Goal: Task Accomplishment & Management: Complete application form

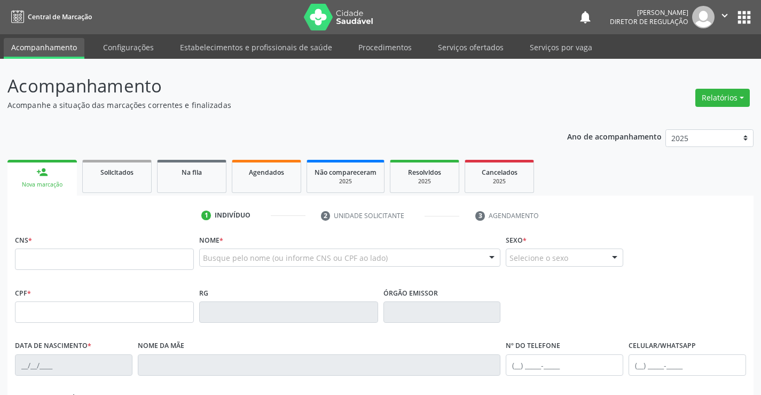
click at [60, 261] on input "text" at bounding box center [104, 258] width 179 height 21
type input "708 5053 3716 1372"
type input "1134704798"
type input "01/01/1982"
type input "Maria Bela de Jesus"
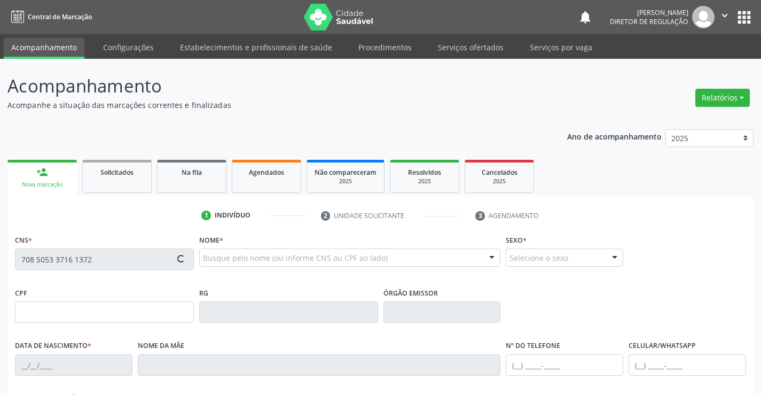
type input "(74) 99118-1620"
type input "(74) 3645-2200"
type input "022.650.965-63"
type input "150"
type input "022.650.965-63"
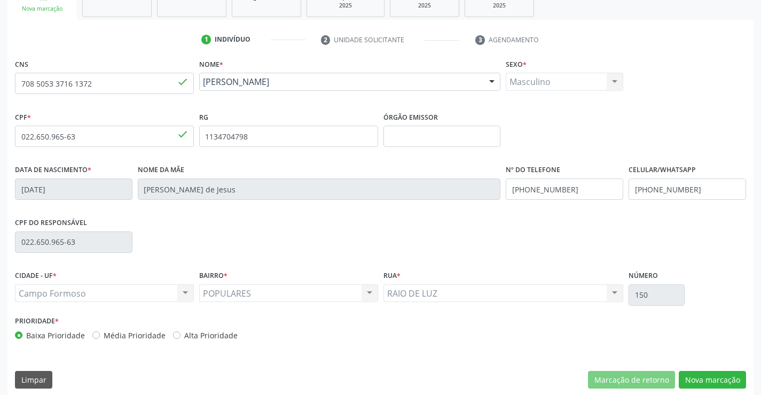
scroll to position [184, 0]
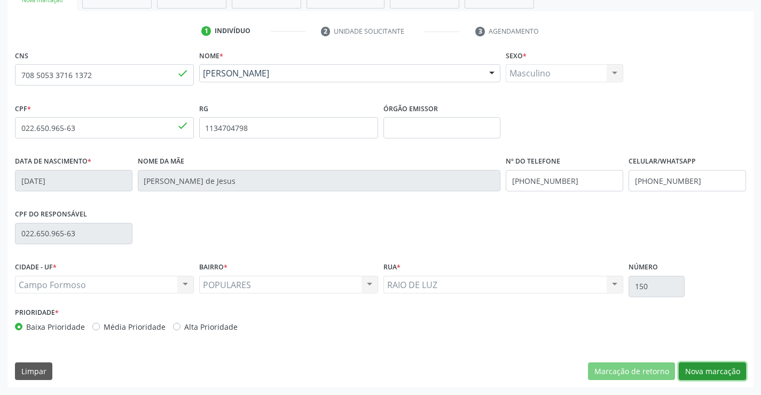
click at [709, 372] on button "Nova marcação" at bounding box center [712, 371] width 67 height 18
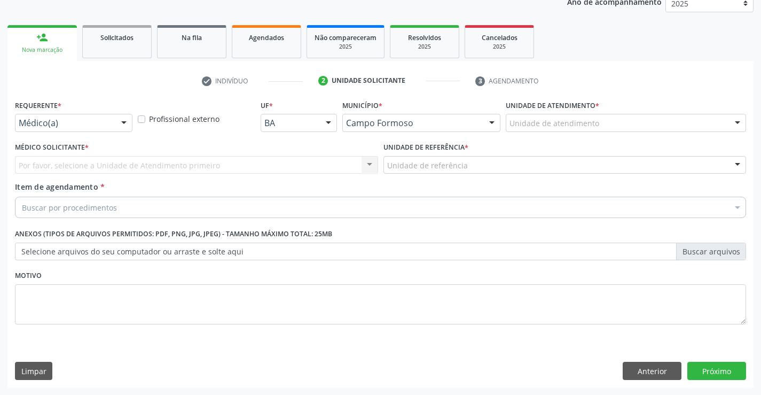
click at [122, 117] on div at bounding box center [124, 123] width 16 height 18
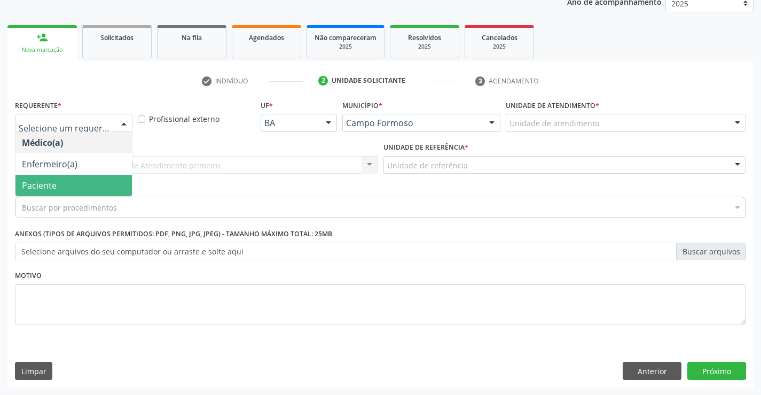
click at [83, 180] on span "Paciente" at bounding box center [73, 185] width 116 height 21
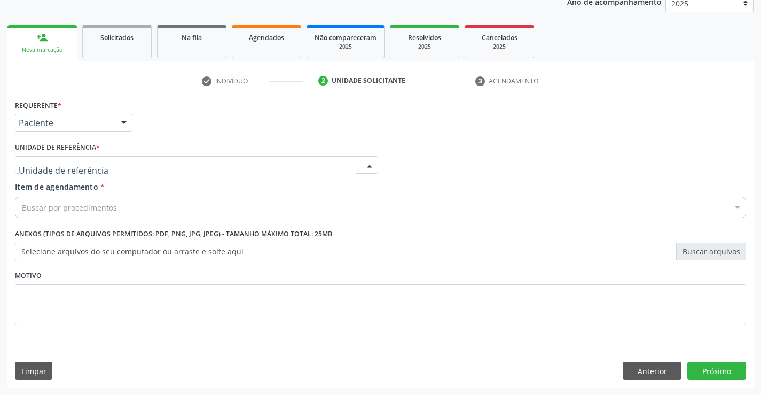
click at [178, 166] on div at bounding box center [196, 165] width 363 height 18
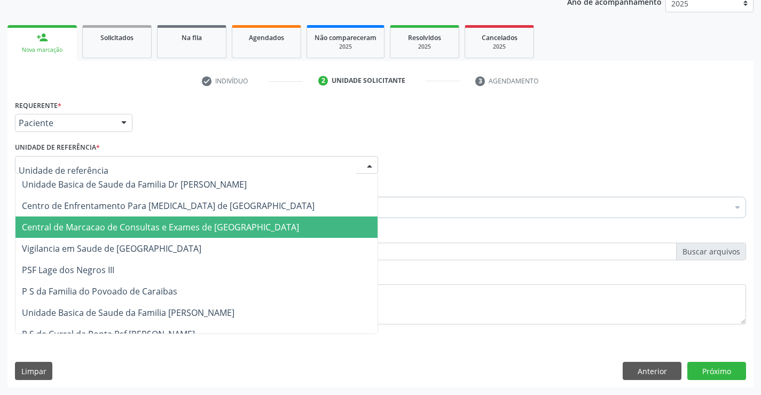
click at [182, 237] on span "Central de Marcacao de Consultas e Exames de [GEOGRAPHIC_DATA]" at bounding box center [196, 226] width 362 height 21
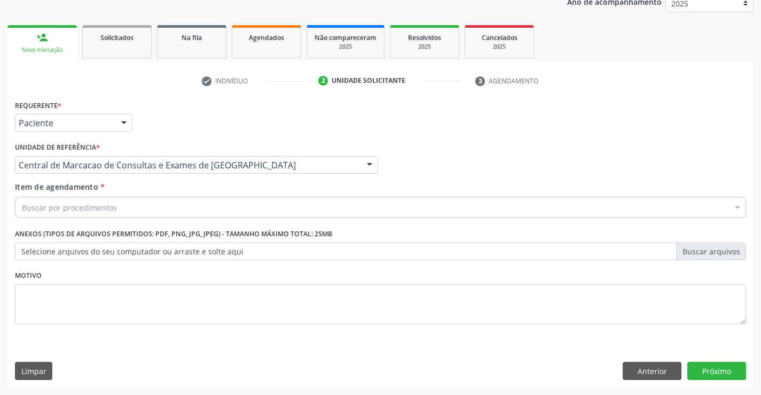
click at [224, 209] on div "Buscar por procedimentos" at bounding box center [381, 207] width 732 height 21
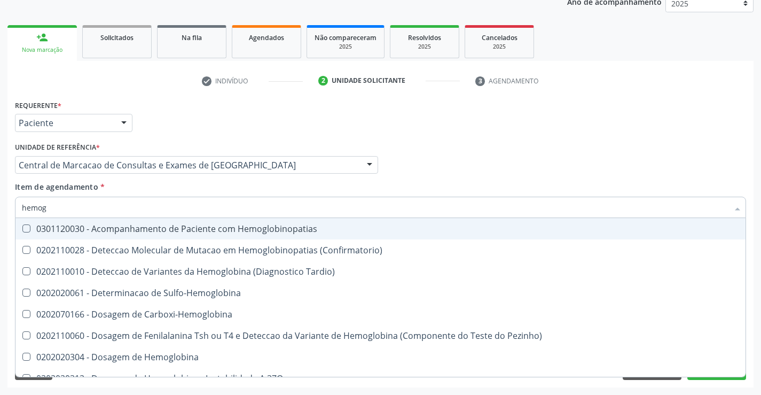
type input "hemogr"
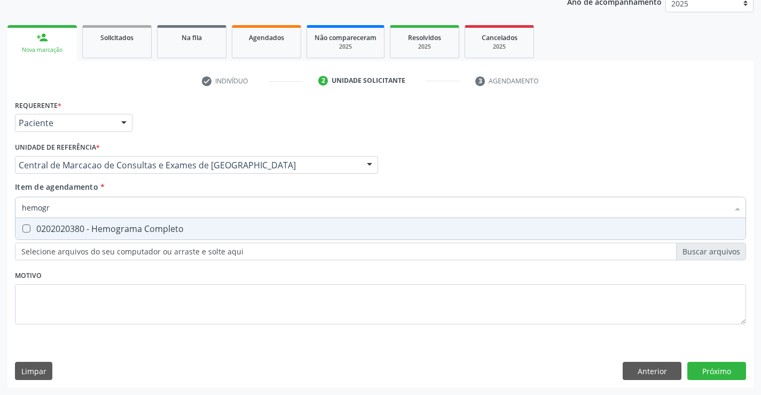
click at [205, 228] on div "0202020380 - Hemograma Completo" at bounding box center [381, 228] width 718 height 9
checkbox Completo "true"
click at [180, 173] on div "Central de Marcacao de Consultas e Exames de [GEOGRAPHIC_DATA]" at bounding box center [196, 165] width 363 height 18
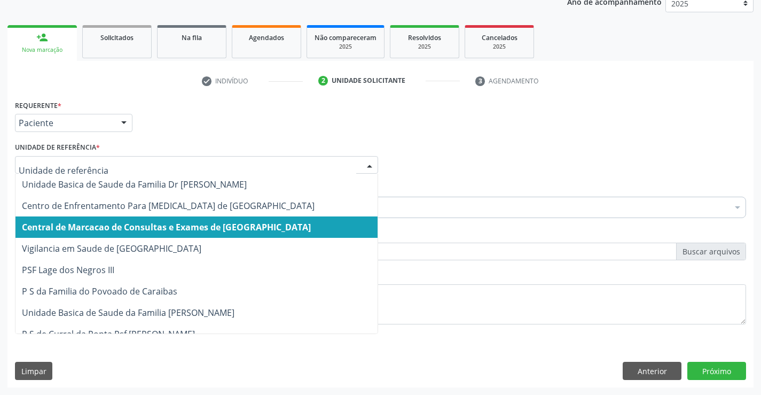
click at [187, 229] on span "Central de Marcacao de Consultas e Exames de [GEOGRAPHIC_DATA]" at bounding box center [166, 227] width 289 height 12
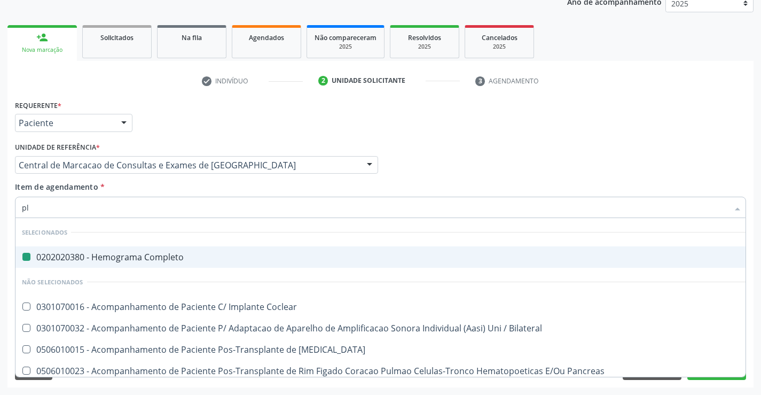
type input "pla"
checkbox Completo "false"
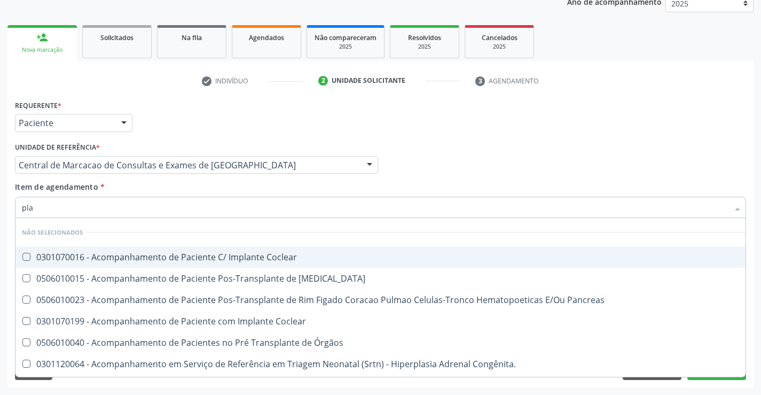
type input "plaq"
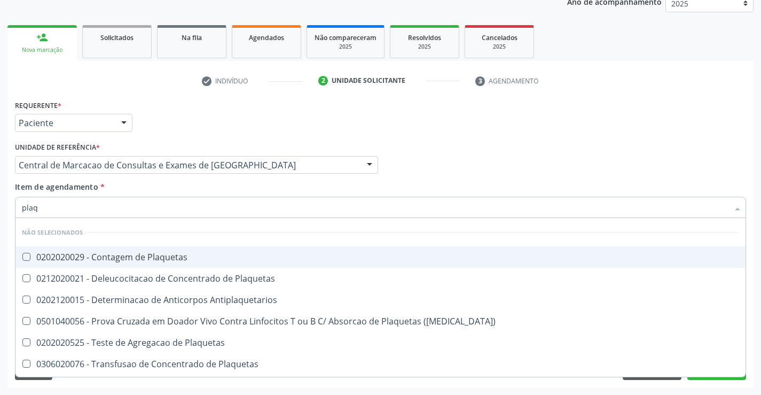
click at [162, 258] on div "0202020029 - Contagem de Plaquetas" at bounding box center [381, 257] width 718 height 9
checkbox Plaquetas "true"
type input "plaq"
click at [150, 188] on div "Item de agendamento * plaq Desfazer seleção Não selecionados 0202020029 - Conta…" at bounding box center [381, 198] width 732 height 34
checkbox Plaquetas "true"
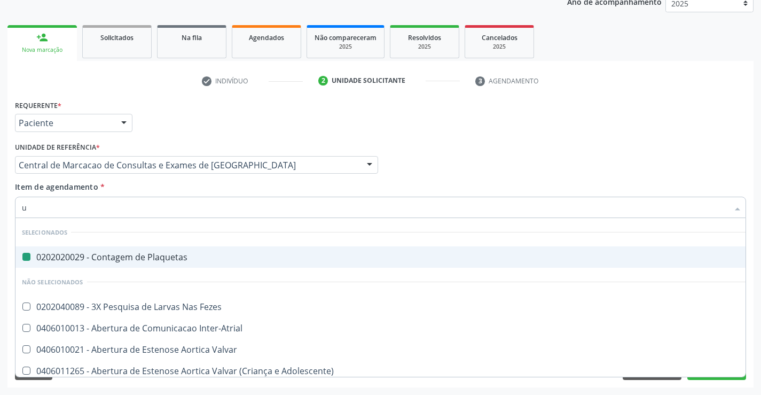
type input "ur"
checkbox Plaquetas "false"
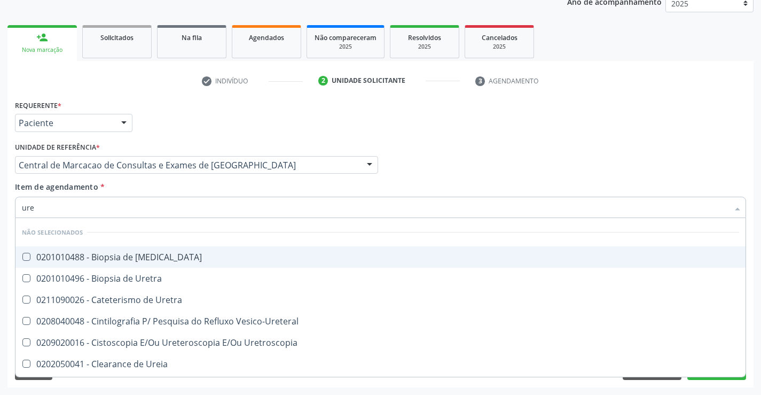
type input "urei"
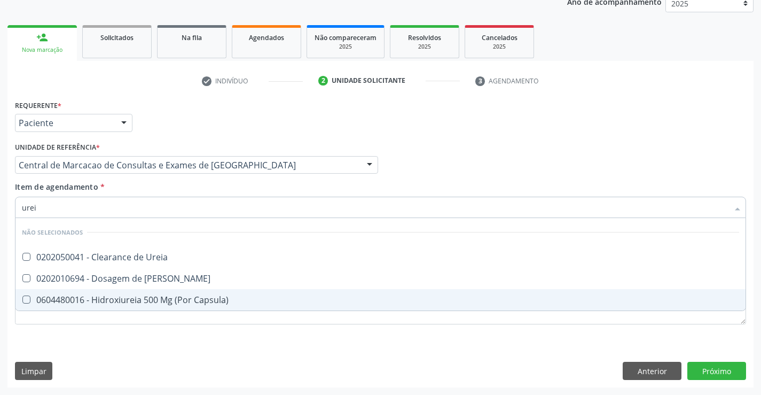
click at [169, 289] on span "0604480016 - Hidroxiureia 500 Mg (Por Capsula)" at bounding box center [380, 299] width 730 height 21
checkbox Capsula\) "false"
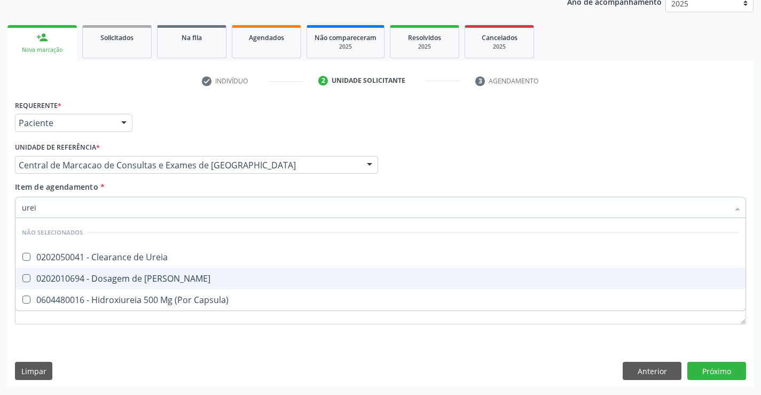
click at [169, 278] on div "0202010694 - Dosagem de [PERSON_NAME]" at bounding box center [381, 278] width 718 height 9
checkbox Ureia "true"
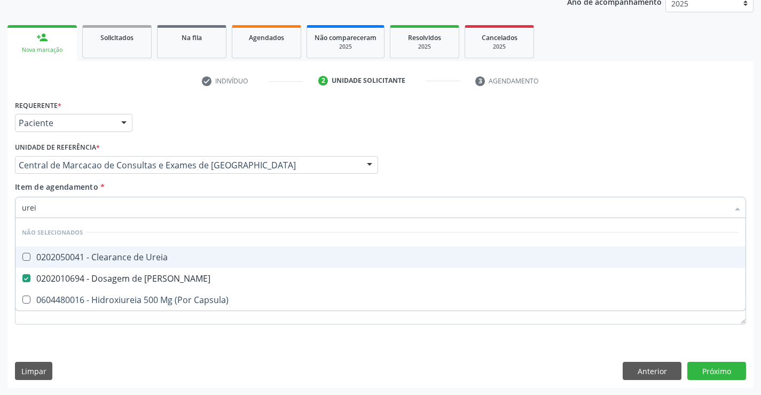
type input "urei"
click at [159, 190] on div "Item de agendamento * urei Desfazer seleção Não selecionados 0202050041 - Clear…" at bounding box center [381, 198] width 732 height 34
checkbox Ureia "true"
checkbox Capsula\) "true"
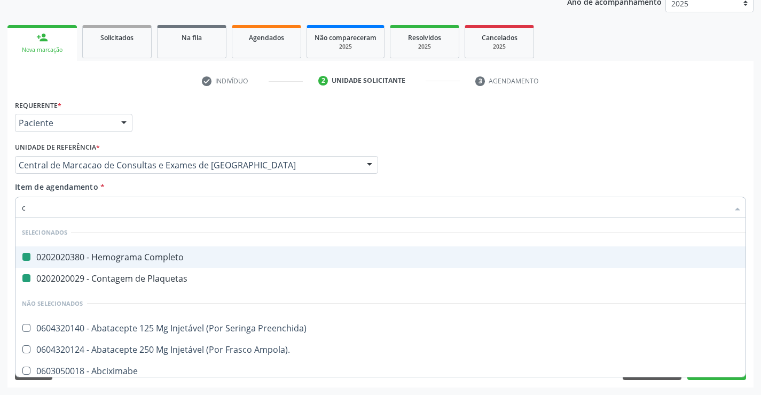
type input "cr"
checkbox Completo "false"
checkbox Plaquetas "false"
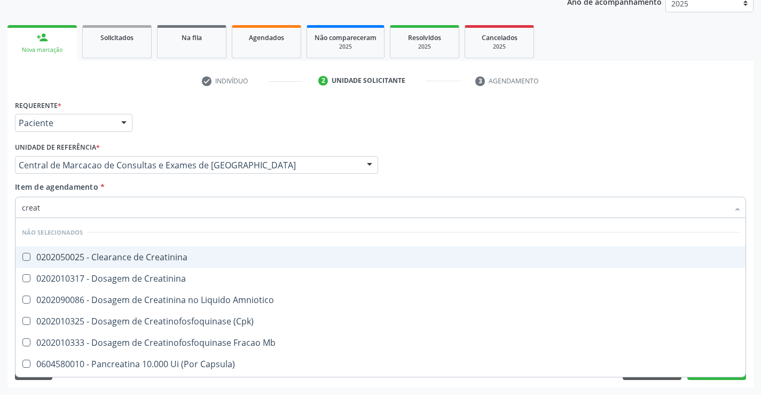
type input "creati"
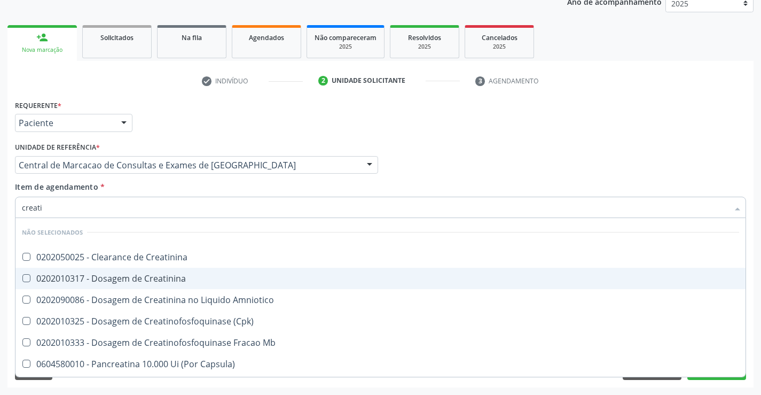
click at [160, 274] on div "0202010317 - Dosagem de Creatinina" at bounding box center [381, 278] width 718 height 9
checkbox Creatinina "true"
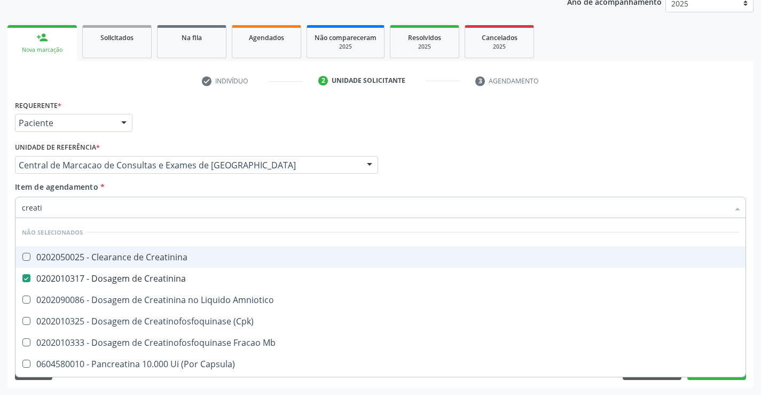
click at [176, 187] on div "Item de agendamento * creati Desfazer seleção Não selecionados 0202050025 - Cle…" at bounding box center [381, 198] width 732 height 34
checkbox Creatinina "true"
checkbox \(Cpk\) "true"
checkbox Amniotico "true"
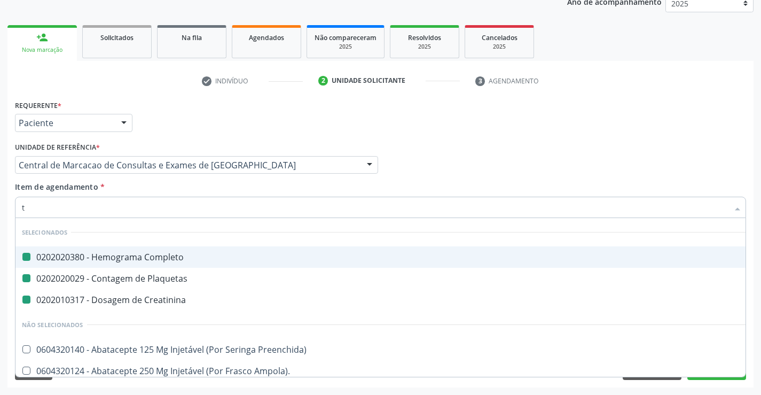
type input "tg"
checkbox Completo "false"
checkbox Plaquetas "false"
checkbox Creatinina "false"
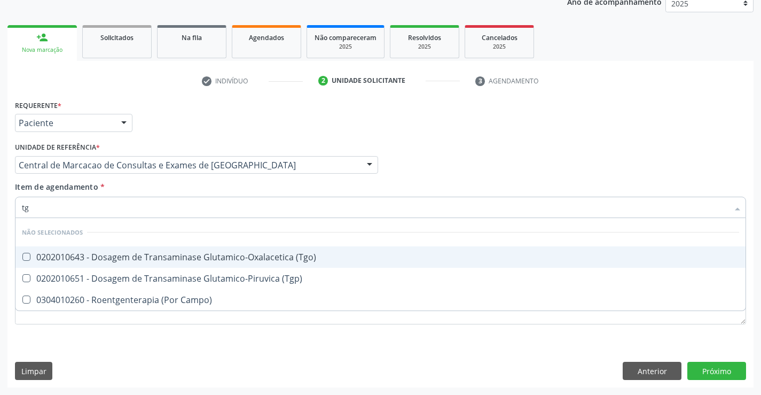
click at [179, 257] on div "0202010643 - Dosagem de Transaminase Glutamico-Oxalacetica (Tgo)" at bounding box center [381, 257] width 718 height 9
checkbox \(Tgo\) "true"
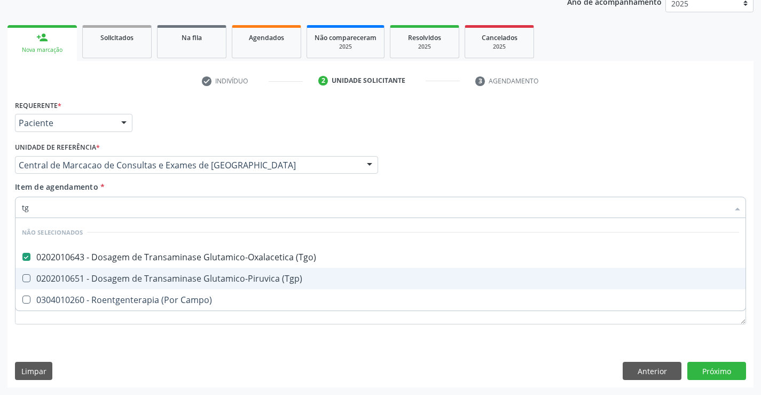
click at [179, 274] on div "0202010651 - Dosagem de Transaminase Glutamico-Piruvica (Tgp)" at bounding box center [381, 278] width 718 height 9
checkbox \(Tgp\) "true"
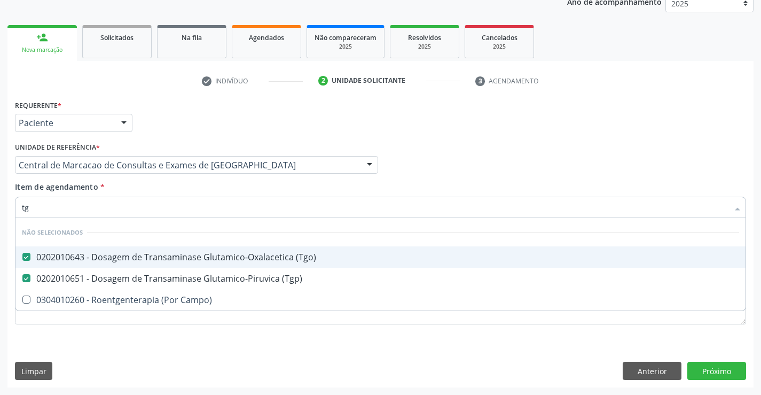
click at [172, 193] on div "Item de agendamento * tg Desfazer seleção Não selecionados 0202010643 - Dosagem…" at bounding box center [381, 198] width 732 height 34
checkbox Campo\) "true"
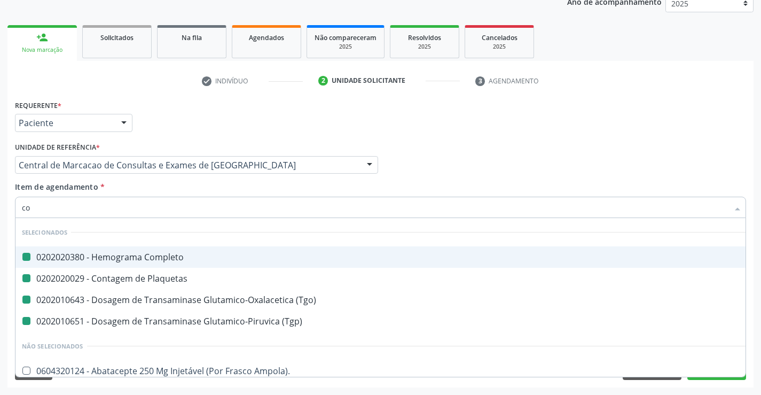
type input "col"
checkbox Completo "false"
checkbox Plaquetas "false"
checkbox \(Tgo\) "false"
checkbox \(Tgp\) "false"
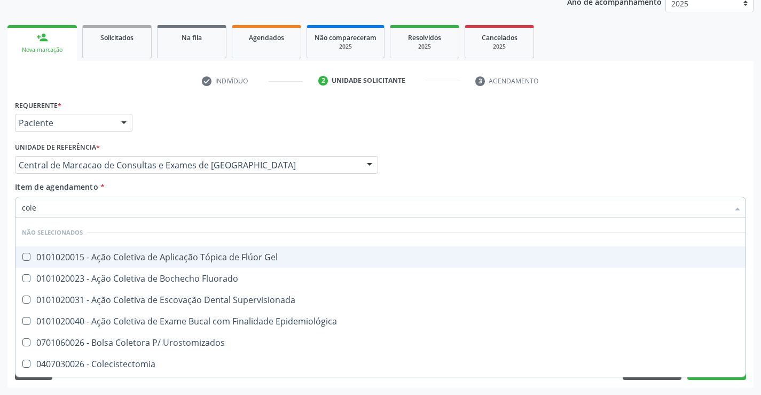
type input "coles"
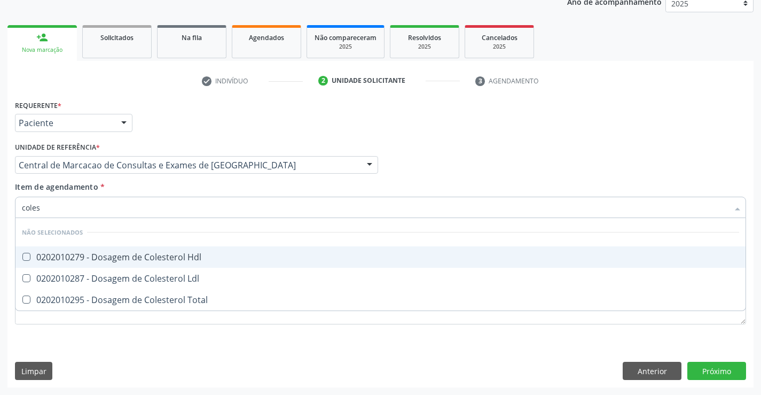
click at [173, 261] on div "0202010279 - Dosagem de Colesterol Hdl" at bounding box center [381, 257] width 718 height 9
checkbox Hdl "true"
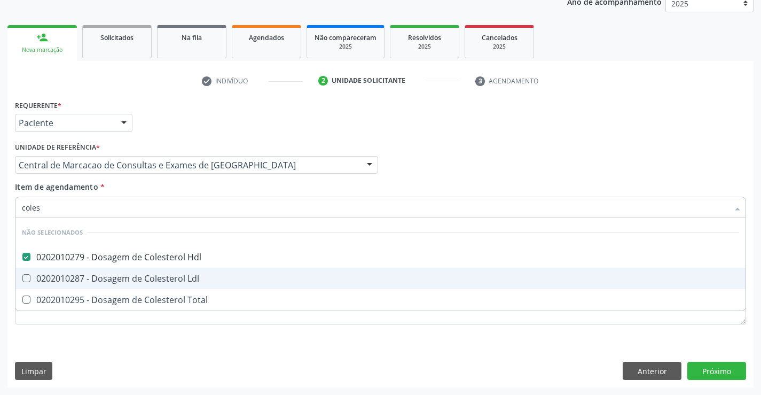
click at [173, 274] on div "0202010287 - Dosagem de Colesterol Ldl" at bounding box center [381, 278] width 718 height 9
checkbox Ldl "true"
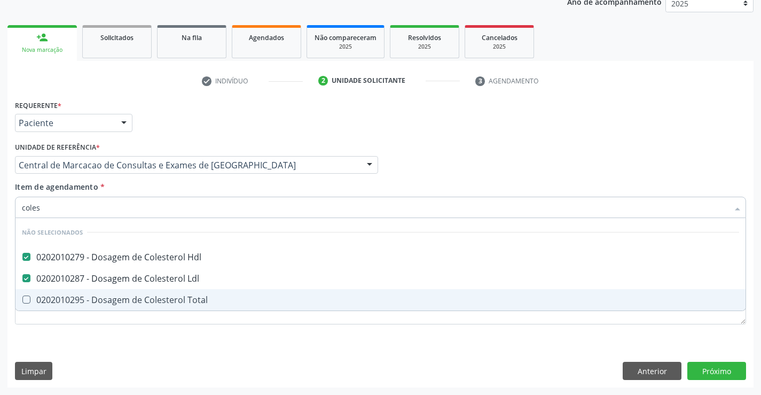
click at [173, 301] on div "0202010295 - Dosagem de Colesterol Total" at bounding box center [381, 300] width 718 height 9
checkbox Total "true"
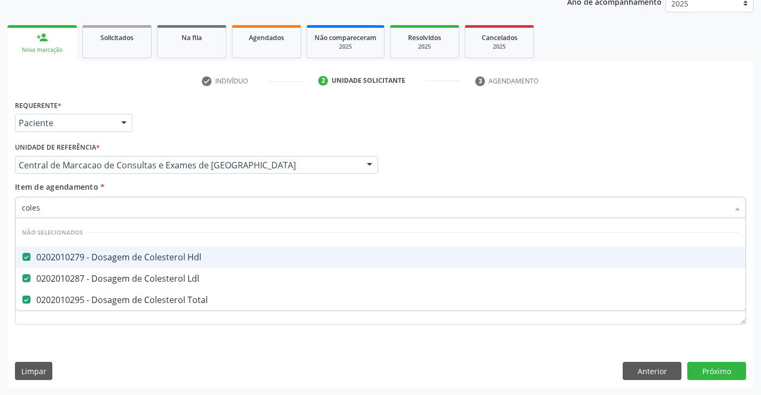
type input "coles"
click at [143, 186] on div "Item de agendamento * coles Desfazer seleção Não selecionados 0202010279 - Dosa…" at bounding box center [381, 198] width 732 height 34
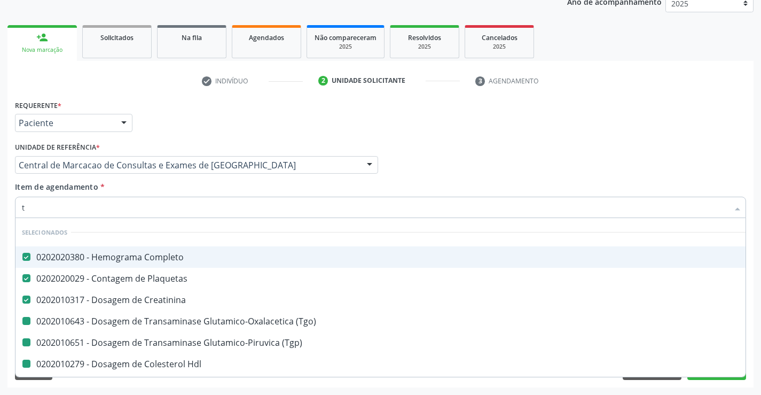
type input "tr"
checkbox \(Tgo\) "false"
checkbox \(Tgp\) "false"
checkbox Hdl "false"
checkbox Ldl "false"
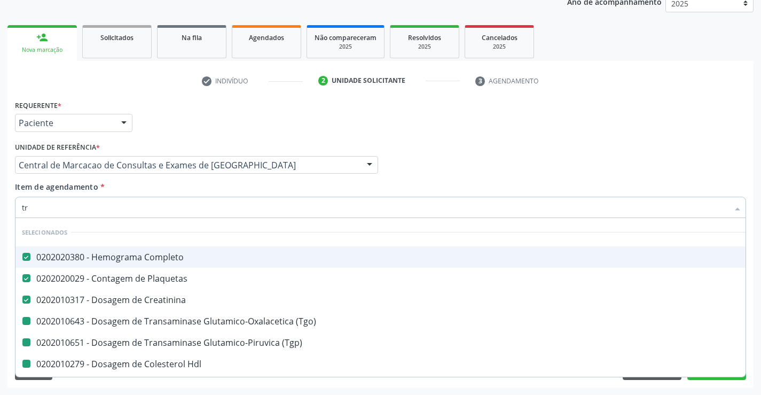
checkbox Total "false"
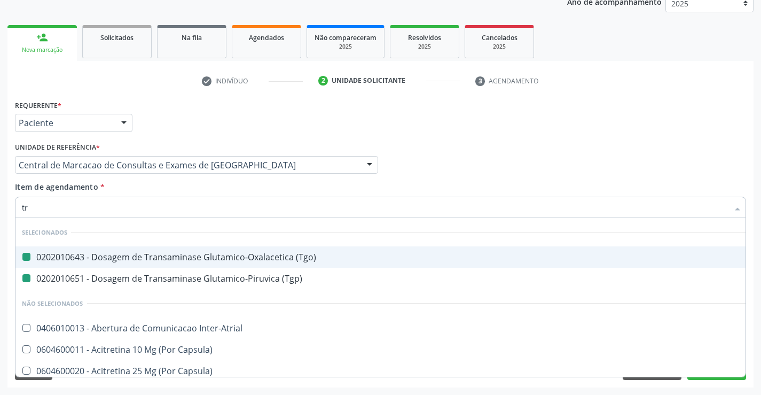
type input "tri"
checkbox \(Tgo\) "false"
checkbox \(Tgp\) "false"
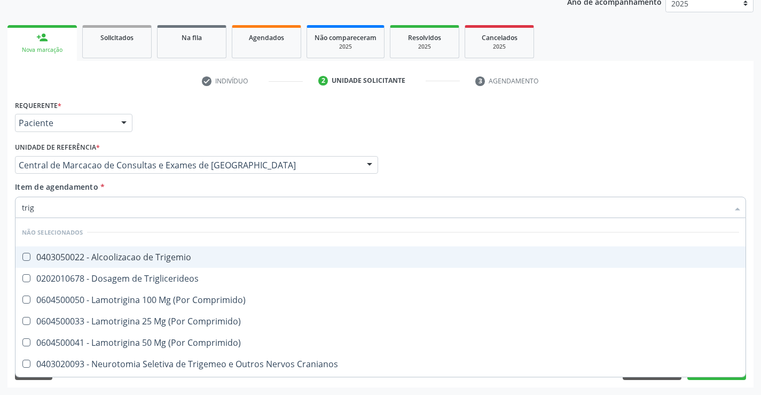
type input "trigl"
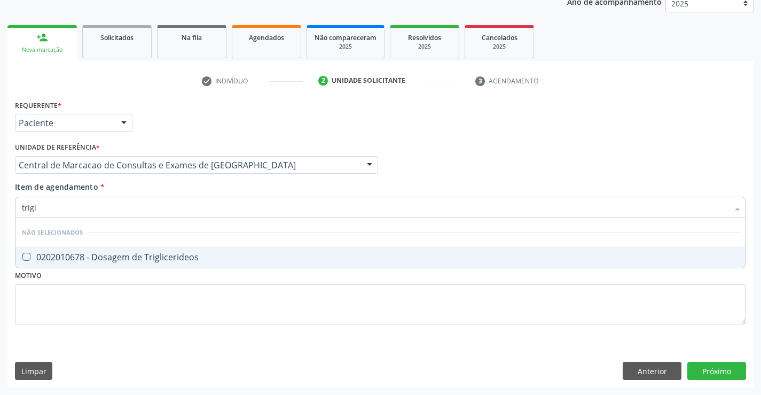
click at [147, 253] on div "0202010678 - Dosagem de Triglicerideos" at bounding box center [381, 257] width 718 height 9
checkbox Triglicerideos "true"
click at [190, 188] on div "Item de agendamento * trigl Desfazer seleção Não selecionados 0202010678 - Dosa…" at bounding box center [381, 198] width 732 height 34
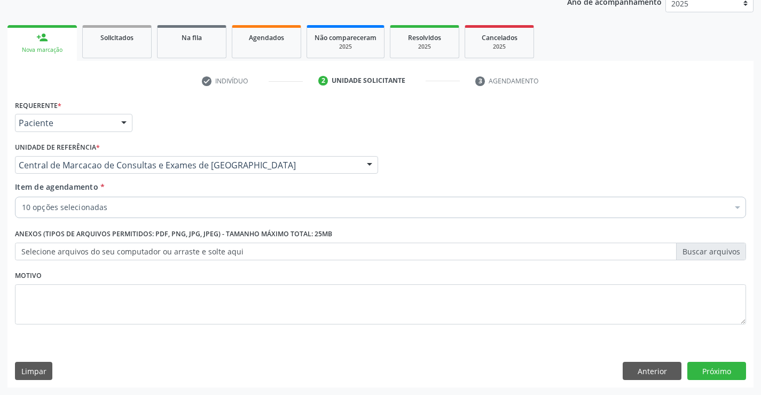
click at [180, 216] on div "10 opções selecionadas" at bounding box center [381, 207] width 732 height 21
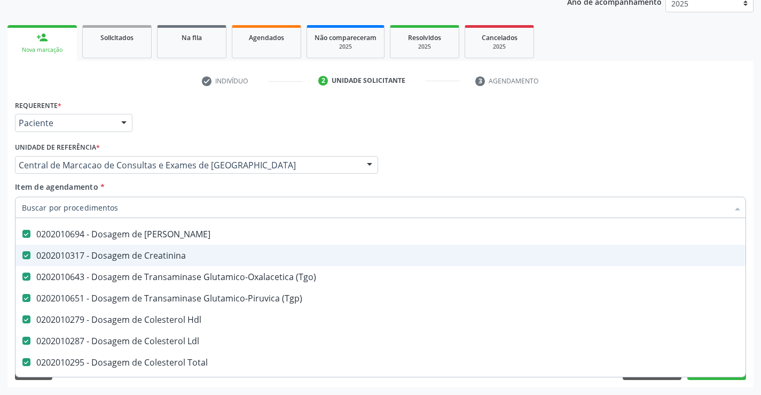
scroll to position [160, 0]
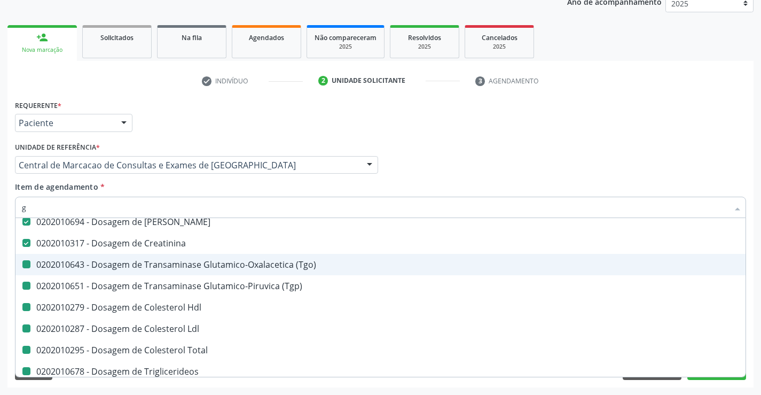
type input "gl"
checkbox \(Tgo\) "false"
checkbox \(Tgp\) "false"
checkbox Hdl "false"
checkbox Ldl "false"
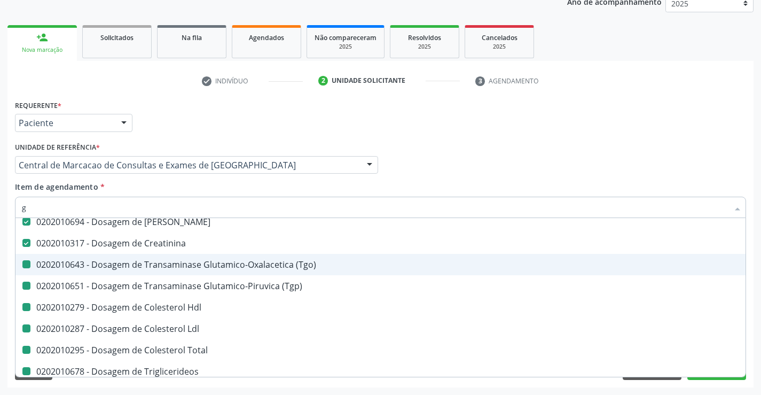
checkbox Total "false"
checkbox Triglicerideos "false"
type input "gli"
checkbox Ureia "false"
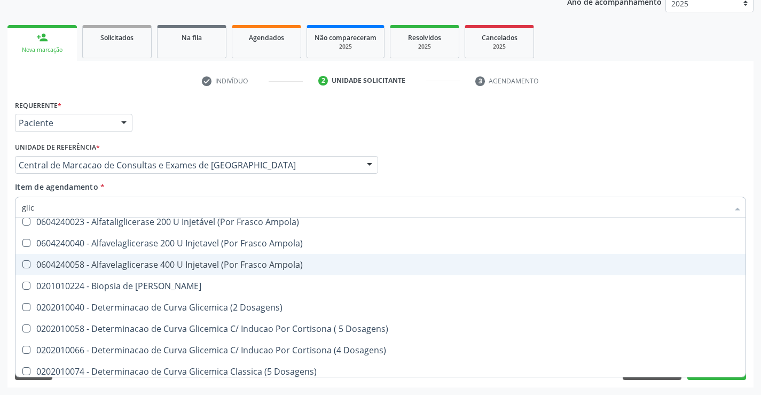
type input "glico"
checkbox Triglicerideos "false"
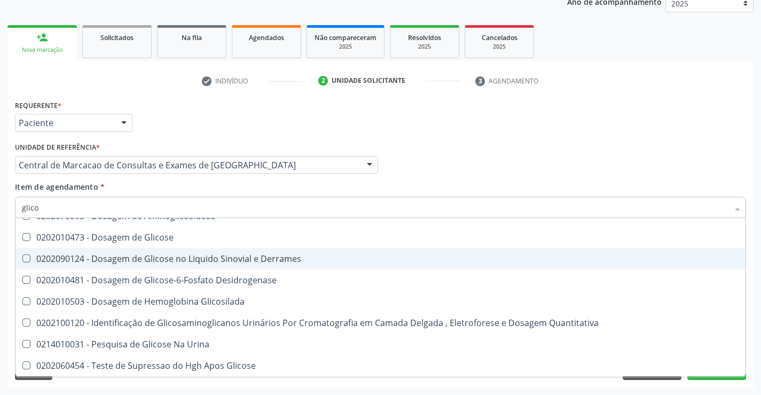
scroll to position [63, 0]
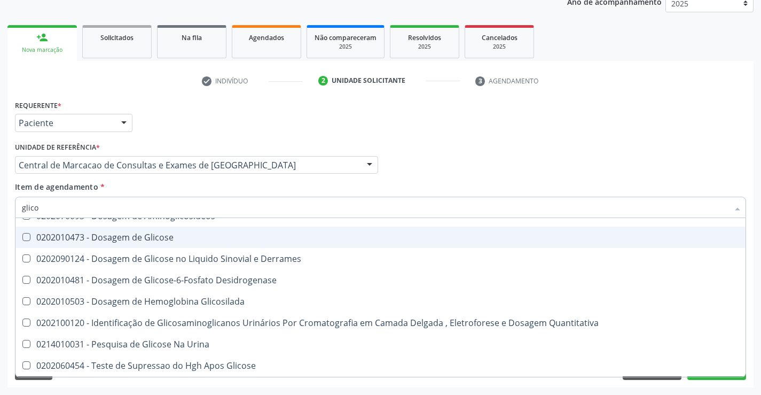
click at [184, 246] on span "0202010473 - Dosagem de Glicose" at bounding box center [380, 237] width 730 height 21
checkbox Glicose "true"
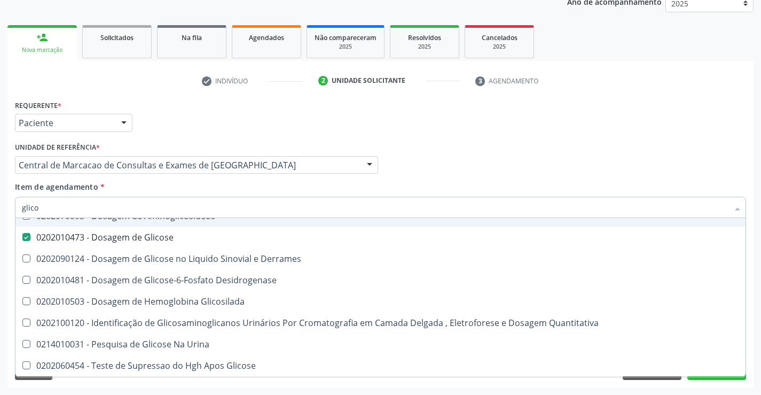
click at [183, 188] on div "Item de agendamento * glico Desfazer seleção Não selecionados 0202010163 - Dosa…" at bounding box center [381, 198] width 732 height 34
checkbox Acida "true"
checkbox Desidrogenase "true"
checkbox Glicosilada "true"
checkbox Quantitativa "true"
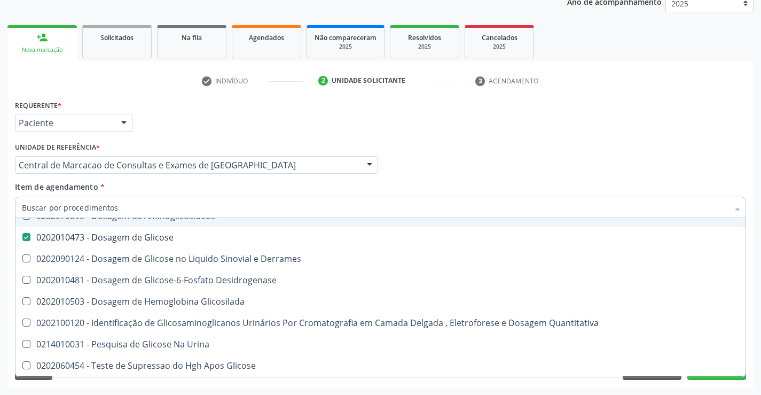
checkbox Urina "true"
checkbox Glicose "true"
checkbox Derrames "true"
checkbox Aminoglicosideos "true"
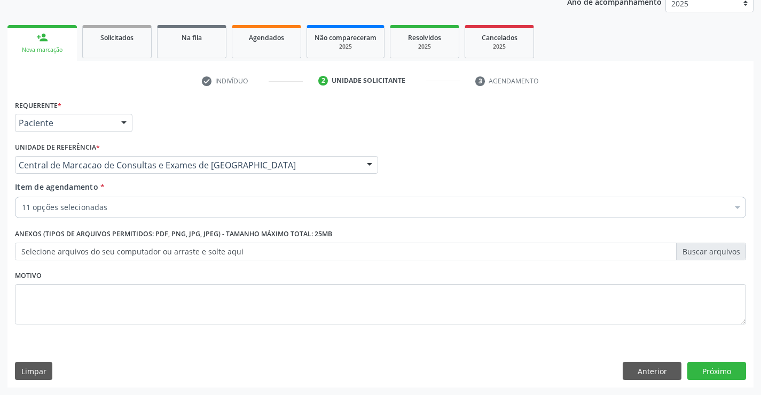
scroll to position [0, 0]
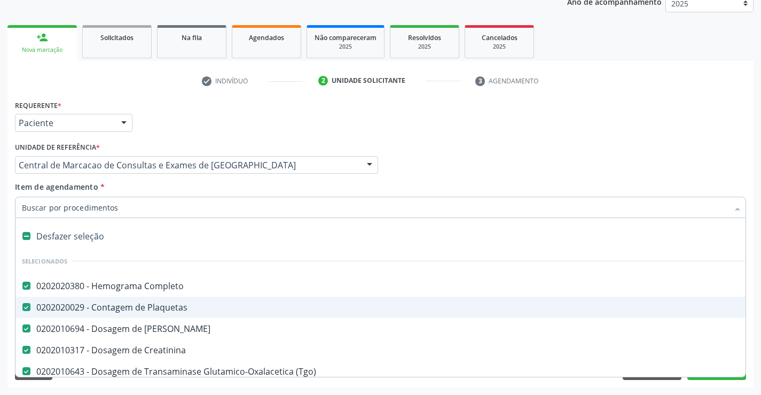
type input "u"
checkbox \(Tgp\) "false"
checkbox Hdl "false"
checkbox Ldl "false"
checkbox Total "false"
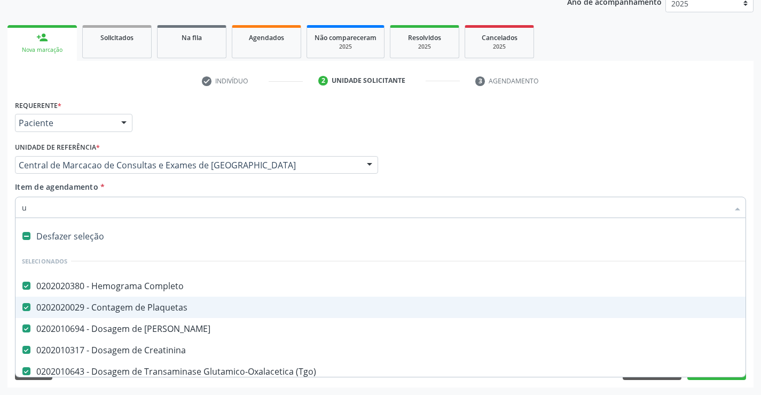
checkbox Triglicerideos "false"
checkbox Glicose "false"
type input "ur"
checkbox Ureia "false"
checkbox Creatinina "false"
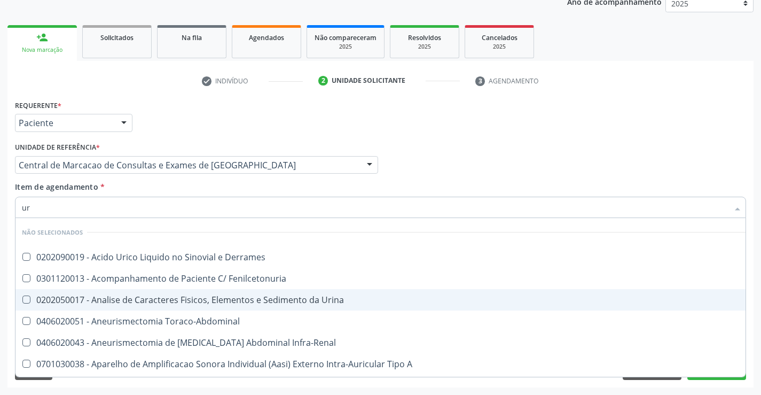
type input "uri"
checkbox Derrames "false"
type input "urin"
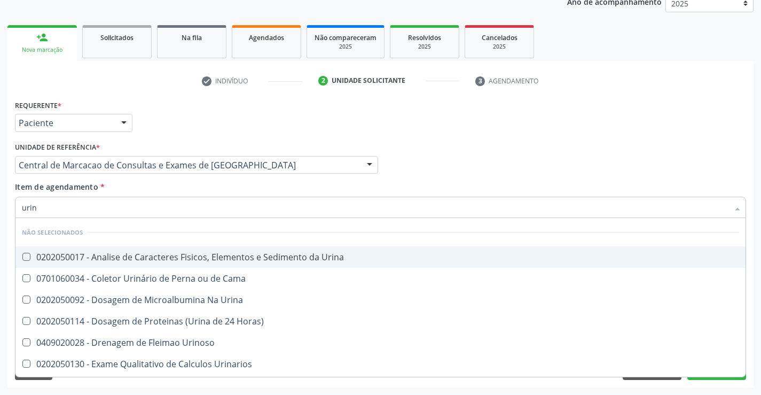
click at [182, 261] on div "0202050017 - Analise de Caracteres Fisicos, Elementos e Sedimento da Urina" at bounding box center [381, 257] width 718 height 9
checkbox Urina "true"
click at [182, 186] on div "Item de agendamento * urin Desfazer seleção Não selecionados 0202050017 - Anali…" at bounding box center [381, 198] width 732 height 34
checkbox Urina "true"
checkbox Urinarios "true"
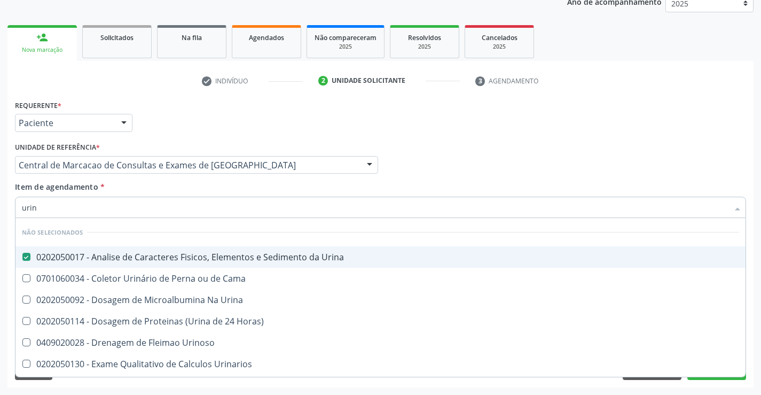
checkbox Quantitativa "true"
checkbox Delgada\) "true"
checkbox Urina "true"
checkbox Horas\) "true"
checkbox Urina "true"
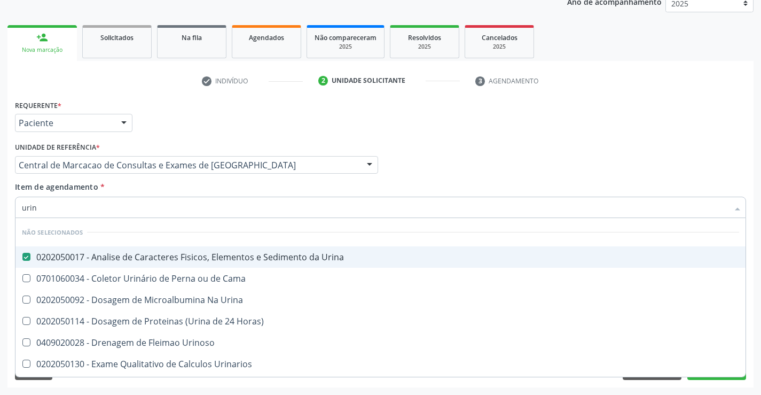
checkbox Urina "true"
checkbox Urinoso "true"
checkbox Urina "true"
checkbox Cama "true"
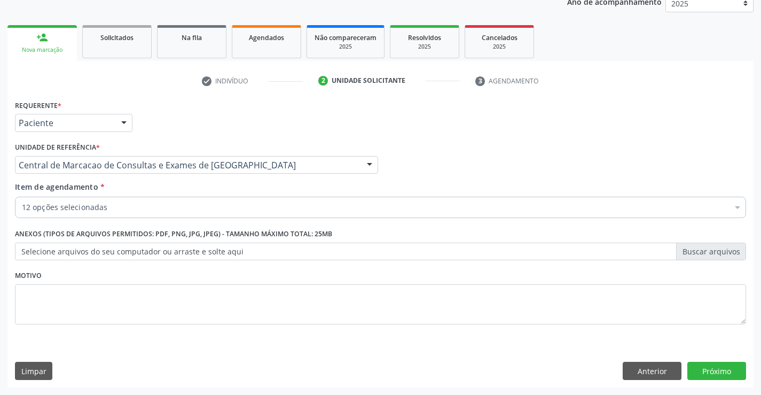
click at [181, 216] on div "12 opções selecionadas" at bounding box center [381, 207] width 732 height 21
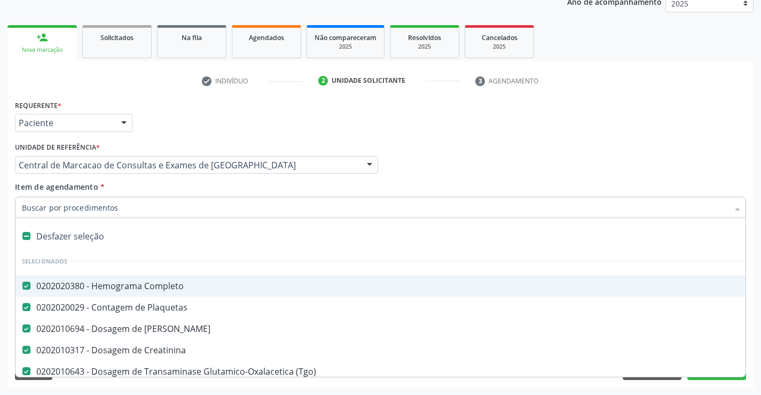
type input "g"
type input "f"
checkbox Ureia "false"
checkbox \(Tgp\) "false"
checkbox Hdl "false"
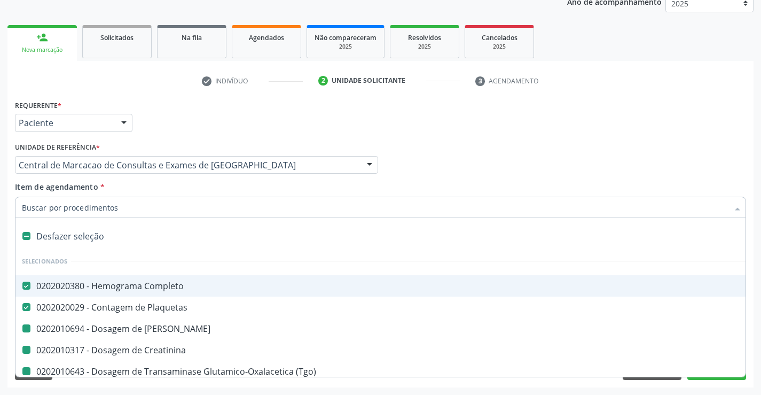
checkbox Ldl "false"
checkbox Total "false"
checkbox Creatinina "false"
checkbox Triglicerideos "false"
checkbox Glicose "false"
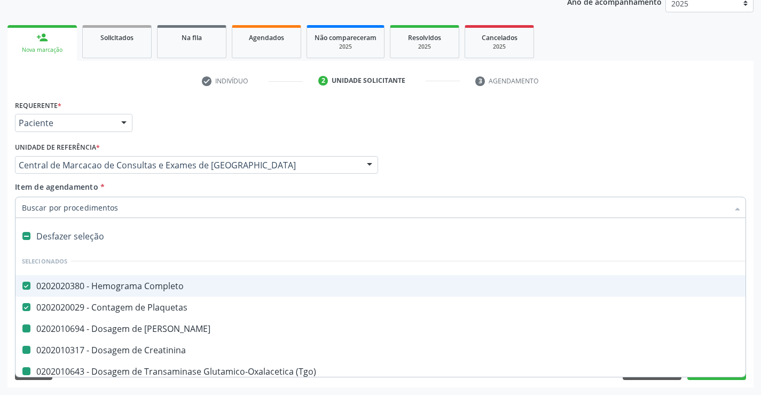
checkbox \(Tgo\) "false"
checkbox Urina "false"
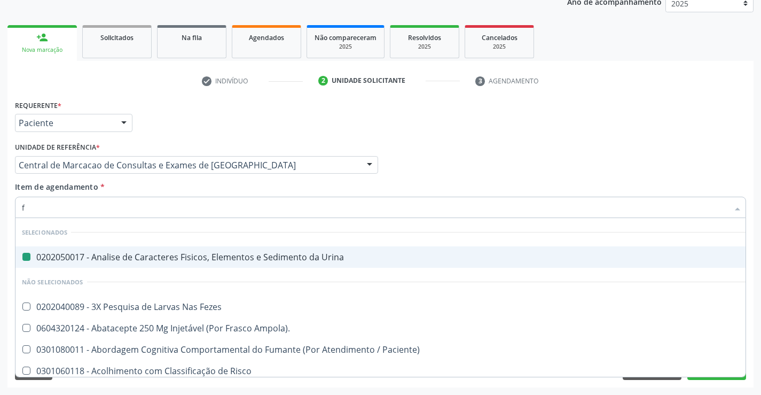
type input "fe"
checkbox Urina "false"
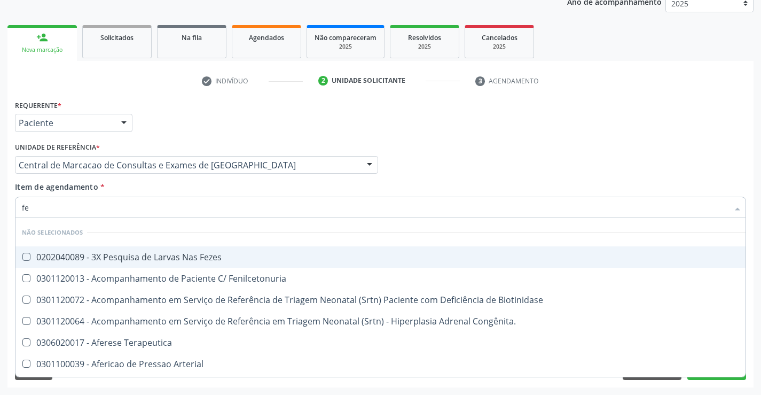
type input "fez"
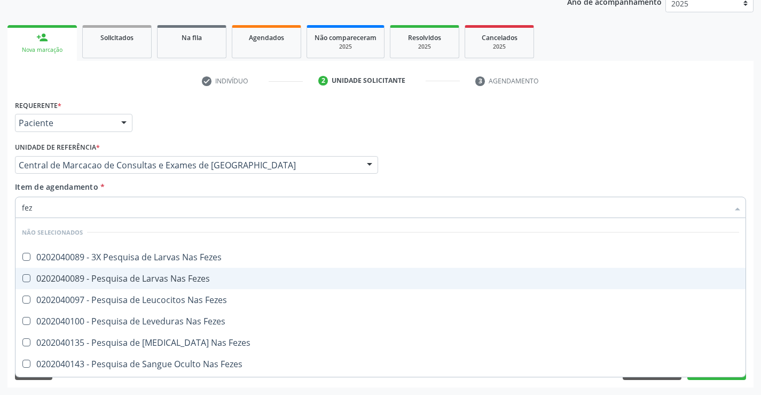
click at [214, 283] on div "0202040089 - Pesquisa de Larvas Nas Fezes" at bounding box center [381, 278] width 718 height 9
checkbox Fezes "true"
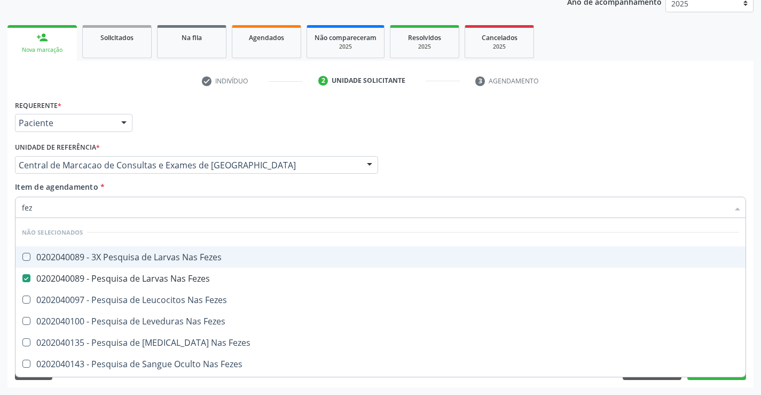
click at [704, 157] on div "Médico Solicitante Por favor, selecione a Unidade de Atendimento primeiro Nenhu…" at bounding box center [380, 160] width 737 height 42
checkbox Fezes "true"
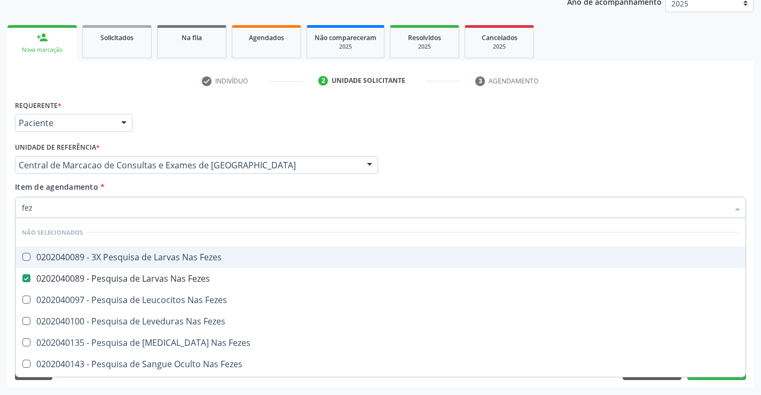
checkbox Fezes "true"
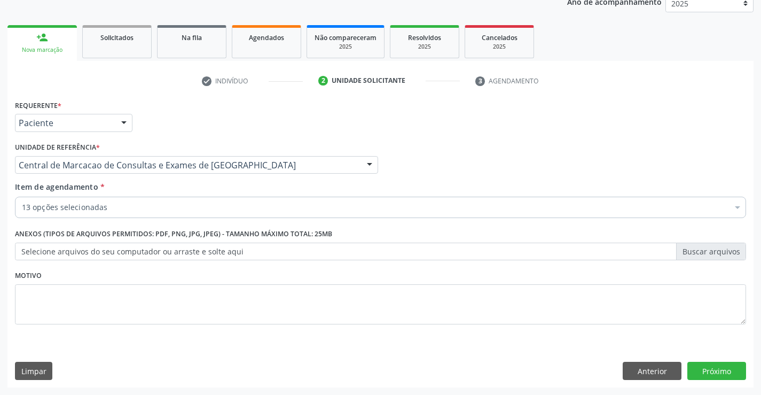
click at [735, 382] on div "Requerente * Paciente Médico(a) Enfermeiro(a) Paciente Nenhum resultado encontr…" at bounding box center [380, 242] width 747 height 290
click at [725, 372] on button "Próximo" at bounding box center [717, 371] width 59 height 18
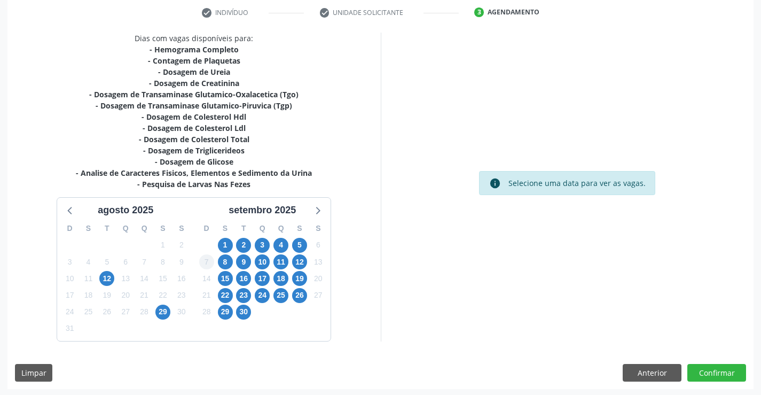
scroll to position [205, 0]
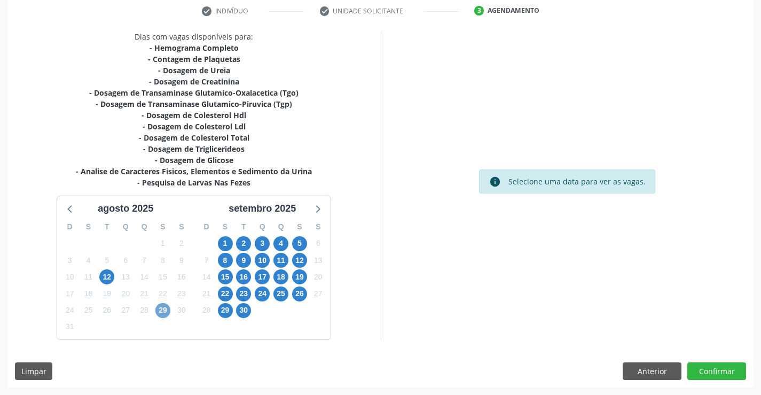
click at [164, 309] on span "29" at bounding box center [162, 310] width 15 height 15
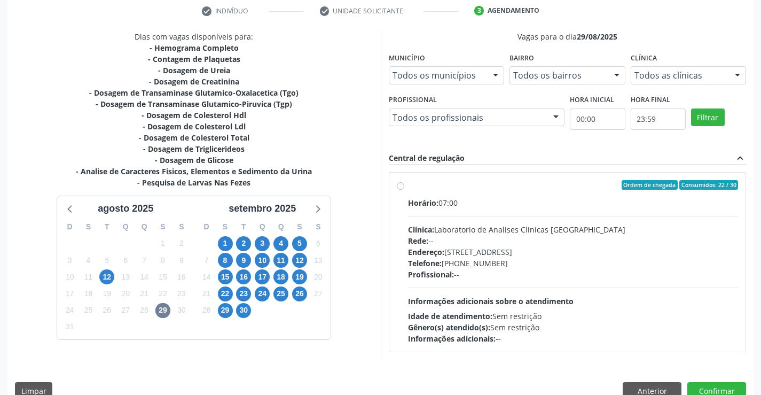
click at [519, 200] on div "Horário: 07:00" at bounding box center [573, 202] width 331 height 11
click at [405, 190] on input "Ordem de chegada Consumidos: 22 / 30 Horário: 07:00 Clínica: Laboratorio de Ana…" at bounding box center [400, 185] width 7 height 10
radio input "true"
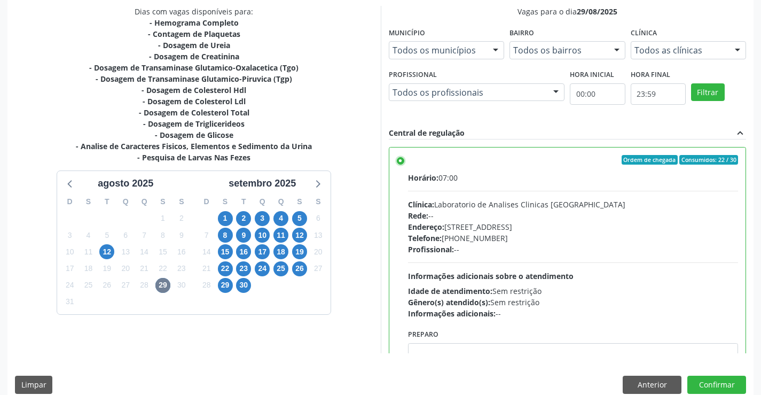
scroll to position [244, 0]
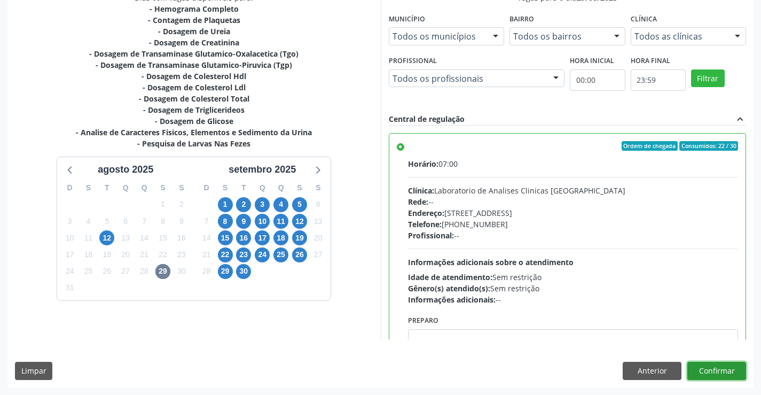
click at [717, 372] on button "Confirmar" at bounding box center [717, 371] width 59 height 18
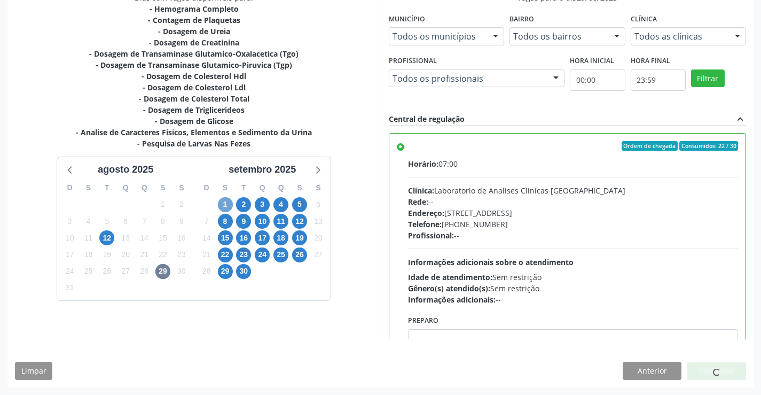
click at [230, 202] on span "1" at bounding box center [225, 204] width 15 height 15
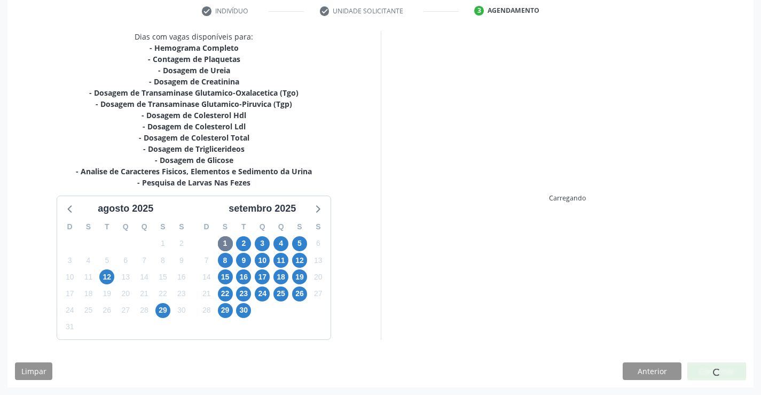
scroll to position [0, 0]
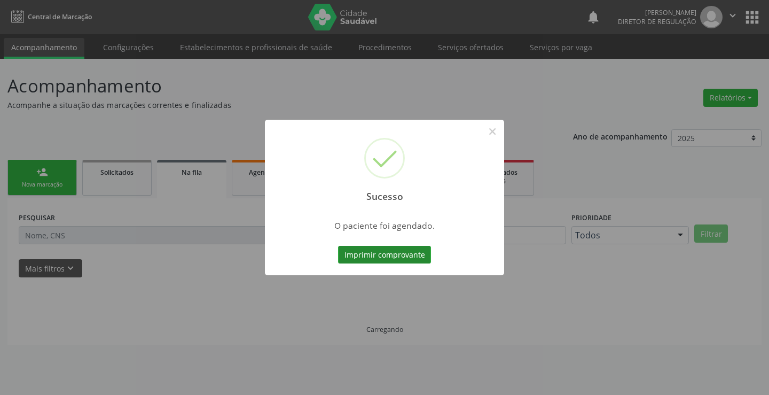
click at [403, 259] on button "Imprimir comprovante" at bounding box center [384, 255] width 93 height 18
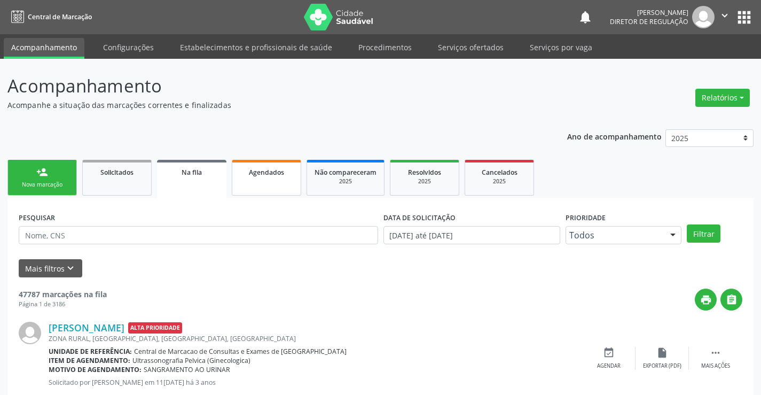
click at [272, 181] on link "Agendados" at bounding box center [266, 178] width 69 height 36
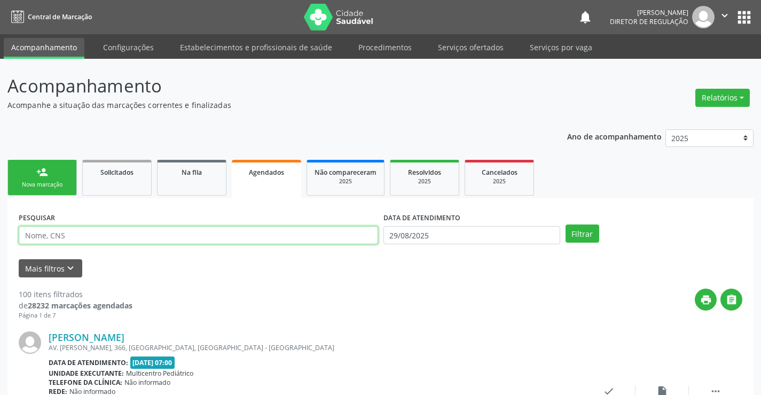
click at [81, 236] on input "text" at bounding box center [199, 235] width 360 height 18
paste input "708 5053 3716 1372"
type input "708 5053 3716 1372"
drag, startPoint x: 480, startPoint y: 222, endPoint x: 466, endPoint y: 233, distance: 17.5
click at [475, 224] on div "DATA DE ATENDIMENTO" at bounding box center [472, 217] width 177 height 17
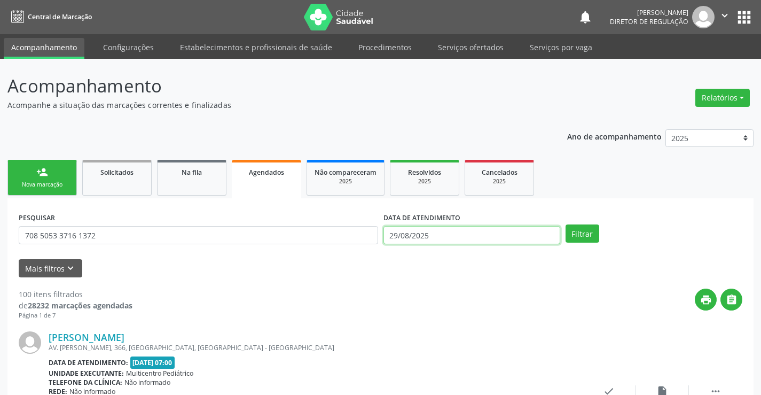
click at [465, 233] on input "29/08/2025" at bounding box center [472, 235] width 177 height 18
click at [571, 232] on button "Filtrar" at bounding box center [583, 233] width 34 height 18
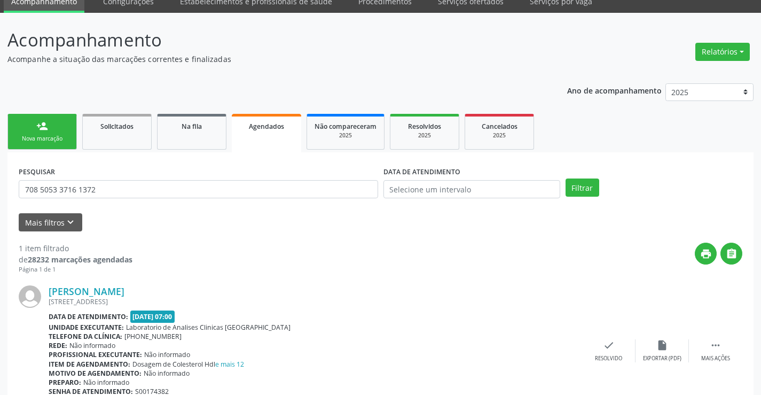
scroll to position [97, 0]
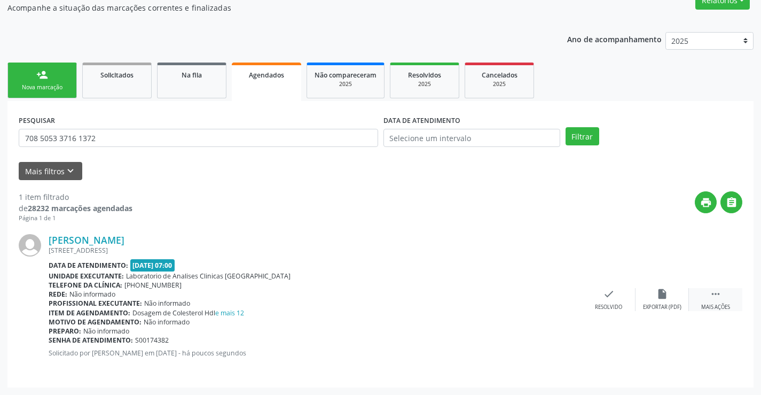
click at [720, 295] on icon "" at bounding box center [716, 294] width 12 height 12
click at [658, 301] on div "edit Editar" at bounding box center [662, 299] width 53 height 23
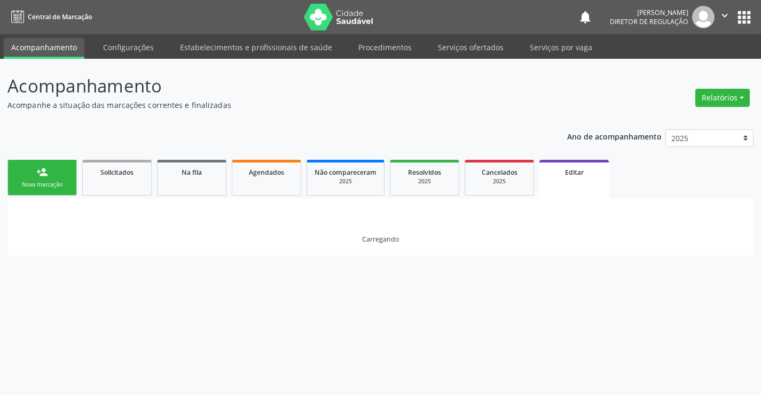
scroll to position [0, 0]
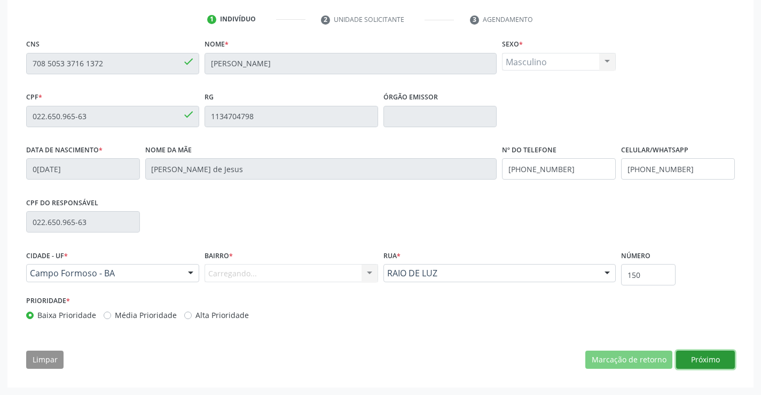
click at [698, 363] on button "Próximo" at bounding box center [706, 360] width 59 height 18
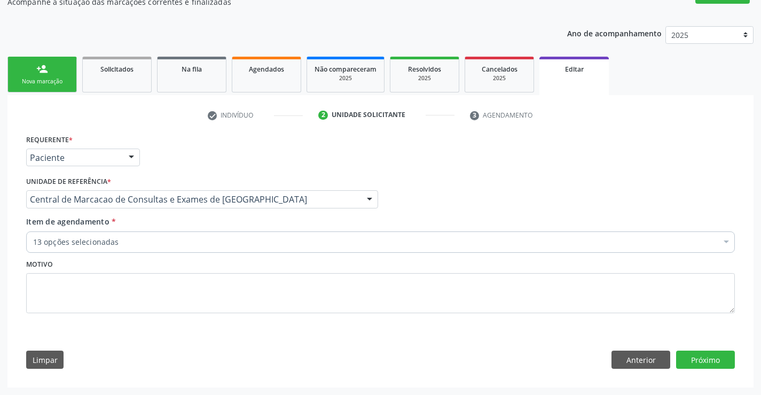
scroll to position [103, 0]
click at [698, 363] on button "Próximo" at bounding box center [706, 360] width 59 height 18
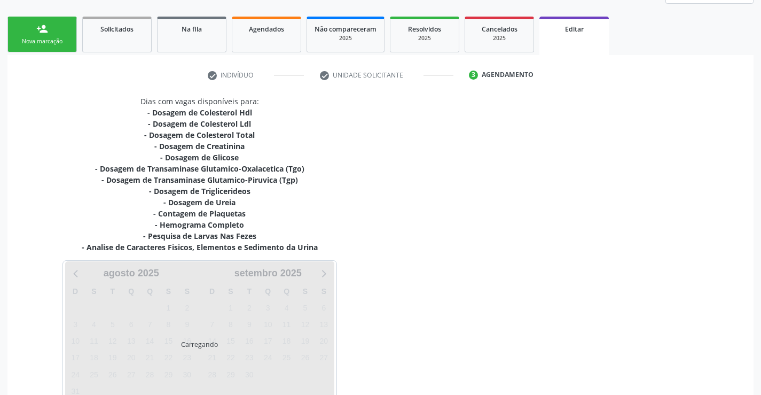
scroll to position [219, 0]
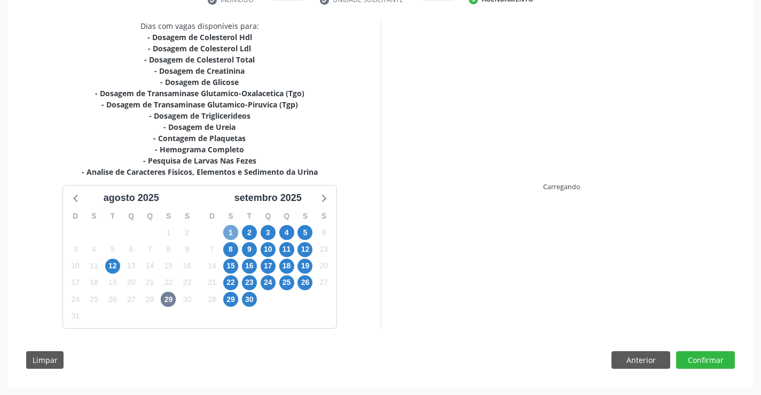
click at [230, 226] on span "1" at bounding box center [230, 232] width 15 height 15
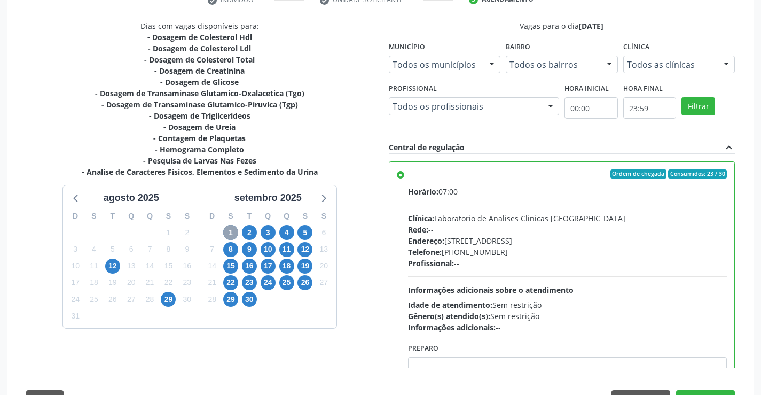
radio input "false"
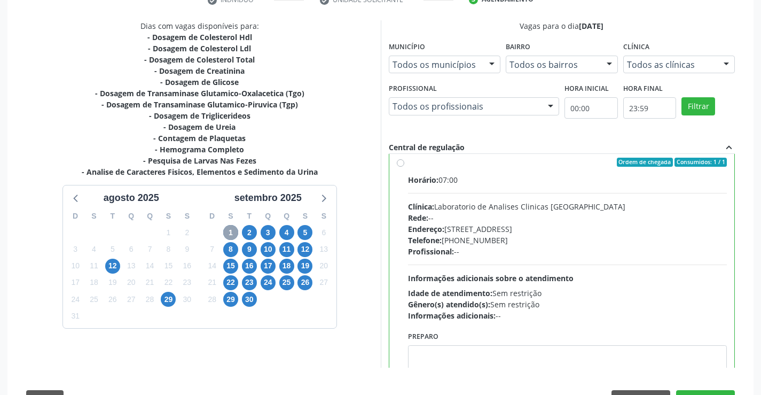
scroll to position [0, 0]
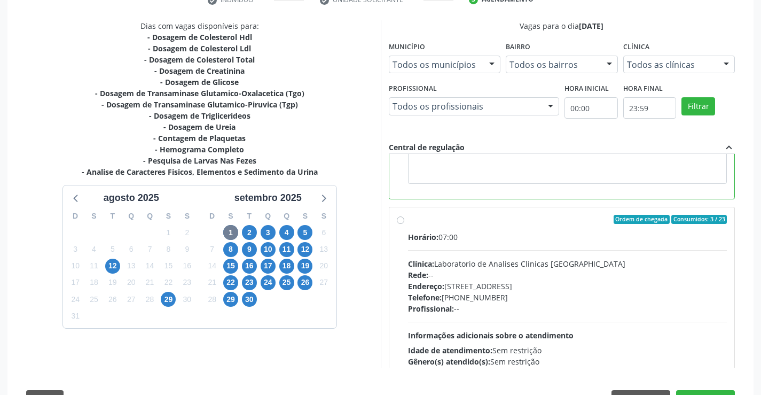
click at [503, 247] on div "Horário: 07:00 Clínica: Laboratorio de Analises Clinicas [GEOGRAPHIC_DATA] Rede…" at bounding box center [568, 304] width 320 height 147
click at [405, 224] on input "Ordem de chegada Consumidos: 3 / 23 Horário: 07:00 Clínica: Laboratorio de Anal…" at bounding box center [400, 220] width 7 height 10
radio input "true"
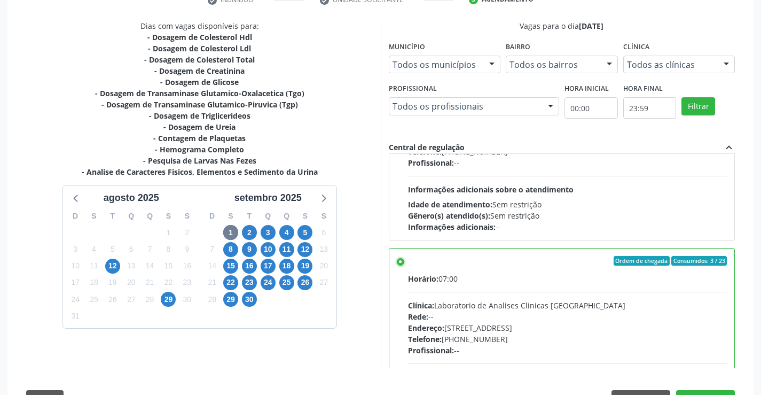
scroll to position [258, 0]
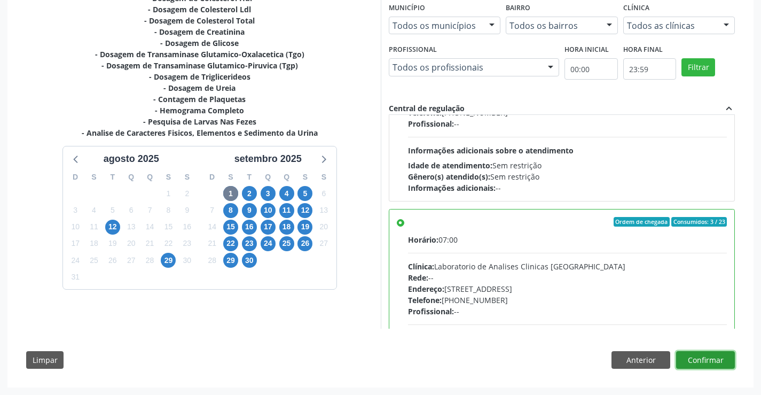
click at [711, 356] on button "Confirmar" at bounding box center [706, 360] width 59 height 18
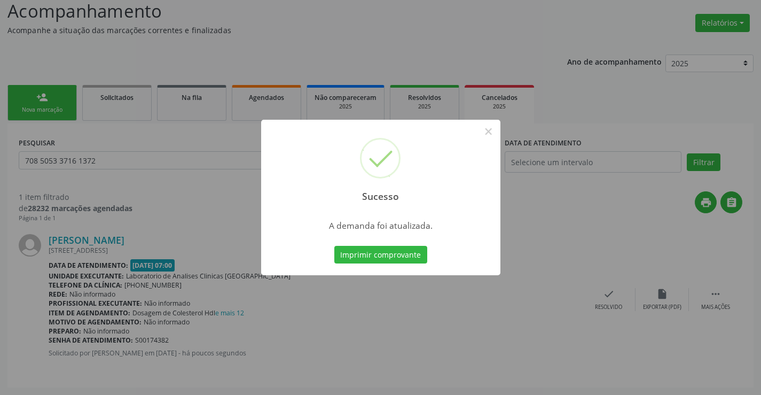
click at [335, 246] on button "Imprimir comprovante" at bounding box center [381, 255] width 93 height 18
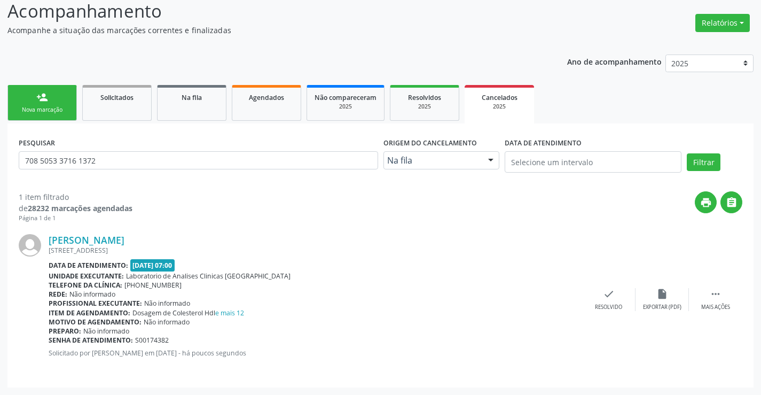
scroll to position [0, 0]
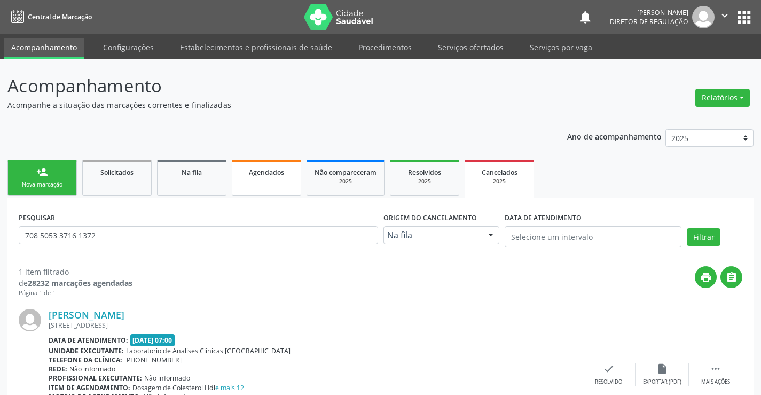
click at [278, 175] on span "Agendados" at bounding box center [266, 172] width 35 height 9
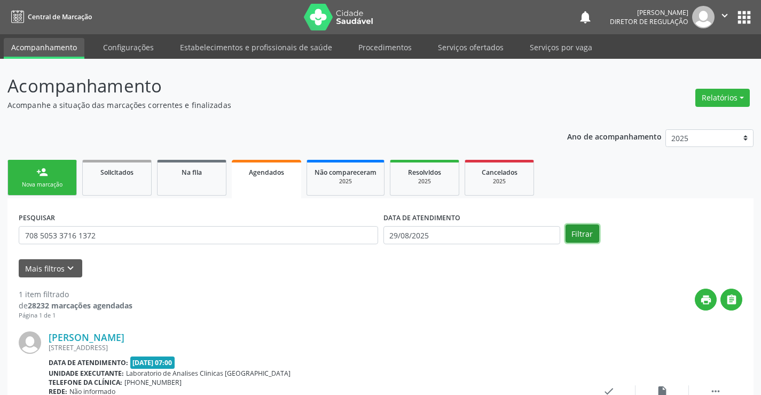
click at [585, 230] on button "Filtrar" at bounding box center [583, 233] width 34 height 18
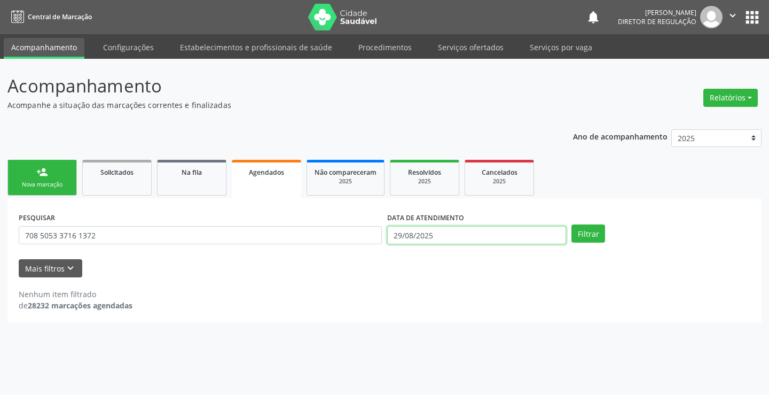
click at [470, 235] on input "29/08/2025" at bounding box center [476, 235] width 179 height 18
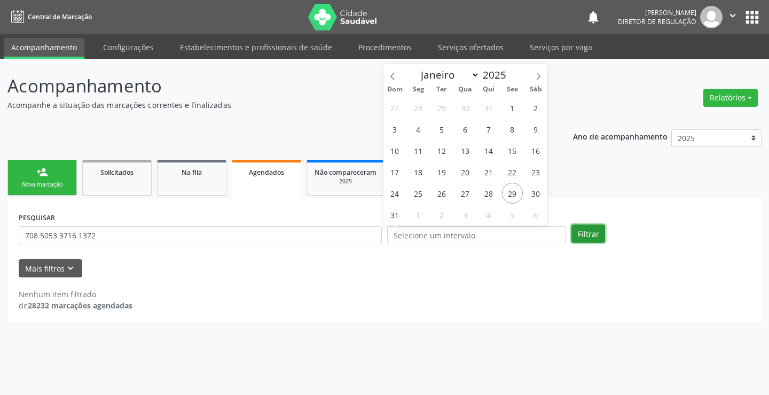
click at [597, 234] on button "Filtrar" at bounding box center [589, 233] width 34 height 18
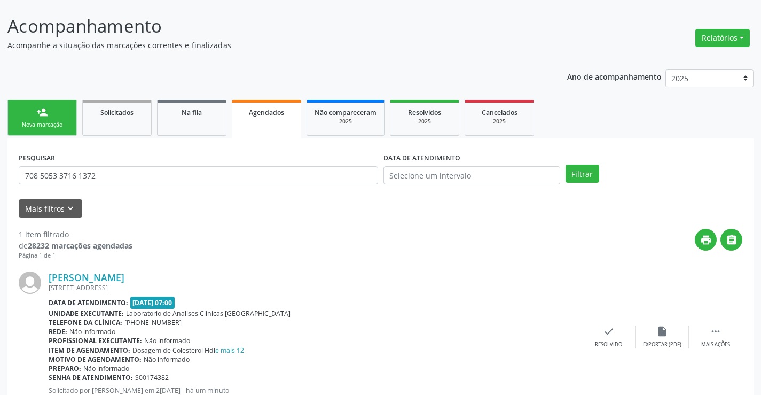
scroll to position [97, 0]
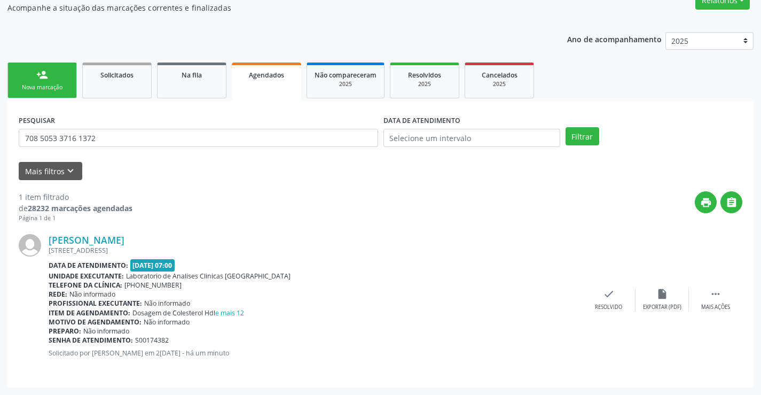
click at [41, 94] on link "person_add Nova marcação" at bounding box center [41, 81] width 69 height 36
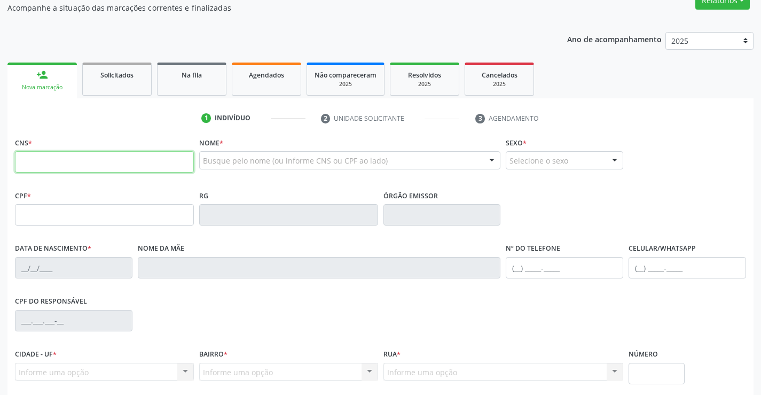
click at [39, 159] on input "text" at bounding box center [104, 161] width 179 height 21
type input "702 0023 6936 6886"
type input "16/04/2016"
type input "(00) 00000-0000"
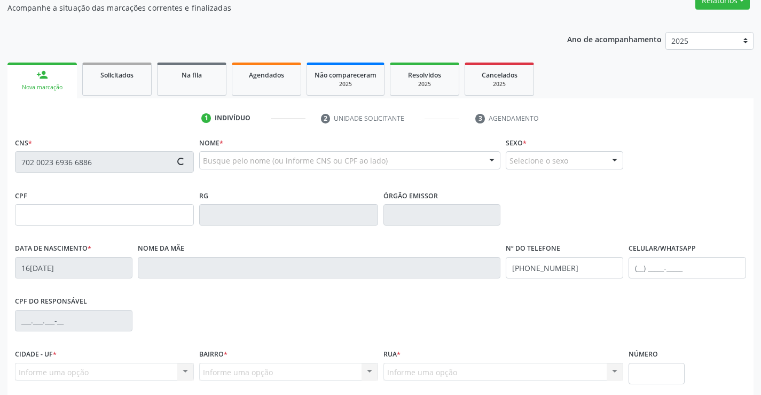
type input "S/N"
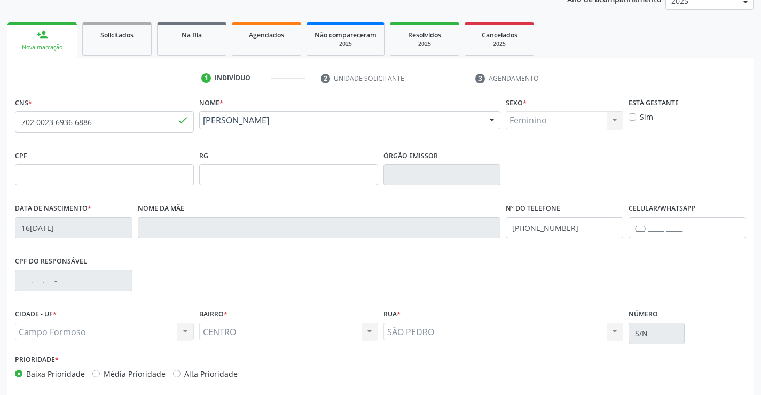
scroll to position [184, 0]
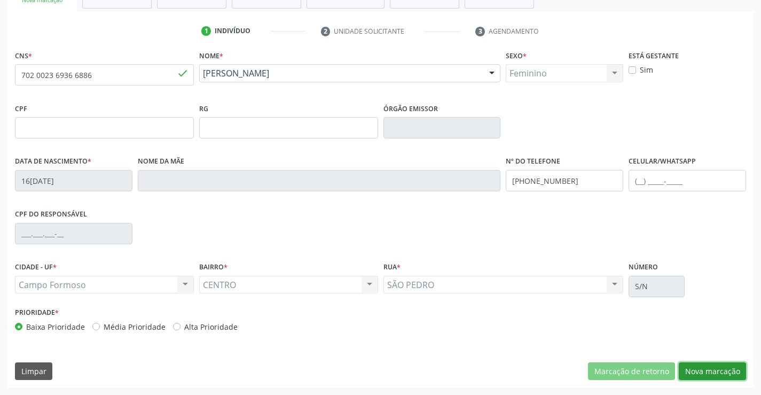
click at [709, 372] on button "Nova marcação" at bounding box center [712, 371] width 67 height 18
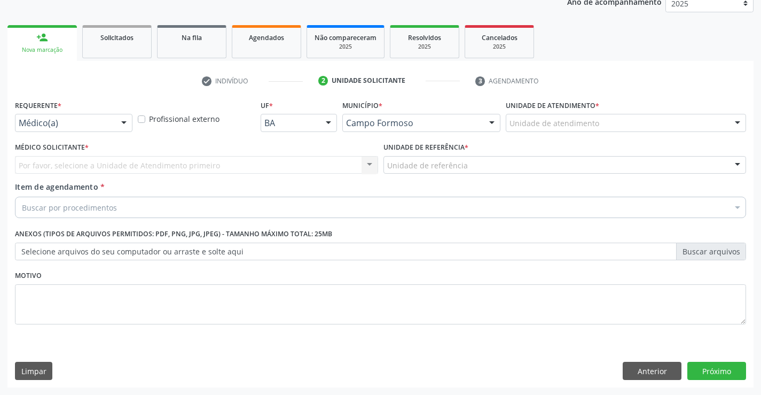
scroll to position [135, 0]
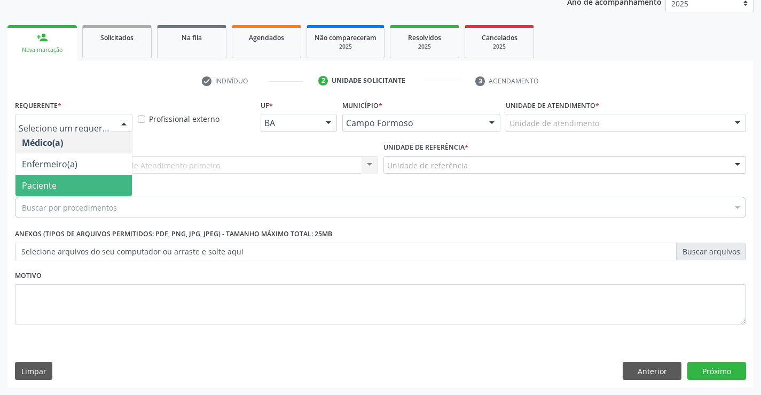
click at [81, 191] on span "Paciente" at bounding box center [73, 185] width 116 height 21
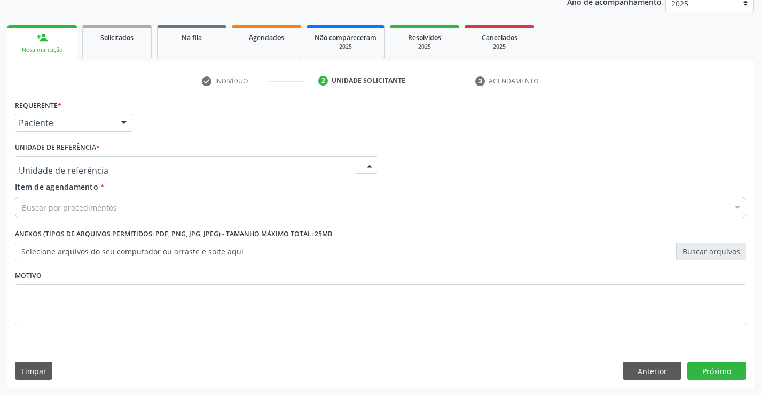
click at [183, 165] on div at bounding box center [196, 165] width 363 height 18
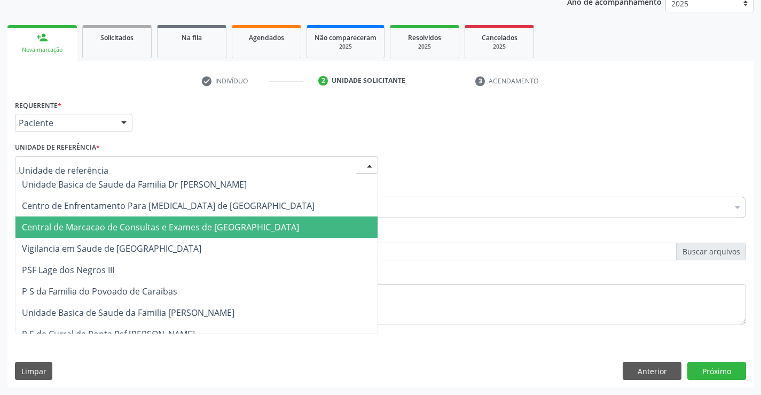
click at [195, 234] on span "Central de Marcacao de Consultas e Exames de [GEOGRAPHIC_DATA]" at bounding box center [196, 226] width 362 height 21
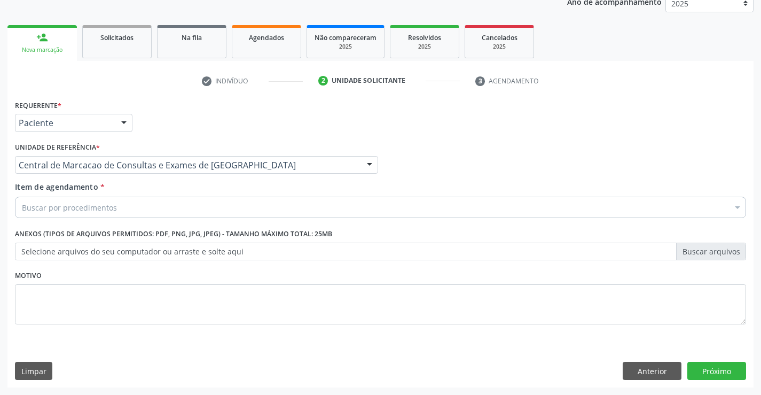
click at [231, 203] on div "Buscar por procedimentos" at bounding box center [381, 207] width 732 height 21
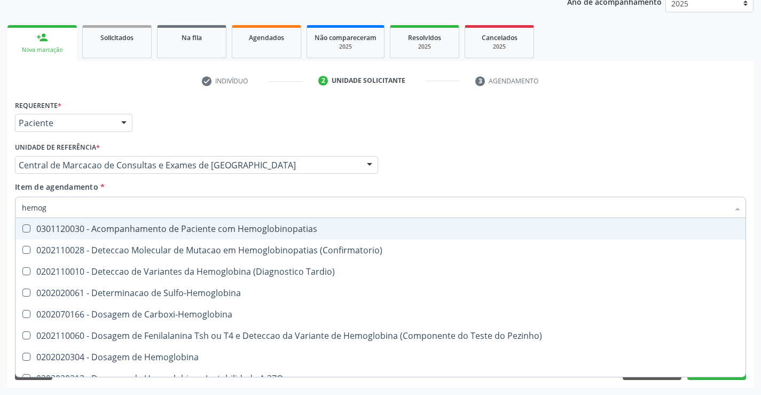
type input "hemogr"
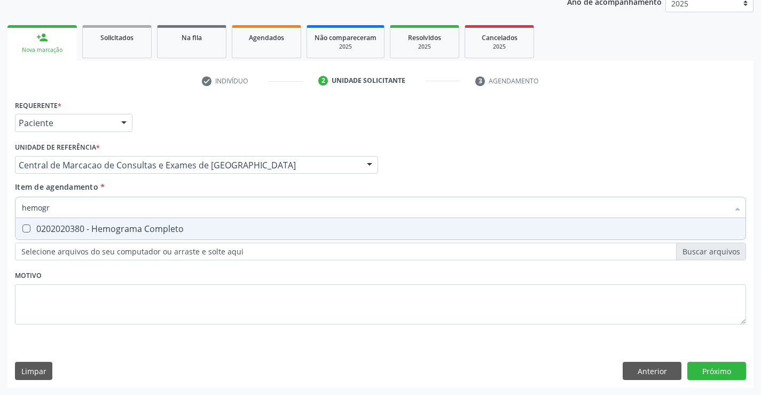
click at [141, 229] on div "0202020380 - Hemograma Completo" at bounding box center [381, 228] width 718 height 9
checkbox Completo "true"
click at [131, 187] on div "Item de agendamento * hemogr Desfazer seleção 0202020380 - Hemograma Completo N…" at bounding box center [381, 198] width 732 height 34
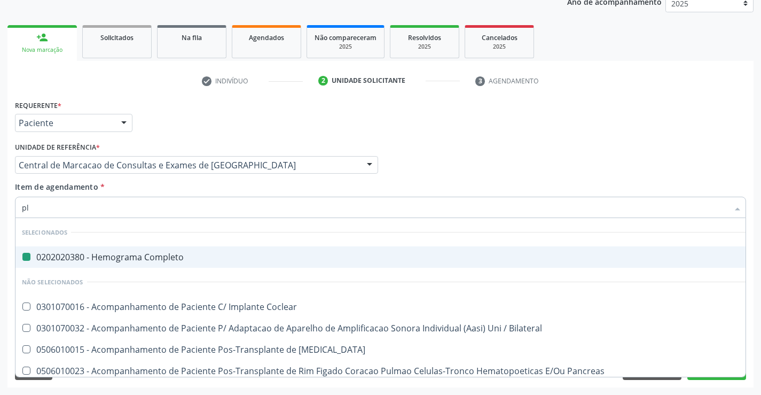
type input "pla"
checkbox Completo "false"
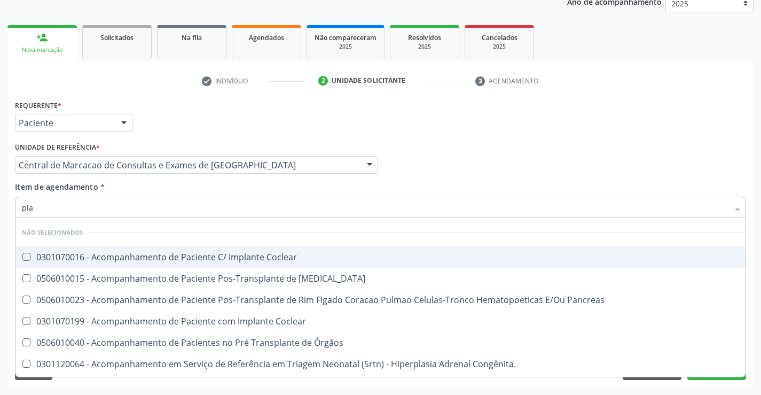
type input "plaq"
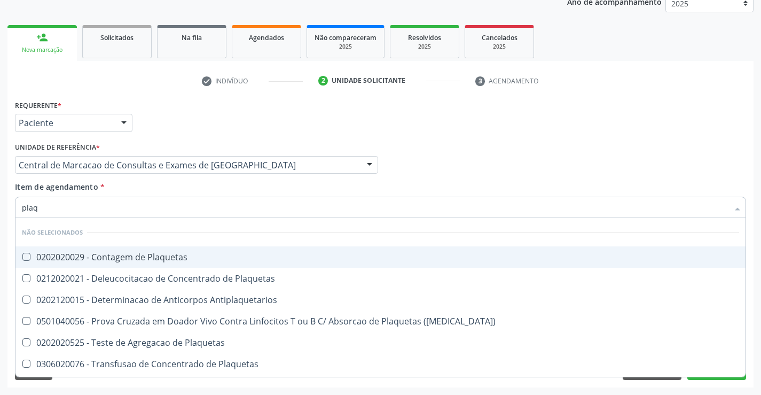
click at [157, 268] on span "0212020021 - Deleucocitacao de Concentrado de Plaquetas" at bounding box center [380, 278] width 730 height 21
checkbox Plaquetas "true"
drag, startPoint x: 171, startPoint y: 251, endPoint x: 171, endPoint y: 275, distance: 23.5
click at [171, 253] on div "0202020029 - Contagem de Plaquetas" at bounding box center [381, 257] width 718 height 9
checkbox Plaquetas "true"
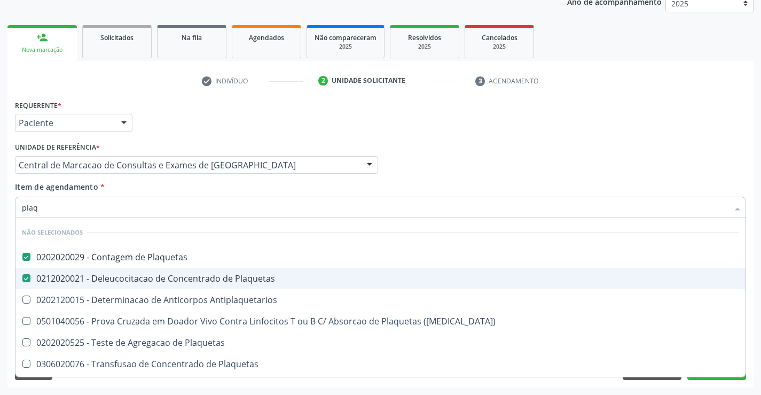
click at [171, 275] on div "0212020021 - Deleucocitacao de Concentrado de Plaquetas" at bounding box center [381, 278] width 718 height 9
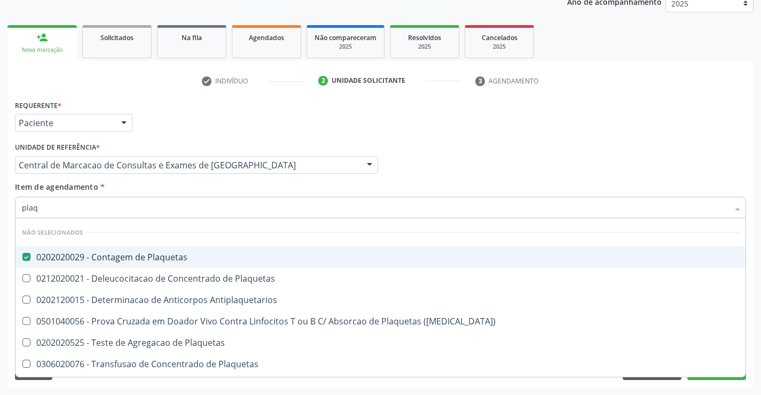
click at [167, 181] on div "Item de agendamento * plaq Desfazer seleção Não selecionados 0202020029 - Conta…" at bounding box center [381, 198] width 732 height 34
checkbox Plaquetas "true"
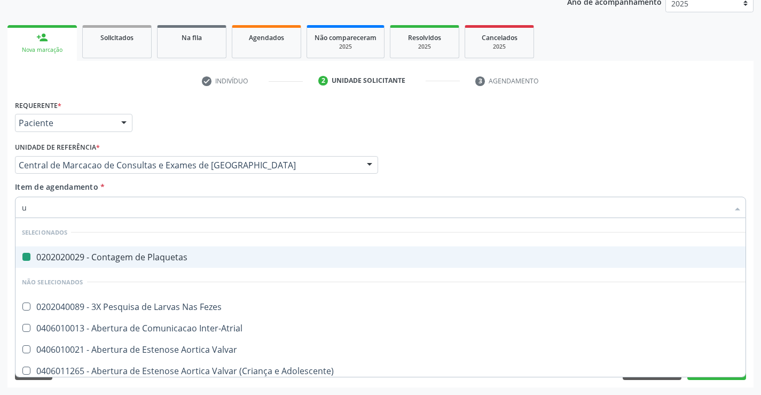
type input "ur"
checkbox Plaquetas "false"
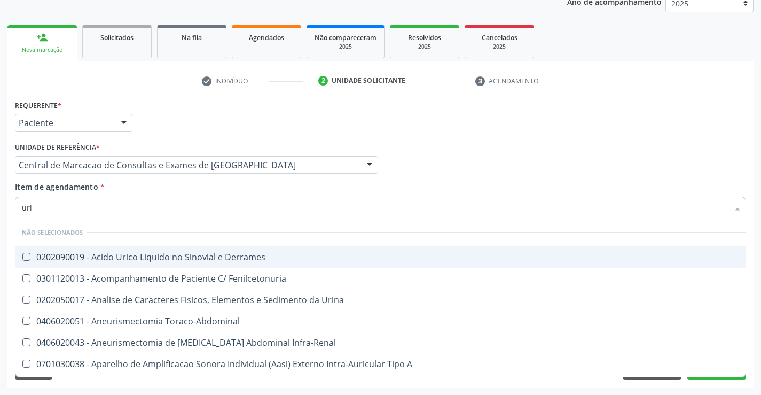
type input "urin"
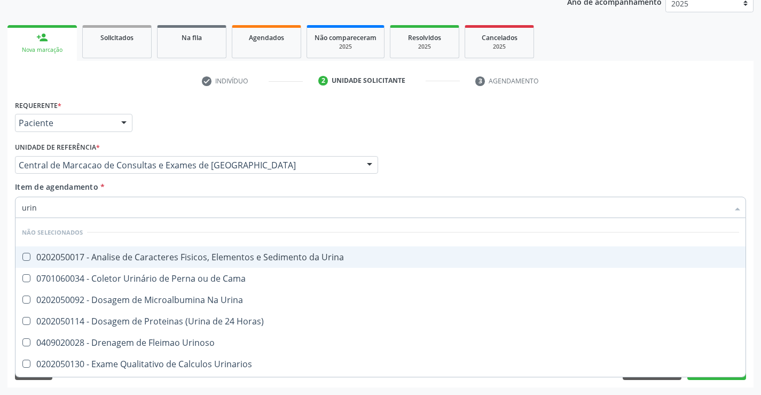
click at [183, 261] on div "0202050017 - Analise de Caracteres Fisicos, Elementos e Sedimento da Urina" at bounding box center [381, 257] width 718 height 9
checkbox Urina "true"
click at [182, 191] on div "Item de agendamento * urin Desfazer seleção Não selecionados 0202050017 - Anali…" at bounding box center [381, 198] width 732 height 34
checkbox Urina "true"
checkbox Cama "true"
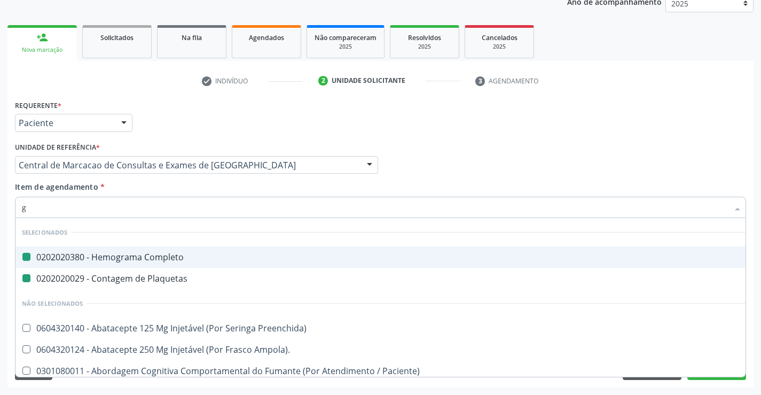
type input "gl"
checkbox Completo "false"
checkbox Plaquetas "false"
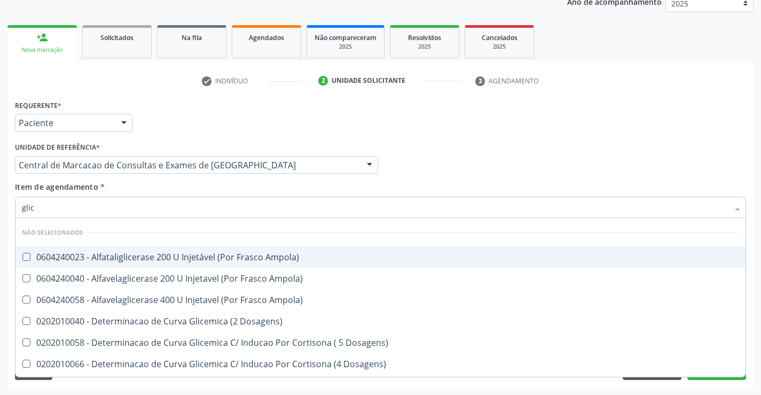
type input "glico"
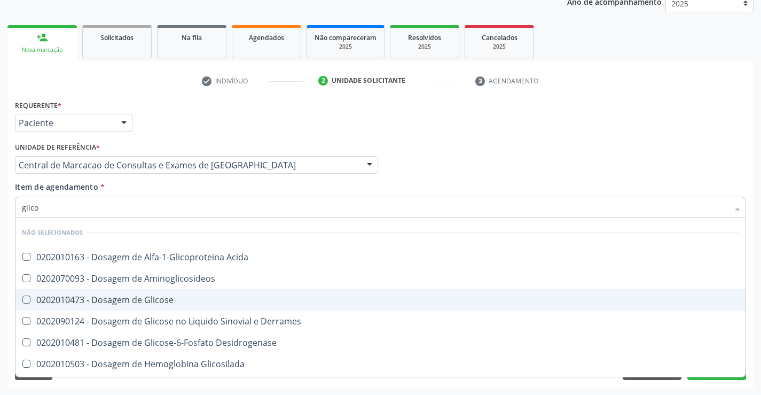
click at [175, 296] on div "0202010473 - Dosagem de Glicose" at bounding box center [381, 300] width 718 height 9
checkbox Glicose "true"
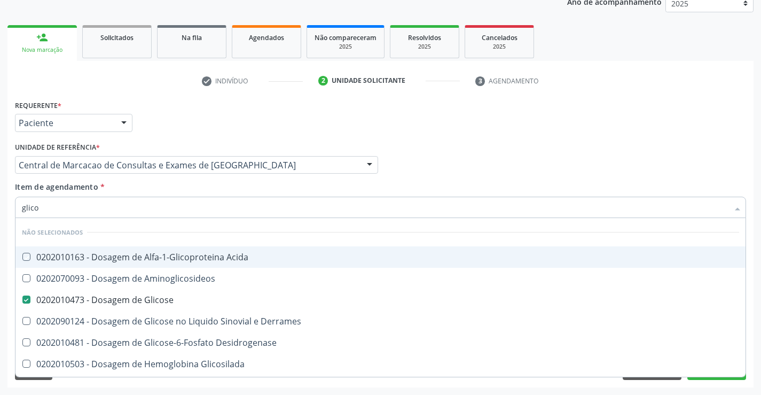
click at [176, 192] on div "Item de agendamento * glico Desfazer seleção Não selecionados 0202010163 - Dosa…" at bounding box center [381, 198] width 732 height 34
checkbox Acida "true"
checkbox Aminoglicosideos "true"
checkbox Derrames "true"
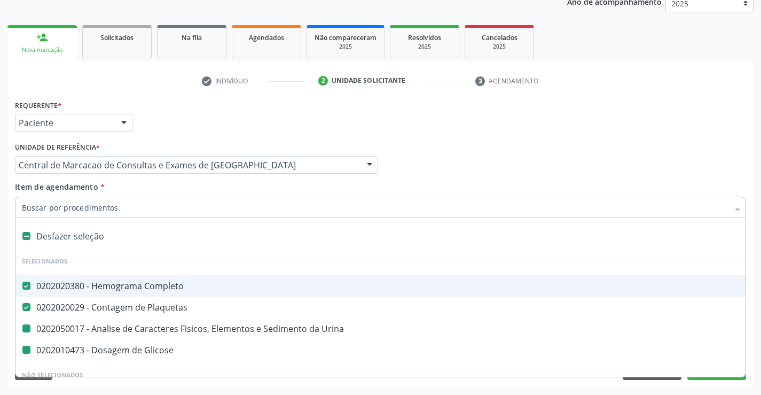
type input "f"
checkbox Glicose "false"
checkbox Urina "false"
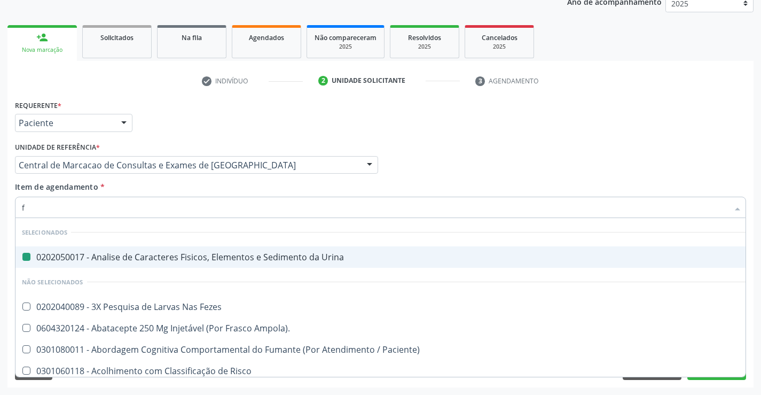
type input "fe"
checkbox Urina "false"
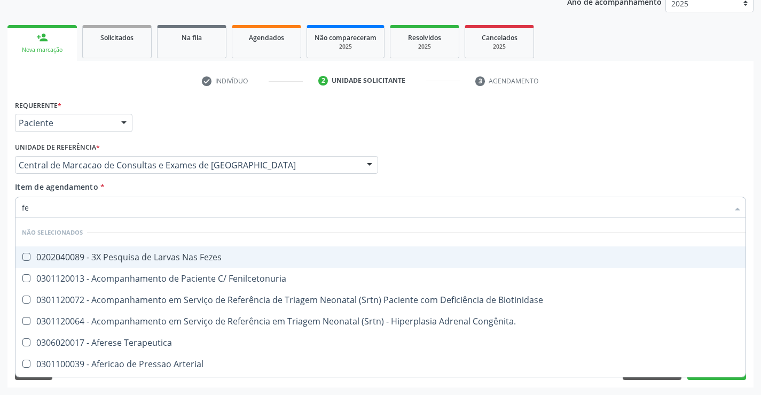
type input "fez"
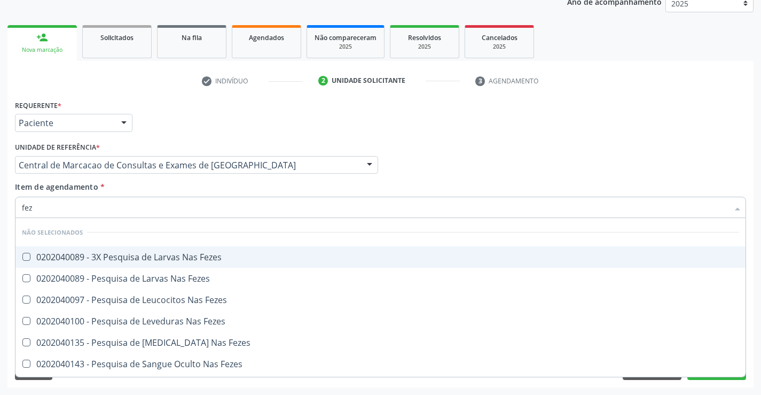
click at [169, 245] on li "Não selecionados" at bounding box center [380, 232] width 730 height 28
click at [169, 253] on div "0202040089 - 3X Pesquisa de Larvas Nas Fezes" at bounding box center [381, 257] width 718 height 9
checkbox Fezes "true"
click at [169, 178] on div "Unidade de referência * Central de Marcacao de Consultas e Exames de Campo Form…" at bounding box center [196, 160] width 369 height 42
checkbox Fezes "true"
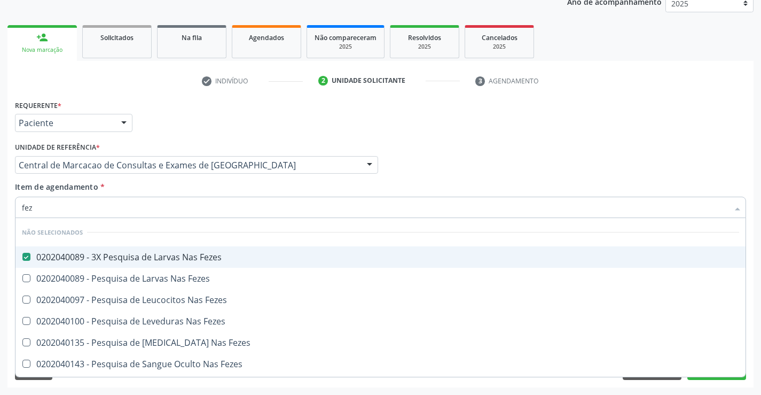
checkbox Fezes "true"
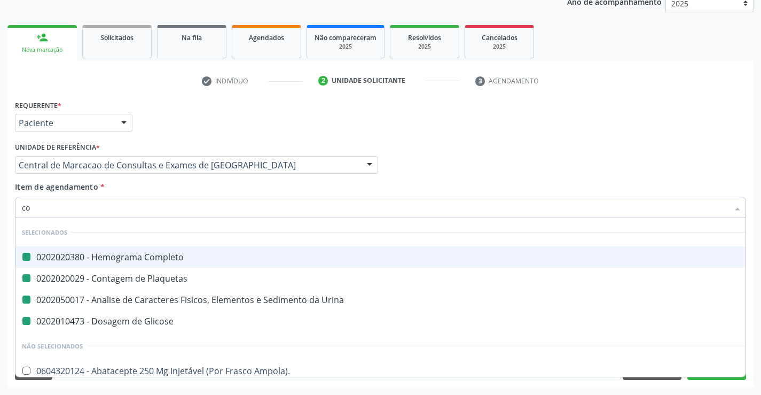
type input "col"
checkbox Completo "false"
checkbox Glicose "false"
checkbox Urina "false"
checkbox Plaquetas "false"
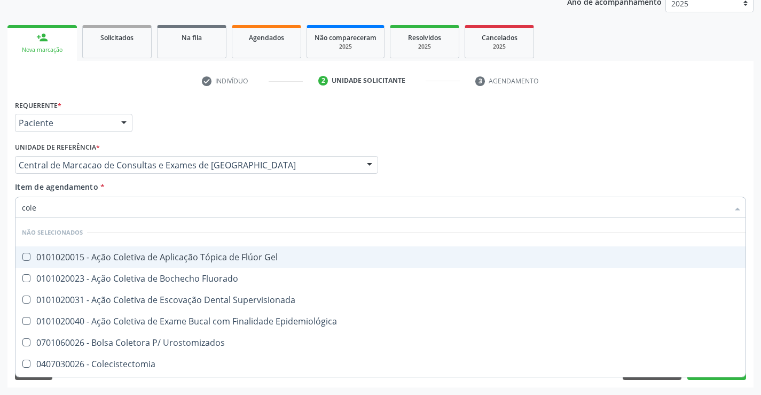
type input "coles"
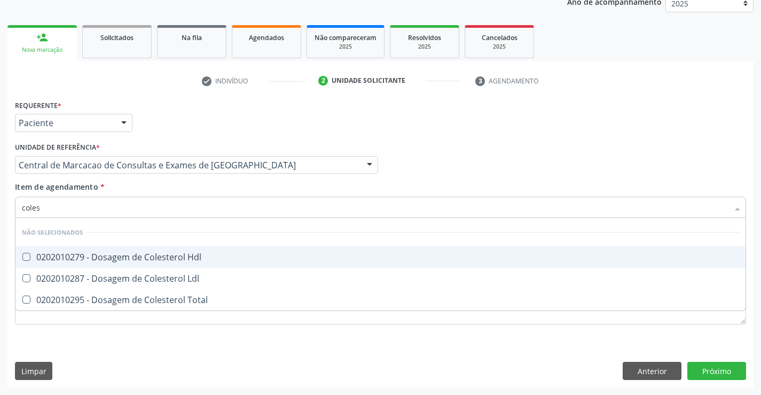
click at [161, 261] on div "0202010279 - Dosagem de Colesterol Hdl" at bounding box center [381, 257] width 718 height 9
checkbox Hdl "true"
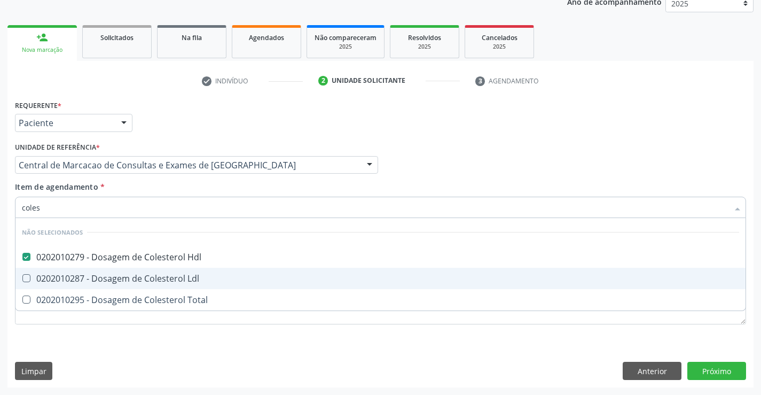
drag, startPoint x: 166, startPoint y: 276, endPoint x: 168, endPoint y: 300, distance: 24.1
click at [167, 279] on div "0202010287 - Dosagem de Colesterol Ldl" at bounding box center [381, 278] width 718 height 9
checkbox Ldl "true"
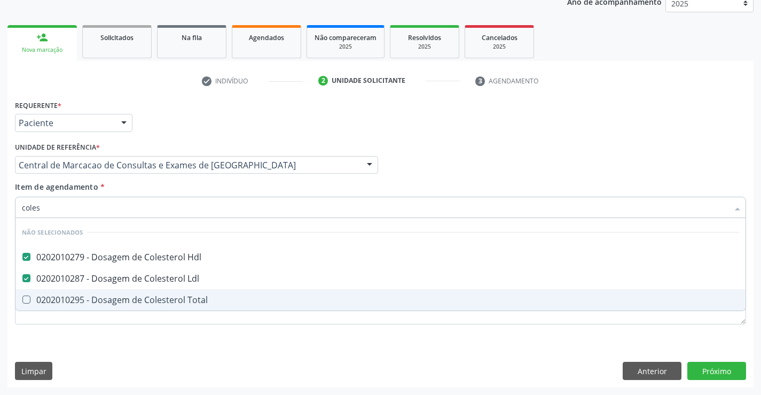
click at [168, 300] on div "0202010295 - Dosagem de Colesterol Total" at bounding box center [381, 300] width 718 height 9
checkbox Total "true"
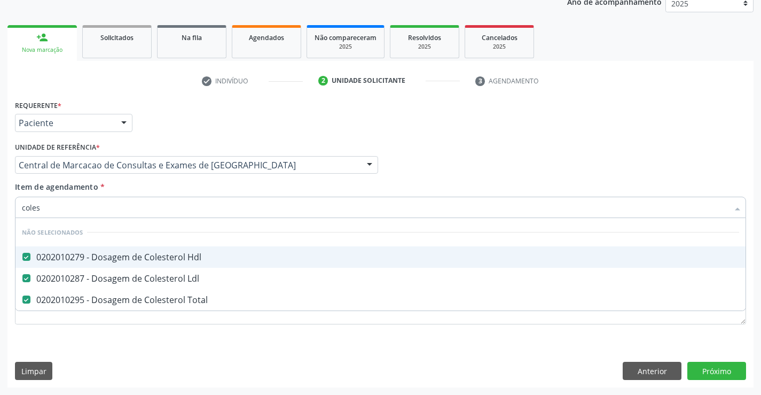
click at [160, 189] on div "Item de agendamento * coles Desfazer seleção Não selecionados 0202010279 - Dosa…" at bounding box center [381, 198] width 732 height 34
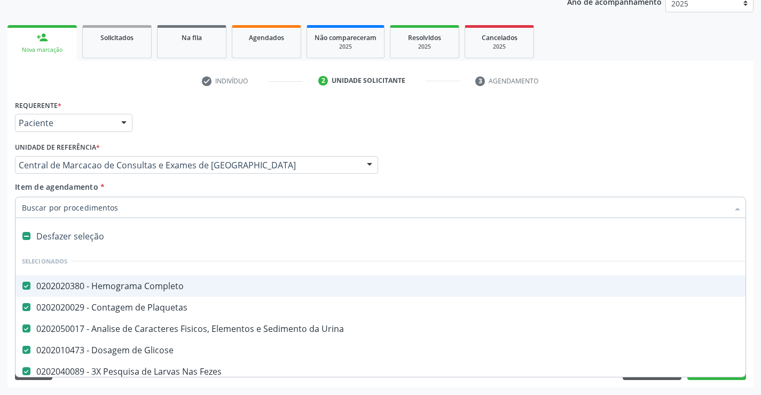
type input "t"
checkbox Total "false"
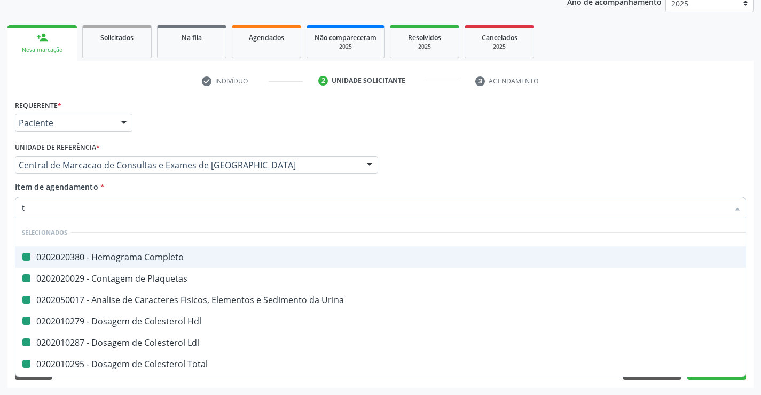
type input "tr"
checkbox Completo "false"
checkbox Urina "false"
checkbox Plaquetas "false"
checkbox Hdl "false"
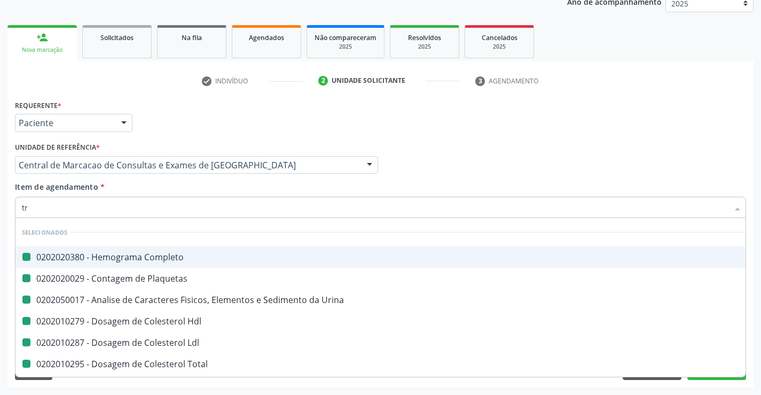
checkbox Ldl "false"
checkbox Total "false"
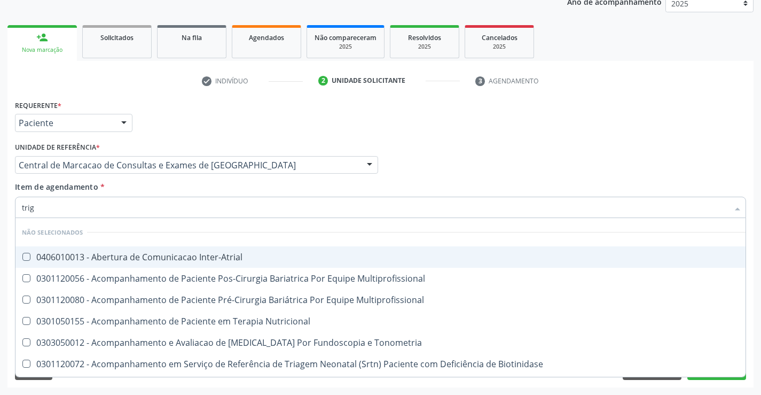
type input "trigl"
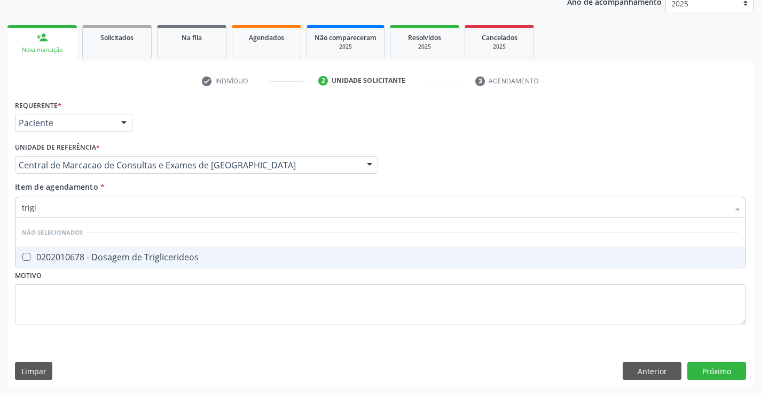
click at [165, 256] on div "0202010678 - Dosagem de Triglicerideos" at bounding box center [381, 257] width 718 height 9
checkbox Triglicerideos "true"
click at [154, 190] on div "Item de agendamento * trigl Desfazer seleção Não selecionados 0202010678 - Dosa…" at bounding box center [381, 198] width 732 height 34
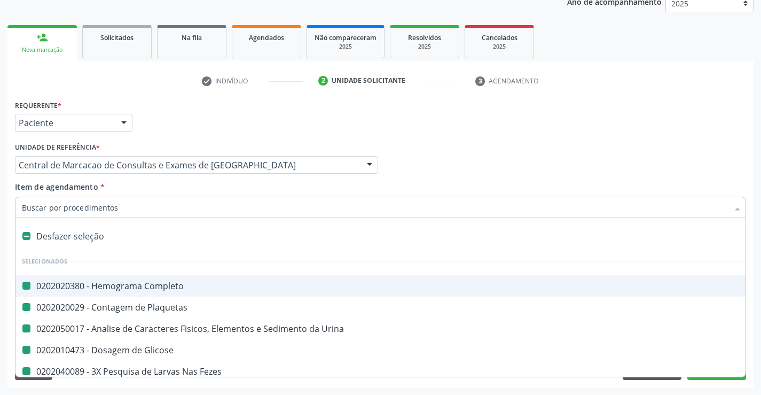
type input "y"
checkbox Completo "false"
checkbox Plaquetas "false"
checkbox Urina "false"
checkbox Glicose "false"
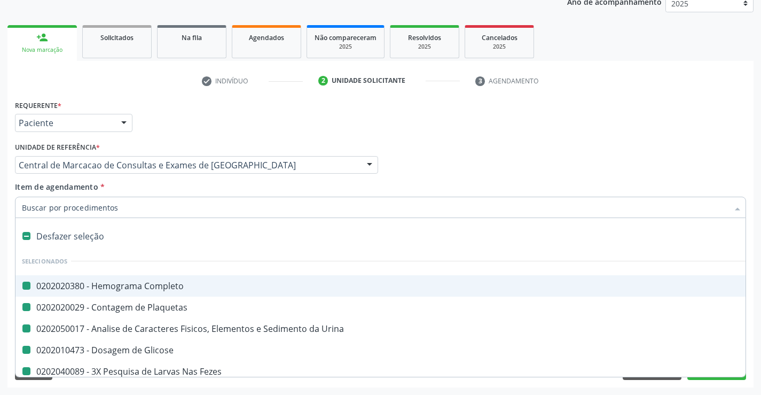
checkbox Fezes "false"
checkbox Hdl "false"
checkbox Ldl "false"
checkbox Total "false"
checkbox Triglicerideos "false"
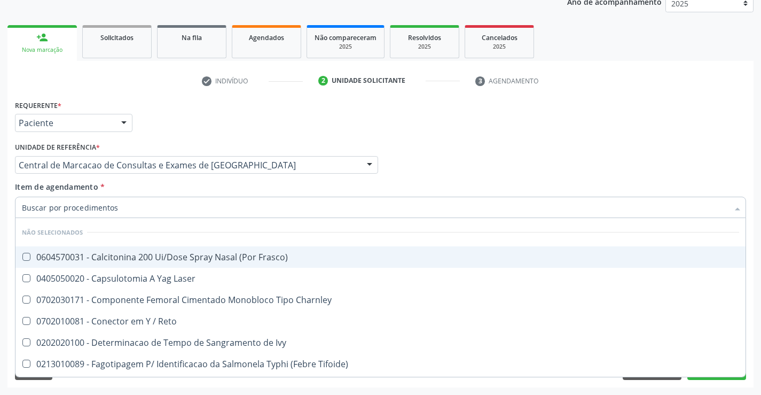
checkbox Frasco\) "true"
checkbox Laser "true"
checkbox Charnley "true"
checkbox Reto "true"
checkbox Ivy "true"
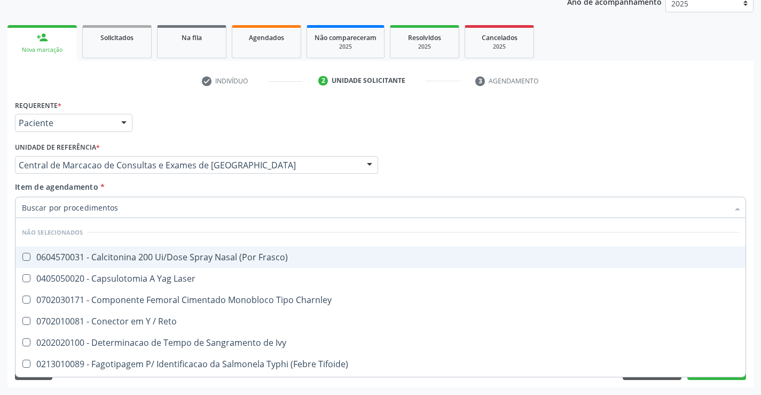
checkbox Tifoide\) "true"
checkbox Gel "true"
checkbox 8\ "true"
checkbox 9\ "true"
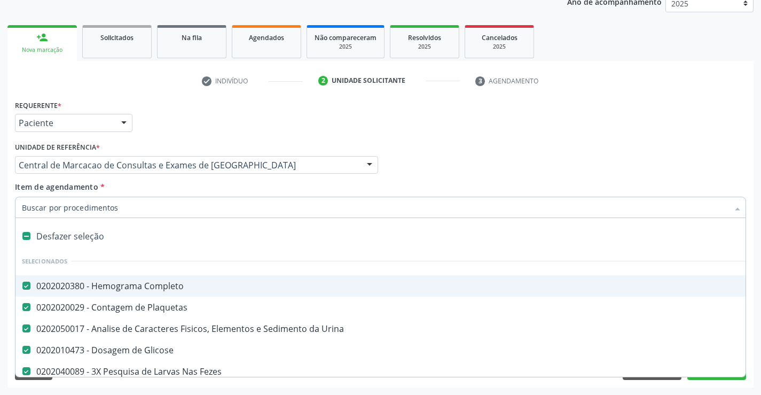
type input "u"
checkbox Fezes "false"
checkbox Hdl "false"
checkbox Ldl "false"
checkbox Total "false"
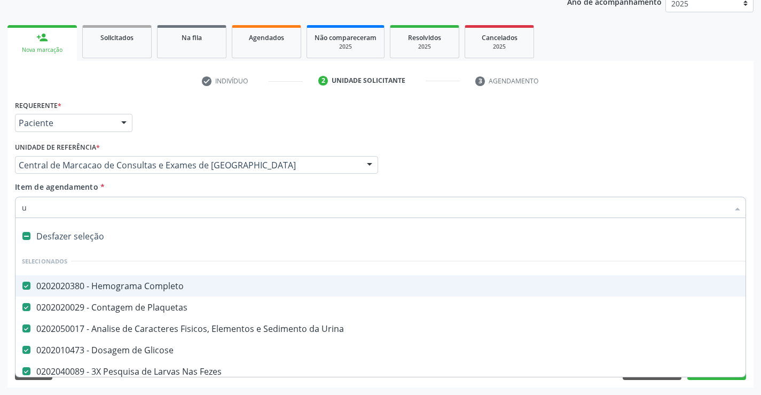
checkbox Triglicerideos "false"
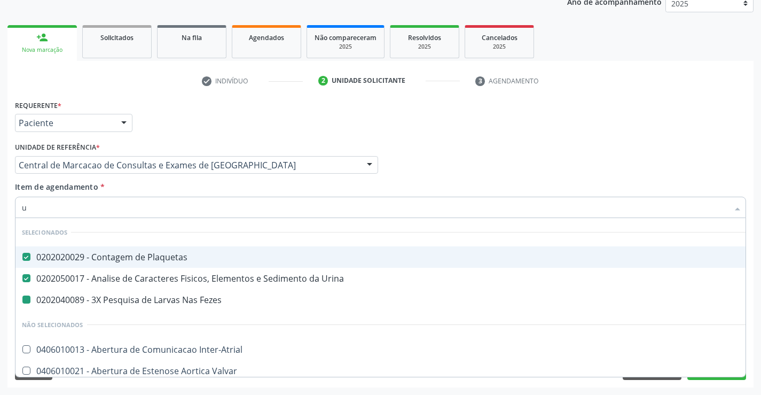
type input "ur"
checkbox Fezes "false"
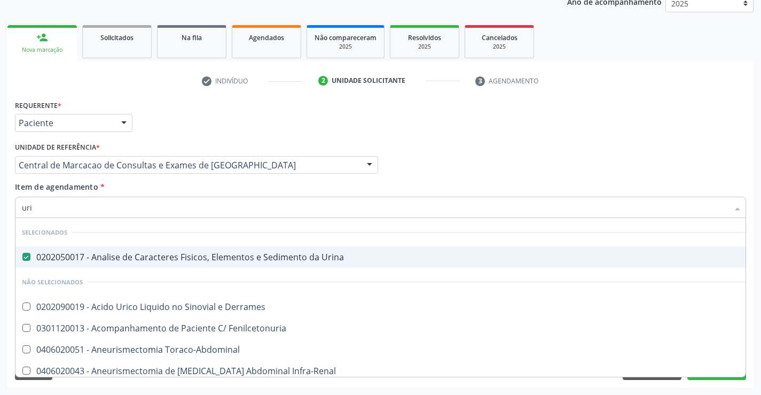
type input "urin"
click at [170, 191] on div "Item de agendamento * urin Desfazer seleção Selecionados 0202050017 - Analise d…" at bounding box center [381, 198] width 732 height 34
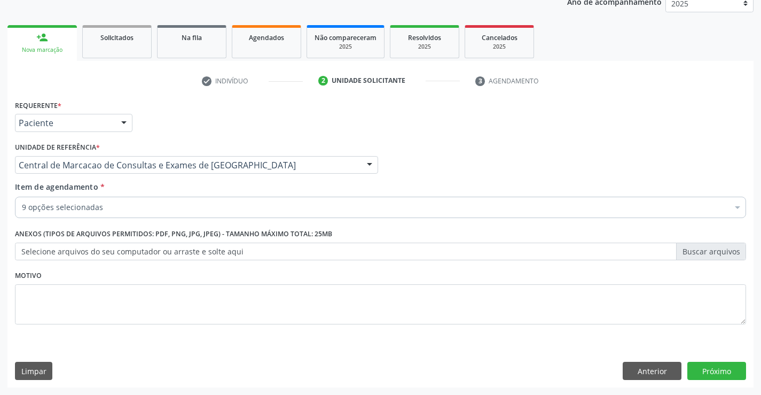
checkbox Urina "true"
checkbox Fezes "true"
checkbox Hdl "true"
checkbox Ldl "true"
checkbox Total "true"
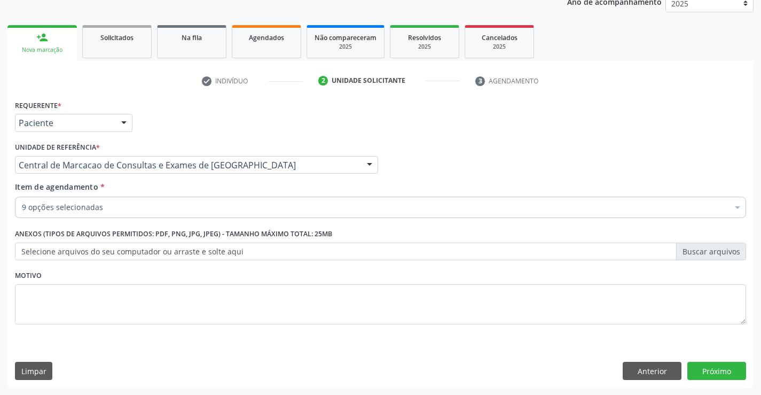
checkbox Triglicerideos "true"
checkbox Glicose "true"
click at [710, 366] on button "Próximo" at bounding box center [717, 371] width 59 height 18
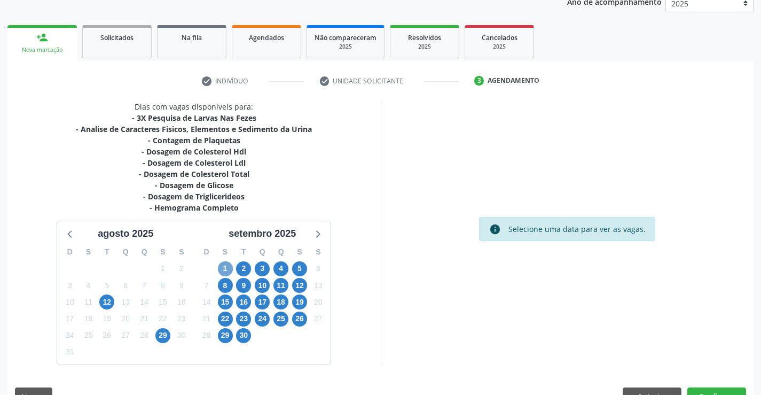
click at [224, 273] on span "1" at bounding box center [225, 268] width 15 height 15
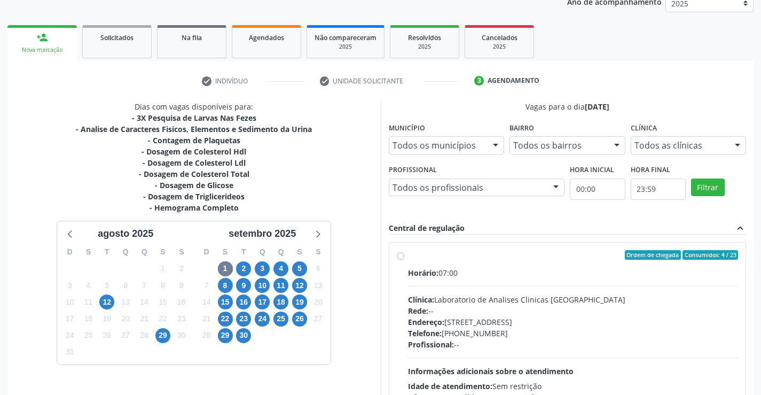
click at [555, 284] on div "Horário: 07:00 Clínica: Laboratorio de Analises Clinicas Sao Francisco Rede: --…" at bounding box center [573, 340] width 331 height 147
click at [405, 260] on input "Ordem de chegada Consumidos: 4 / 23 Horário: 07:00 Clínica: Laboratorio de Anal…" at bounding box center [400, 255] width 7 height 10
radio input "true"
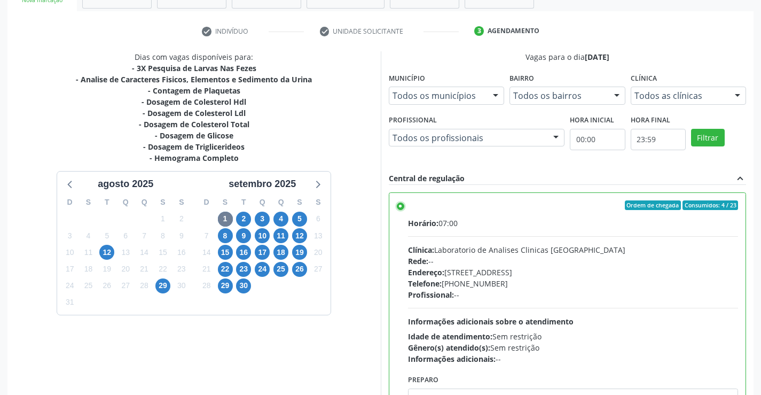
scroll to position [244, 0]
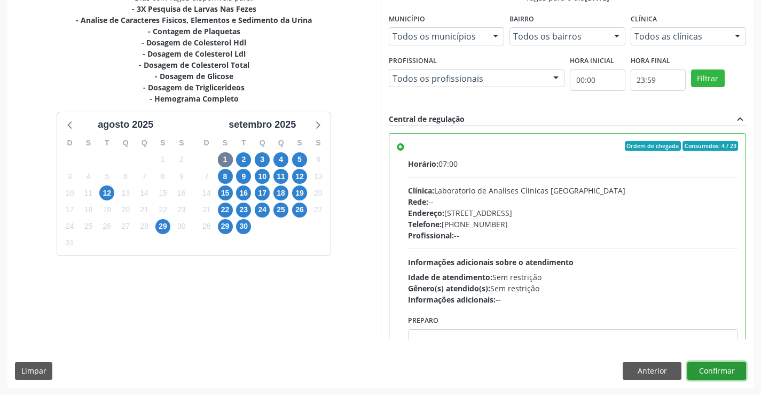
click at [711, 371] on button "Confirmar" at bounding box center [717, 371] width 59 height 18
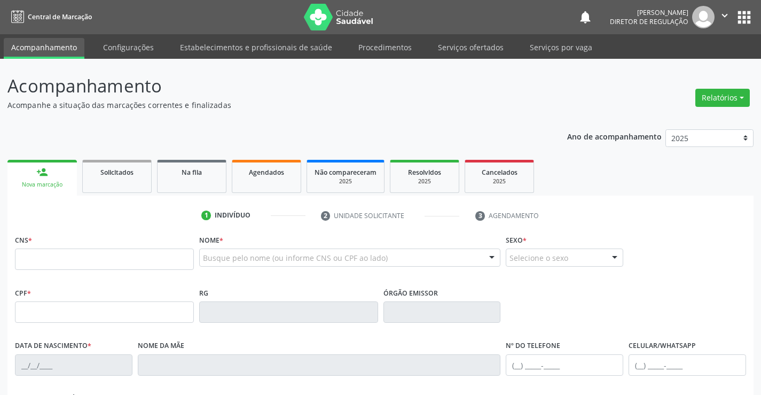
scroll to position [184, 0]
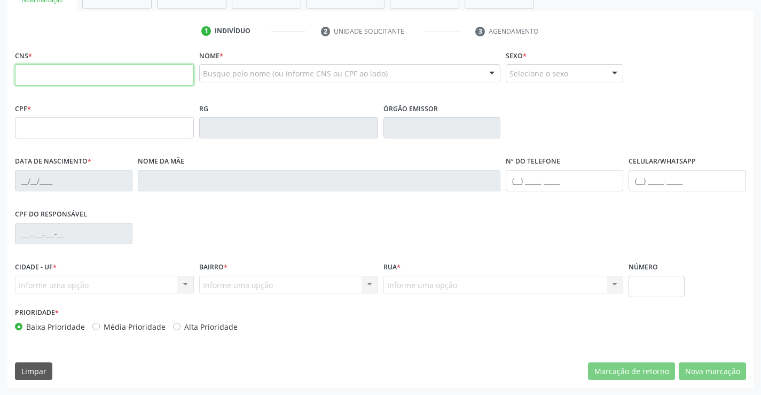
click at [86, 67] on input "text" at bounding box center [104, 74] width 179 height 21
paste input "702 0023 6936 6886"
type input "702 0023 6936 6886"
type input "16[DATE]"
type input "[PHONE_NUMBER]"
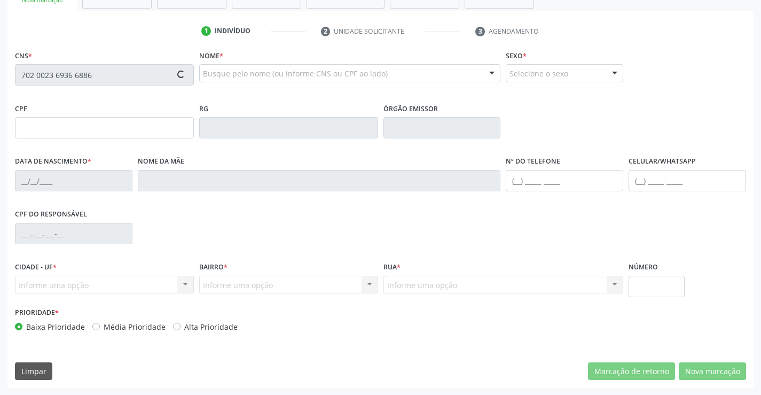
type input "S/N"
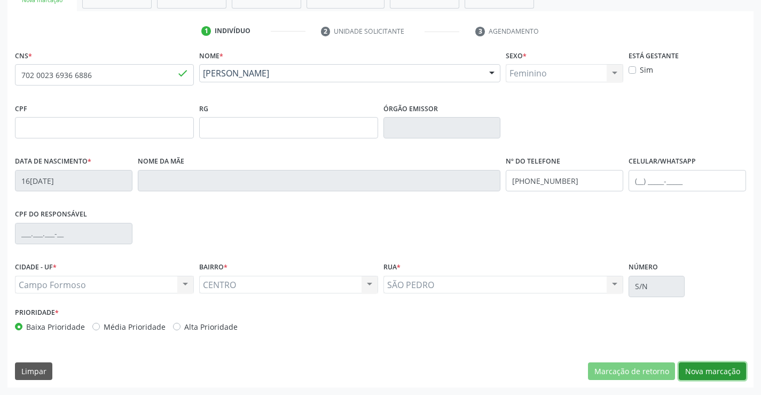
click at [687, 372] on button "Nova marcação" at bounding box center [712, 371] width 67 height 18
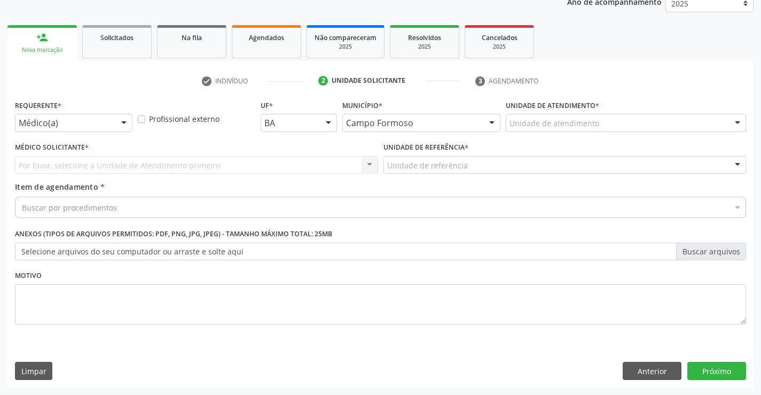
scroll to position [135, 0]
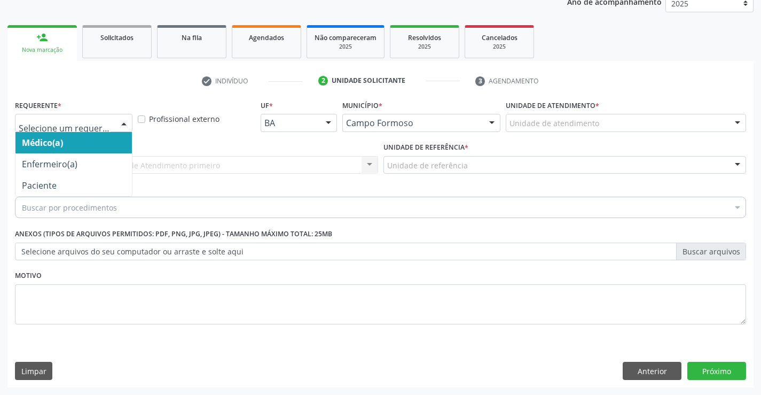
click at [117, 130] on div "Médico(a) Enfermeiro(a) Paciente Nenhum resultado encontrado para: " " Não há n…" at bounding box center [74, 123] width 118 height 18
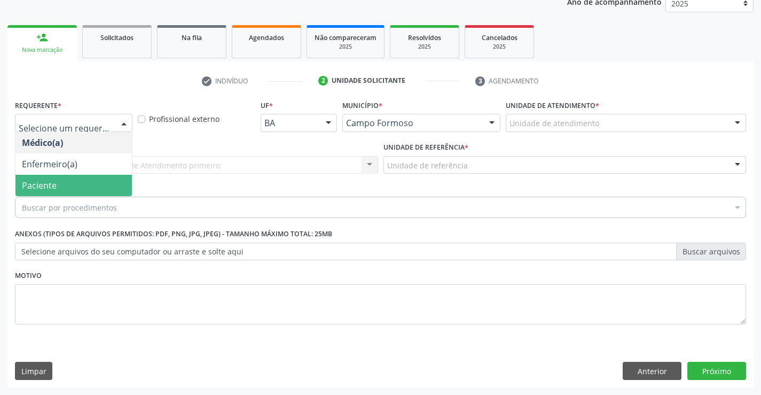
click at [110, 181] on span "Paciente" at bounding box center [73, 185] width 116 height 21
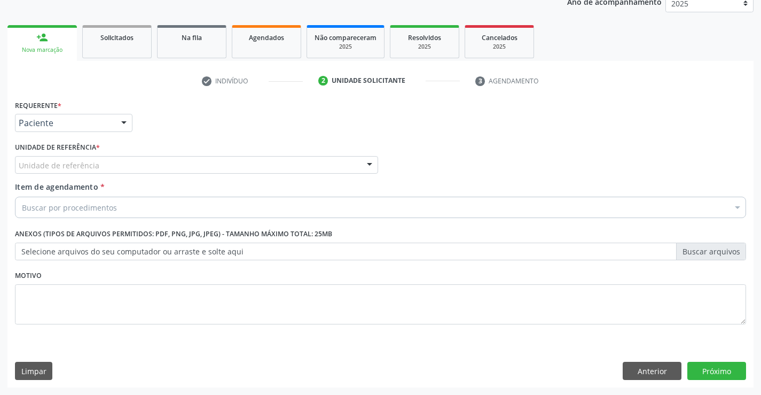
click at [208, 158] on div "Unidade de referência" at bounding box center [196, 165] width 363 height 18
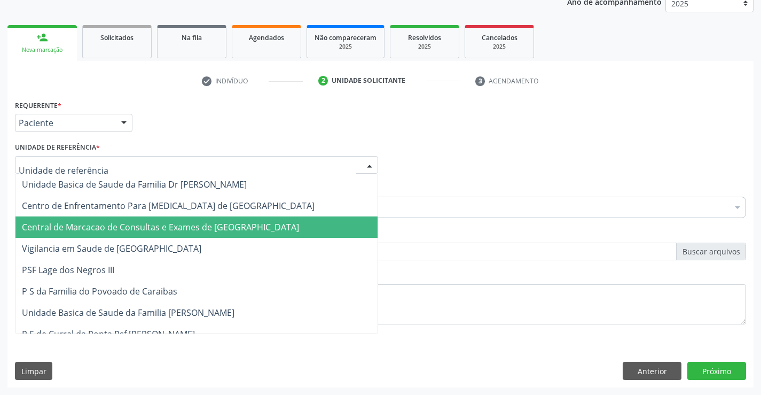
click at [202, 229] on span "Central de Marcacao de Consultas e Exames de [GEOGRAPHIC_DATA]" at bounding box center [160, 227] width 277 height 12
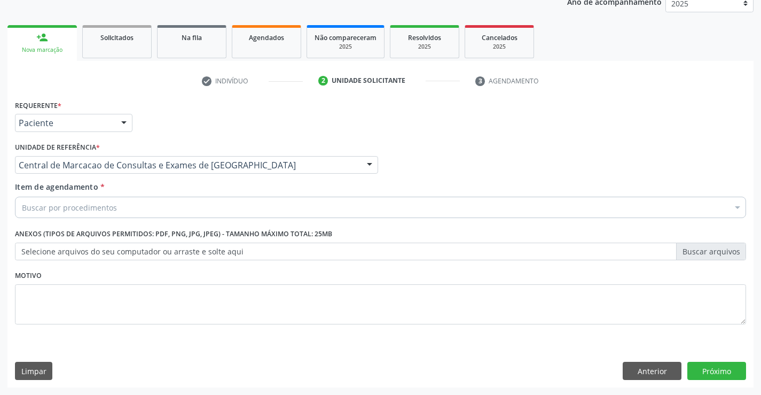
click at [258, 205] on div "Buscar por procedimentos" at bounding box center [381, 207] width 732 height 21
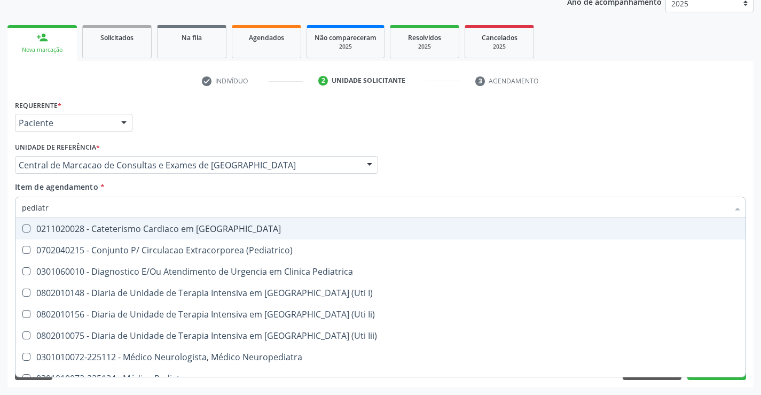
type input "pediatra"
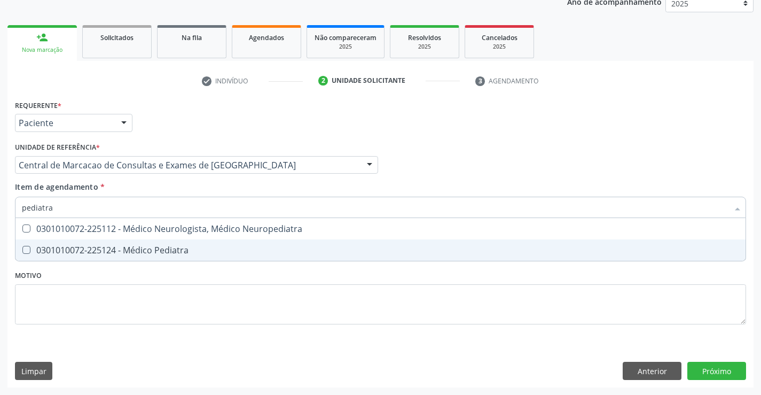
click at [238, 252] on div "0301010072-225124 - Médico Pediatra" at bounding box center [381, 250] width 718 height 9
checkbox Pediatra "true"
click at [733, 378] on button "Próximo" at bounding box center [717, 371] width 59 height 18
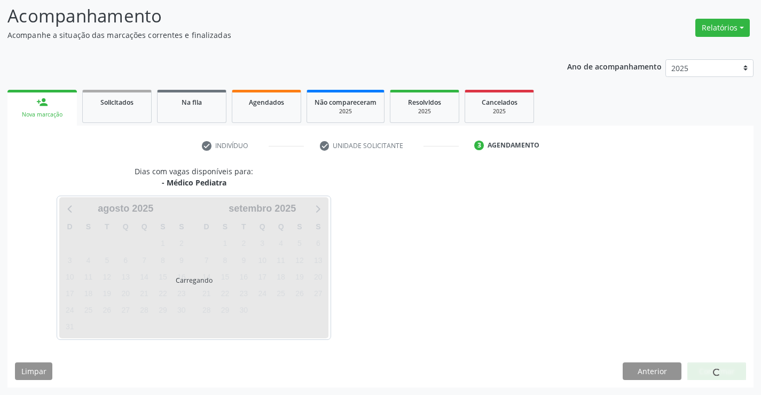
scroll to position [70, 0]
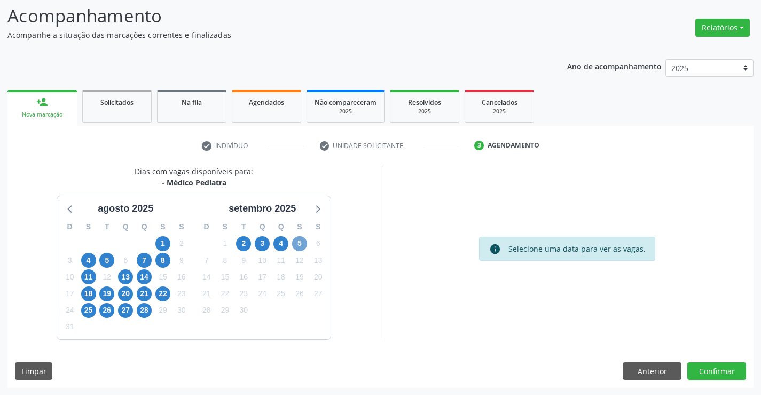
click at [297, 242] on span "5" at bounding box center [299, 243] width 15 height 15
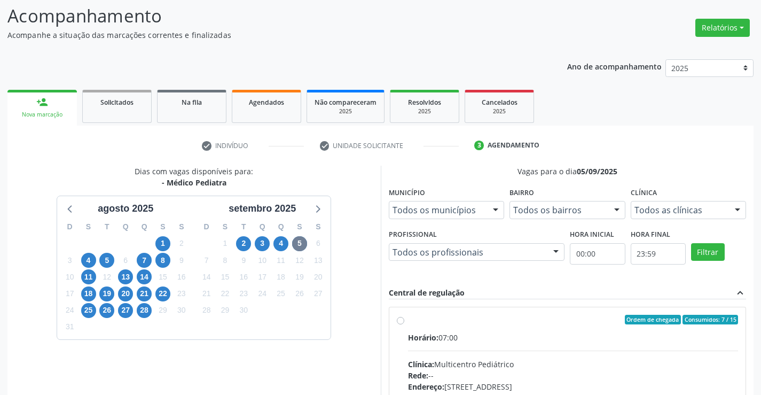
click at [515, 331] on label "Ordem de chegada Consumidos: 7 / 15 Horário: 07:00 Clínica: Multicentro Pediátr…" at bounding box center [573, 397] width 331 height 164
click at [405, 324] on input "Ordem de chegada Consumidos: 7 / 15 Horário: 07:00 Clínica: Multicentro Pediátr…" at bounding box center [400, 320] width 7 height 10
radio input "true"
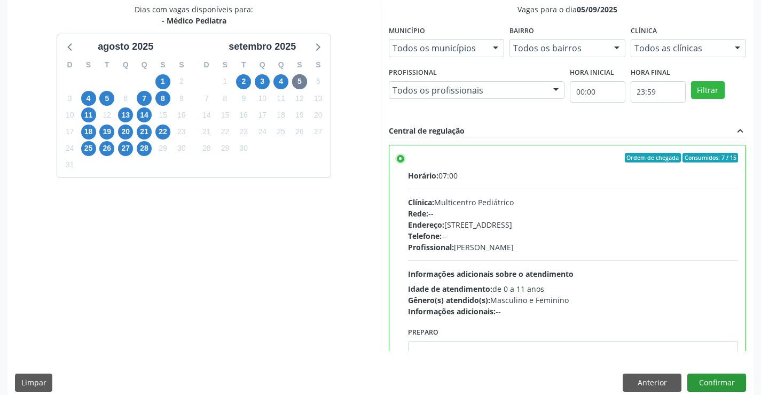
scroll to position [244, 0]
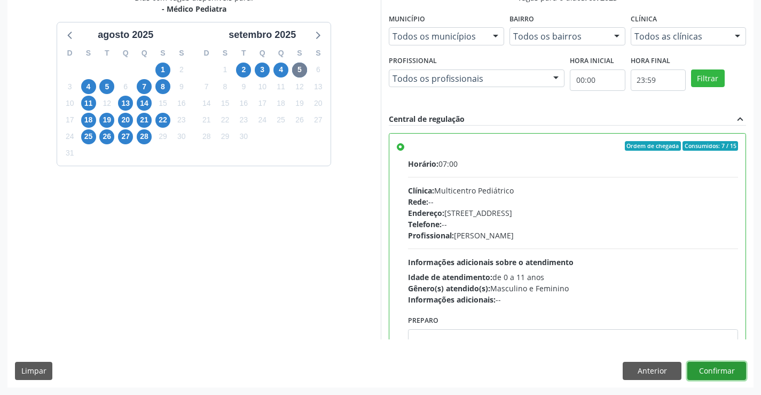
click at [733, 370] on button "Confirmar" at bounding box center [717, 371] width 59 height 18
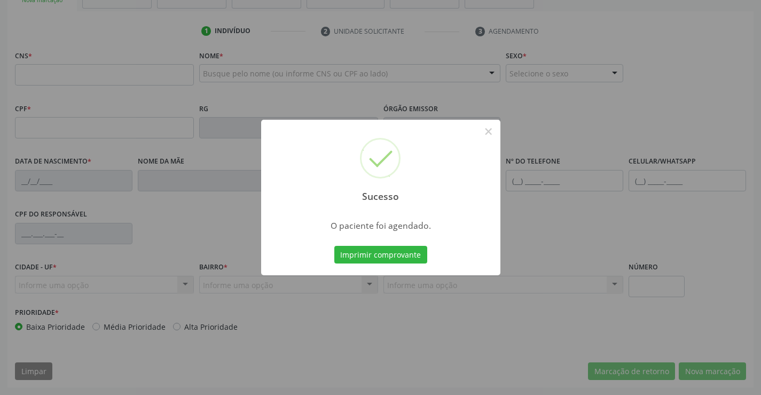
scroll to position [184, 0]
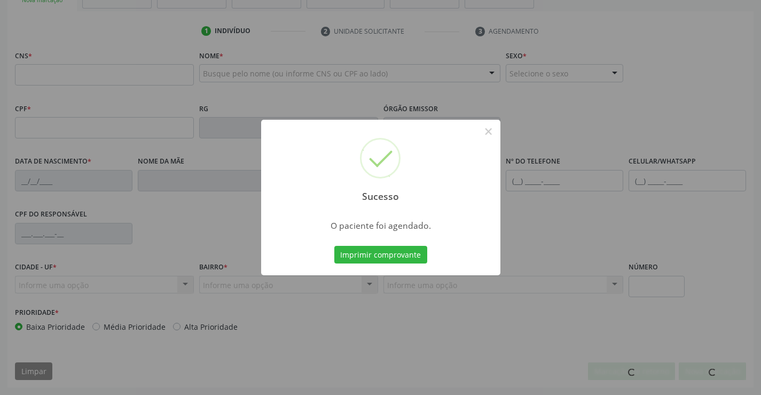
click at [335, 246] on button "Imprimir comprovante" at bounding box center [381, 255] width 93 height 18
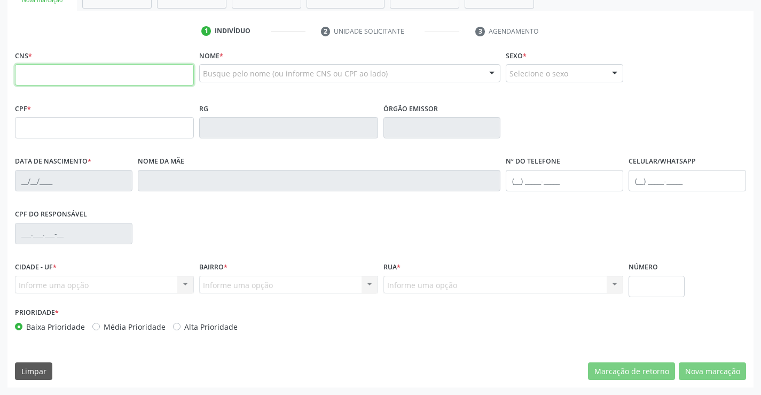
click at [130, 72] on input "text" at bounding box center [104, 74] width 179 height 21
type input "700 7034 3359 5680"
type input "20/10/1959"
type input "32"
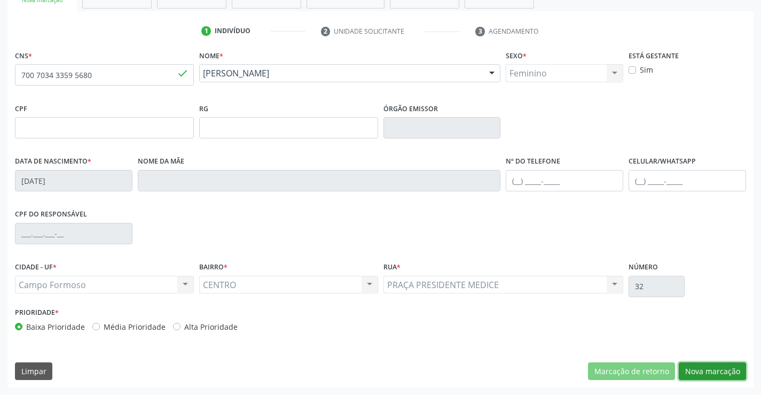
drag, startPoint x: 719, startPoint y: 376, endPoint x: 318, endPoint y: 208, distance: 434.5
click at [716, 375] on button "Nova marcação" at bounding box center [712, 371] width 67 height 18
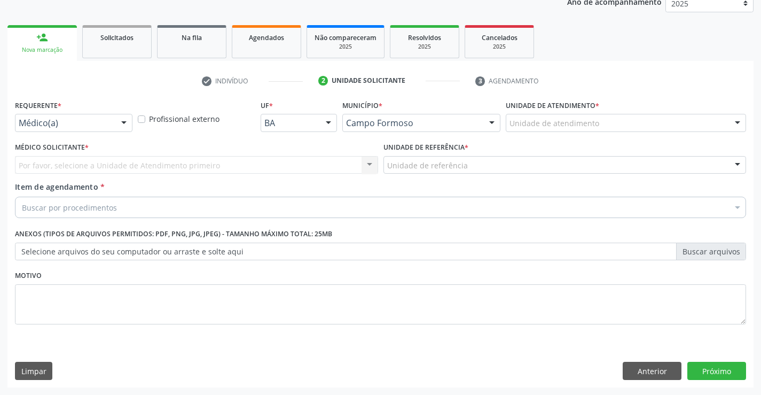
scroll to position [135, 0]
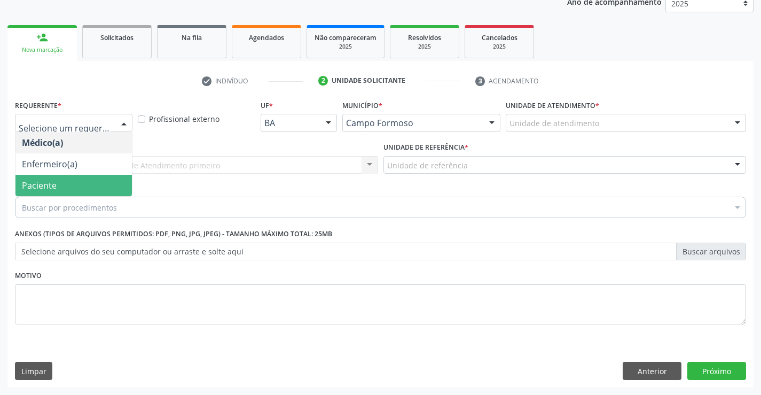
click at [74, 189] on span "Paciente" at bounding box center [73, 185] width 116 height 21
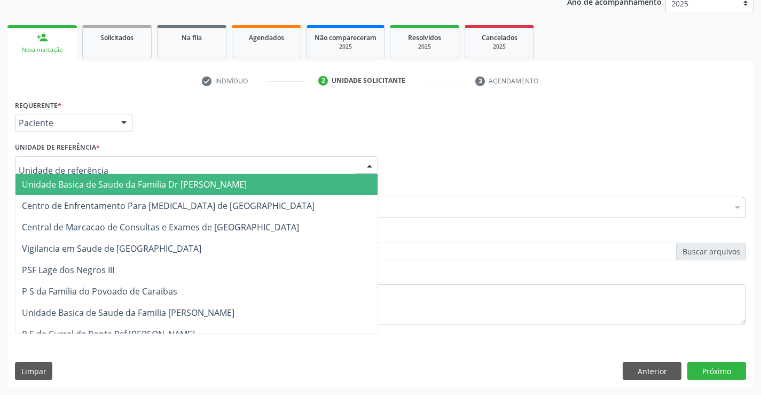
click at [173, 170] on div at bounding box center [196, 165] width 363 height 18
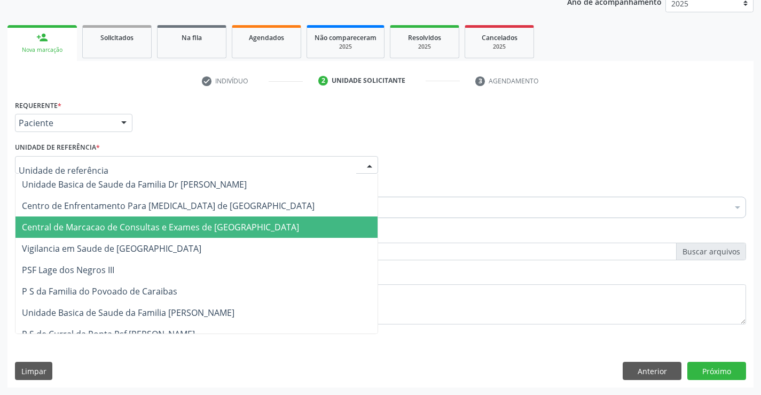
click at [183, 223] on span "Central de Marcacao de Consultas e Exames de [GEOGRAPHIC_DATA]" at bounding box center [160, 227] width 277 height 12
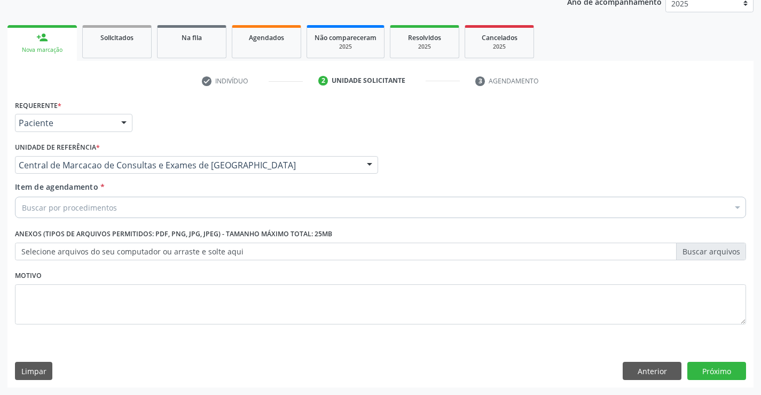
click at [182, 205] on div "Buscar por procedimentos" at bounding box center [381, 207] width 732 height 21
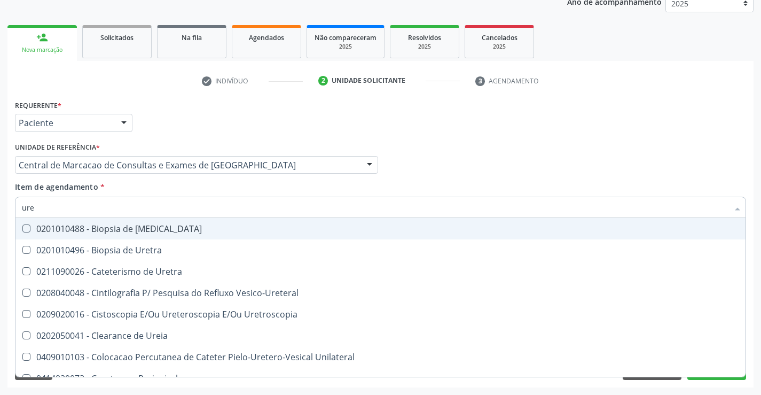
type input "urei"
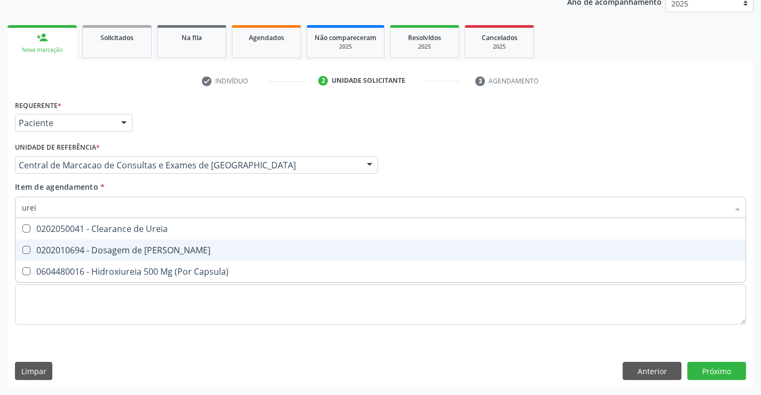
click at [167, 250] on div "0202010694 - Dosagem de [PERSON_NAME]" at bounding box center [381, 250] width 718 height 9
checkbox Ureia "true"
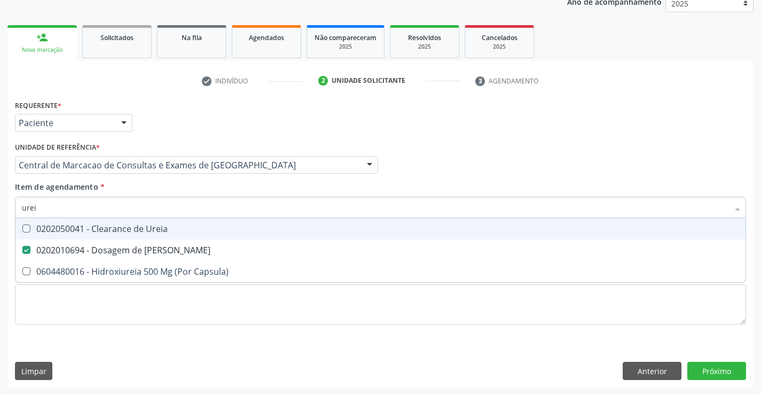
type input "urei"
click at [185, 183] on div "Item de agendamento * urei Desfazer seleção 0202050041 - Clearance de Ureia 020…" at bounding box center [381, 198] width 732 height 34
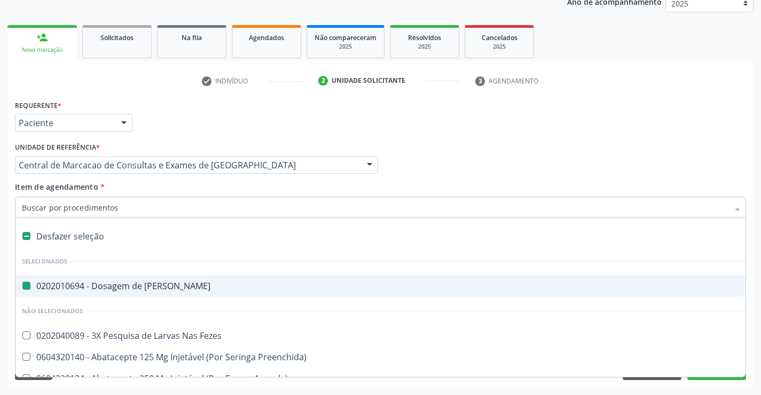
type input "c"
checkbox Ureia "false"
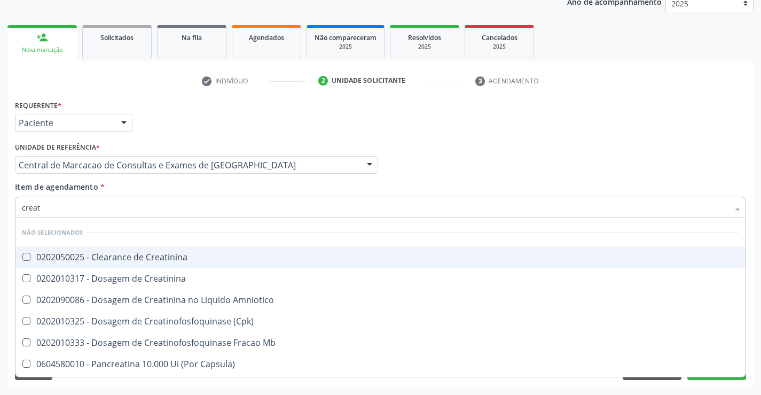
type input "creati"
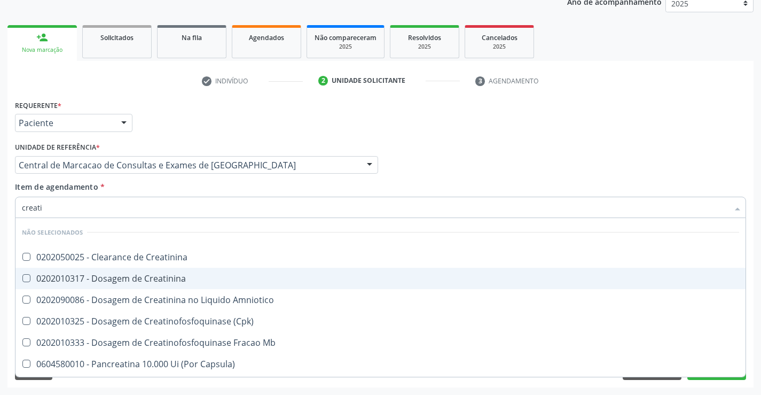
click at [172, 282] on div "0202010317 - Dosagem de Creatinina" at bounding box center [381, 278] width 718 height 9
checkbox Creatinina "true"
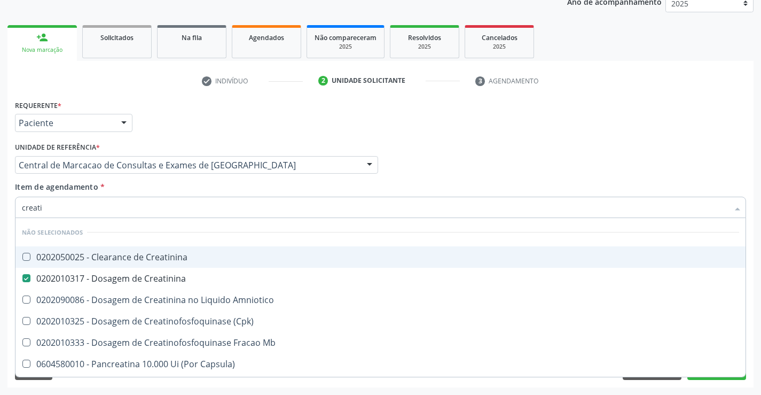
type input "creati"
click at [157, 190] on div "Item de agendamento * creati Desfazer seleção Não selecionados 0202050025 - Cle…" at bounding box center [381, 198] width 732 height 34
checkbox Creatinina "true"
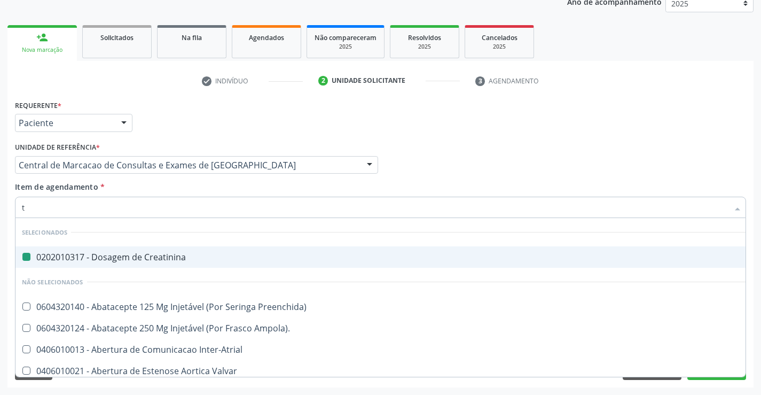
type input "tg"
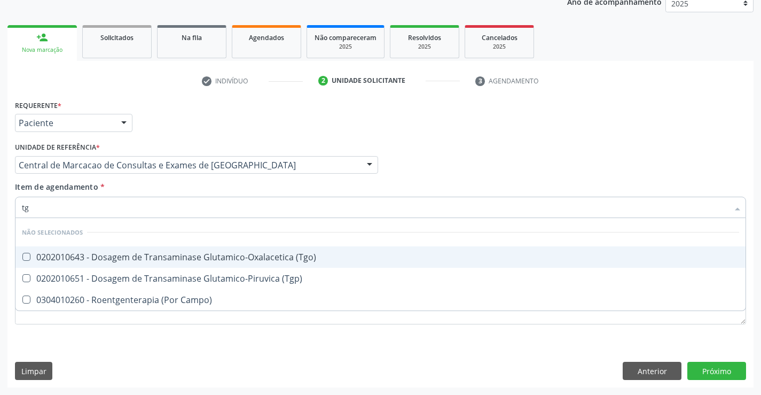
drag, startPoint x: 170, startPoint y: 246, endPoint x: 174, endPoint y: 276, distance: 30.2
click at [170, 248] on span "0202010643 - Dosagem de Transaminase Glutamico-Oxalacetica (Tgo)" at bounding box center [380, 256] width 730 height 21
checkbox \(Tgo\) "true"
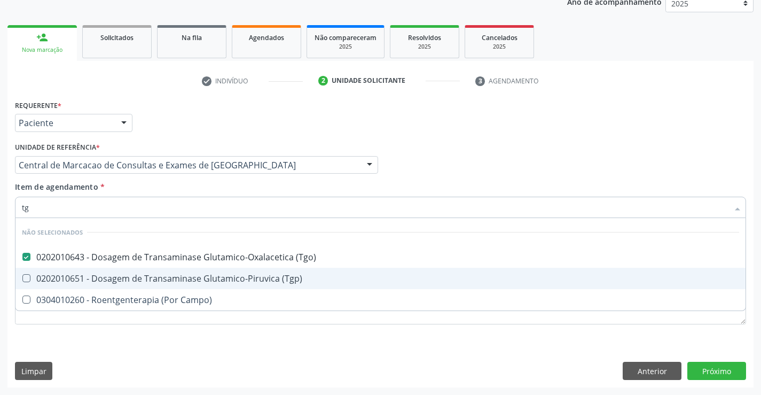
click at [174, 279] on div "0202010651 - Dosagem de Transaminase Glutamico-Piruvica (Tgp)" at bounding box center [381, 278] width 718 height 9
checkbox \(Tgp\) "true"
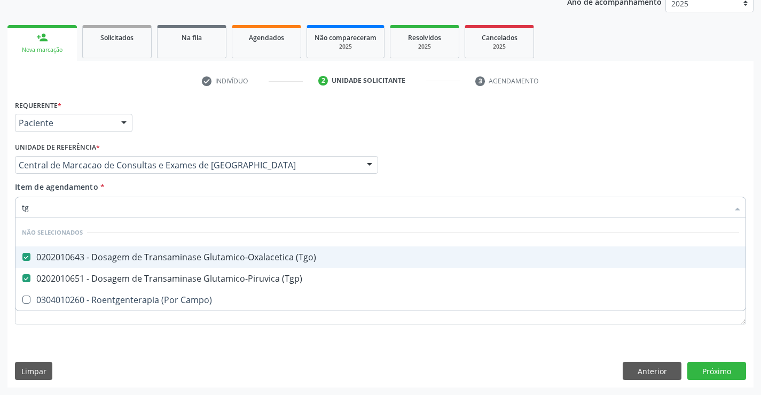
click at [166, 188] on div "Item de agendamento * tg Desfazer seleção Não selecionados 0202010643 - Dosagem…" at bounding box center [381, 198] width 732 height 34
checkbox Campo\) "true"
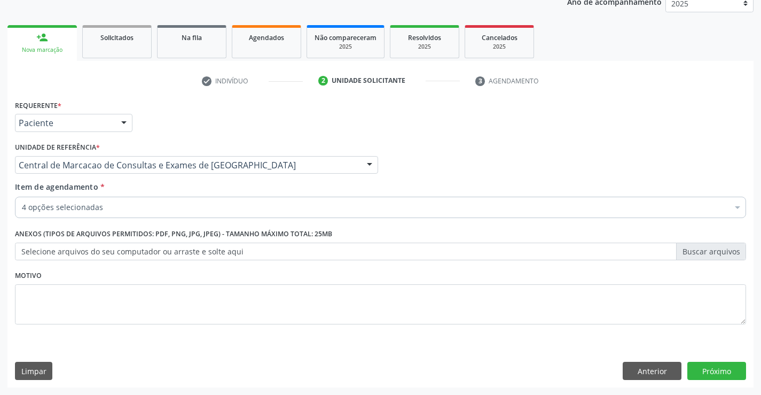
click at [160, 213] on div "4 opções selecionadas" at bounding box center [381, 207] width 732 height 21
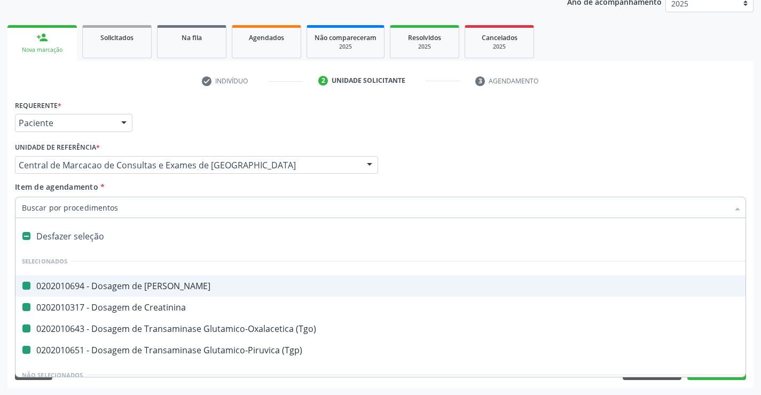
type input "h"
checkbox Ureia "false"
checkbox \(Tgo\) "false"
checkbox Creatinina "false"
checkbox \(Tgp\) "false"
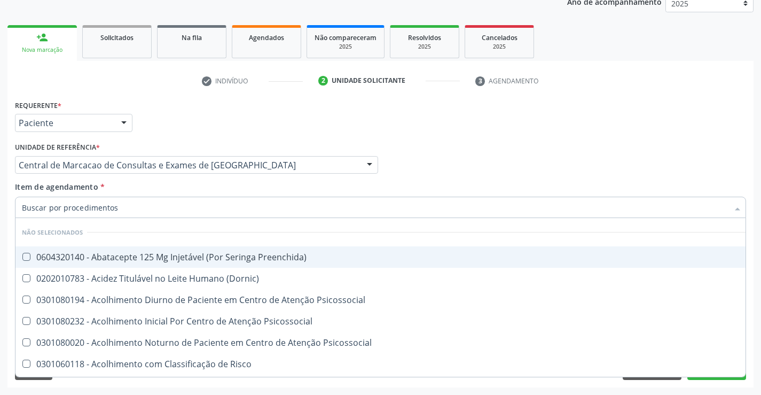
checkbox Preenchida\) "true"
checkbox Psicossocial "true"
checkbox \(Dornic\) "true"
checkbox Psicossocial "true"
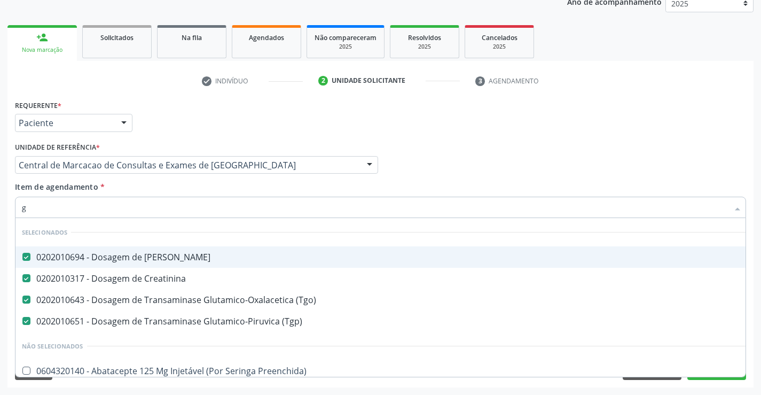
type input "gl"
checkbox \(Tgp\) "false"
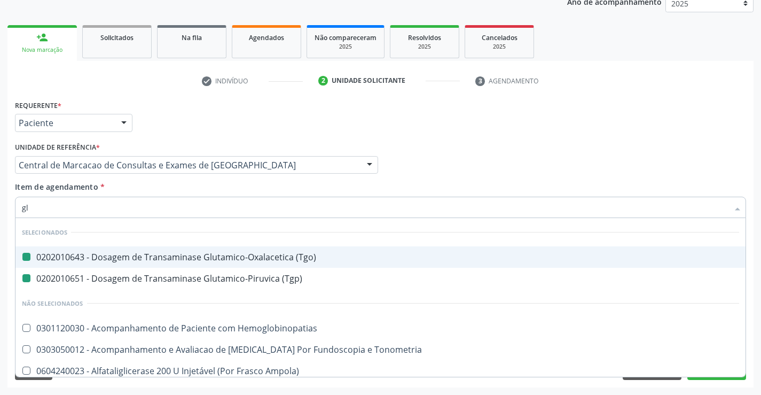
type input "gli"
checkbox \(Tgo\) "false"
checkbox \(Tgp\) "false"
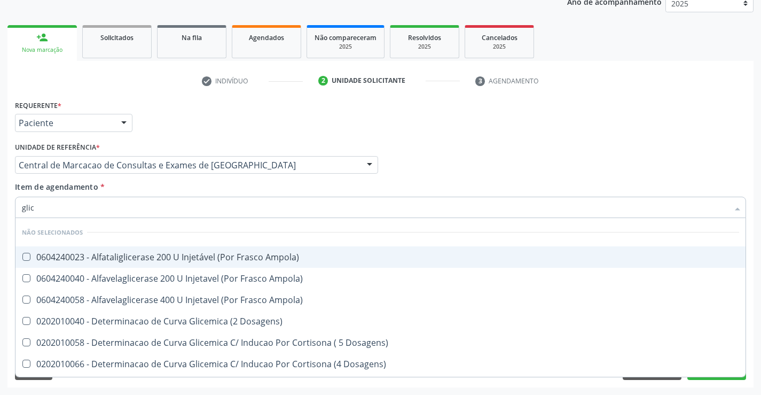
type input "glico"
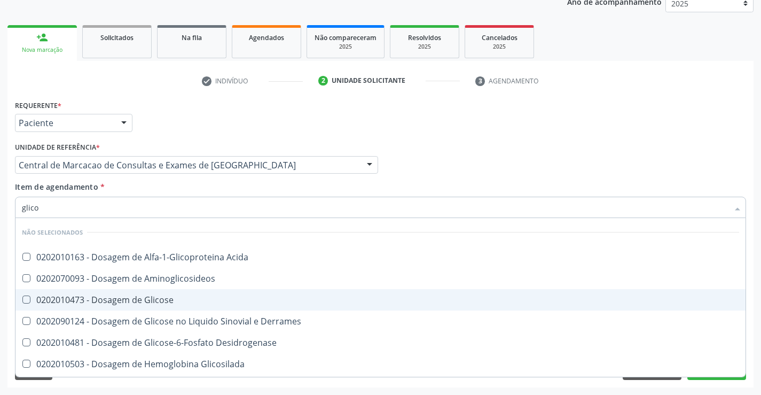
click at [178, 309] on span "0202010473 - Dosagem de Glicose" at bounding box center [380, 299] width 730 height 21
checkbox Glicose "true"
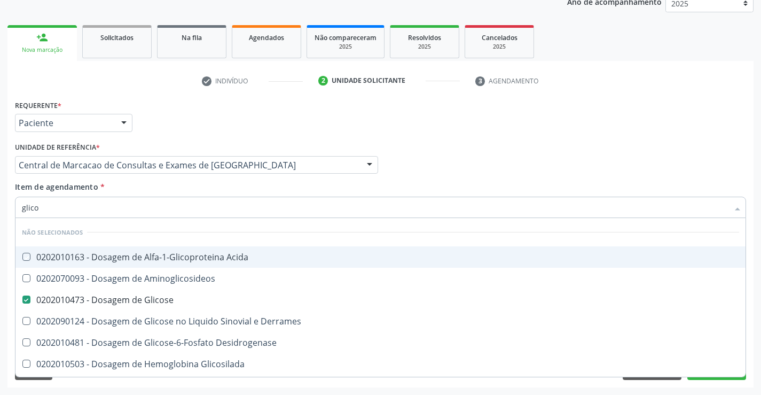
click at [160, 186] on div "Item de agendamento * glico Desfazer seleção Não selecionados 0202010163 - Dosa…" at bounding box center [381, 198] width 732 height 34
checkbox Acida "true"
checkbox Aminoglicosideos "true"
checkbox Derrames "true"
checkbox Desidrogenase "true"
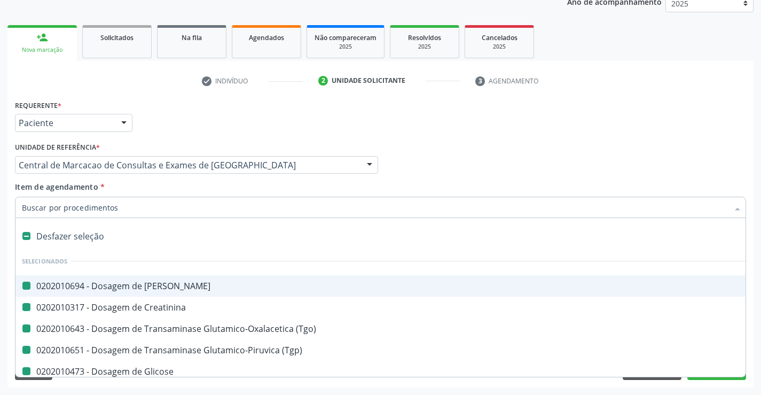
type input "f"
checkbox Ureia "false"
checkbox Creatinina "false"
checkbox \(Tgo\) "false"
checkbox \(Tgp\) "false"
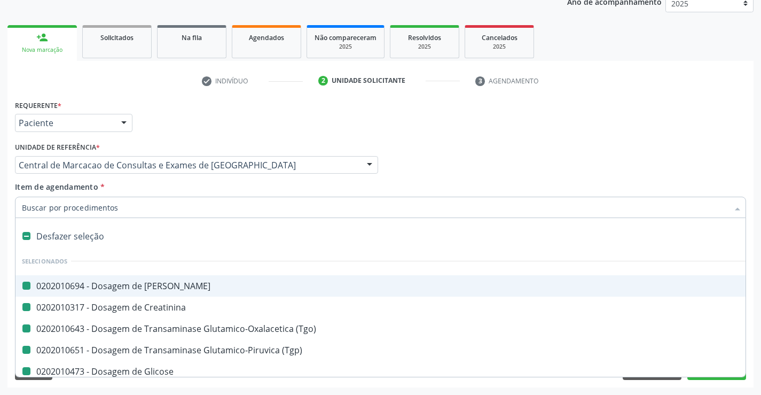
checkbox Glicose "false"
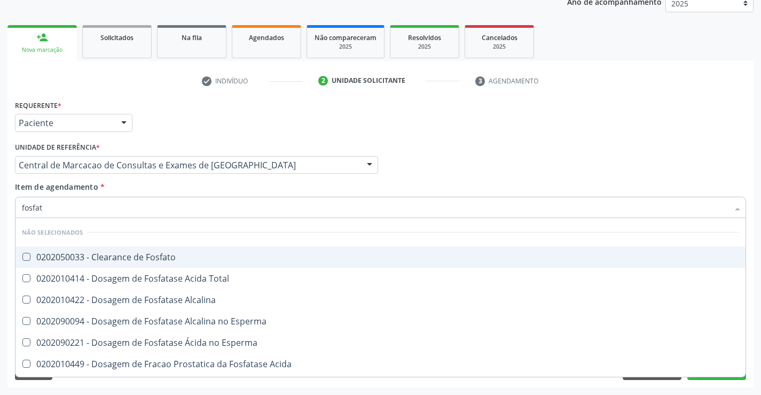
type input "fosfata"
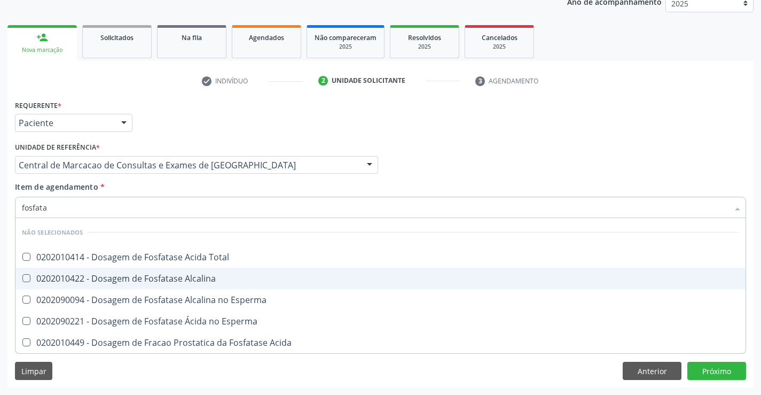
click at [151, 275] on div "0202010422 - Dosagem de Fosfatase Alcalina" at bounding box center [381, 278] width 718 height 9
checkbox Alcalina "true"
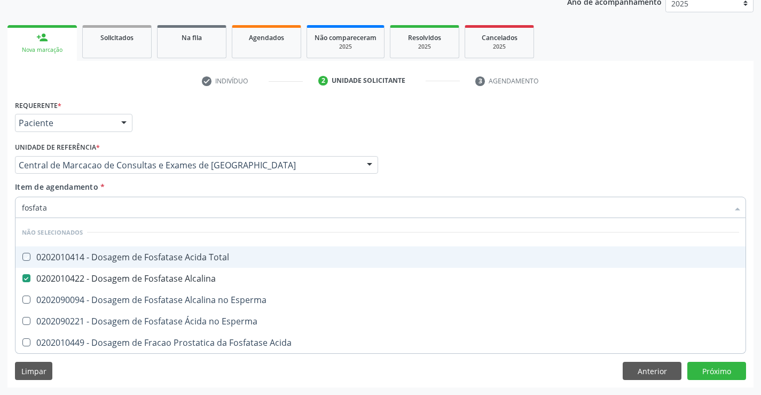
click at [151, 191] on div "Item de agendamento * fosfata Desfazer seleção Não selecionados 0202010414 - Do…" at bounding box center [381, 198] width 732 height 34
checkbox Total "true"
checkbox Esperma "true"
checkbox Acida "true"
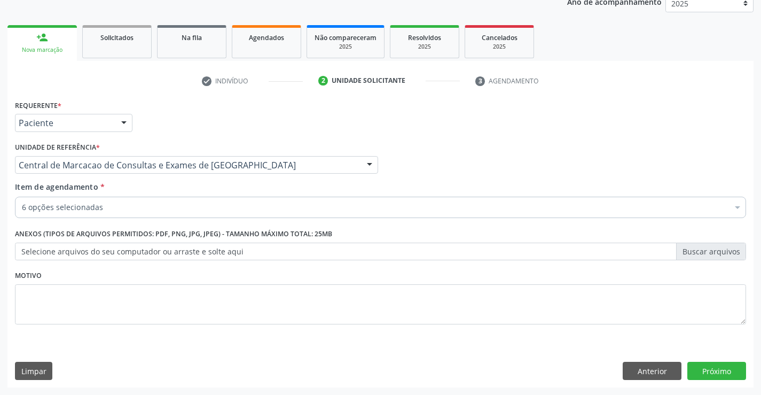
click at [158, 216] on div "6 opções selecionadas" at bounding box center [381, 207] width 732 height 21
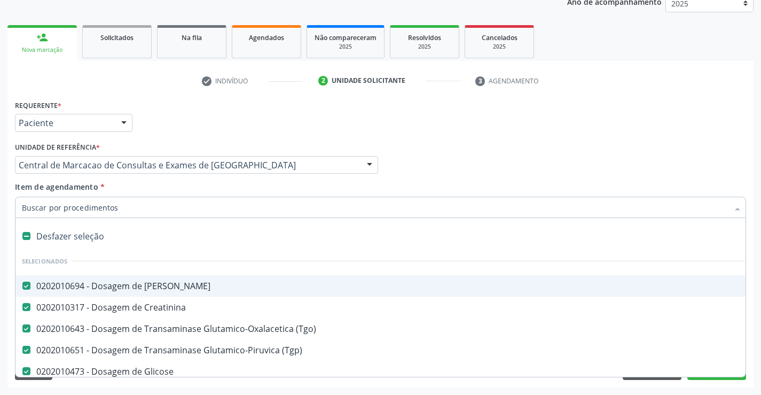
type input "r"
checkbox Alcalina "false"
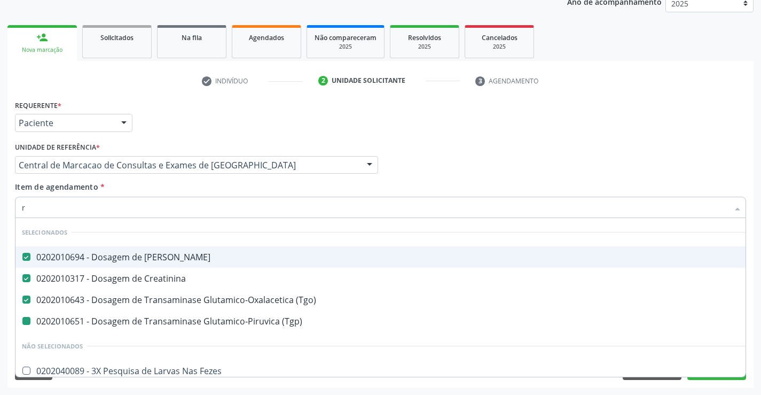
type input "re"
checkbox \(Tgp\) "false"
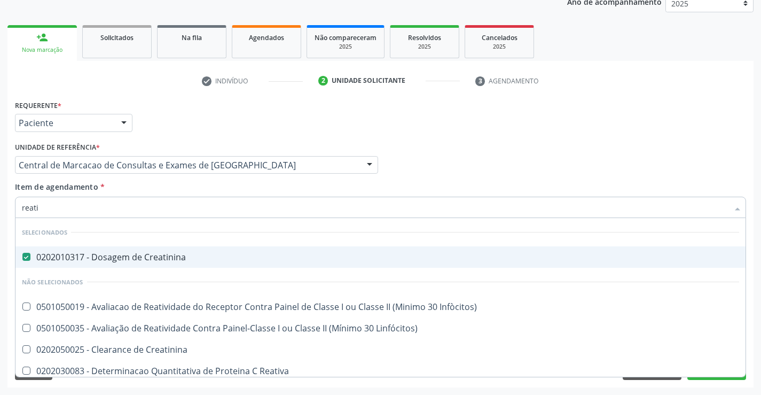
type input "reativ"
checkbox Creatinina "false"
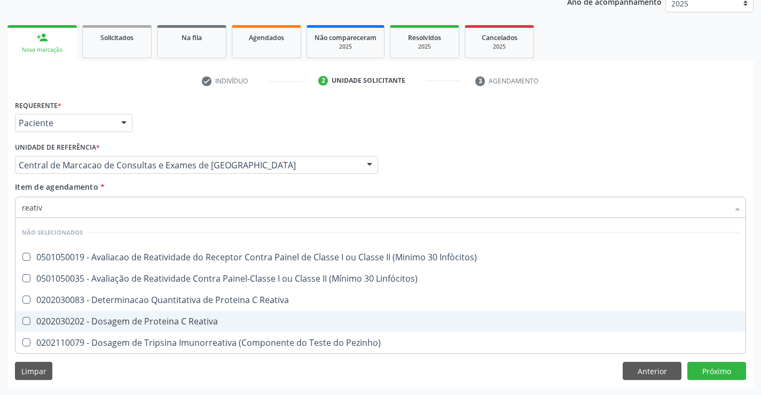
click at [164, 329] on span "0202030202 - Dosagem de Proteina C Reativa" at bounding box center [380, 320] width 730 height 21
checkbox Reativa "true"
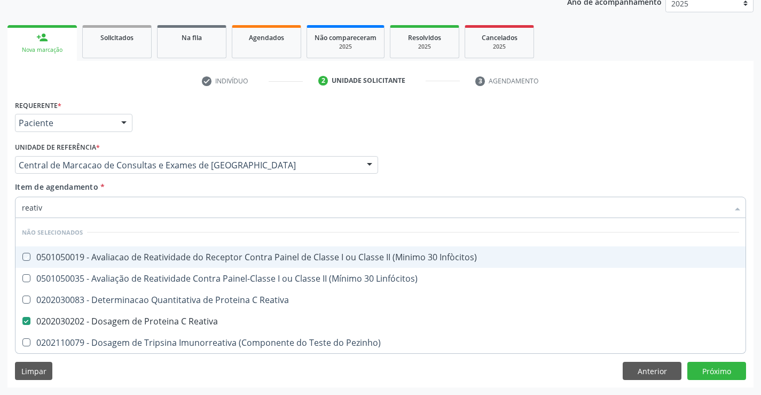
click at [189, 187] on div "Item de agendamento * reativ Desfazer seleção Não selecionados 0501050019 - Ava…" at bounding box center [381, 198] width 732 height 34
checkbox Infòcitos\) "true"
checkbox Reativa "true"
checkbox Pezinho\) "true"
checkbox Linfócitos\) "true"
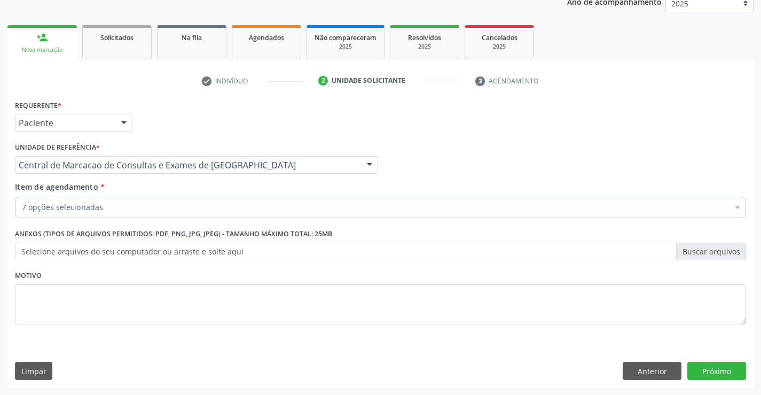
click at [166, 200] on div "7 opções selecionadas" at bounding box center [381, 207] width 732 height 21
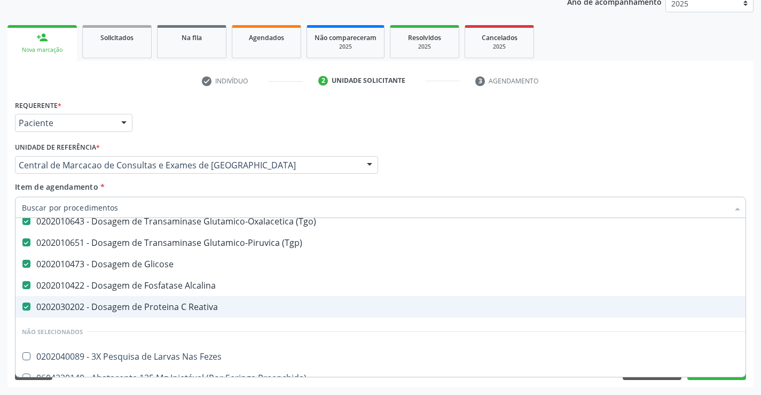
scroll to position [107, 0]
type input "h"
checkbox Ureia "false"
checkbox \(Tgo\) "false"
checkbox \(Tgp\) "false"
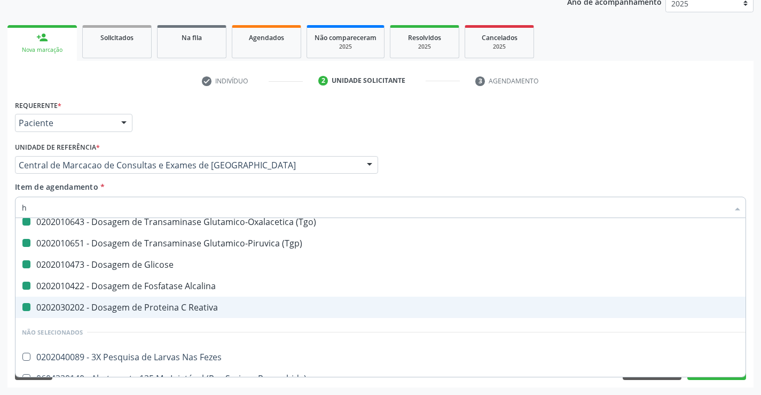
checkbox Glicose "false"
checkbox Creatinina "false"
checkbox Alcalina "false"
checkbox Reativa "false"
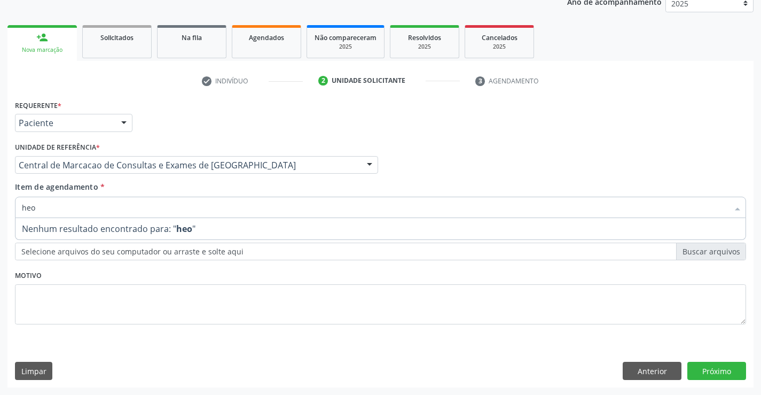
scroll to position [0, 0]
click at [32, 209] on input "heogr" at bounding box center [375, 207] width 707 height 21
type input "hemogr"
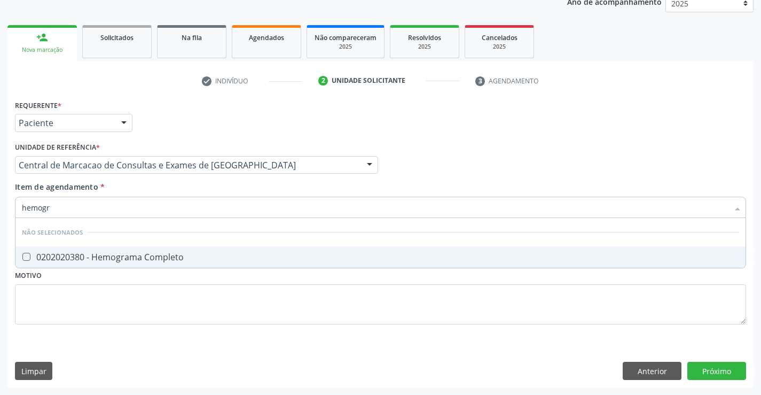
click at [150, 254] on div "0202020380 - Hemograma Completo" at bounding box center [381, 257] width 718 height 9
checkbox Completo "true"
click at [155, 186] on div "Item de agendamento * hemogr Desfazer seleção Não selecionados 0202020380 - Hem…" at bounding box center [381, 198] width 732 height 34
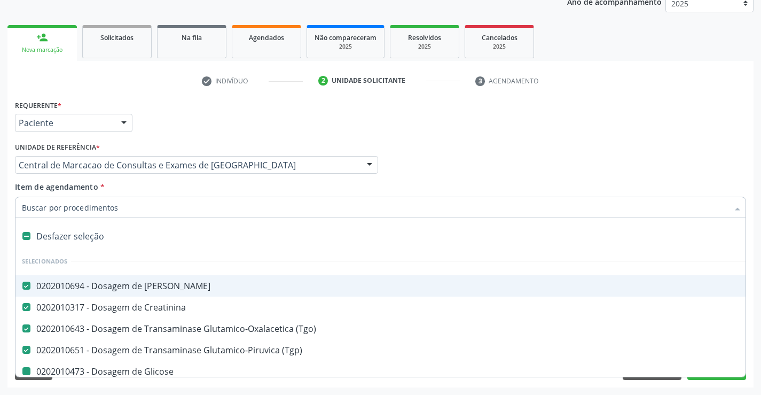
type input "p"
checkbox Glicose "false"
checkbox Alcalina "false"
checkbox Reativa "false"
checkbox Completo "false"
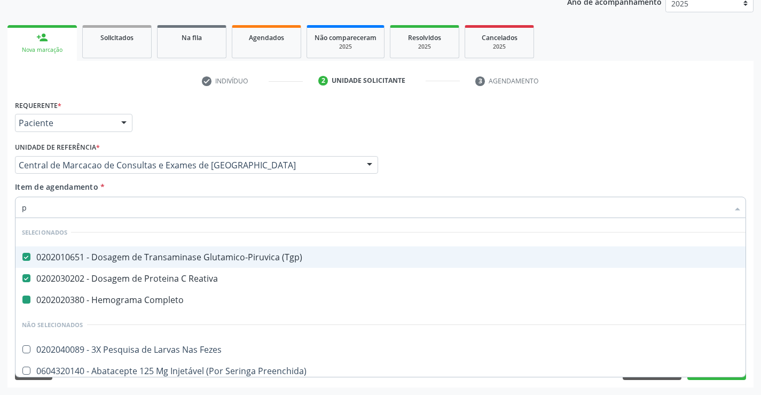
type input "pl"
checkbox Completo "false"
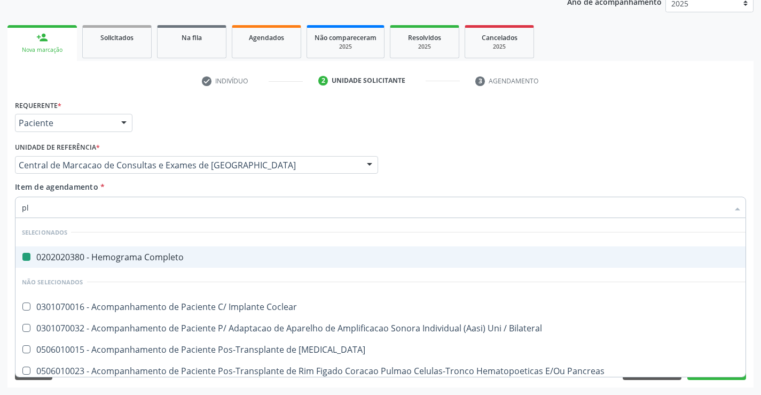
type input "pla"
checkbox Completo "false"
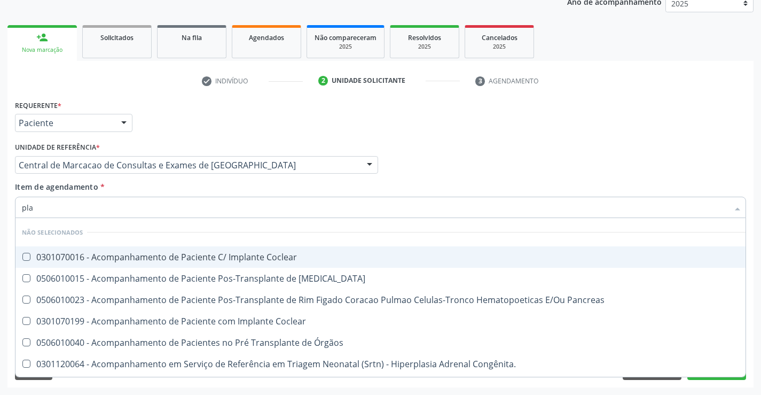
type input "plaq"
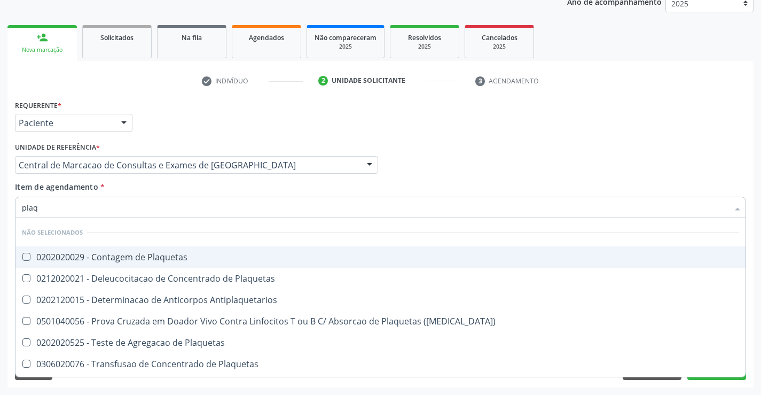
click at [161, 260] on div "0202020029 - Contagem de Plaquetas" at bounding box center [381, 257] width 718 height 9
checkbox Plaquetas "true"
click at [161, 189] on div "Item de agendamento * plaq Desfazer seleção Não selecionados 0202020029 - Conta…" at bounding box center [381, 198] width 732 height 34
checkbox Antiplaquetarios "true"
checkbox Plaquetas "true"
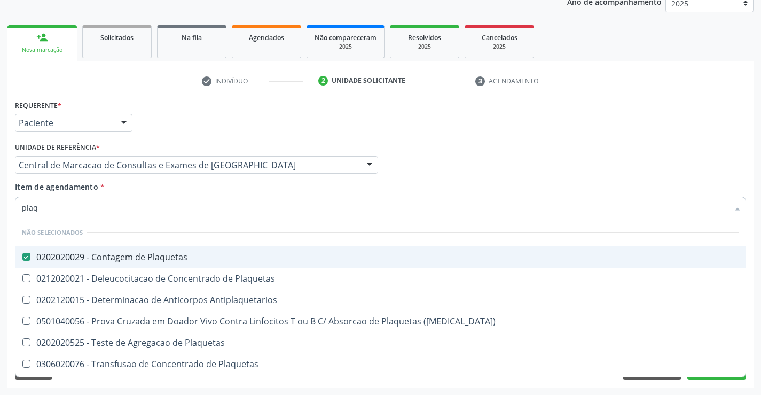
checkbox Plaquetas "true"
checkbox Aferese "true"
checkbox Match\) "true"
checkbox Plaquetas "true"
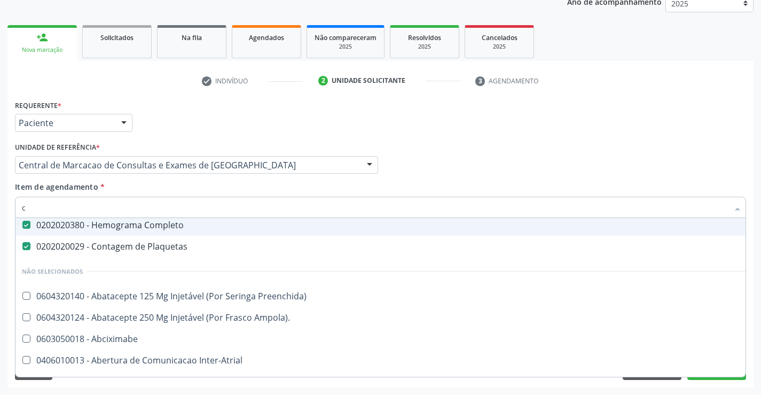
scroll to position [131, 0]
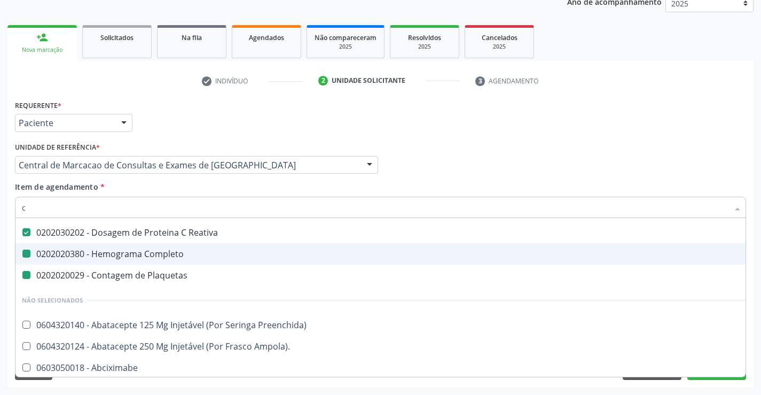
type input "co"
checkbox Completo "false"
checkbox Plaquetas "false"
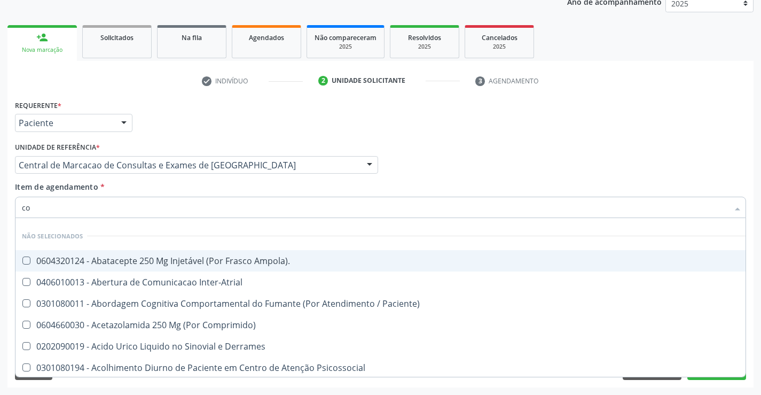
type input "col"
checkbox \(Tgo\) "false"
checkbox Glicose "false"
checkbox Plaquetas "false"
checkbox Completo "false"
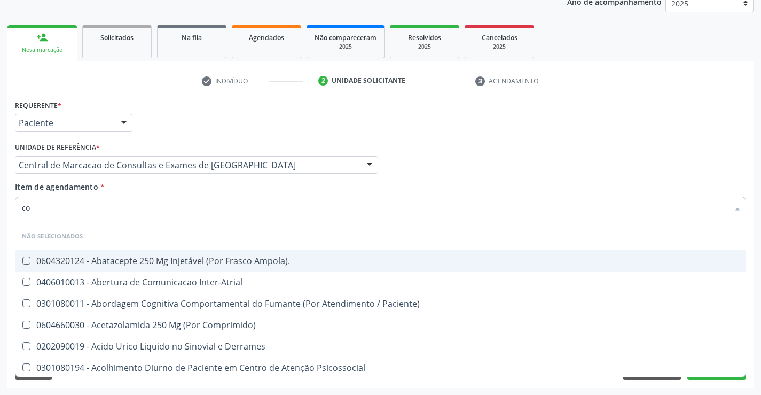
checkbox \(Tgp\) "false"
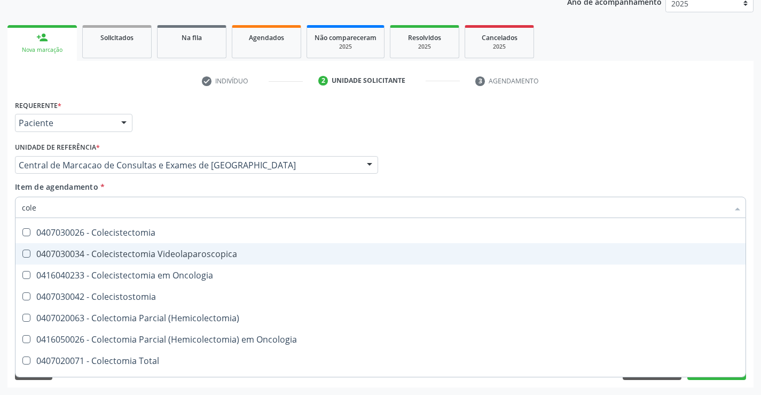
type input "coles"
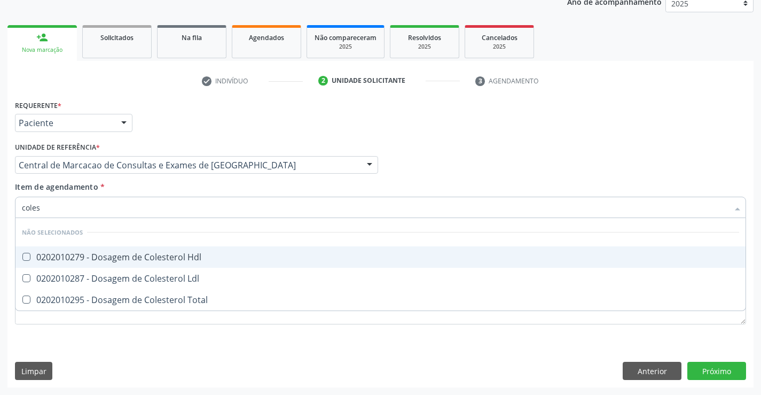
scroll to position [0, 0]
click at [162, 254] on div "0202010279 - Dosagem de Colesterol Hdl" at bounding box center [381, 257] width 718 height 9
checkbox Hdl "true"
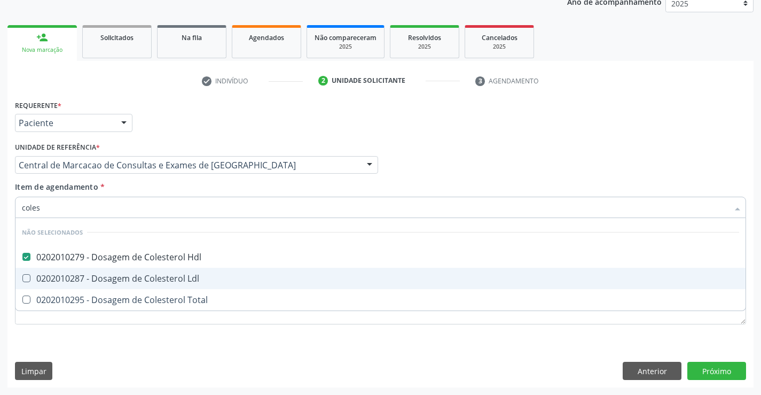
click at [171, 274] on div "0202010287 - Dosagem de Colesterol Ldl" at bounding box center [381, 278] width 718 height 9
checkbox Ldl "true"
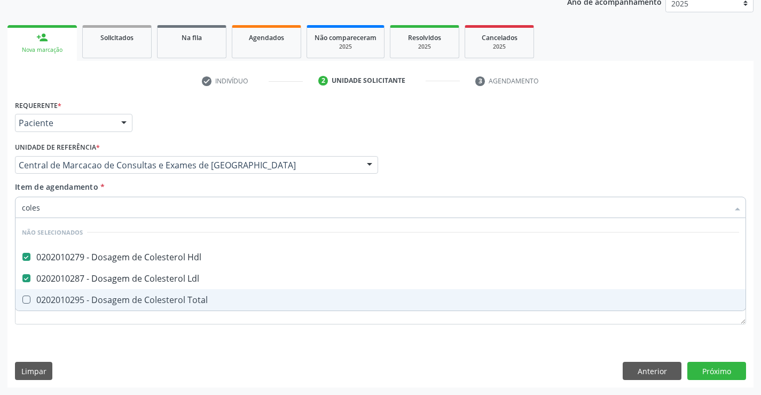
click at [174, 293] on span "0202010295 - Dosagem de Colesterol Total" at bounding box center [380, 299] width 730 height 21
checkbox Total "true"
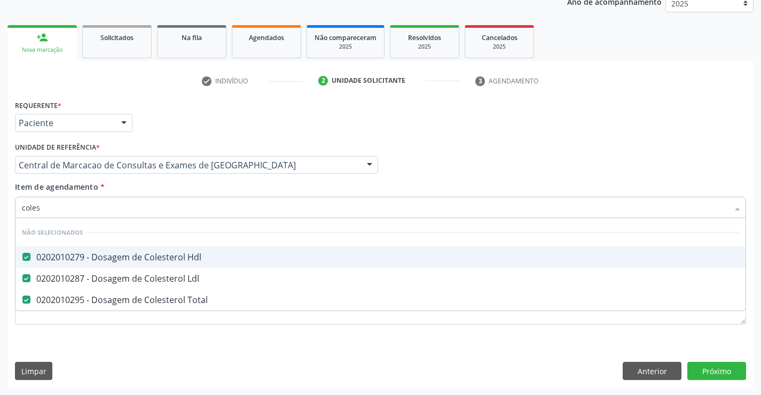
type input "coles"
click at [175, 190] on div "Item de agendamento * coles Desfazer seleção Não selecionados 0202010279 - Dosa…" at bounding box center [381, 198] width 732 height 34
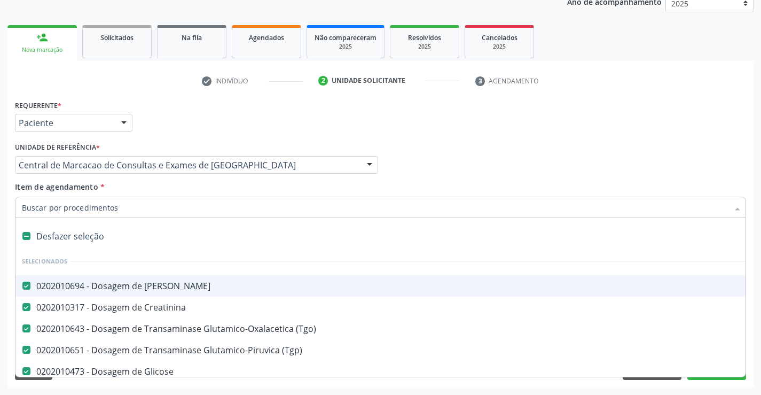
type input "t"
checkbox Total "false"
type input "tr"
checkbox \(Tgp\) "false"
checkbox Glicose "false"
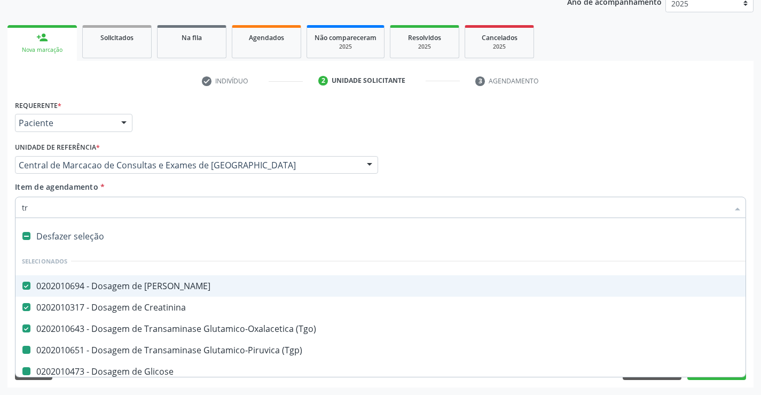
checkbox Alcalina "false"
checkbox Reativa "false"
checkbox Completo "false"
checkbox Plaquetas "false"
checkbox Hdl "false"
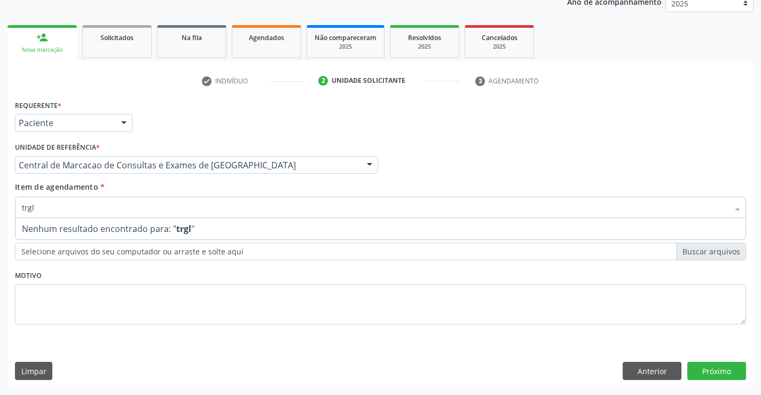
click at [28, 209] on input "trgl" at bounding box center [375, 207] width 707 height 21
type input "trigl"
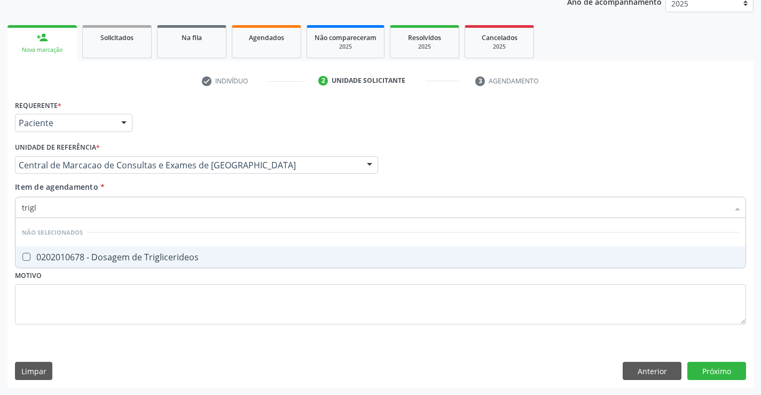
click at [180, 260] on div "0202010678 - Dosagem de Triglicerideos" at bounding box center [381, 257] width 718 height 9
checkbox Triglicerideos "true"
click at [181, 189] on div "Item de agendamento * trigl Desfazer seleção Não selecionados 0202010678 - Dosa…" at bounding box center [381, 198] width 732 height 34
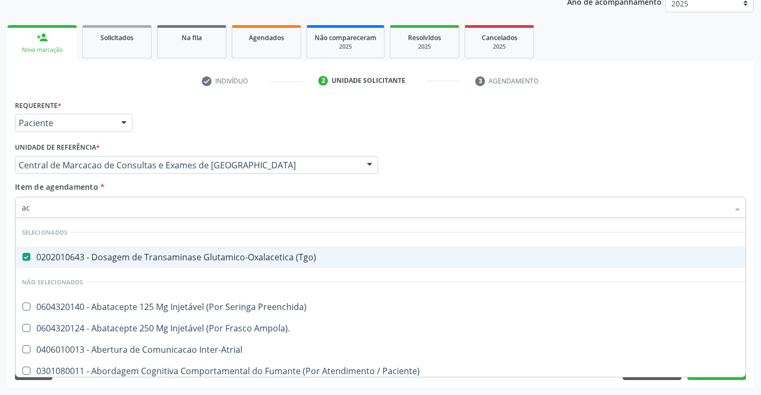
type input "aci"
checkbox \(Tgo\) "false"
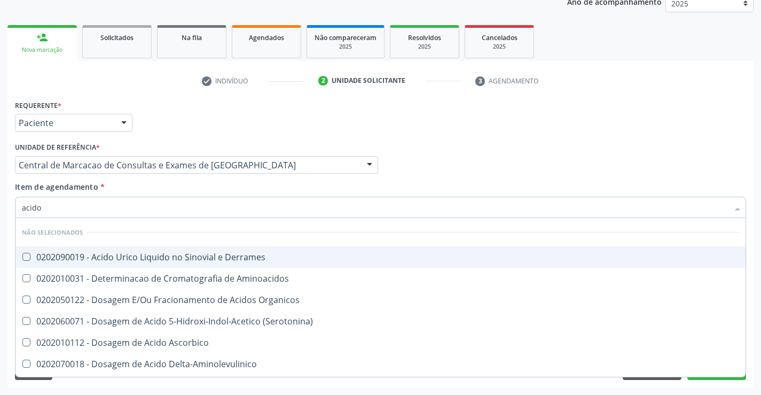
type input "acido u"
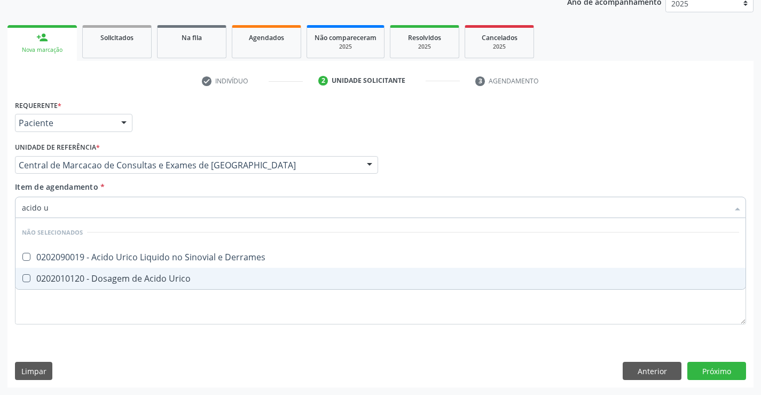
click at [250, 277] on div "0202010120 - Dosagem de Acido Urico" at bounding box center [381, 278] width 718 height 9
checkbox Urico "true"
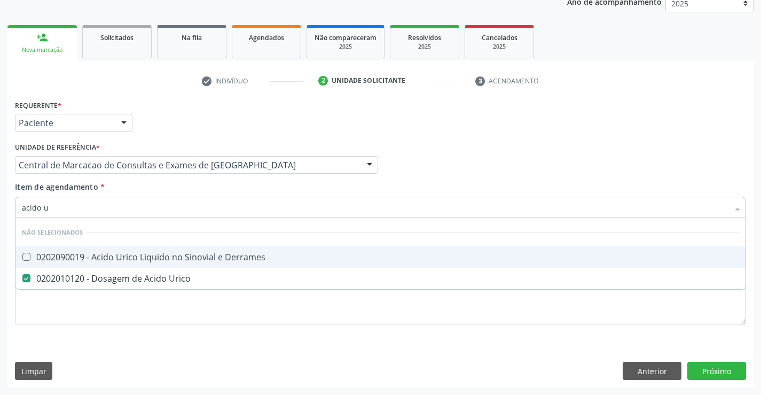
click at [235, 188] on div "Item de agendamento * acido u Desfazer seleção Não selecionados 0202090019 - Ac…" at bounding box center [381, 198] width 732 height 34
checkbox Derrames "true"
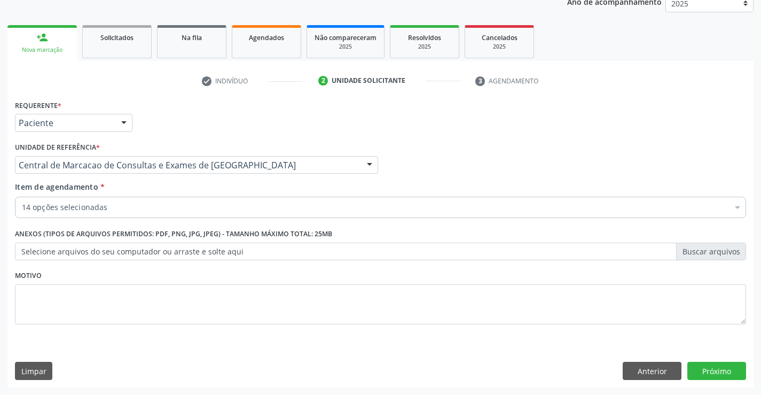
click at [224, 214] on div "14 opções selecionadas" at bounding box center [381, 207] width 732 height 21
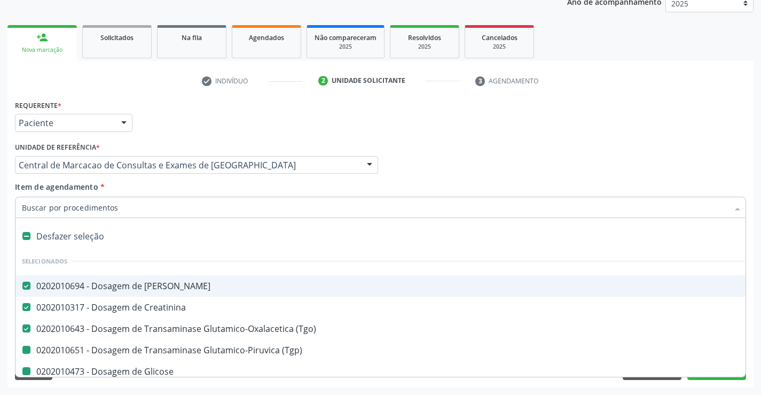
type input "v"
checkbox \(Tgp\) "false"
checkbox Glicose "false"
checkbox Alcalina "false"
checkbox Reativa "false"
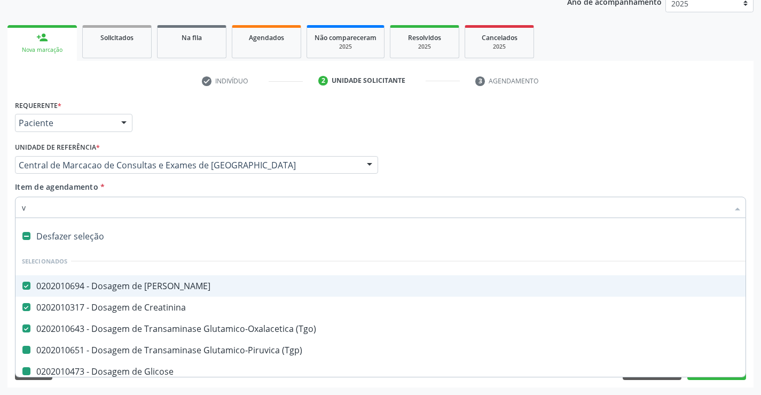
checkbox Completo "false"
checkbox Plaquetas "false"
checkbox Hdl "false"
checkbox Ldl "false"
checkbox Total "false"
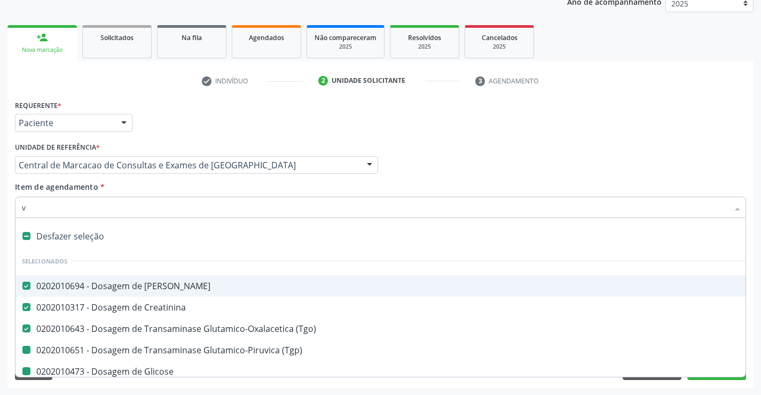
checkbox Triglicerideos "false"
checkbox Urico "false"
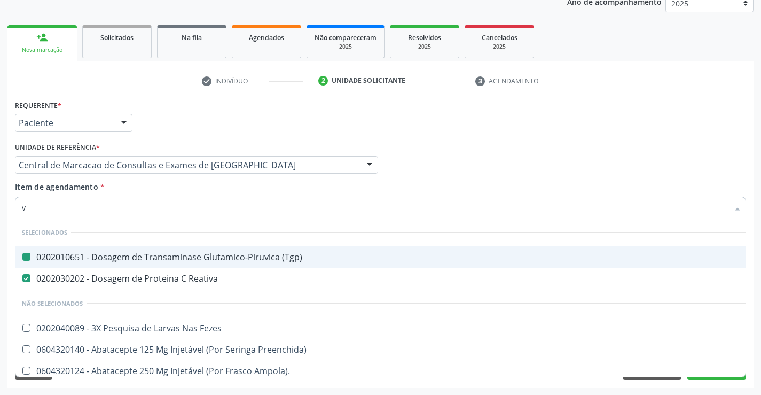
type input "vh"
checkbox \(Tgp\) "false"
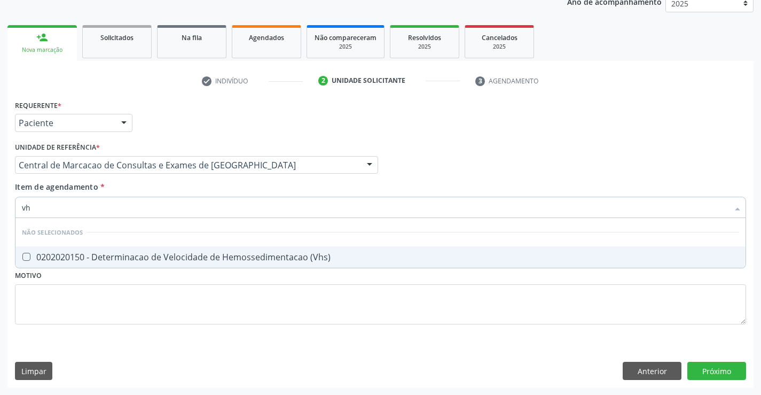
type input "vhs"
click at [241, 259] on div "0202020150 - Determinacao de Velocidade de Hemossedimentacao (Vhs)" at bounding box center [381, 257] width 718 height 9
checkbox \(Vhs\) "true"
click at [254, 183] on div "Item de agendamento * vhs Desfazer seleção Não selecionados 0202020150 - Determ…" at bounding box center [381, 198] width 732 height 34
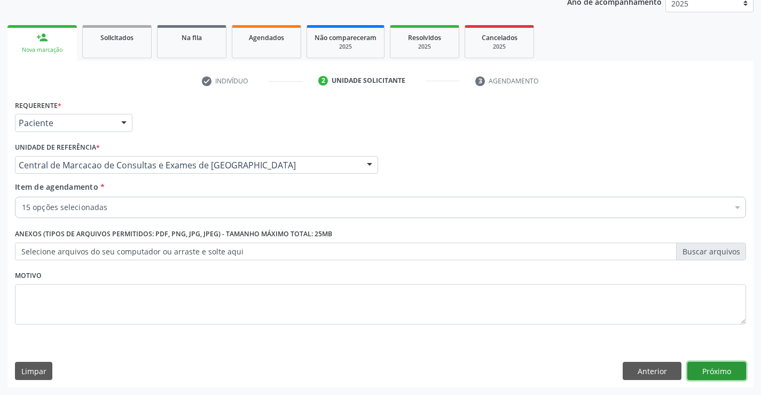
click at [721, 362] on button "Próximo" at bounding box center [717, 371] width 59 height 18
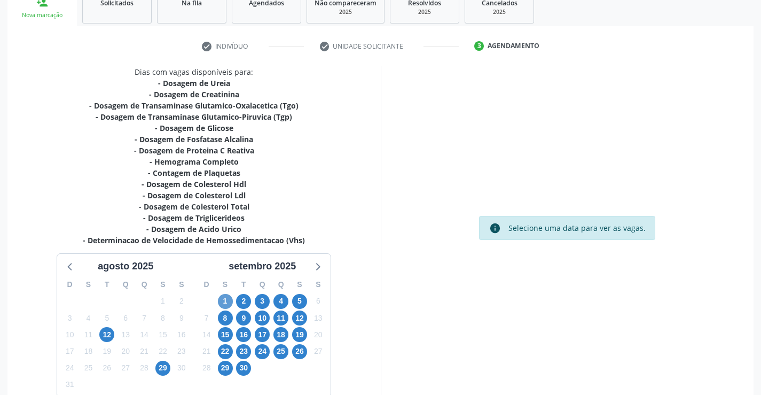
scroll to position [188, 0]
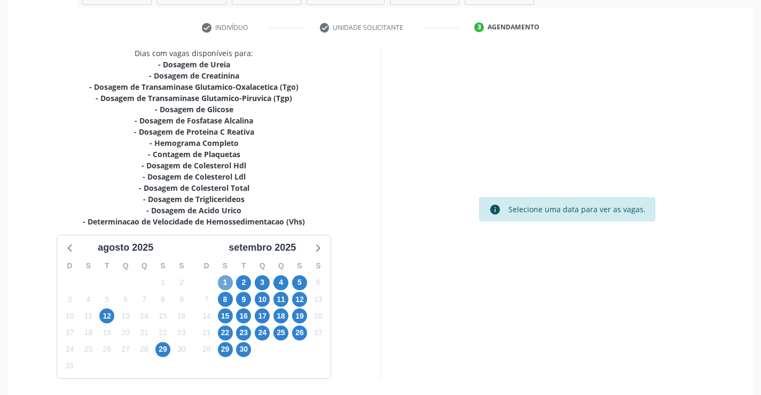
click at [222, 279] on span "1" at bounding box center [225, 282] width 15 height 15
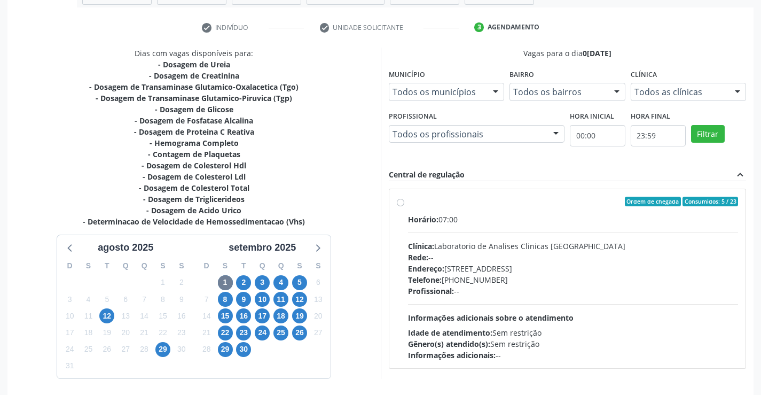
click at [509, 305] on div "Horário: 07:00 Clínica: Laboratorio de Analises Clinicas Sao Francisco Rede: --…" at bounding box center [573, 287] width 331 height 147
click at [405, 206] on input "Ordem de chegada Consumidos: 5 / 23 Horário: 07:00 Clínica: Laboratorio de Anal…" at bounding box center [400, 202] width 7 height 10
radio input "true"
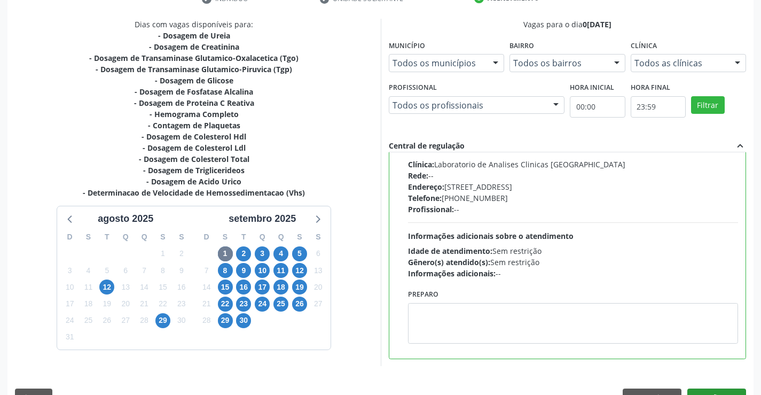
scroll to position [244, 0]
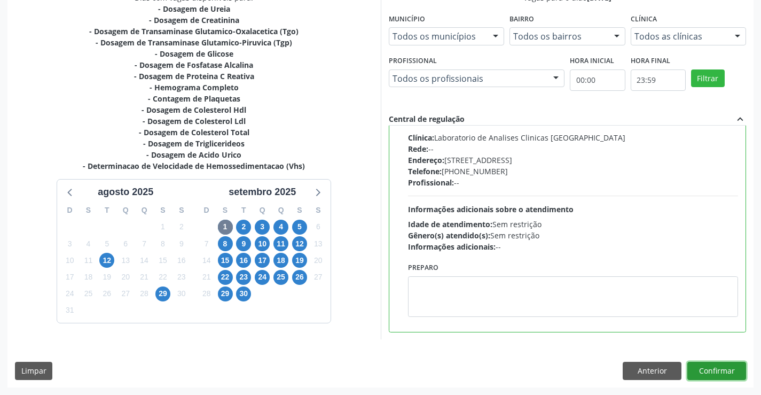
click at [724, 367] on button "Confirmar" at bounding box center [717, 371] width 59 height 18
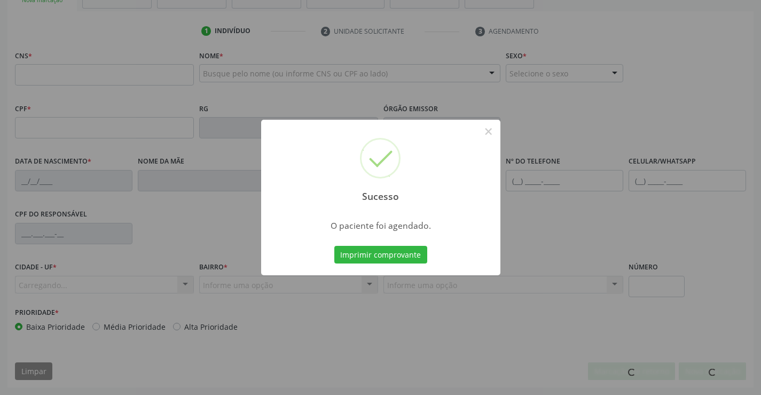
scroll to position [184, 0]
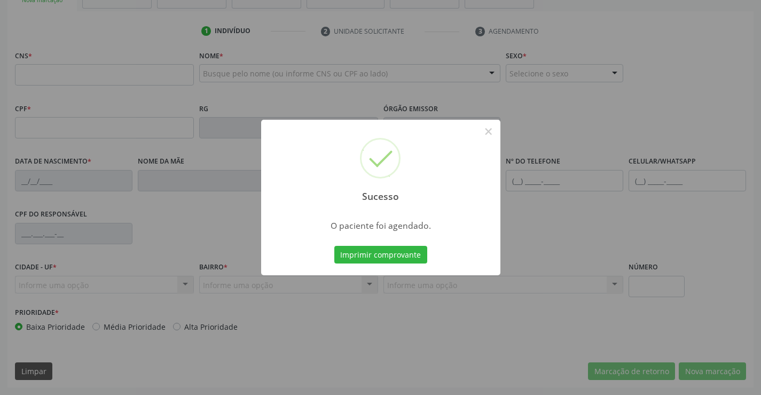
click at [335, 246] on button "Imprimir comprovante" at bounding box center [381, 255] width 93 height 18
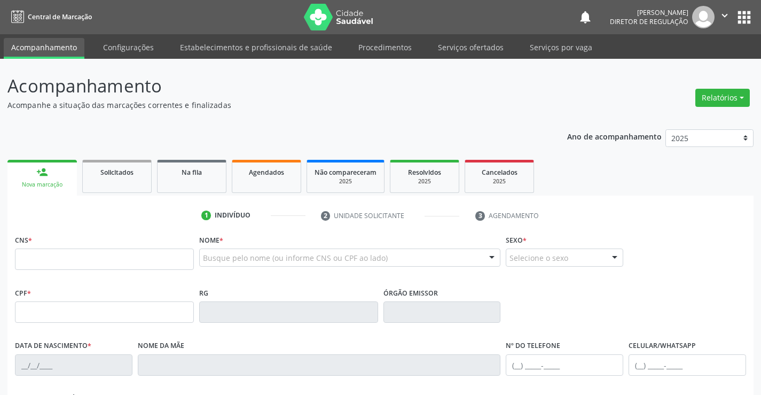
scroll to position [184, 0]
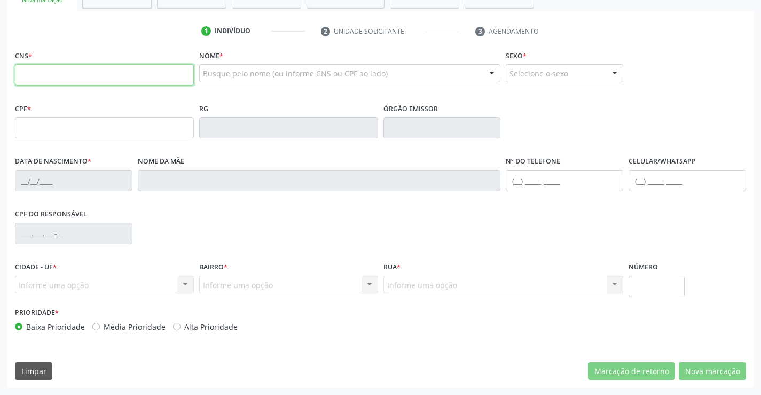
click at [71, 79] on input "text" at bounding box center [104, 74] width 179 height 21
type input "708 6005 7748 0884"
type input "787487968"
type input "26/03/1976"
type input "906.126.985-72"
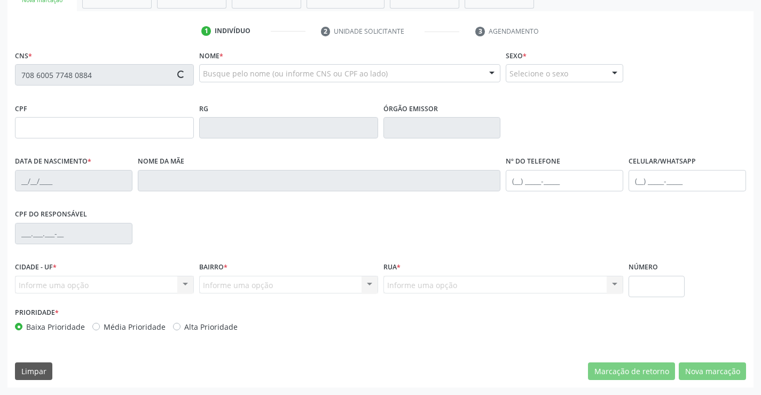
type input "SN"
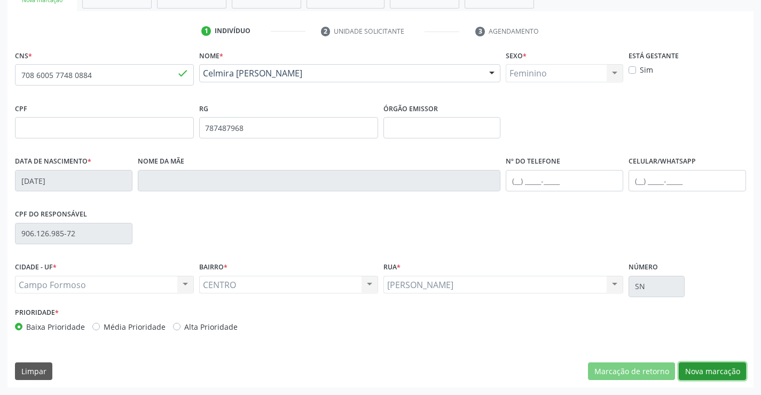
click at [717, 376] on button "Nova marcação" at bounding box center [712, 371] width 67 height 18
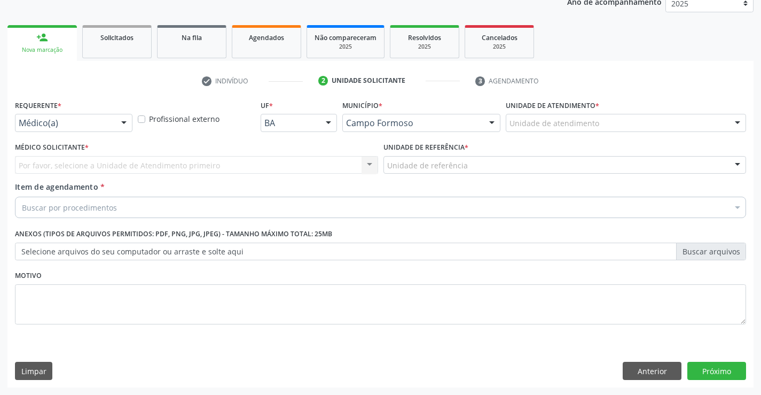
scroll to position [135, 0]
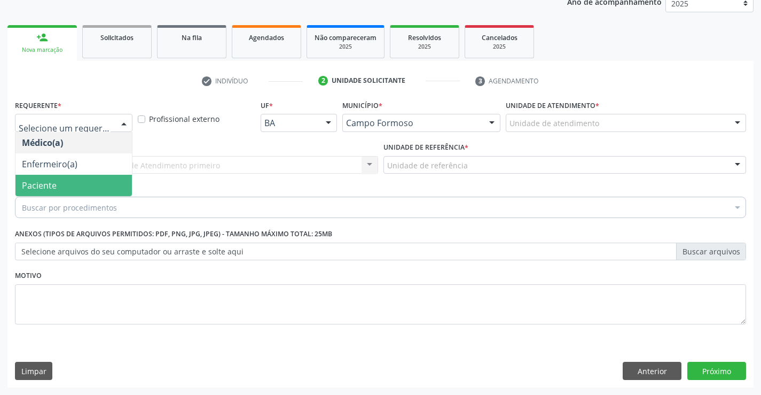
click at [114, 194] on span "Paciente" at bounding box center [73, 185] width 116 height 21
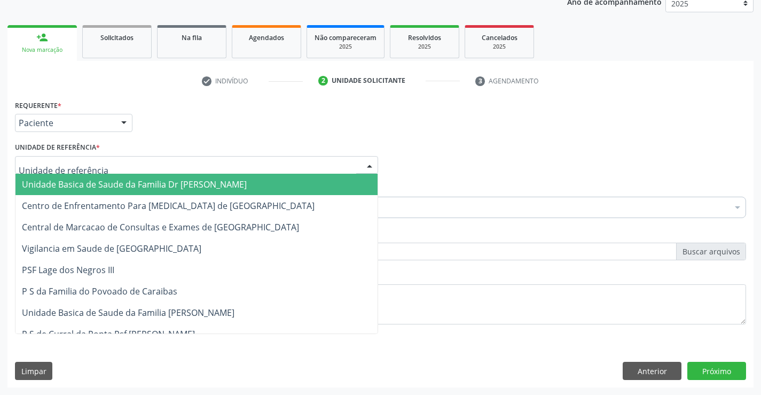
click at [185, 164] on div at bounding box center [196, 165] width 363 height 18
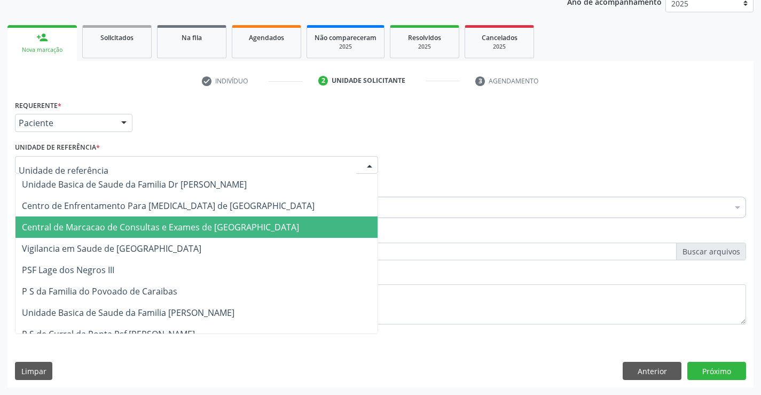
click at [184, 226] on span "Central de Marcacao de Consultas e Exames de [GEOGRAPHIC_DATA]" at bounding box center [160, 227] width 277 height 12
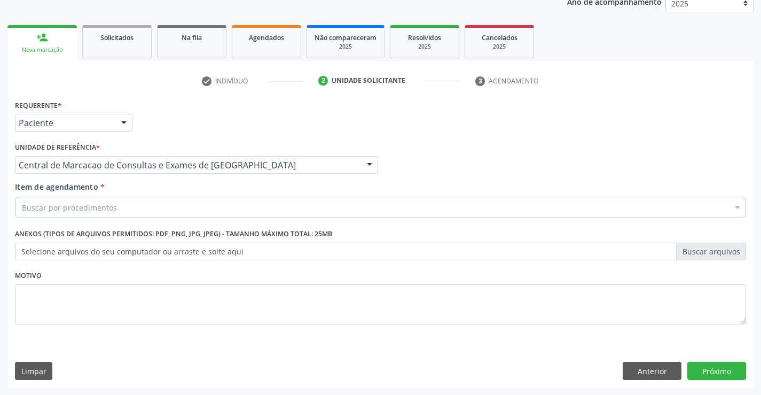
click at [235, 207] on div "Buscar por procedimentos" at bounding box center [381, 207] width 732 height 21
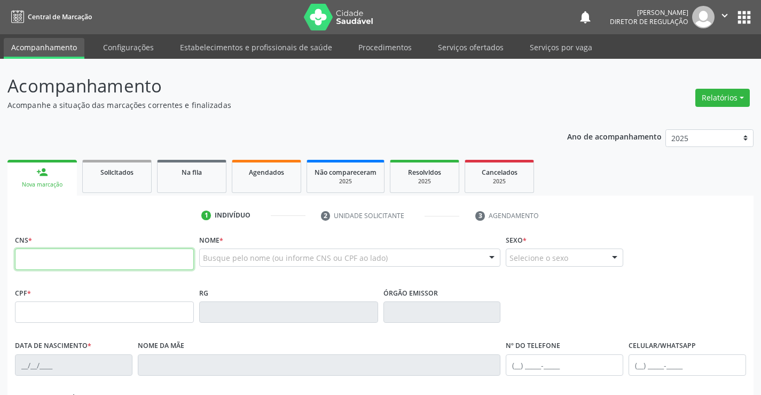
scroll to position [133, 0]
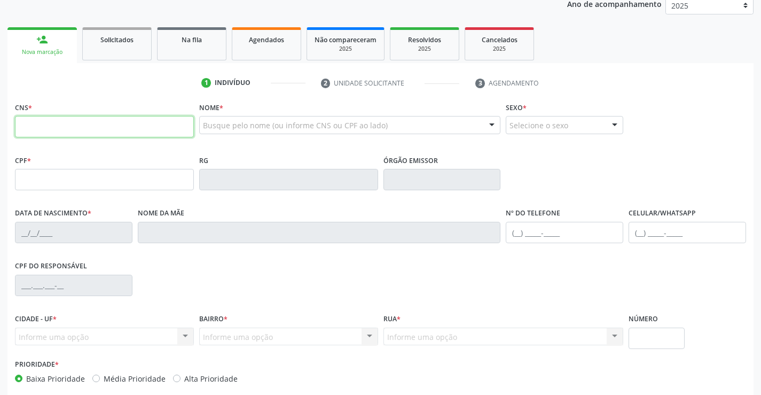
click at [49, 126] on input "text" at bounding box center [104, 126] width 179 height 21
type input "709 2032 9759 9738"
type input "[DATE]"
type input "[PHONE_NUMBER]"
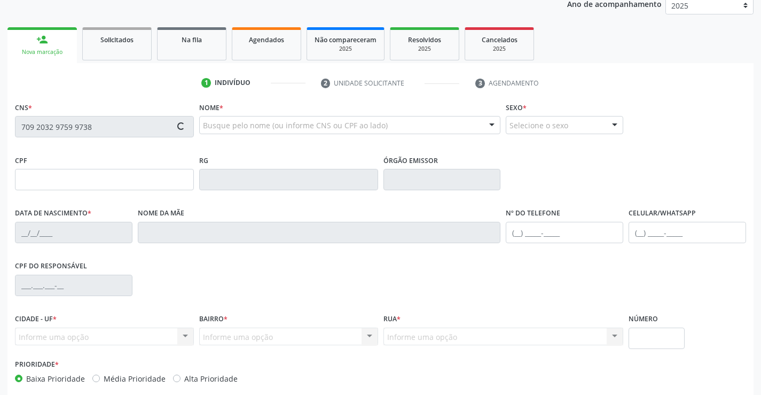
type input "48"
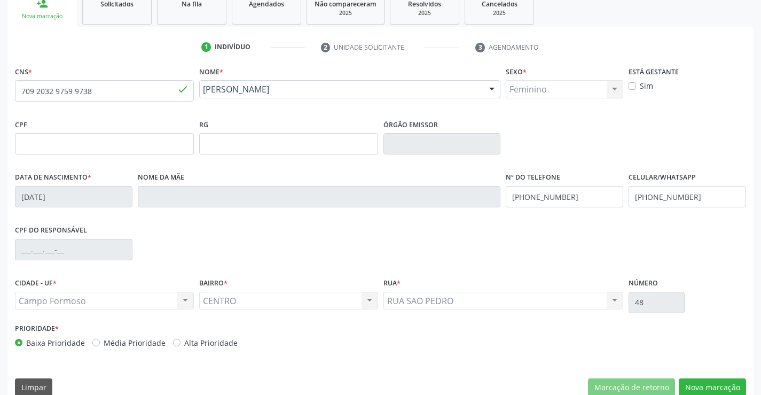
scroll to position [184, 0]
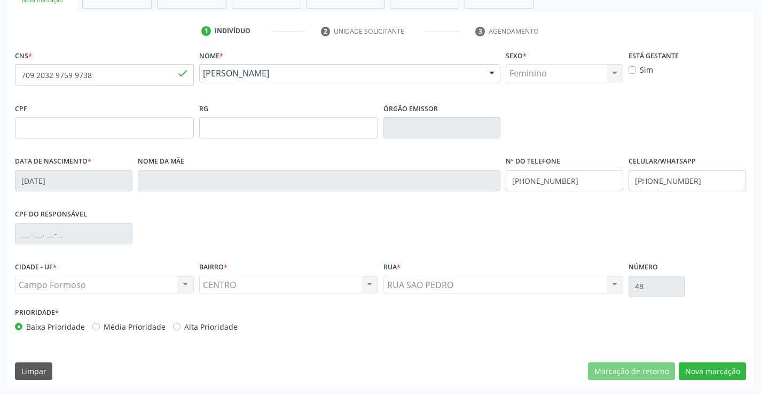
click at [702, 381] on div "CNS * 709 2032 9759 9738 done Nome * [PERSON_NAME] [PERSON_NAME] CNS: 709 2032 …" at bounding box center [380, 218] width 747 height 340
click at [702, 375] on button "Nova marcação" at bounding box center [712, 371] width 67 height 18
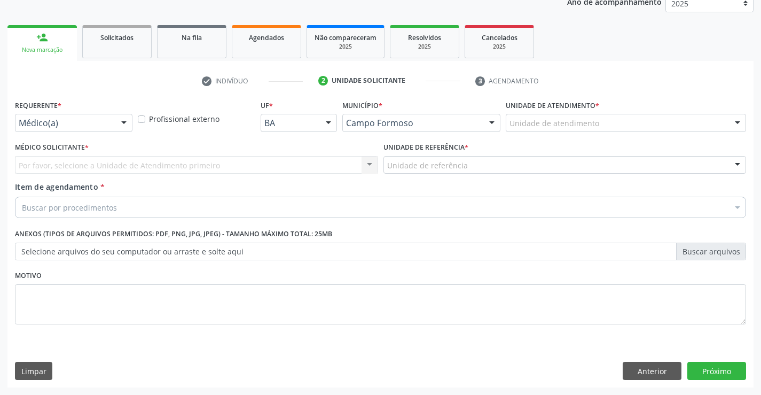
click at [115, 129] on div "Médico(a)" at bounding box center [74, 123] width 118 height 18
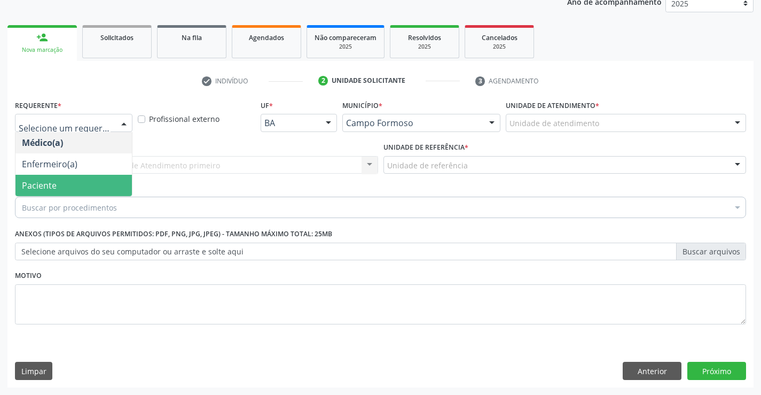
click at [82, 181] on span "Paciente" at bounding box center [73, 185] width 116 height 21
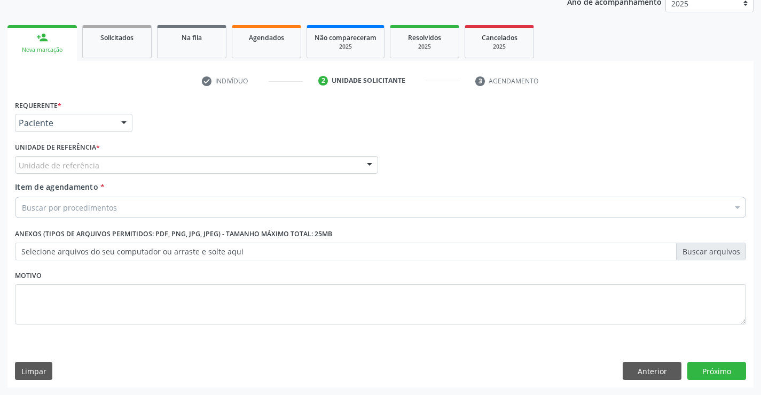
click at [159, 166] on div "Unidade de referência" at bounding box center [196, 165] width 363 height 18
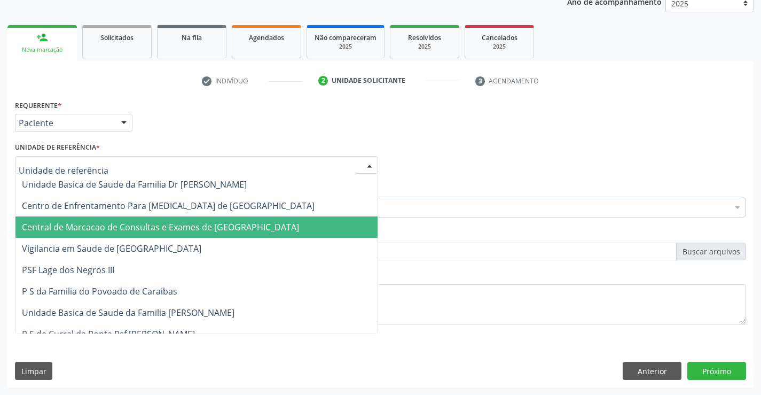
click at [158, 232] on span "Central de Marcacao de Consultas e Exames de [GEOGRAPHIC_DATA]" at bounding box center [160, 227] width 277 height 12
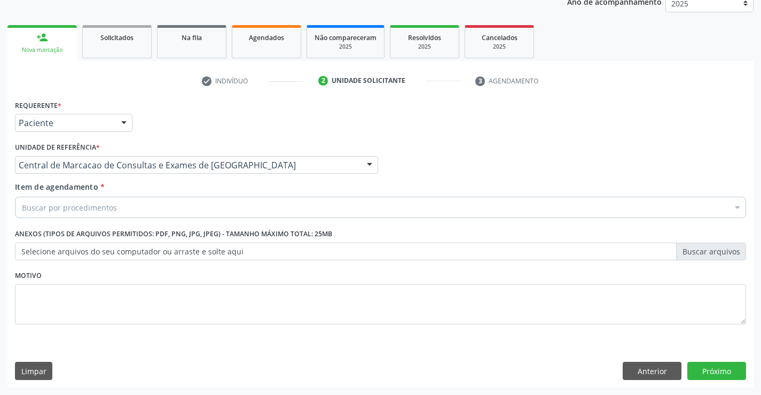
click at [215, 202] on div "Buscar por procedimentos" at bounding box center [381, 207] width 732 height 21
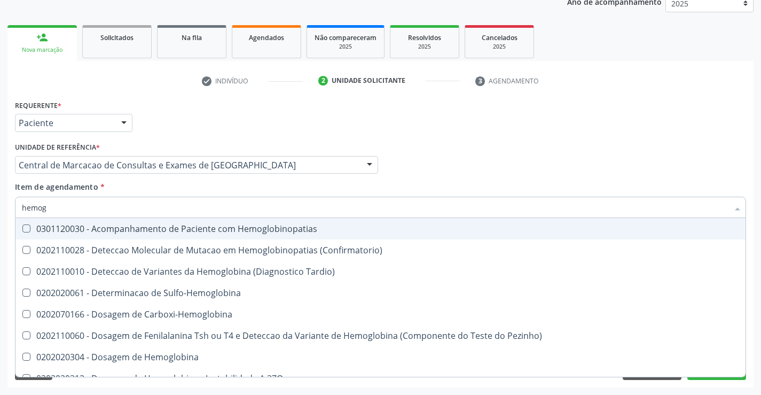
type input "hemogr"
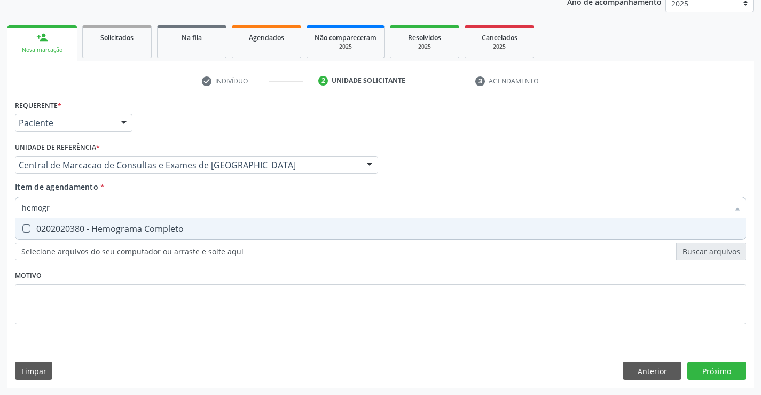
click at [208, 232] on div "0202020380 - Hemograma Completo" at bounding box center [381, 228] width 718 height 9
checkbox Completo "true"
type input "hemogr"
click at [192, 182] on div "Item de agendamento * hemogr Desfazer seleção 0202020380 - Hemograma Completo N…" at bounding box center [381, 198] width 732 height 34
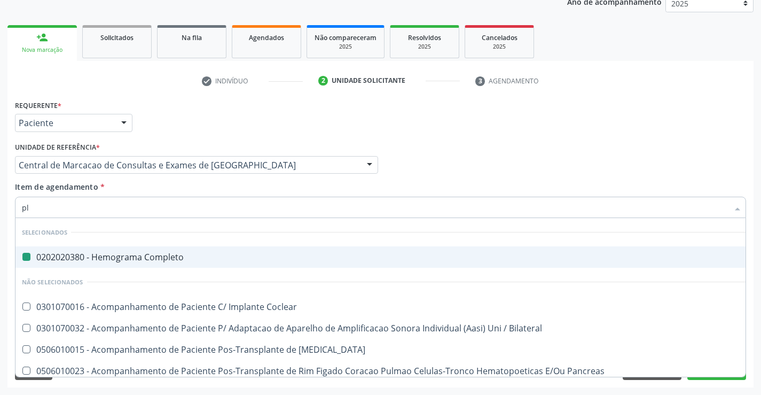
type input "pla"
checkbox Completo "false"
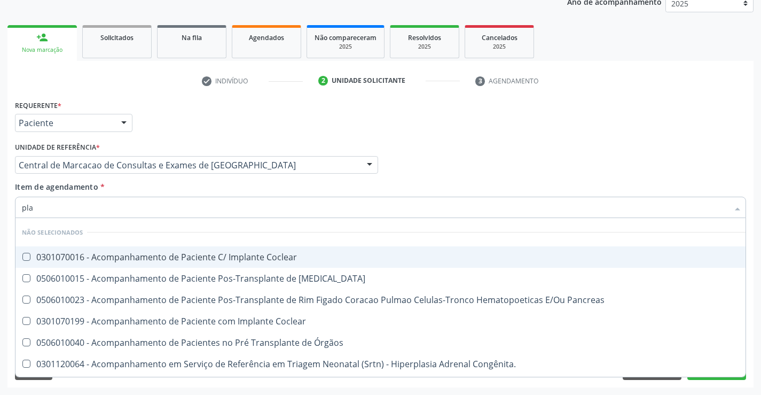
type input "plaq"
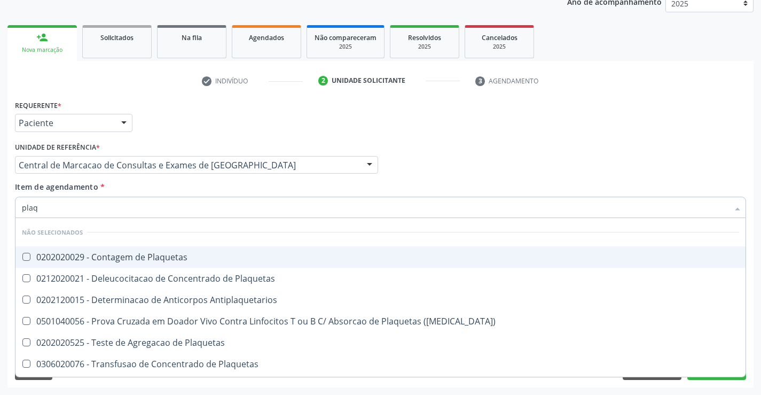
click at [180, 256] on div "0202020029 - Contagem de Plaquetas" at bounding box center [381, 257] width 718 height 9
checkbox Plaquetas "true"
click at [169, 182] on div "Item de agendamento * plaq Desfazer seleção Não selecionados 0202020029 - Conta…" at bounding box center [381, 198] width 732 height 34
checkbox Plaquetas "true"
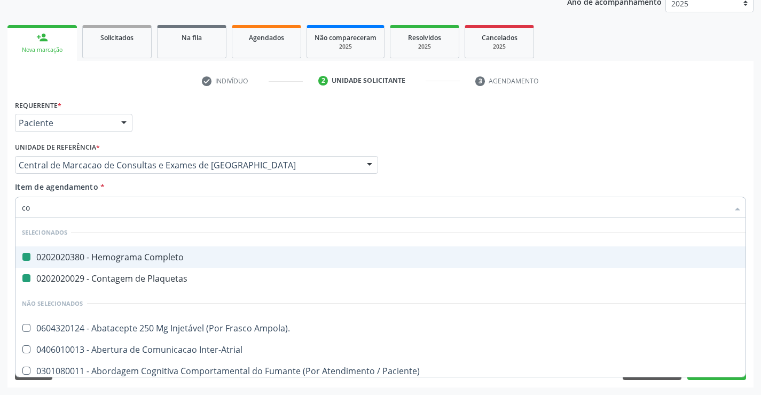
type input "col"
checkbox Completo "false"
checkbox Plaquetas "false"
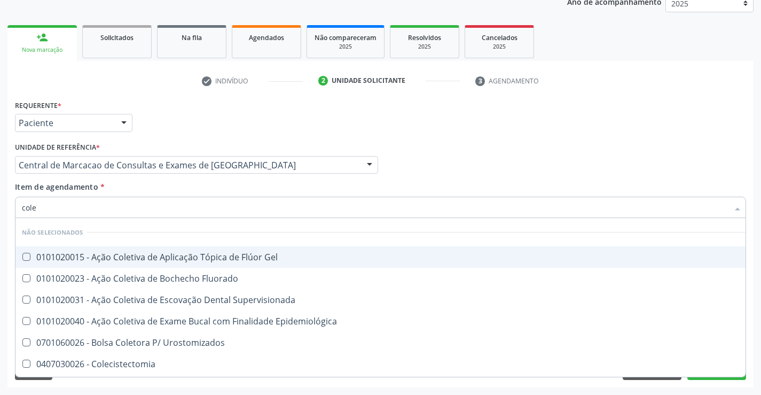
type input "coles"
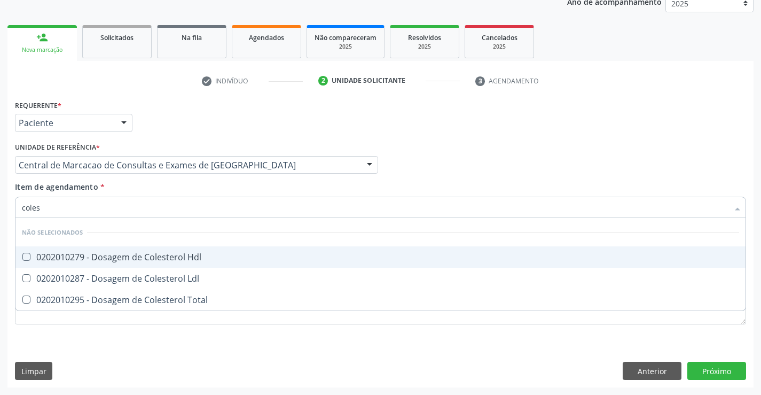
click at [224, 248] on span "0202010279 - Dosagem de Colesterol Hdl" at bounding box center [380, 256] width 730 height 21
checkbox Hdl "true"
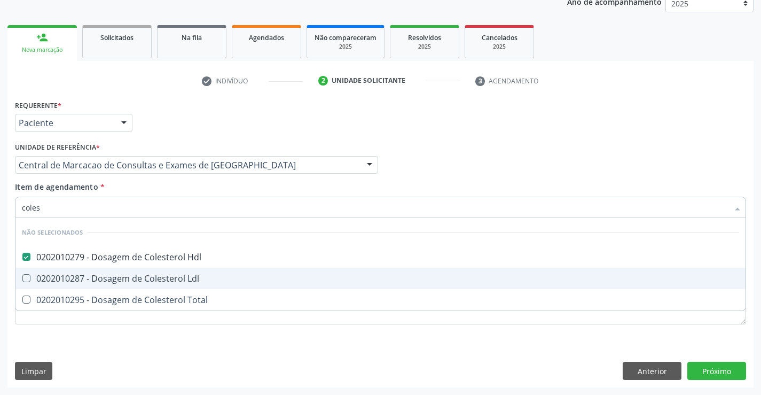
click at [202, 273] on span "0202010287 - Dosagem de Colesterol Ldl" at bounding box center [380, 278] width 730 height 21
checkbox Ldl "true"
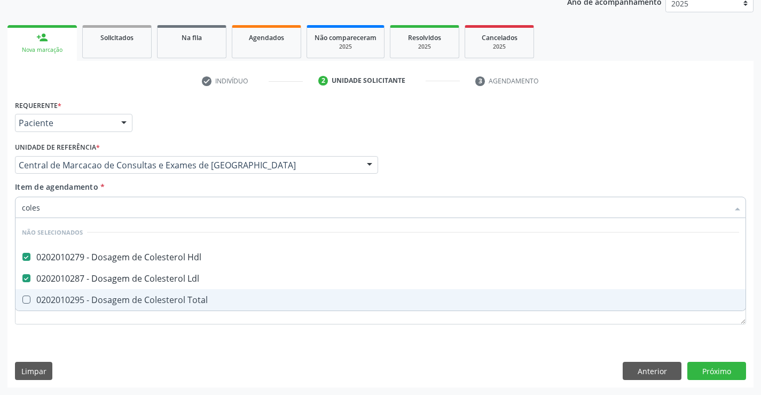
click at [200, 296] on div "0202010295 - Dosagem de Colesterol Total" at bounding box center [381, 300] width 718 height 9
checkbox Total "true"
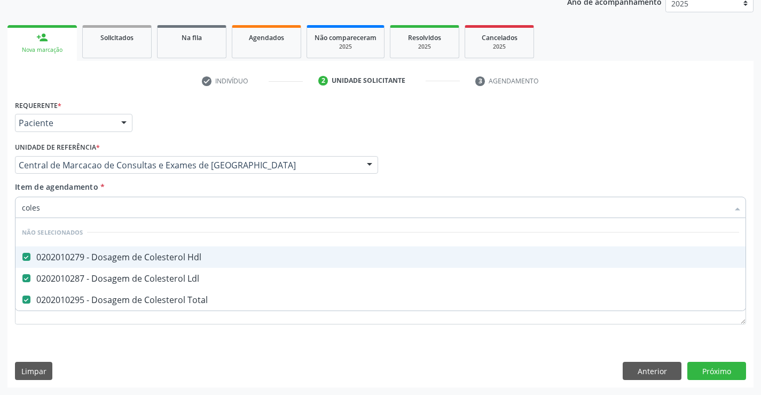
type input "coles"
click at [191, 192] on div "Item de agendamento * coles Desfazer seleção Não selecionados 0202010279 - Dosa…" at bounding box center [381, 198] width 732 height 34
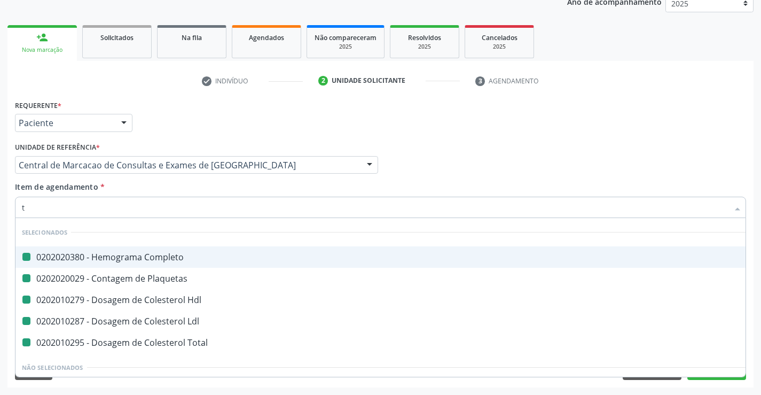
type input "tr"
checkbox Completo "false"
checkbox Plaquetas "false"
checkbox Hdl "false"
checkbox Ldl "false"
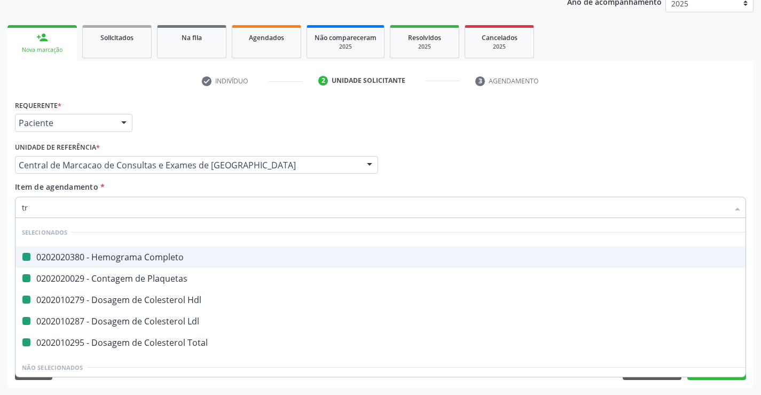
checkbox Total "false"
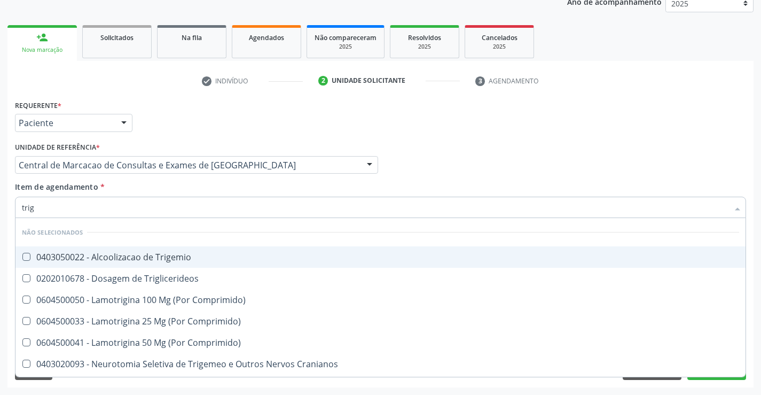
type input "trigl"
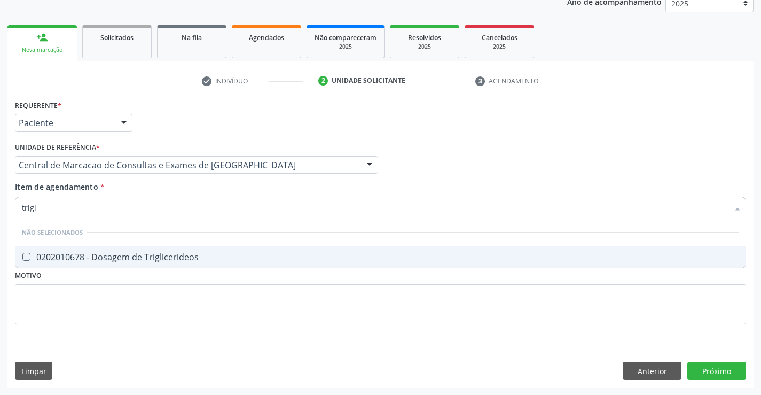
drag, startPoint x: 199, startPoint y: 255, endPoint x: 211, endPoint y: 212, distance: 45.5
click at [199, 255] on div "0202010678 - Dosagem de Triglicerideos" at bounding box center [381, 257] width 718 height 9
checkbox Triglicerideos "true"
click at [207, 192] on div "Item de agendamento * trigl Desfazer seleção Não selecionados 0202010678 - Dosa…" at bounding box center [381, 198] width 732 height 34
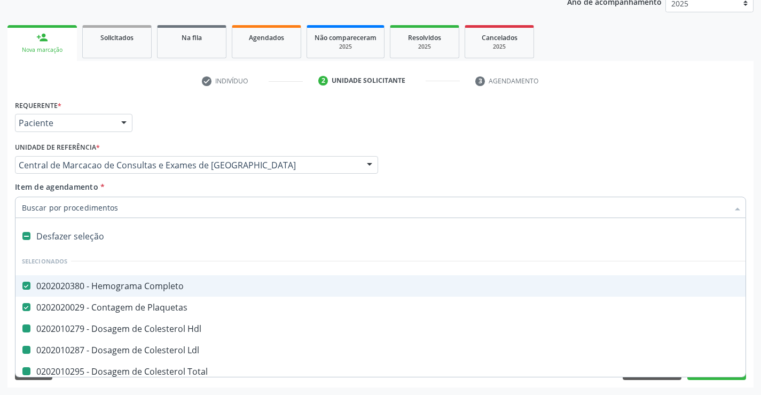
type input "u"
checkbox Hdl "false"
checkbox Ldl "false"
checkbox Total "false"
checkbox Triglicerideos "false"
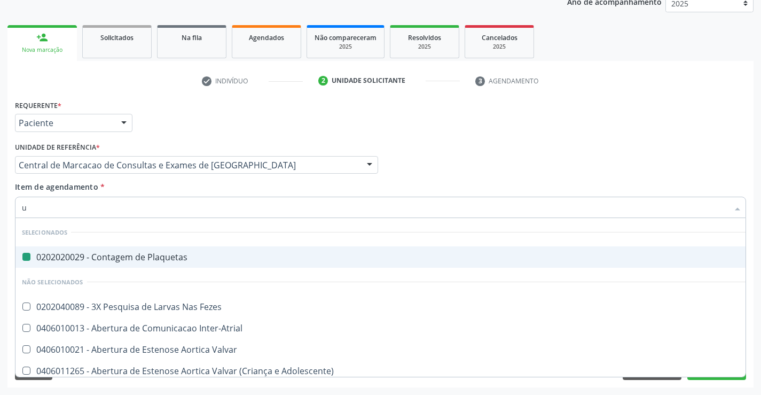
type input "ur"
checkbox Plaquetas "false"
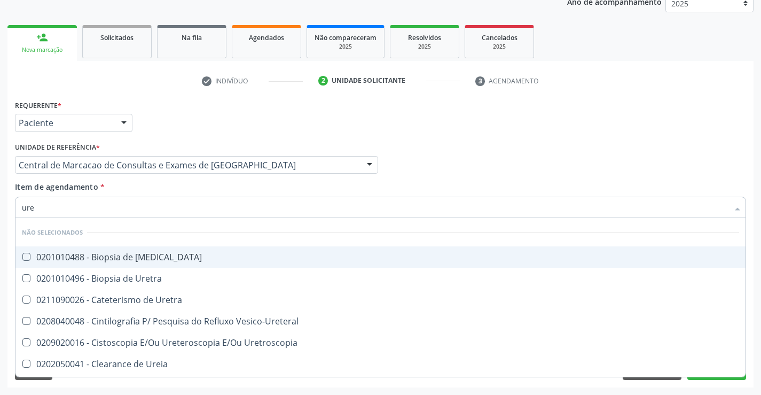
type input "urei"
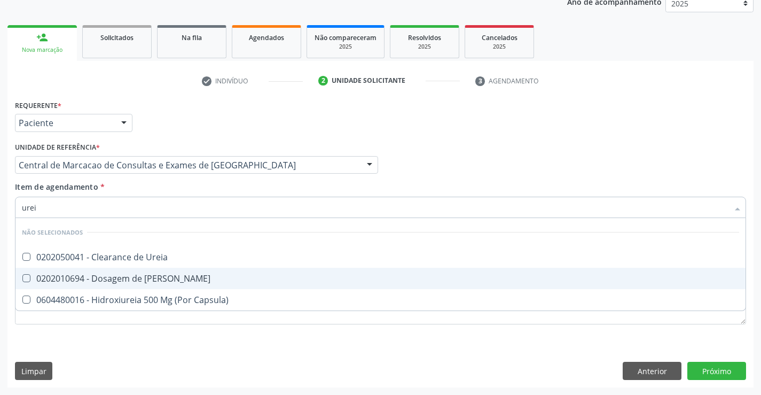
click at [194, 275] on div "0202010694 - Dosagem de [PERSON_NAME]" at bounding box center [381, 278] width 718 height 9
checkbox Ureia "true"
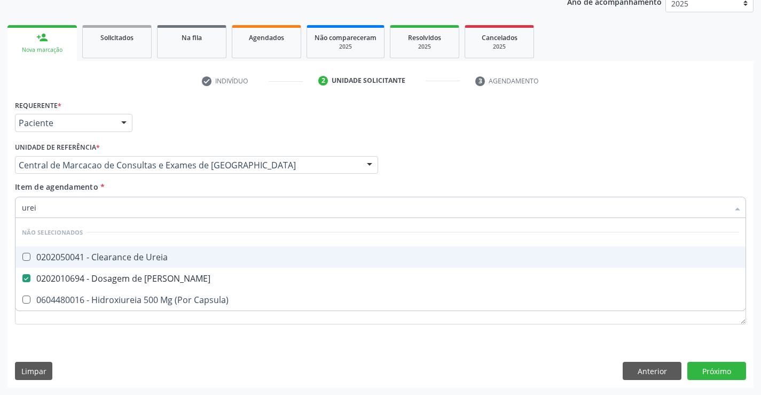
click at [184, 189] on div "Item de agendamento * urei Desfazer seleção Não selecionados 0202050041 - Clear…" at bounding box center [381, 198] width 732 height 34
checkbox Ureia "true"
checkbox Capsula\) "true"
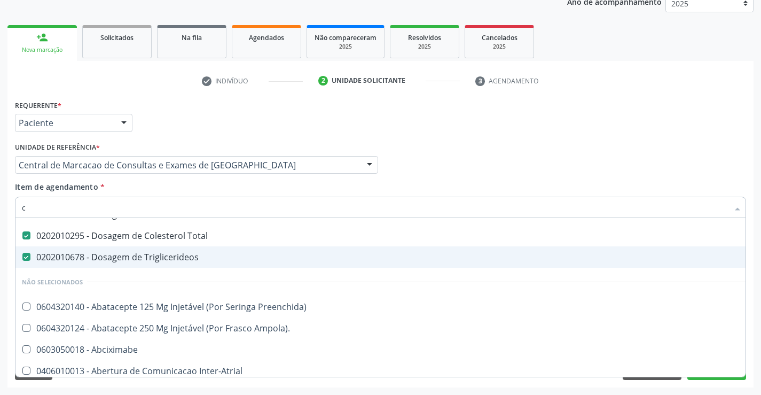
scroll to position [78, 0]
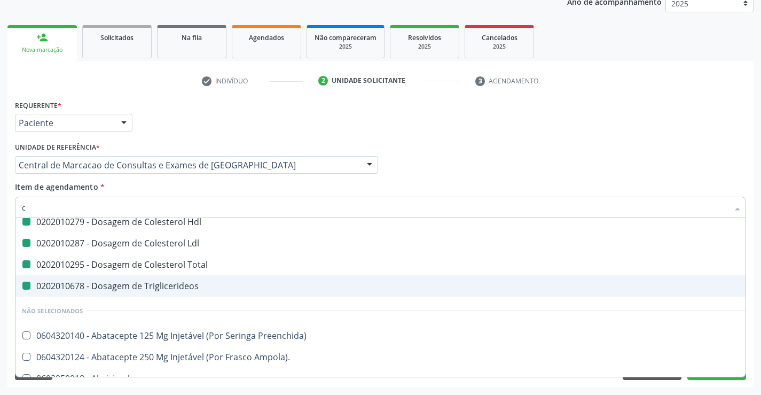
type input "cr"
checkbox Completo "false"
checkbox Hdl "false"
checkbox Plaquetas "false"
checkbox Ldl "false"
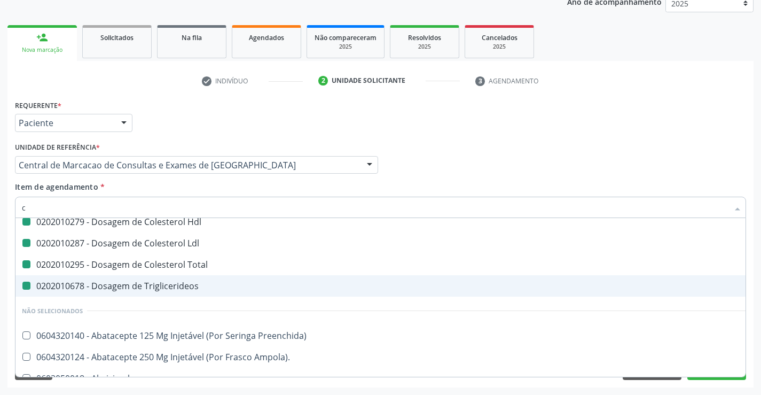
checkbox Total "false"
checkbox Triglicerideos "false"
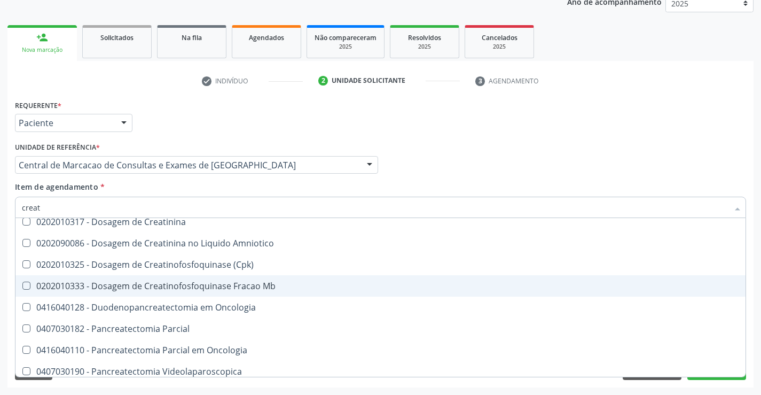
type input "creati"
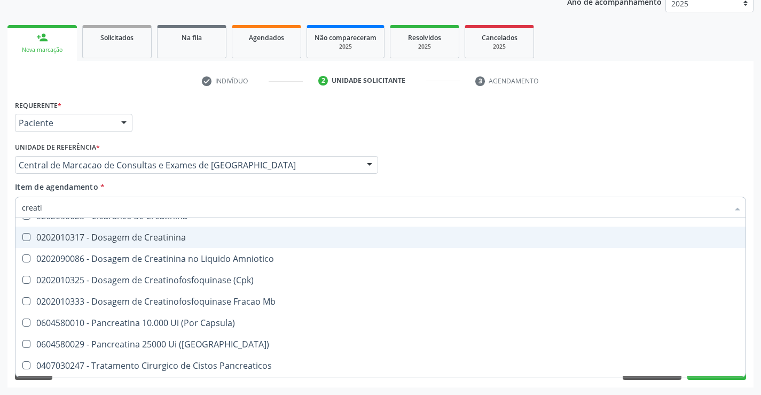
click at [167, 234] on div "0202010317 - Dosagem de Creatinina" at bounding box center [381, 237] width 718 height 9
checkbox Creatinina "true"
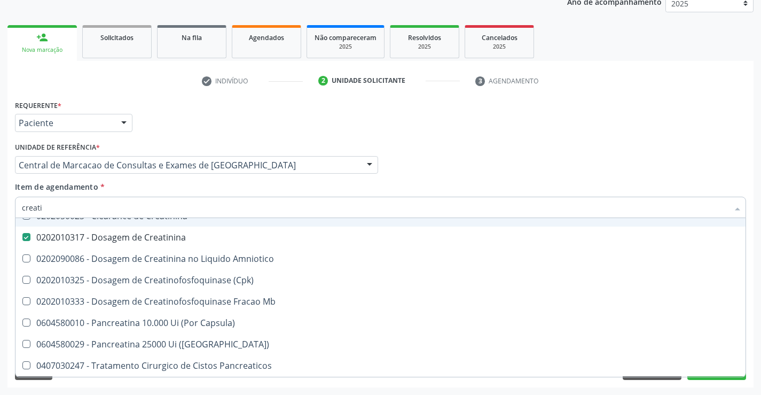
click at [160, 191] on div "Item de agendamento * creati Desfazer seleção Não selecionados 0202050025 - Cle…" at bounding box center [381, 198] width 732 height 34
checkbox Creatinina "true"
checkbox Amniotico "true"
checkbox \(Cpk\) "true"
checkbox Mb "true"
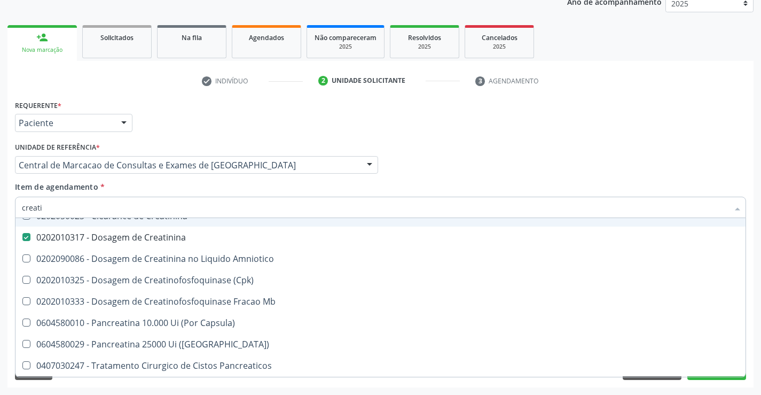
checkbox Capsula\) "true"
checkbox Pancreaticos "true"
checkbox Capsula\) "true"
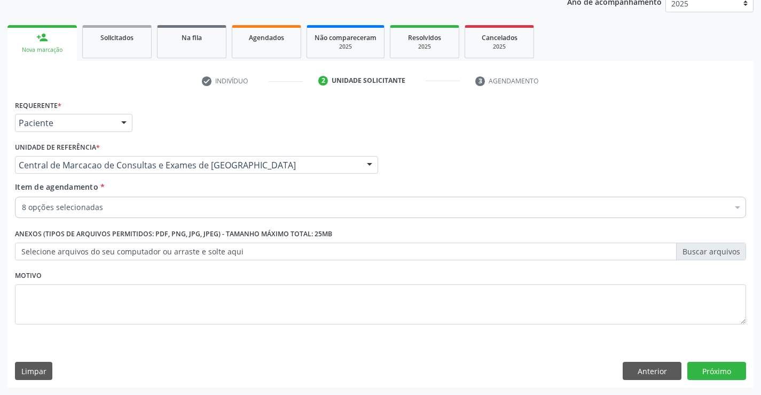
scroll to position [0, 0]
click at [177, 217] on div "8 opções selecionadas" at bounding box center [381, 207] width 732 height 21
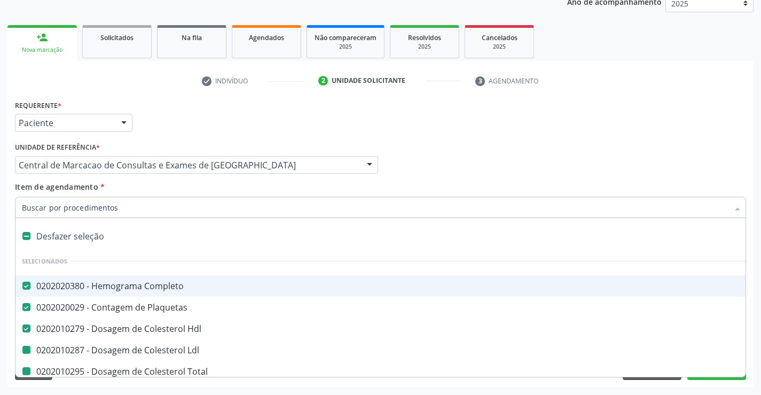
type input "u"
checkbox Ldl "false"
checkbox Total "false"
checkbox Triglicerideos "false"
checkbox Creatinina "false"
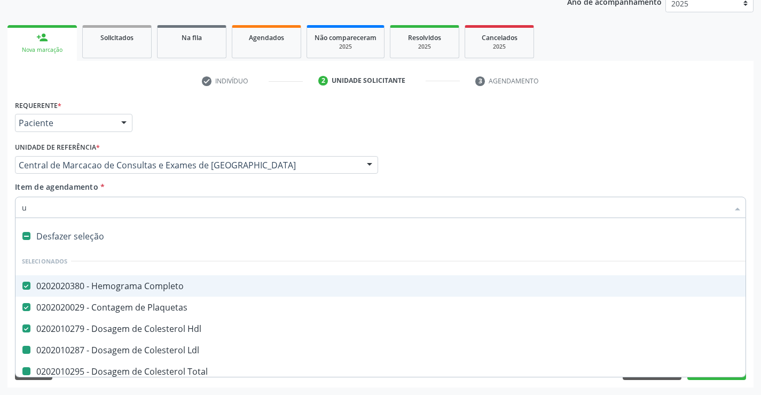
checkbox Ureia "false"
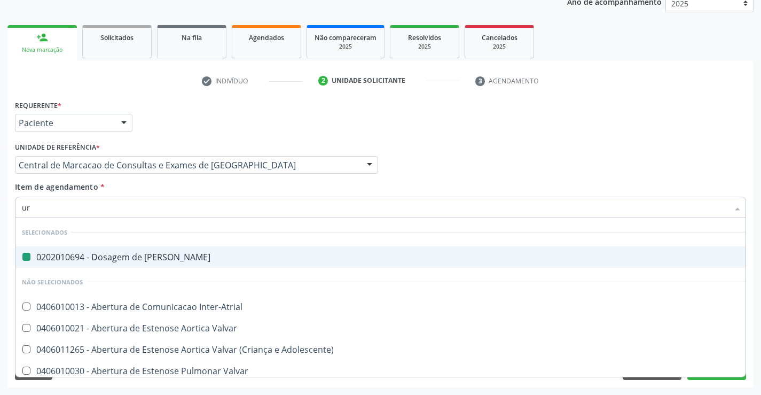
type input "uri"
checkbox Ureia "false"
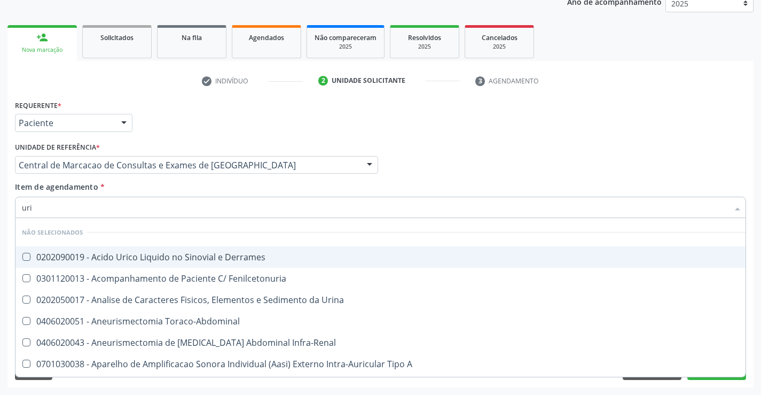
type input "urin"
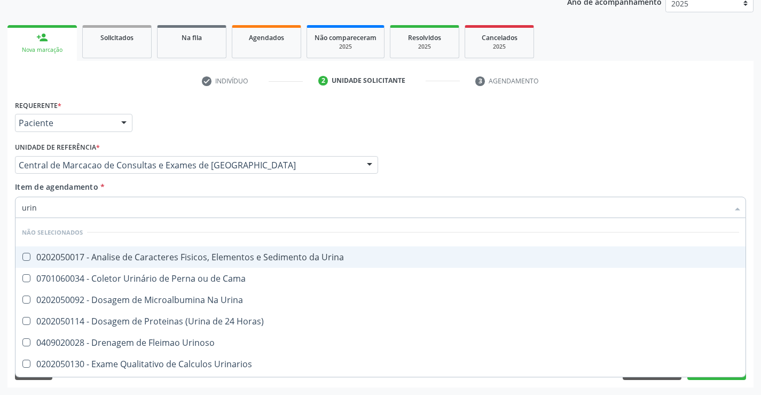
click at [186, 261] on div "0202050017 - Analise de Caracteres Fisicos, Elementos e Sedimento da Urina" at bounding box center [381, 257] width 718 height 9
checkbox Urina "true"
click at [192, 191] on div "Item de agendamento * urin Desfazer seleção Não selecionados 0202050017 - Anali…" at bounding box center [381, 198] width 732 height 34
checkbox Horas\) "true"
checkbox Urinoso "true"
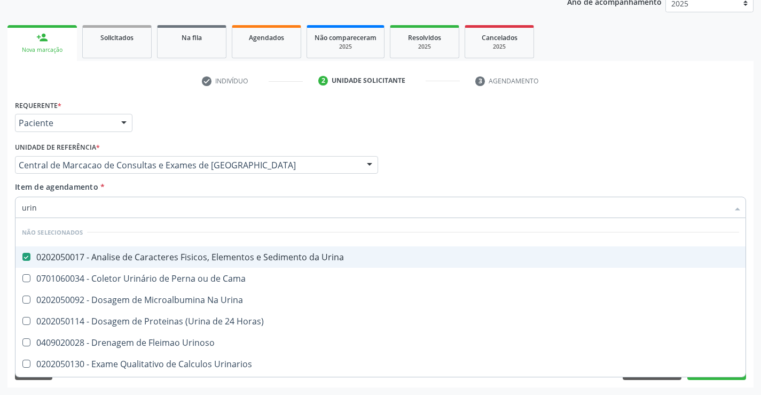
checkbox Urinarios "true"
checkbox Delgada\) "true"
checkbox Quantitativa "true"
checkbox Urina "true"
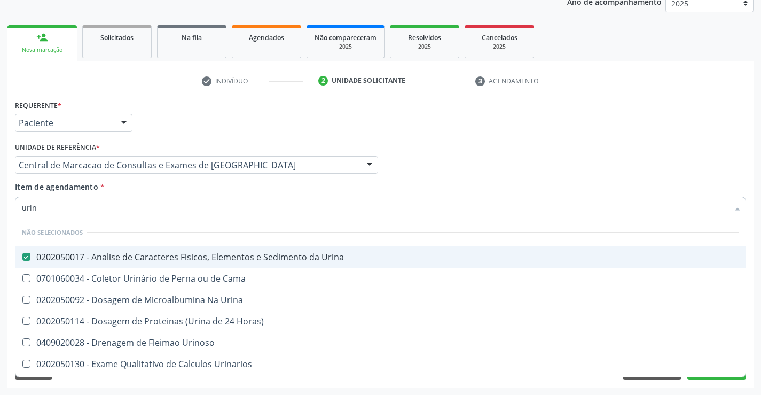
checkbox Cama "true"
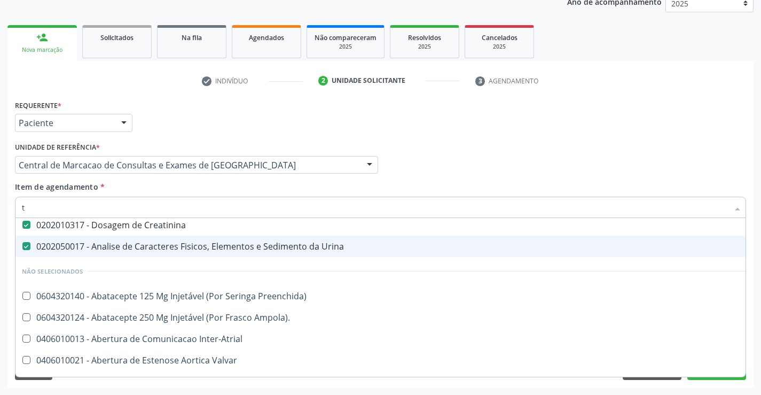
scroll to position [131, 0]
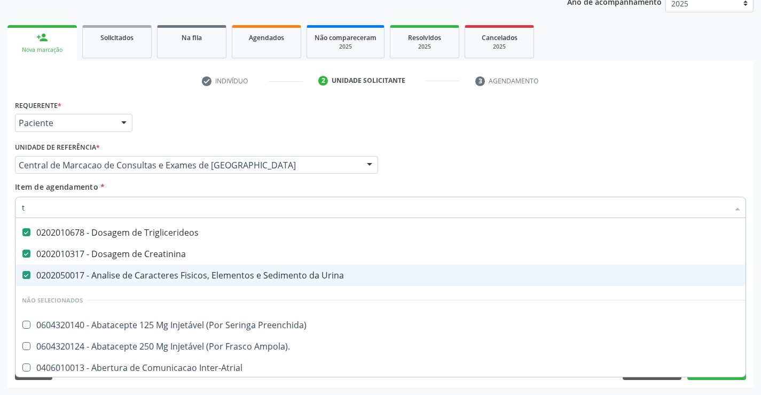
type input "tg"
checkbox Completo "false"
checkbox Hdl "false"
checkbox Plaquetas "false"
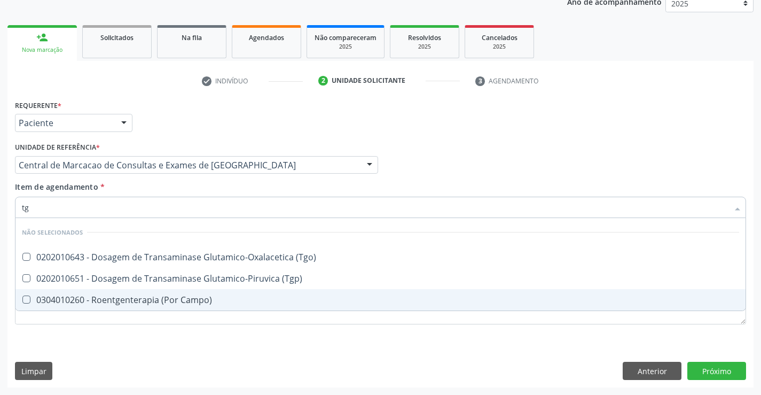
scroll to position [0, 0]
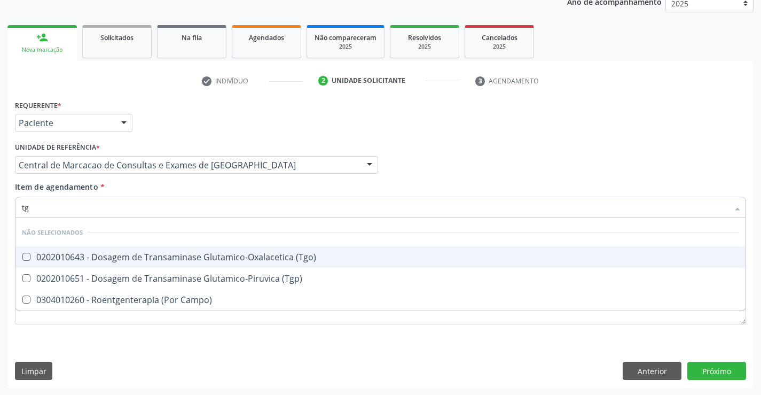
click at [151, 243] on li "Não selecionados" at bounding box center [380, 232] width 730 height 28
click at [155, 253] on div "0202010643 - Dosagem de Transaminase Glutamico-Oxalacetica (Tgo)" at bounding box center [381, 257] width 718 height 9
checkbox \(Tgo\) "true"
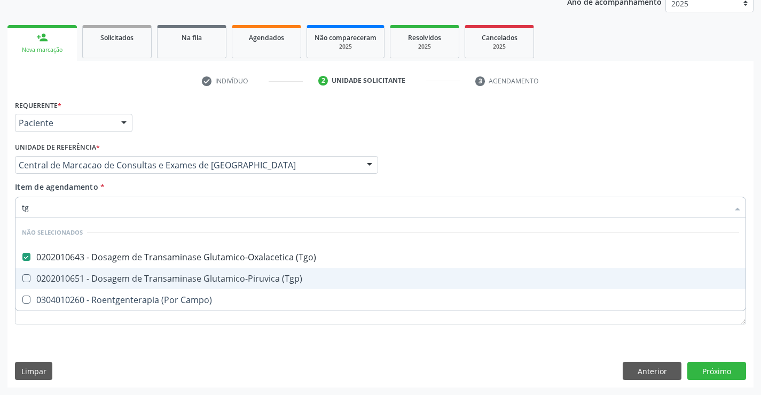
click at [155, 270] on span "0202010651 - Dosagem de Transaminase Glutamico-Piruvica (Tgp)" at bounding box center [380, 278] width 730 height 21
checkbox \(Tgp\) "true"
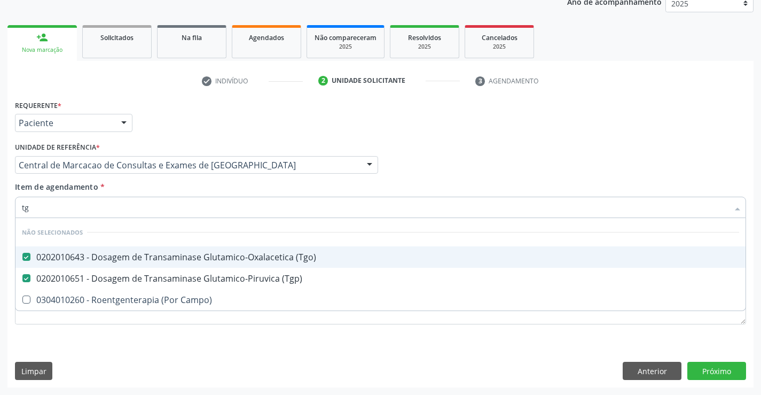
click at [156, 190] on div "Item de agendamento * tg Desfazer seleção Não selecionados 0202010643 - Dosagem…" at bounding box center [381, 198] width 732 height 34
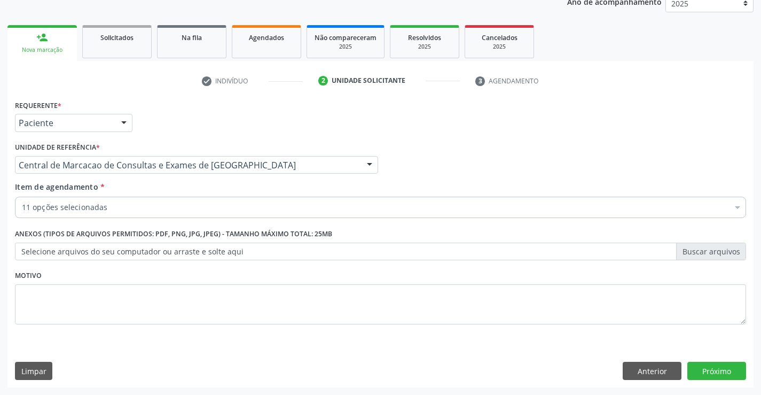
checkbox Hdl "true"
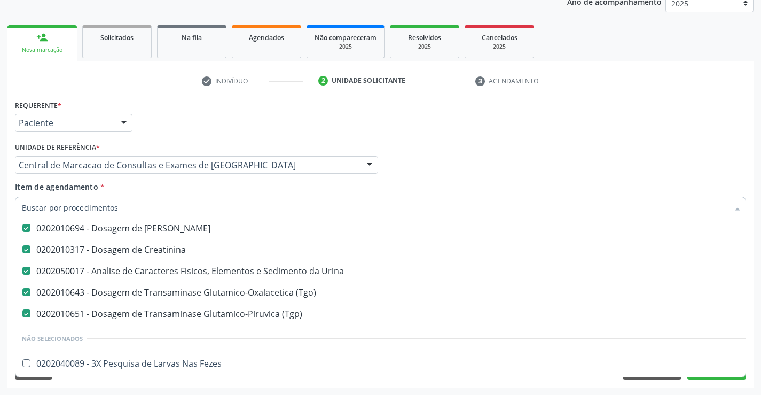
scroll to position [214, 0]
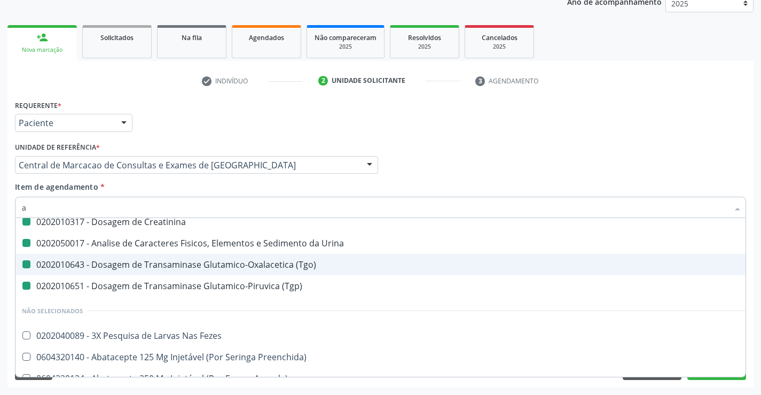
type input "ac"
checkbox Ldl "false"
checkbox Total "false"
checkbox Triglicerideos "false"
checkbox Ureia "false"
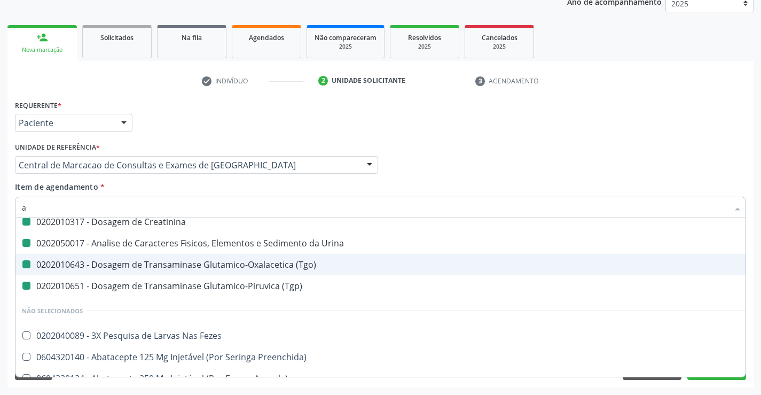
checkbox Creatinina "false"
checkbox Urina "false"
checkbox \(Tgo\) "false"
checkbox \(Tgp\) "false"
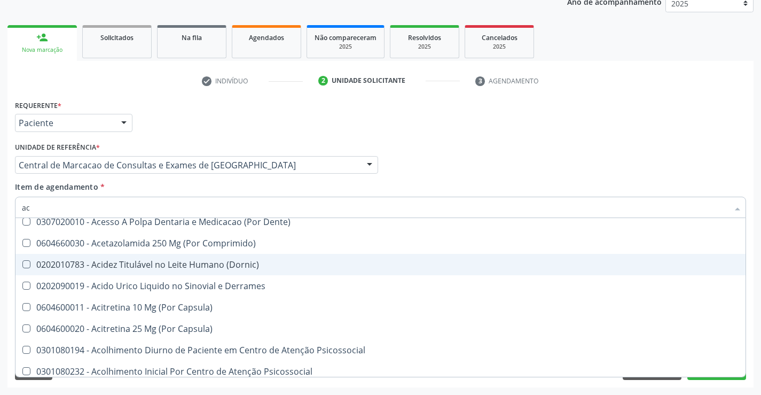
type input "aci"
checkbox Urina "false"
checkbox \(Tgo\) "false"
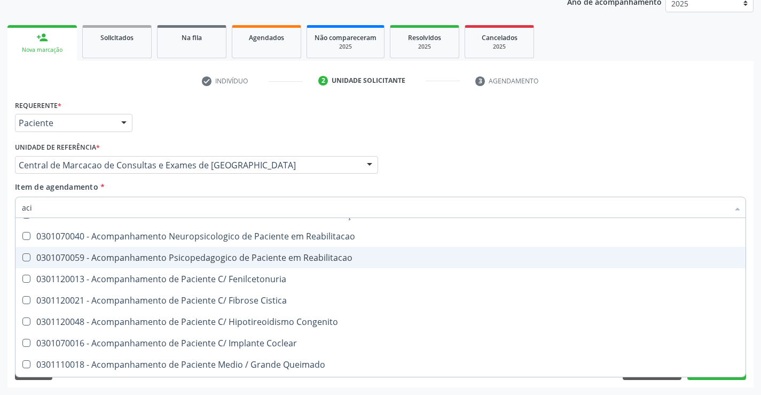
scroll to position [185, 0]
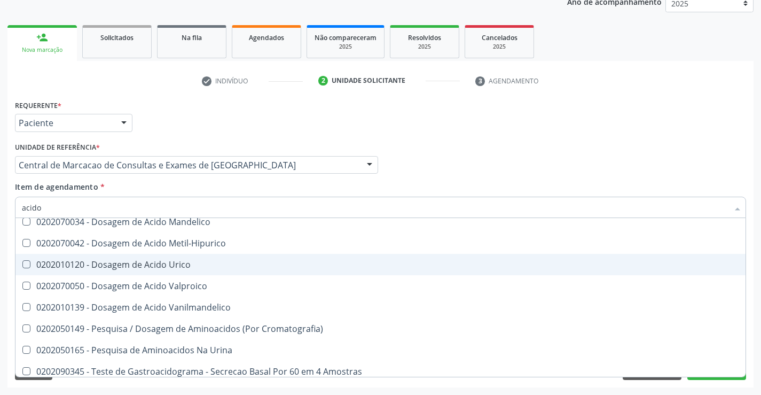
type input "acido u"
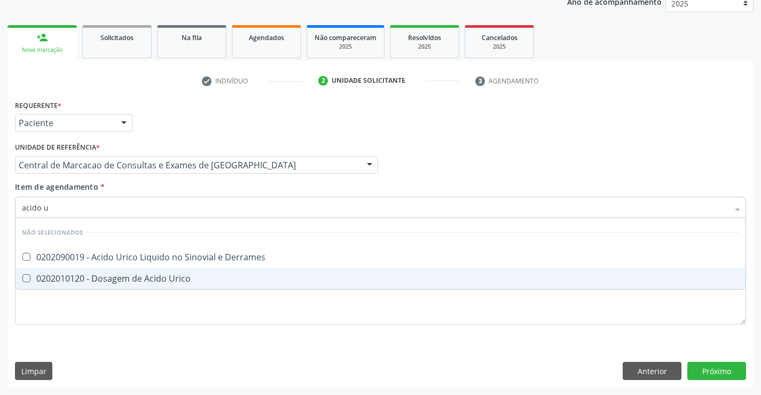
click at [236, 279] on div "0202010120 - Dosagem de Acido Urico" at bounding box center [381, 278] width 718 height 9
checkbox Urico "true"
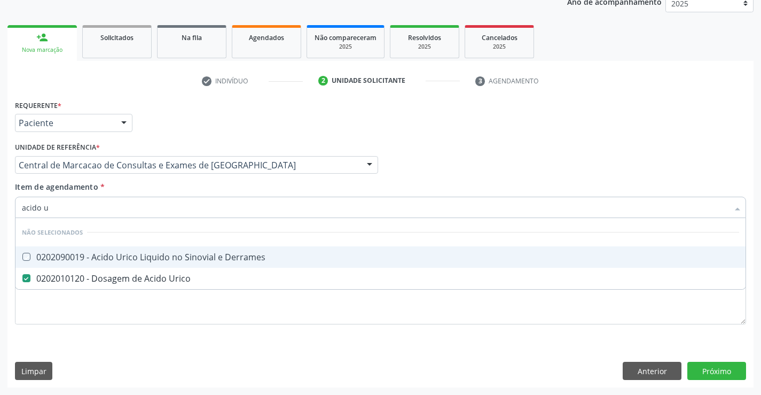
click at [194, 181] on div "Item de agendamento * acido u Desfazer seleção Não selecionados 0202090019 - Ac…" at bounding box center [381, 198] width 732 height 34
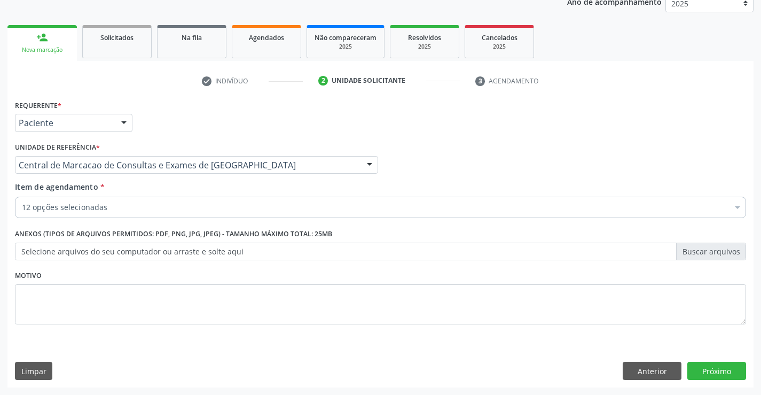
click at [193, 213] on div "12 opções selecionadas" at bounding box center [381, 207] width 732 height 21
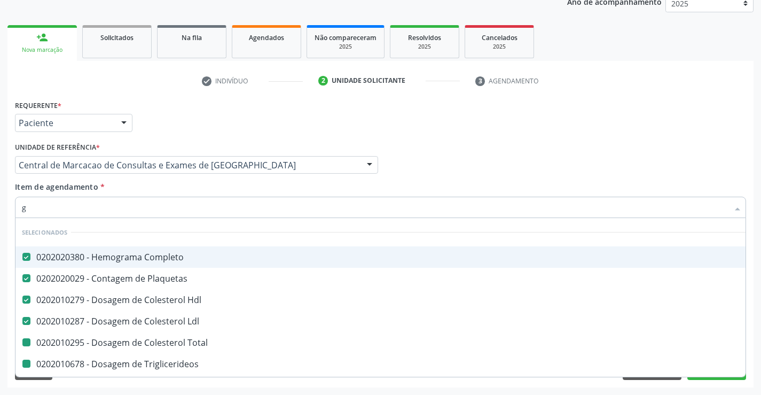
type input "gl"
checkbox Total "false"
checkbox Triglicerideos "false"
checkbox Ureia "false"
checkbox Creatinina "false"
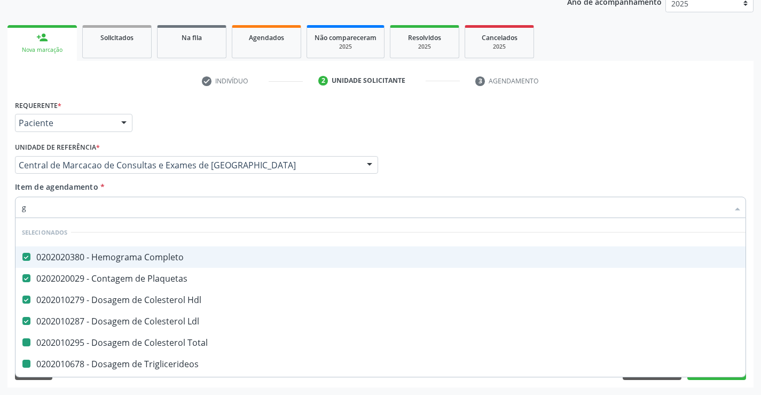
checkbox \(Tgo\) "false"
checkbox \(Tgp\) "false"
checkbox Urico "false"
type input "gli"
checkbox Hdl "false"
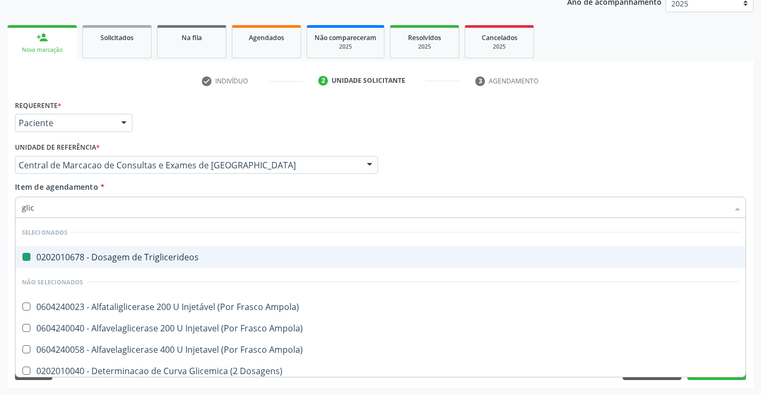
type input "glico"
checkbox Triglicerideos "false"
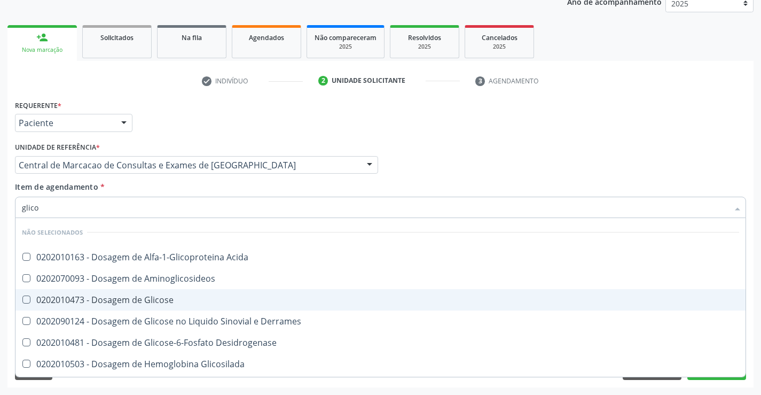
click at [198, 299] on div "0202010473 - Dosagem de Glicose" at bounding box center [381, 300] width 718 height 9
checkbox Glicose "true"
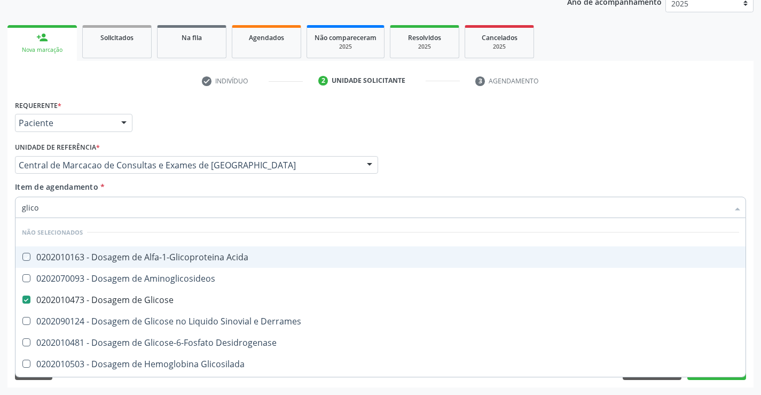
click at [191, 191] on div "Item de agendamento * glico Desfazer seleção Não selecionados 0202010163 - Dosa…" at bounding box center [381, 198] width 732 height 34
checkbox Acida "true"
checkbox Desidrogenase "true"
checkbox Glicosilada "true"
checkbox Quantitativa "true"
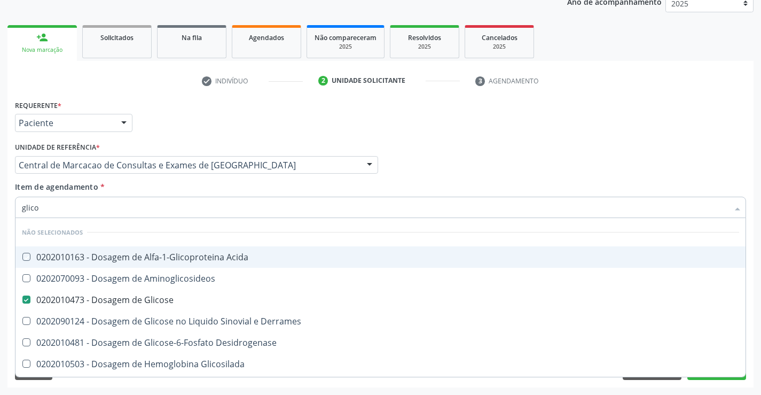
checkbox Urina "true"
checkbox Glicose "true"
checkbox Derrames "true"
checkbox Aminoglicosideos "true"
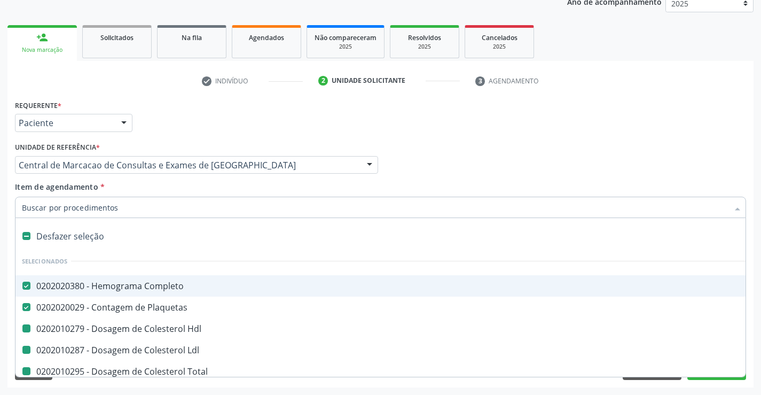
type input "f"
checkbox Hdl "false"
checkbox Total "false"
checkbox Triglicerideos "false"
checkbox Ureia "false"
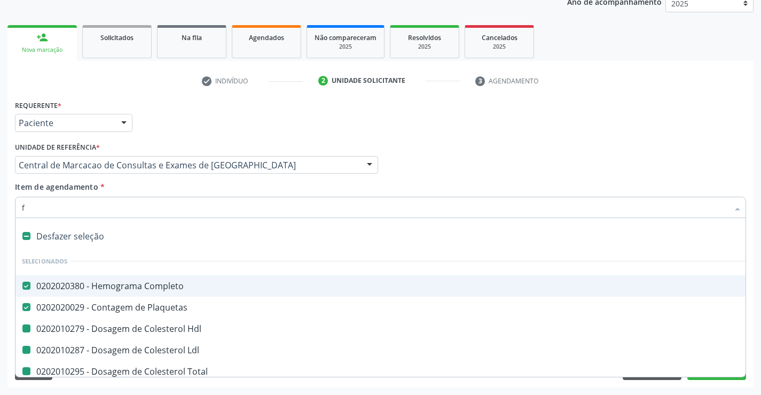
checkbox Creatinina "false"
checkbox Urina "false"
checkbox Ldl "false"
checkbox \(Tgo\) "false"
checkbox \(Tgp\) "false"
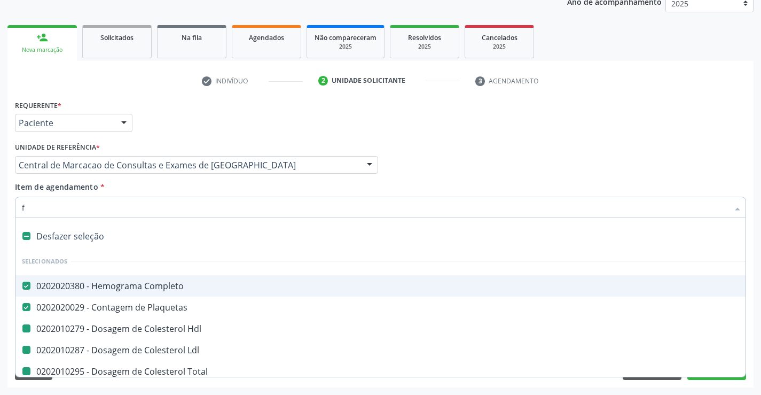
checkbox Urico "false"
checkbox Glicose "false"
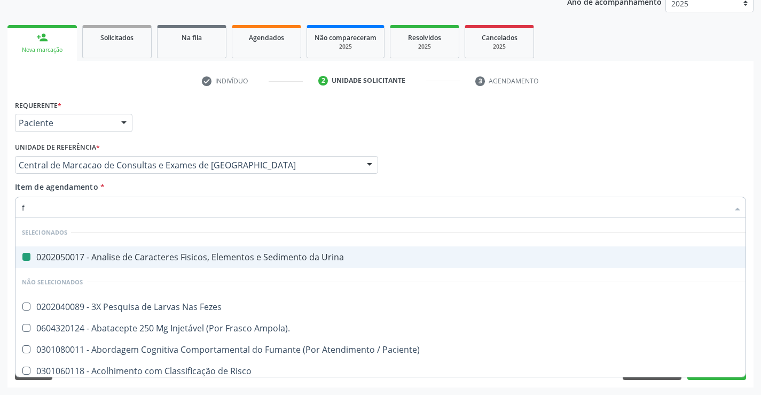
type input "fe"
checkbox Urina "false"
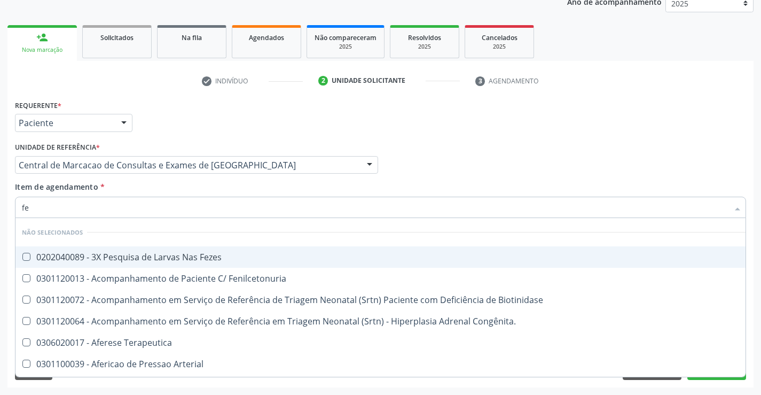
type input "fez"
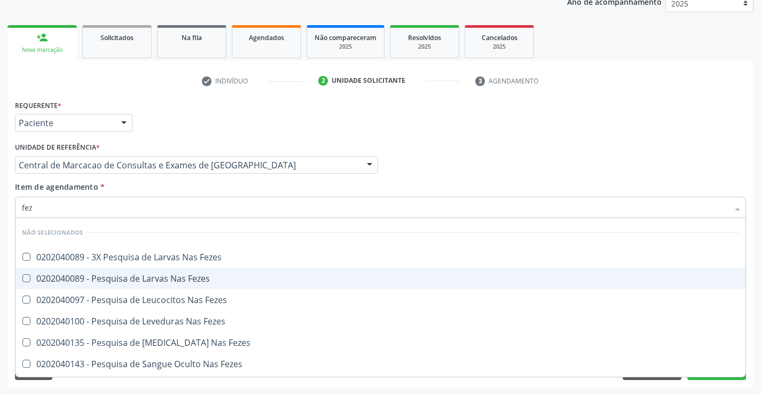
click at [181, 279] on div "0202040089 - Pesquisa de Larvas Nas Fezes" at bounding box center [381, 278] width 718 height 9
checkbox Fezes "true"
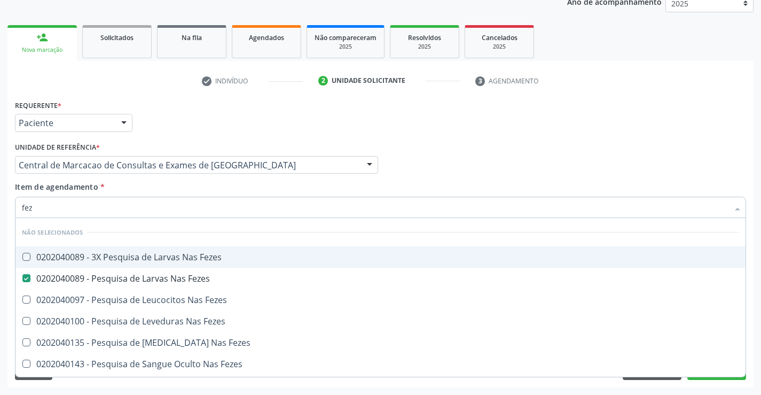
click at [184, 193] on div "Item de agendamento * fez Desfazer seleção Não selecionados 0202040089 - 3X Pes…" at bounding box center [381, 198] width 732 height 34
checkbox Fezes "true"
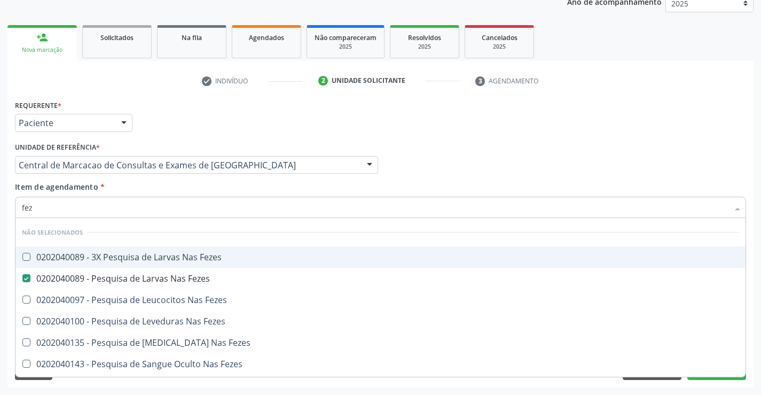
checkbox Fezes "true"
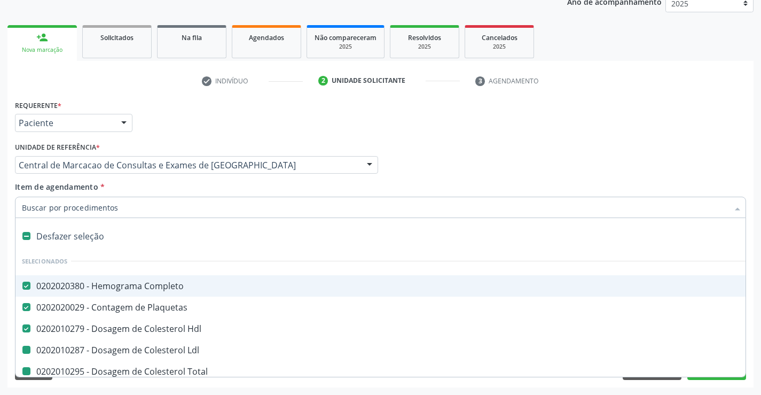
type input "f"
checkbox Total "false"
checkbox Triglicerideos "false"
checkbox Ureia "false"
checkbox Creatinina "false"
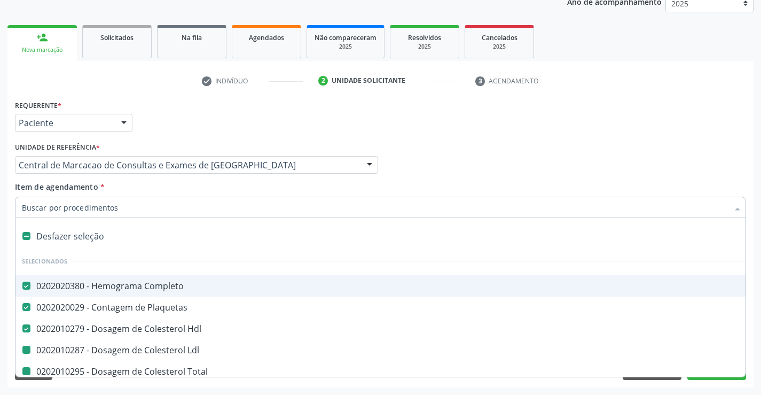
checkbox Urina "false"
checkbox Ldl "false"
checkbox \(Tgo\) "false"
checkbox \(Tgp\) "false"
checkbox Urico "false"
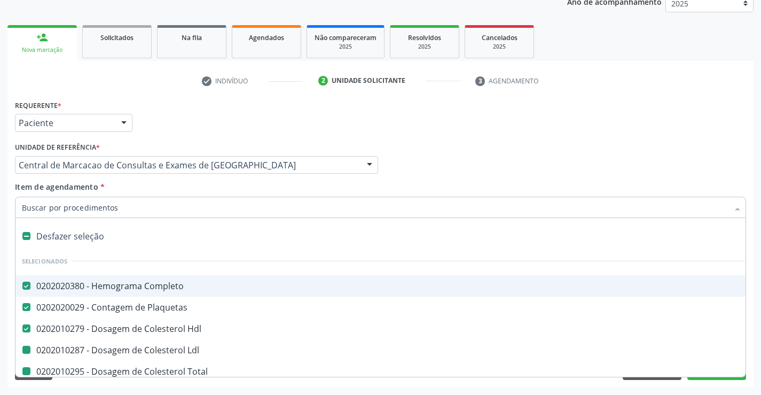
checkbox Glicose "false"
checkbox Fezes "false"
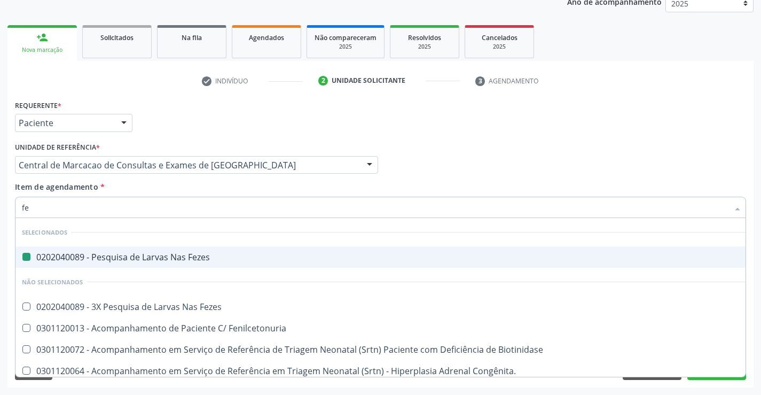
type input "fer"
checkbox Fezes "false"
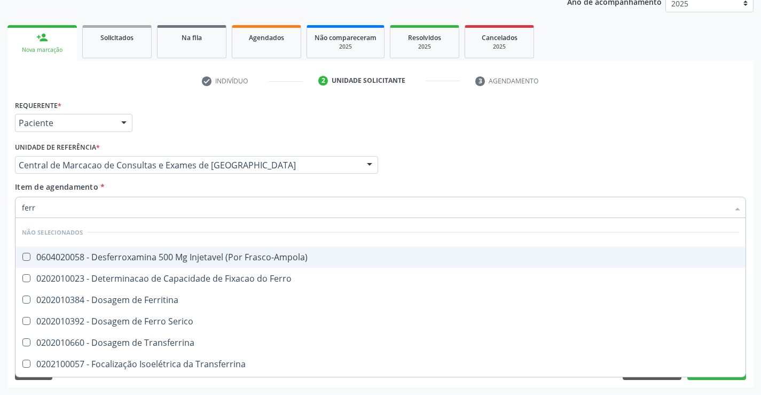
type input "ferro"
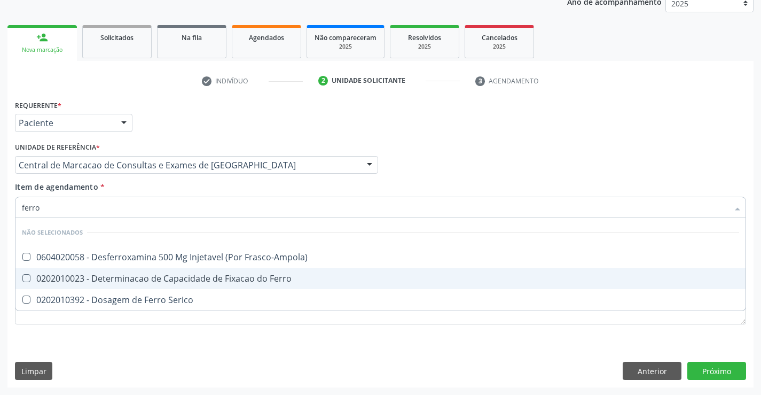
click at [217, 283] on div "0202010023 - Determinacao de Capacidade de Fixacao do Ferro" at bounding box center [381, 278] width 718 height 9
click at [218, 284] on span "0202010023 - Determinacao de Capacidade de Fixacao do Ferro" at bounding box center [380, 278] width 730 height 21
checkbox Ferro "false"
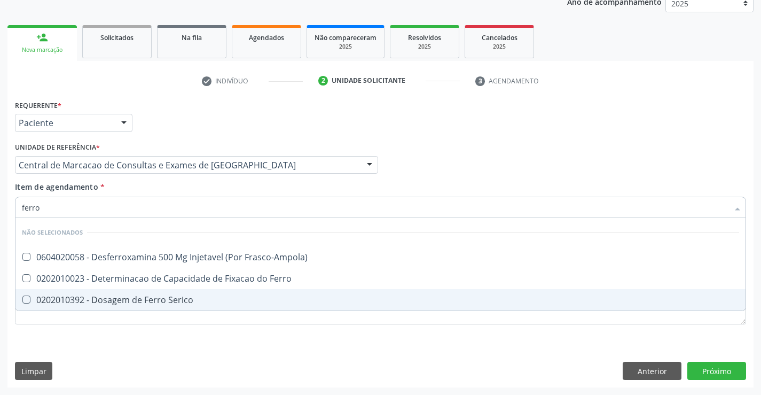
click at [214, 296] on div "0202010392 - Dosagem de Ferro Serico" at bounding box center [381, 300] width 718 height 9
checkbox Serico "true"
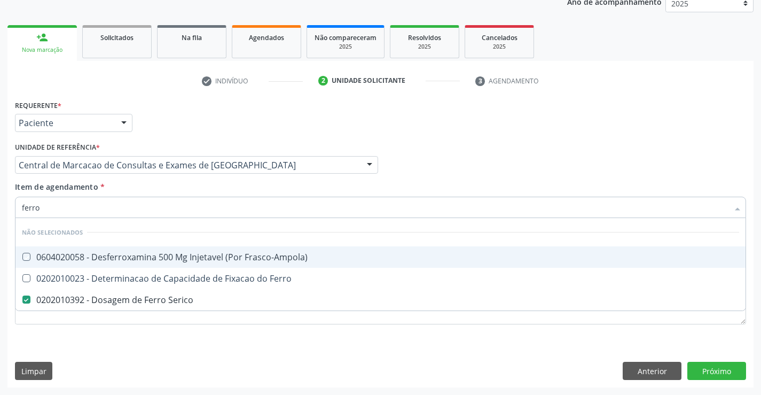
click at [494, 185] on div "Item de agendamento * ferro Desfazer seleção Não selecionados 0604020058 - Desf…" at bounding box center [381, 198] width 732 height 34
checkbox Frasco-Ampola\) "true"
checkbox Ferro "true"
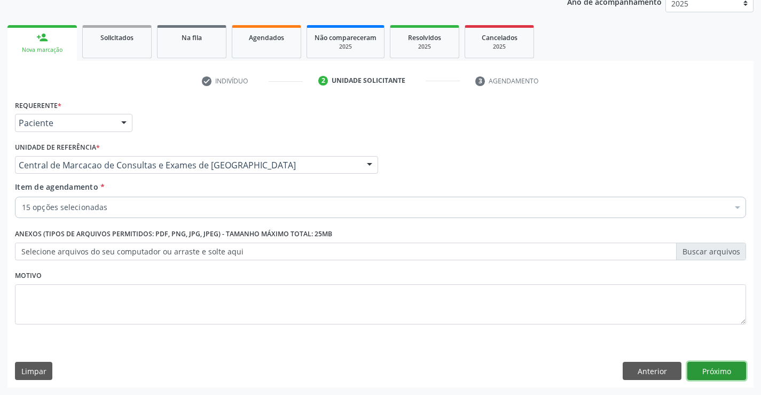
click at [699, 377] on button "Próximo" at bounding box center [717, 371] width 59 height 18
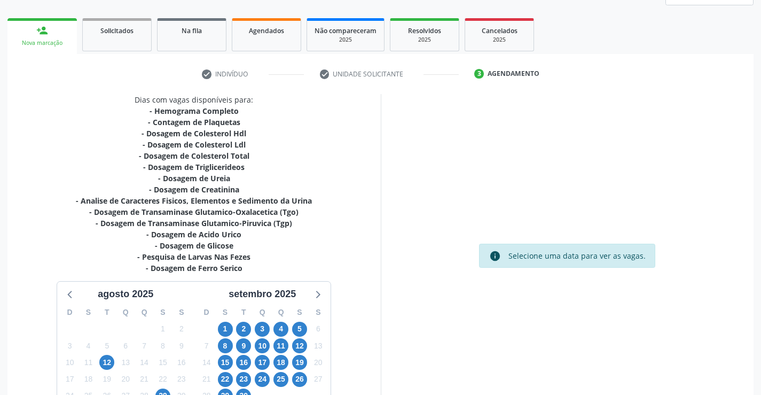
scroll to position [227, 0]
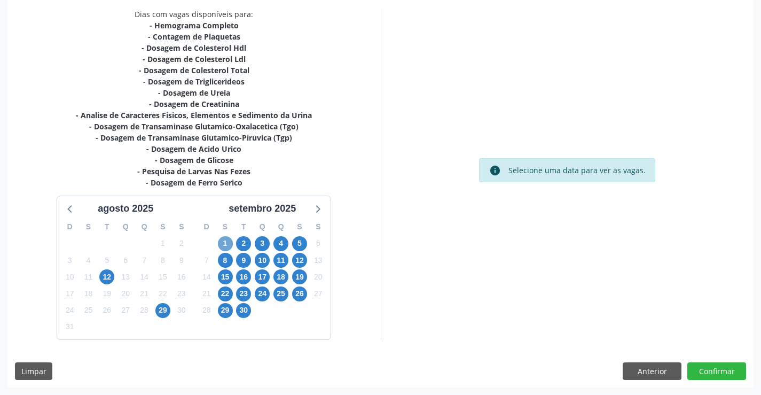
click at [225, 238] on span "1" at bounding box center [225, 243] width 15 height 15
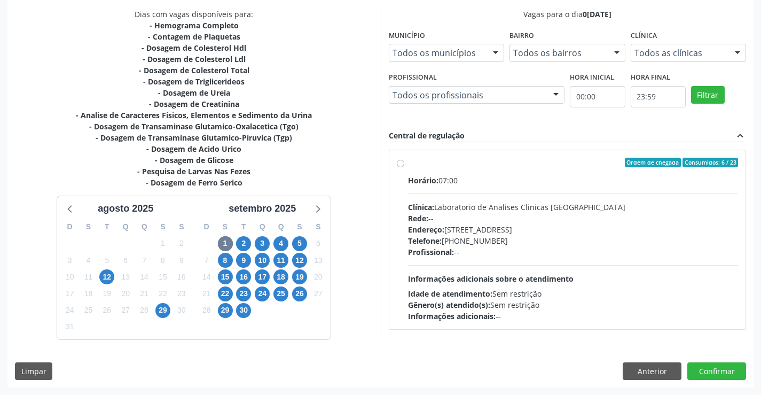
click at [534, 286] on div "Horário: 07:00 Clínica: Laboratorio de Analises Clinicas Sao Francisco Rede: --…" at bounding box center [573, 248] width 331 height 147
click at [405, 167] on input "Ordem de chegada Consumidos: 6 / 23 Horário: 07:00 Clínica: Laboratorio de Anal…" at bounding box center [400, 163] width 7 height 10
radio input "true"
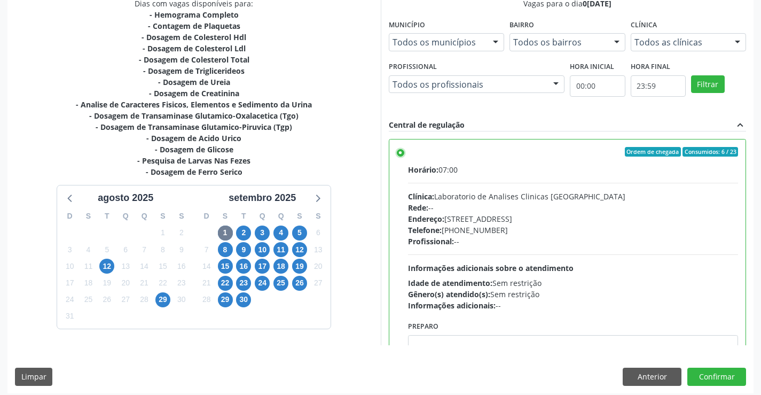
scroll to position [244, 0]
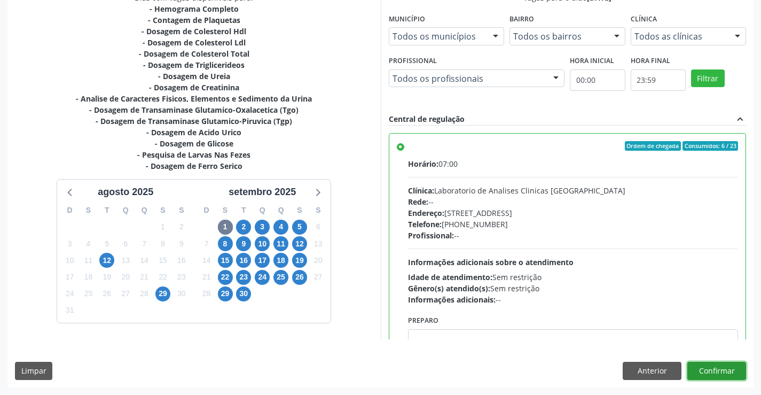
click at [717, 368] on button "Confirmar" at bounding box center [717, 371] width 59 height 18
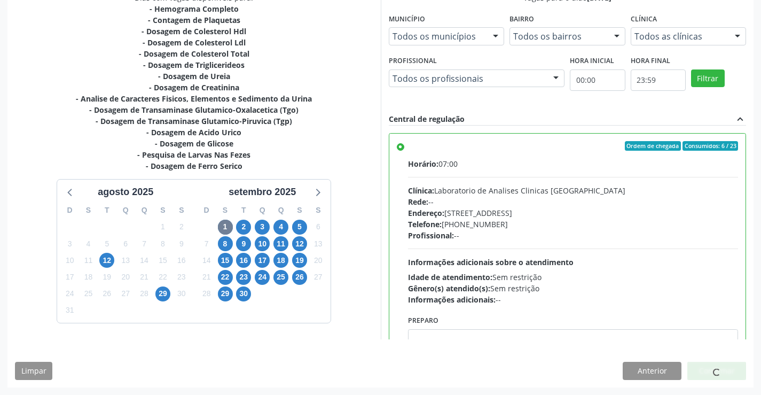
scroll to position [0, 0]
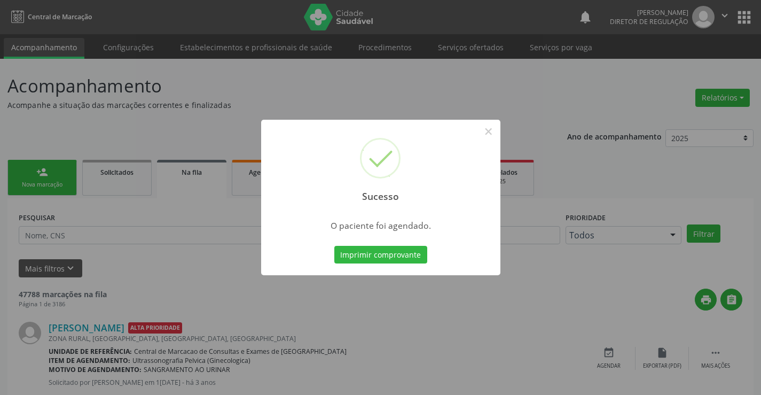
click at [335, 246] on button "Imprimir comprovante" at bounding box center [381, 255] width 93 height 18
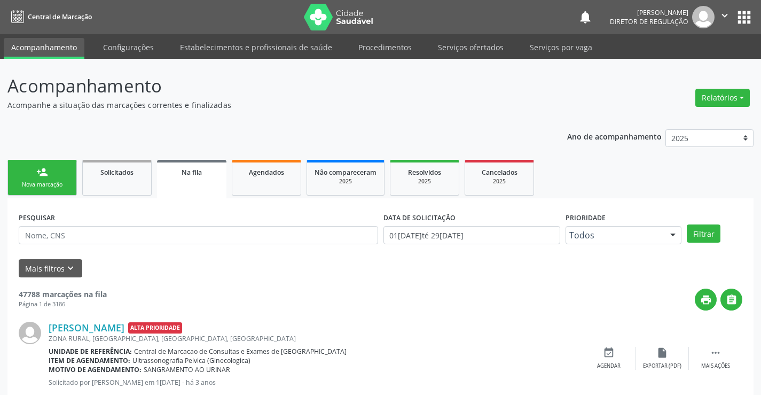
click at [50, 181] on div "Nova marcação" at bounding box center [41, 185] width 53 height 8
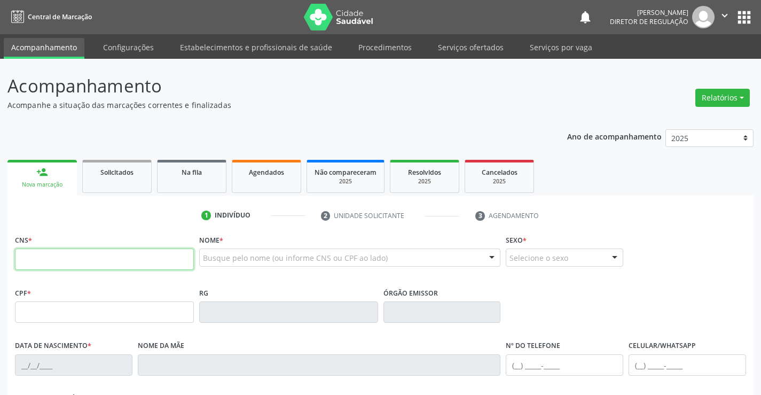
click at [90, 261] on input "text" at bounding box center [104, 258] width 179 height 21
type input "700 6029 1507 4568"
type input "1544633700"
type input "2[DATE]"
type input "[PHONE_NUMBER]"
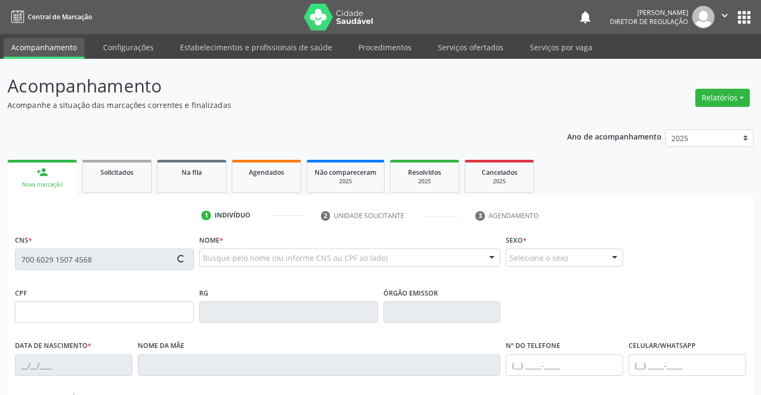
type input "SN"
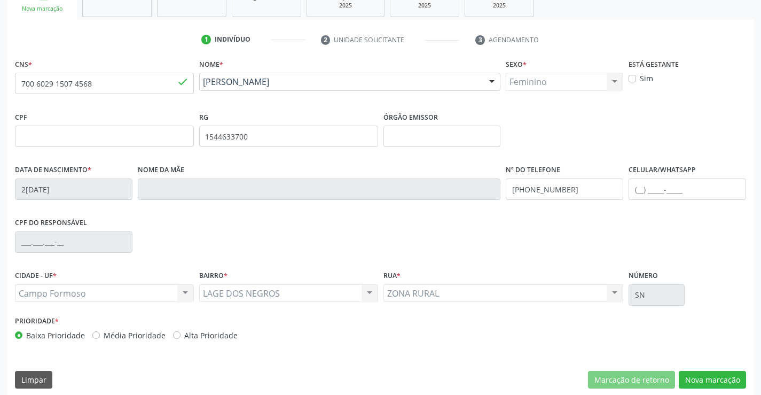
scroll to position [184, 0]
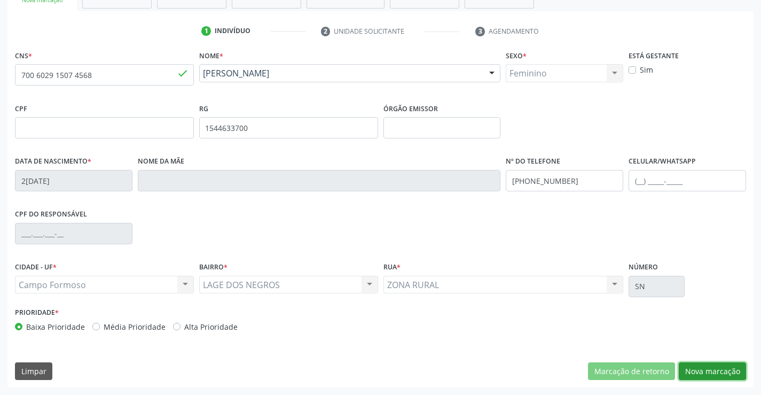
click at [702, 368] on button "Nova marcação" at bounding box center [712, 371] width 67 height 18
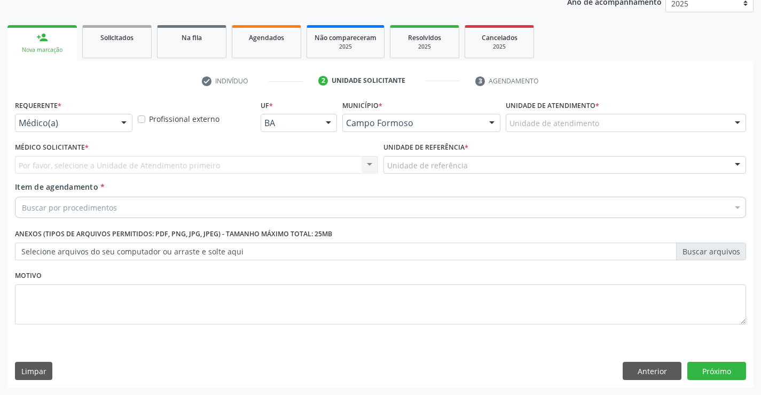
scroll to position [135, 0]
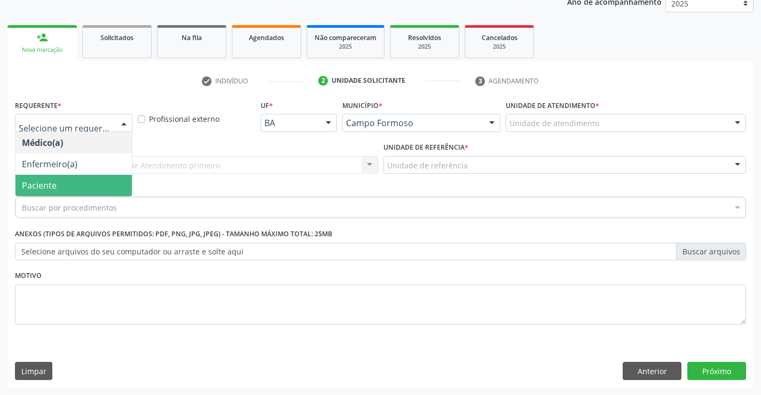
click at [106, 186] on span "Paciente" at bounding box center [73, 185] width 116 height 21
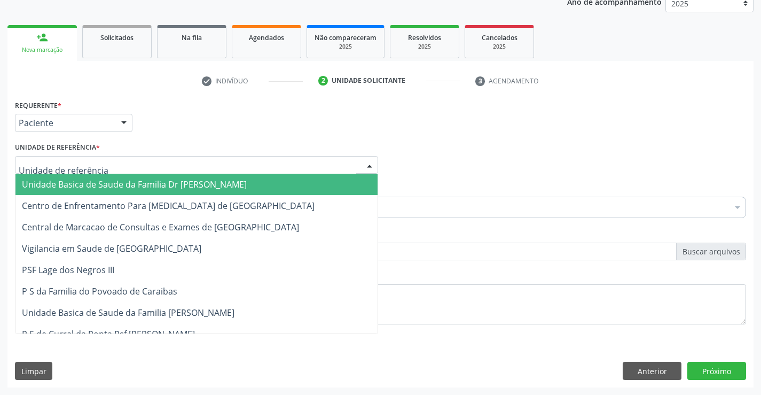
click at [197, 165] on div at bounding box center [196, 165] width 363 height 18
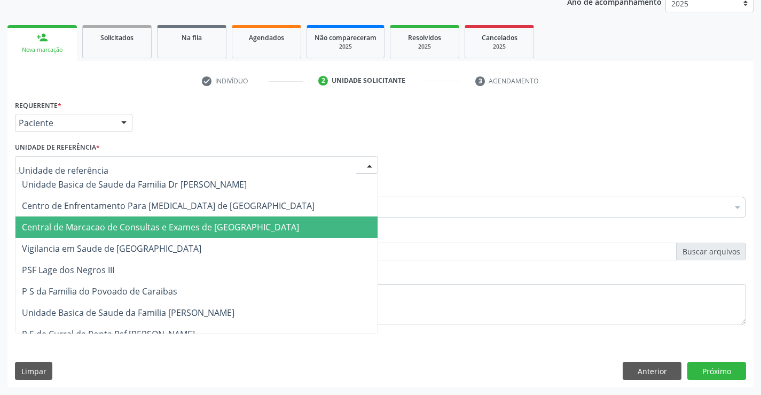
click at [222, 232] on span "Central de Marcacao de Consultas e Exames de [GEOGRAPHIC_DATA]" at bounding box center [160, 227] width 277 height 12
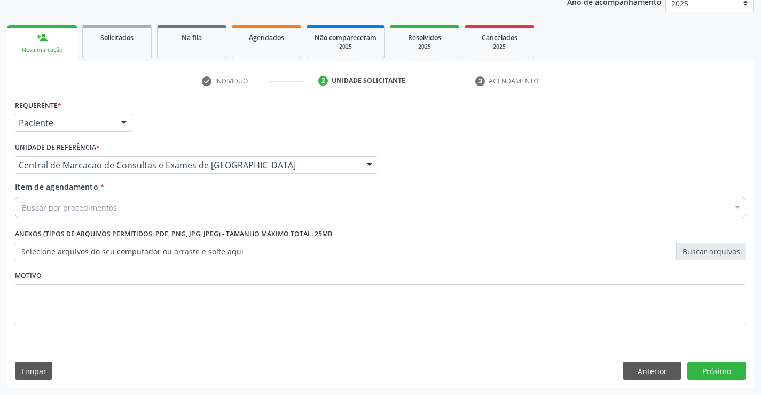
click at [209, 203] on div "Buscar por procedimentos" at bounding box center [381, 207] width 732 height 21
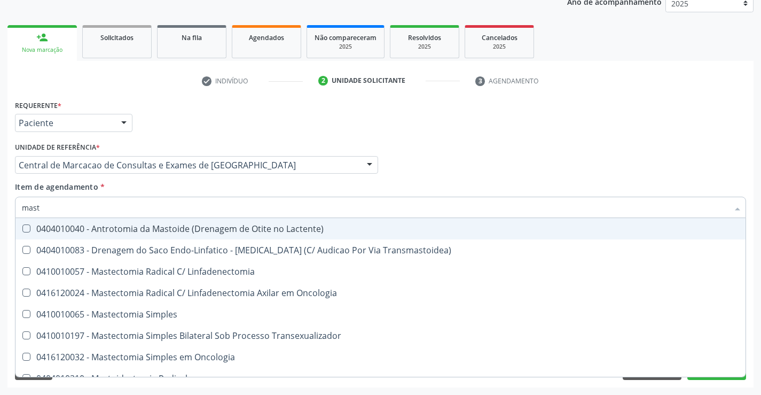
type input "masto"
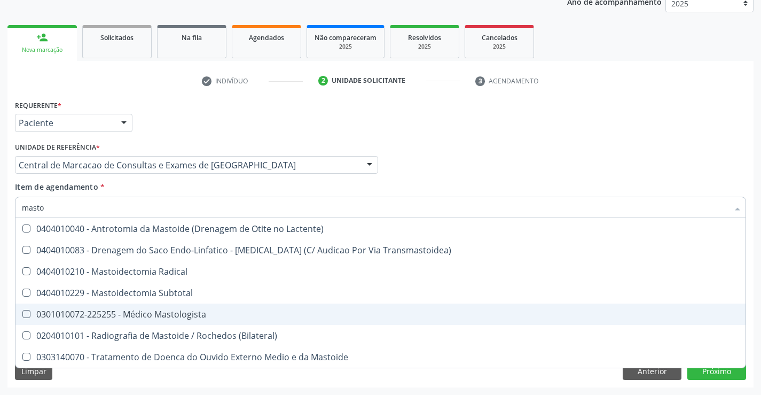
click at [314, 314] on div "0301010072-225255 - Médico Mastologista" at bounding box center [381, 314] width 718 height 9
checkbox Mastologista "true"
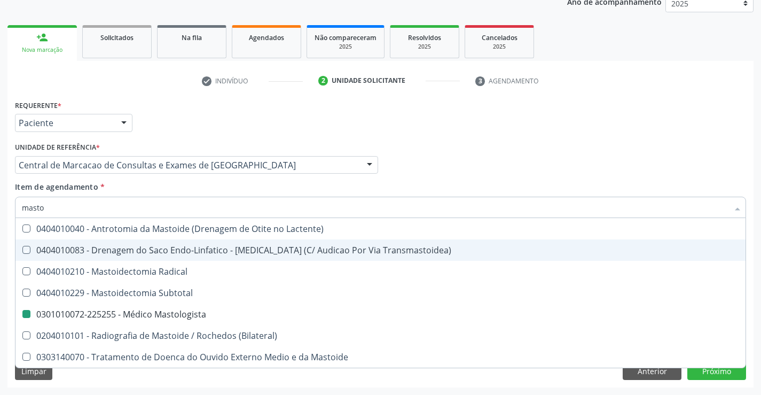
click at [543, 170] on div "Médico Solicitante Por favor, selecione a Unidade de Atendimento primeiro Nenhu…" at bounding box center [380, 160] width 737 height 42
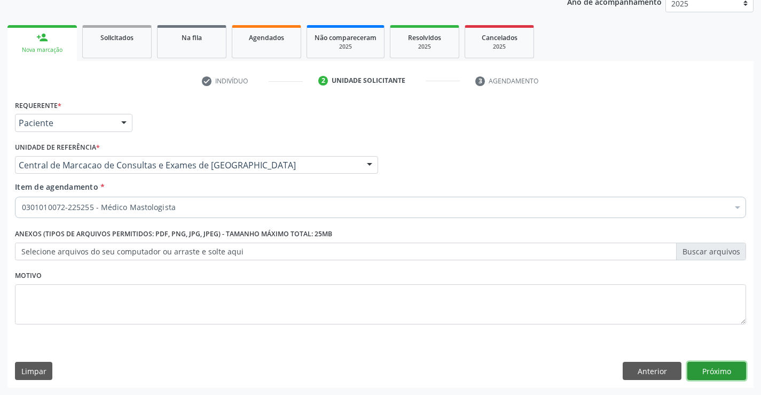
click at [703, 374] on button "Próximo" at bounding box center [717, 371] width 59 height 18
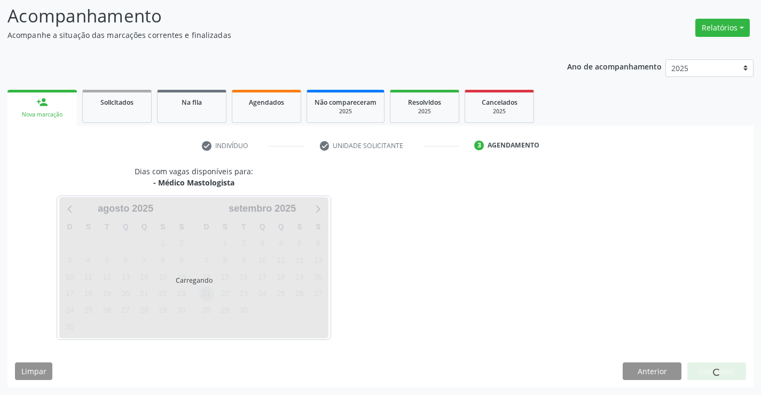
scroll to position [102, 0]
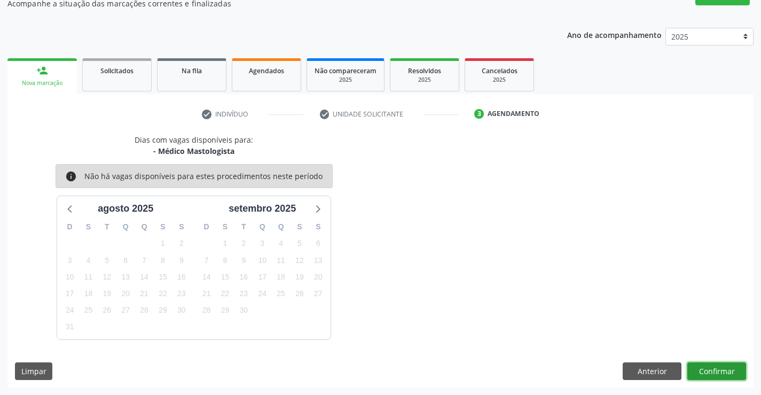
click at [707, 366] on button "Confirmar" at bounding box center [717, 371] width 59 height 18
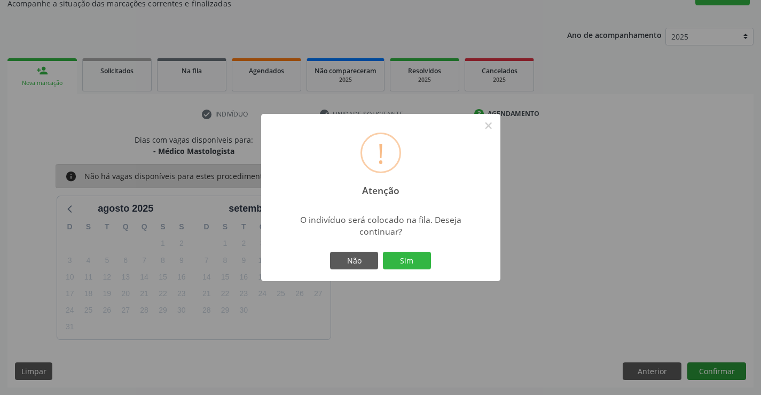
click at [383, 252] on button "Sim" at bounding box center [407, 261] width 48 height 18
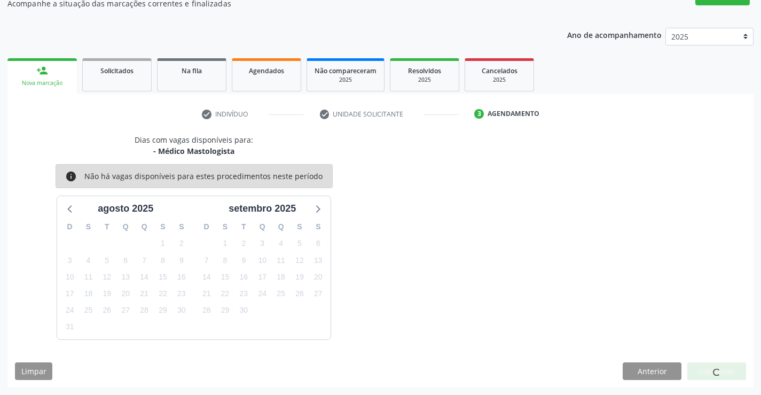
scroll to position [0, 0]
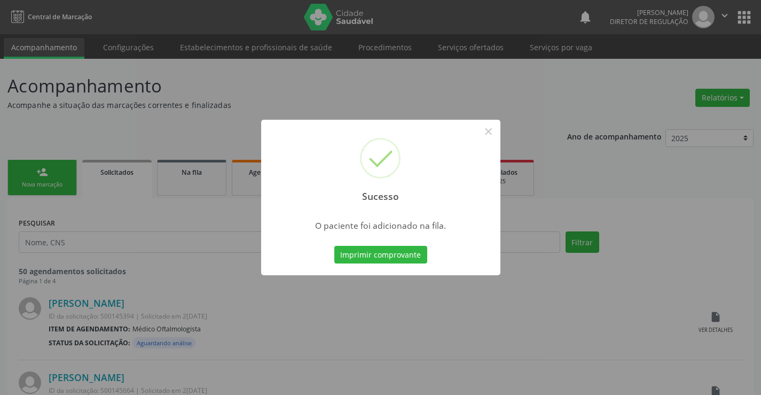
click at [335, 246] on button "Imprimir comprovante" at bounding box center [381, 255] width 93 height 18
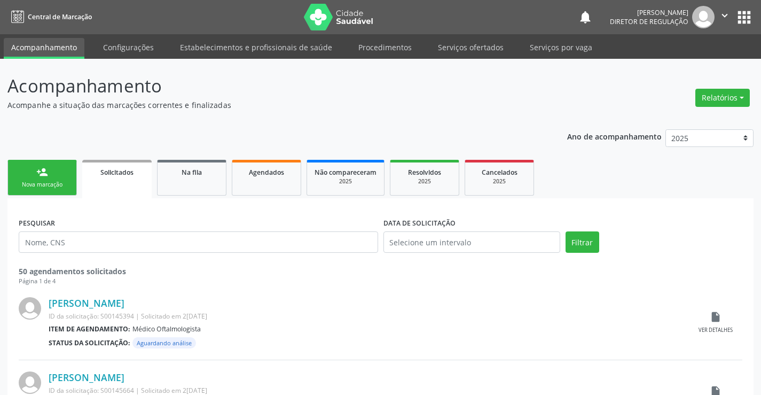
click at [18, 178] on link "person_add Nova marcação" at bounding box center [41, 178] width 69 height 36
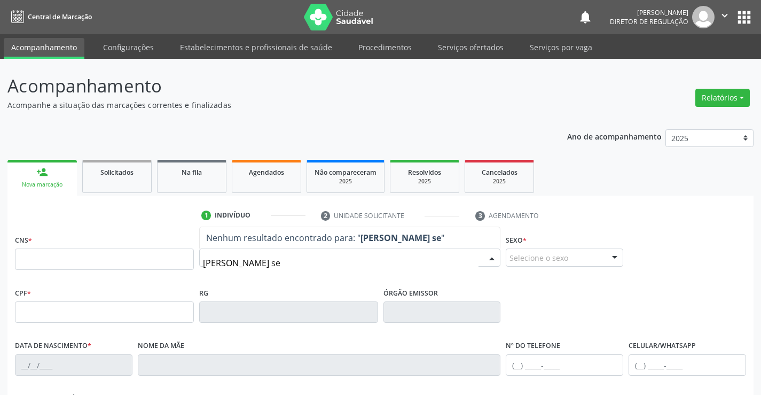
click at [237, 265] on input "[PERSON_NAME] se" at bounding box center [341, 262] width 276 height 21
click at [291, 261] on input "[PERSON_NAME] se" at bounding box center [341, 262] width 276 height 21
type input "bruna"
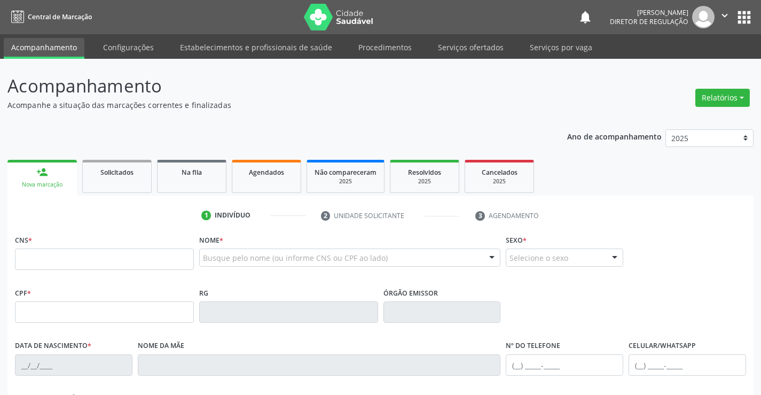
click at [69, 274] on fieldset "CNS *" at bounding box center [104, 254] width 179 height 45
click at [74, 255] on input "text" at bounding box center [104, 258] width 179 height 21
type input "706 9081 3238 1330"
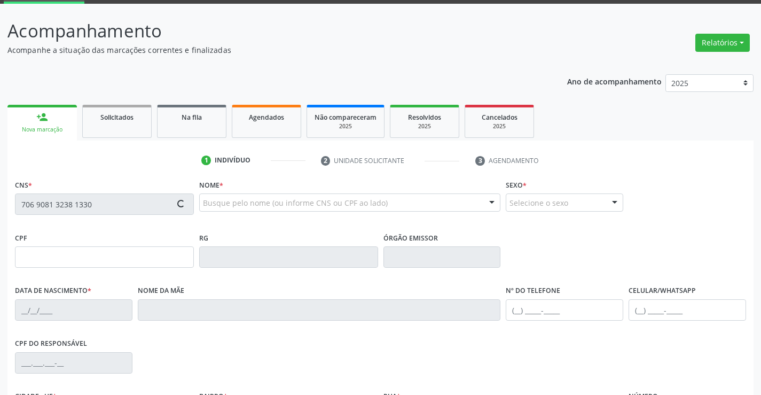
type input "478026882"
type input "[DATE]"
type input "[PHONE_NUMBER]"
type input "021.255.045-45"
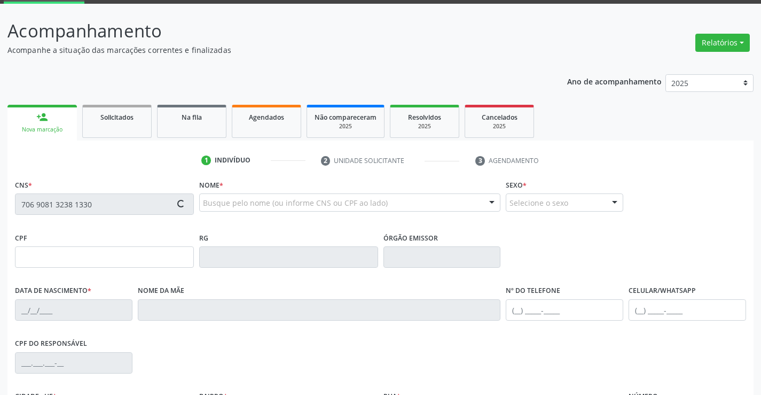
type input "S/N"
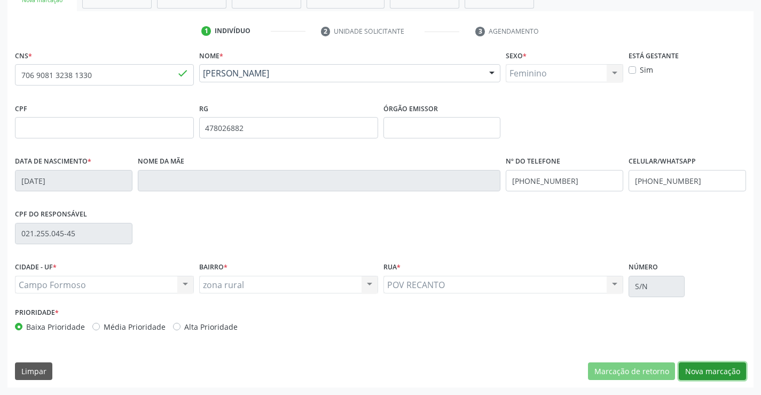
drag, startPoint x: 724, startPoint y: 370, endPoint x: 388, endPoint y: 274, distance: 349.2
click at [719, 369] on button "Nova marcação" at bounding box center [712, 371] width 67 height 18
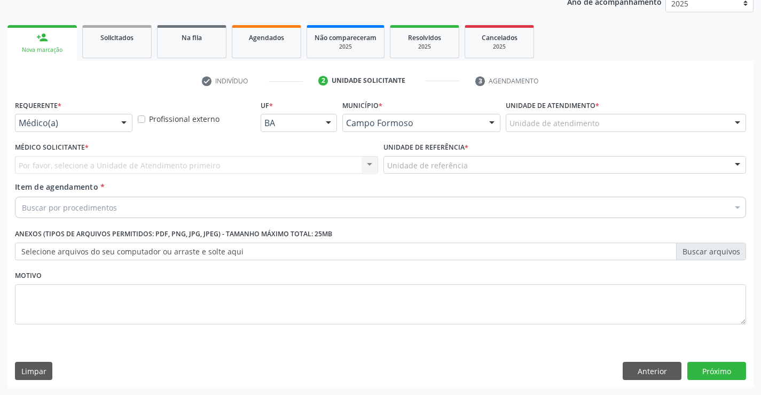
scroll to position [135, 0]
click at [133, 130] on div "Requerente * Médico(a) Médico(a) Enfermeiro(a) Paciente Nenhum resultado encont…" at bounding box center [73, 118] width 123 height 42
click at [119, 129] on div at bounding box center [124, 123] width 16 height 18
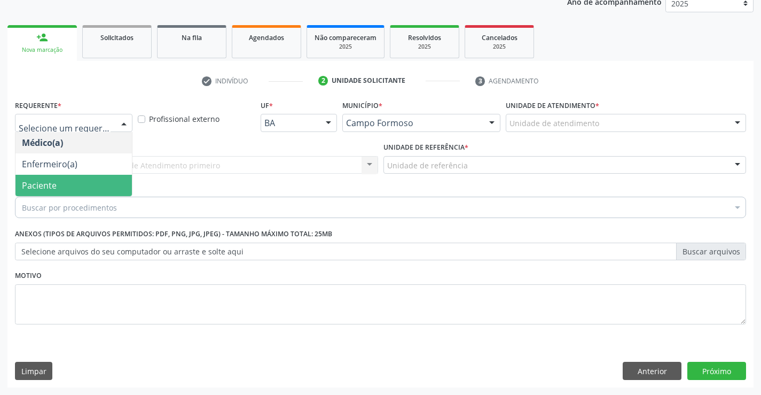
click at [101, 193] on span "Paciente" at bounding box center [73, 185] width 116 height 21
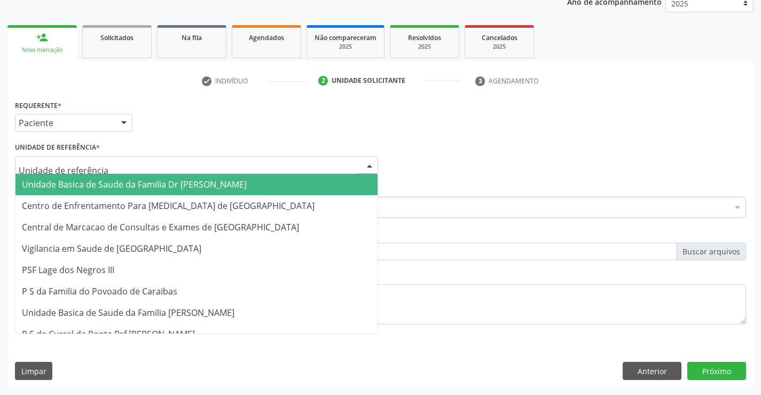
click at [153, 166] on div at bounding box center [196, 165] width 363 height 18
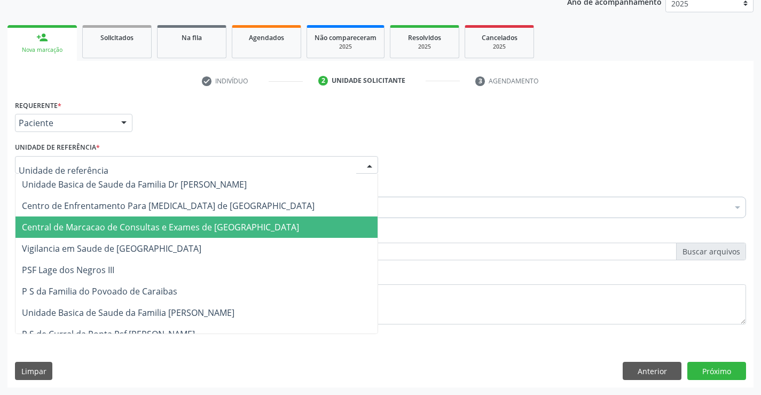
click at [167, 227] on span "Central de Marcacao de Consultas e Exames de [GEOGRAPHIC_DATA]" at bounding box center [160, 227] width 277 height 12
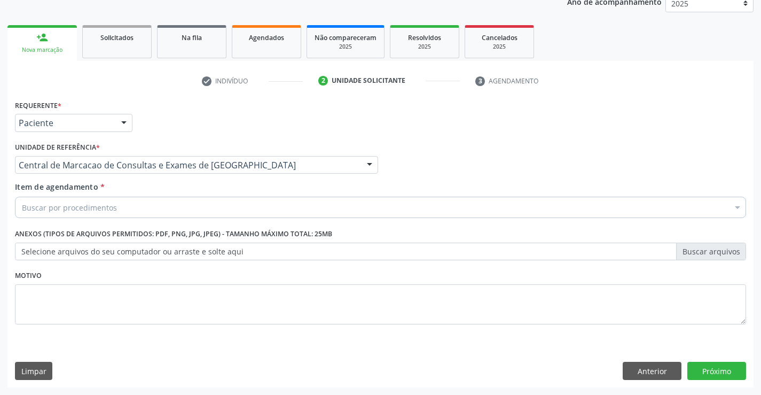
click at [212, 210] on div "Buscar por procedimentos" at bounding box center [381, 207] width 732 height 21
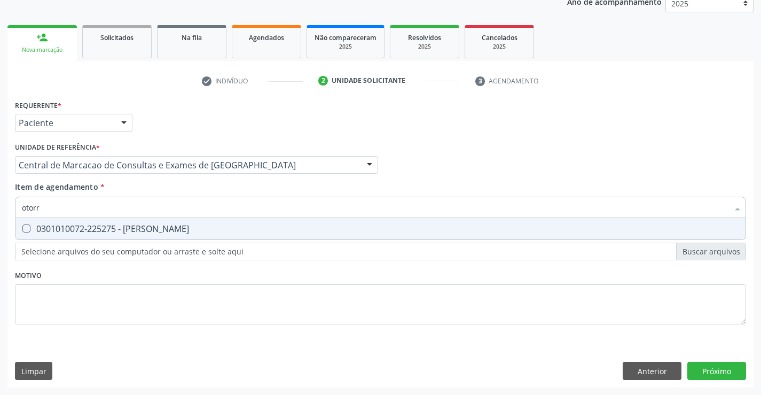
type input "otorri"
click at [222, 232] on div "0301010072-225275 - [PERSON_NAME]" at bounding box center [381, 228] width 718 height 9
checkbox Otorrinolaringologista "true"
click at [508, 180] on div "Médico Solicitante Por favor, selecione a Unidade de Atendimento primeiro Nenhu…" at bounding box center [380, 160] width 737 height 42
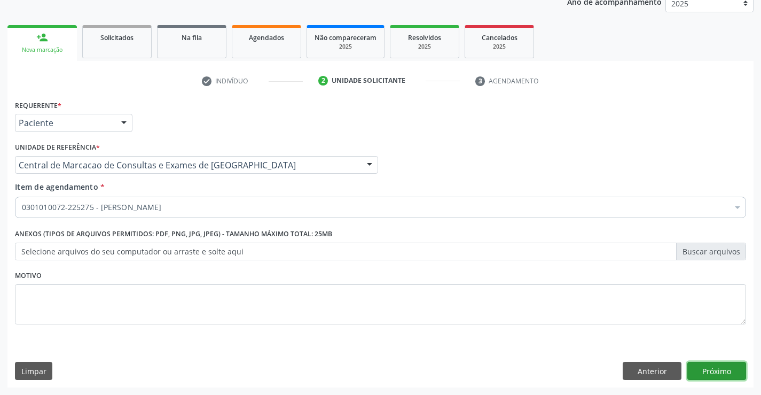
click at [706, 365] on button "Próximo" at bounding box center [717, 371] width 59 height 18
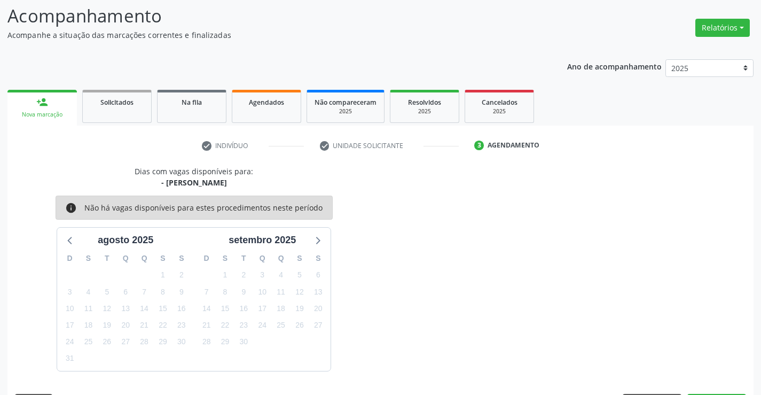
scroll to position [102, 0]
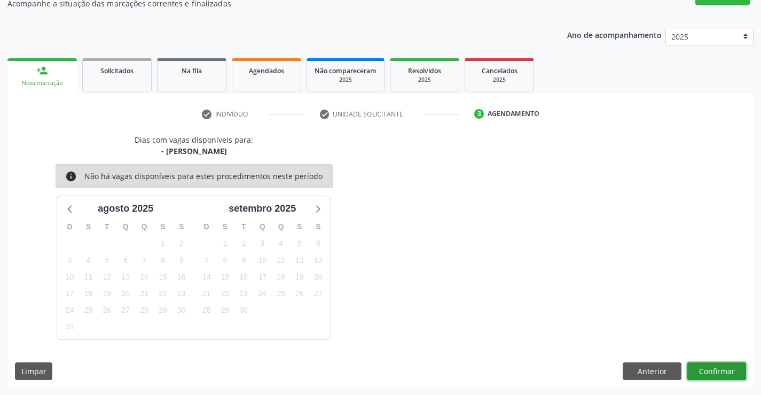
click at [714, 375] on button "Confirmar" at bounding box center [717, 371] width 59 height 18
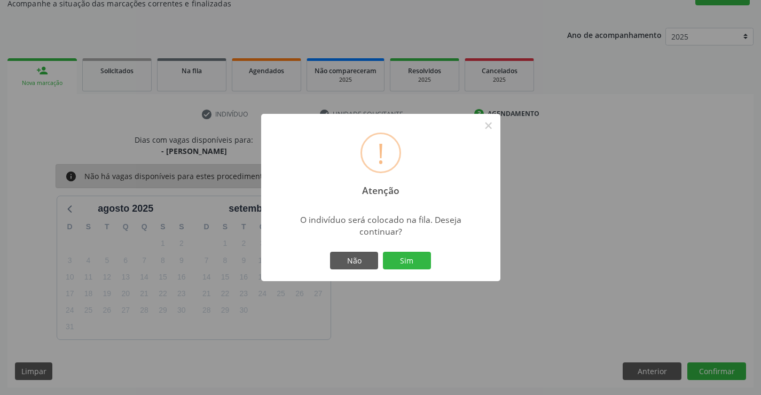
click at [431, 258] on div "Não Sim" at bounding box center [381, 261] width 106 height 22
click at [420, 259] on button "Sim" at bounding box center [407, 261] width 48 height 18
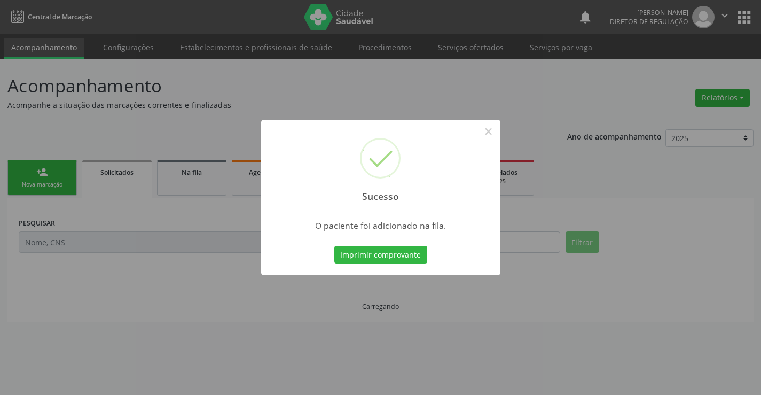
scroll to position [0, 0]
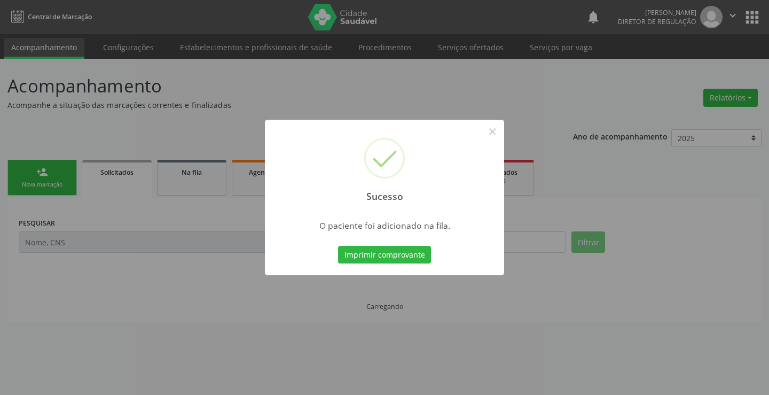
click at [338, 246] on button "Imprimir comprovante" at bounding box center [384, 255] width 93 height 18
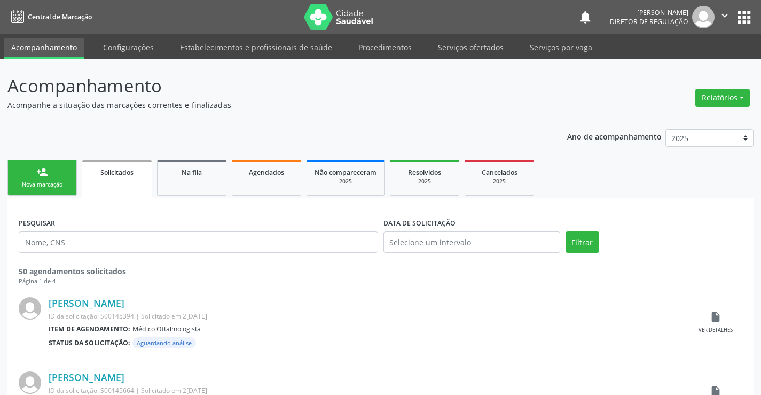
click at [38, 183] on div "Nova marcação" at bounding box center [41, 185] width 53 height 8
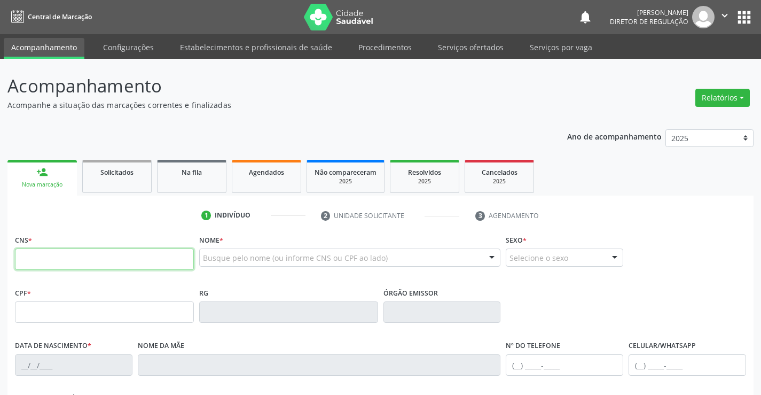
click at [74, 262] on input "text" at bounding box center [104, 258] width 179 height 21
type input "709 2082 0488 1831"
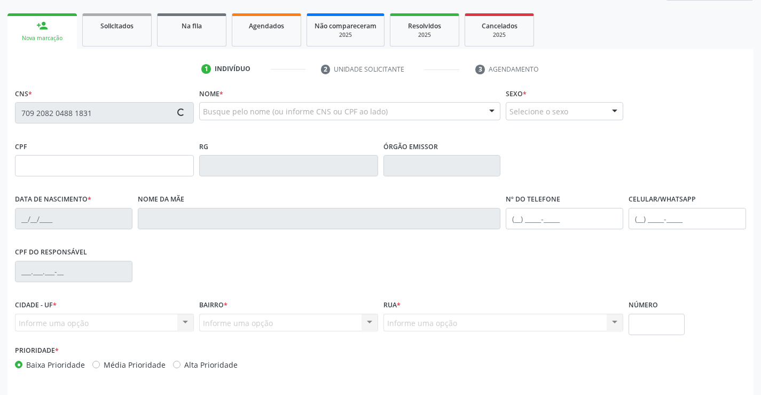
scroll to position [184, 0]
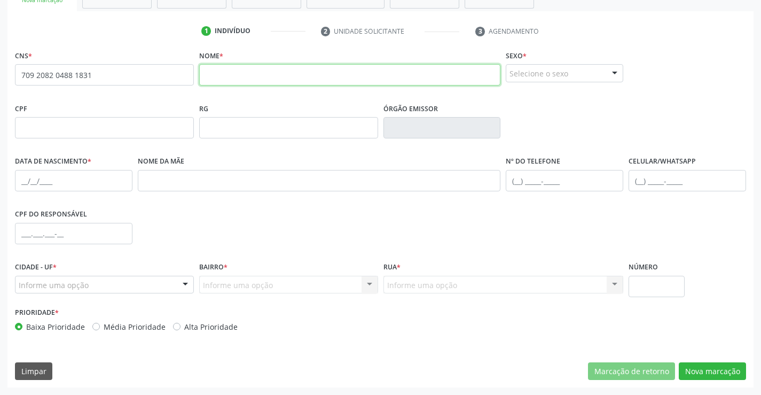
click at [381, 77] on input "text" at bounding box center [350, 74] width 302 height 21
type input "j"
type input "[PERSON_NAME]"
click at [566, 70] on div "Selecione o sexo" at bounding box center [565, 73] width 118 height 18
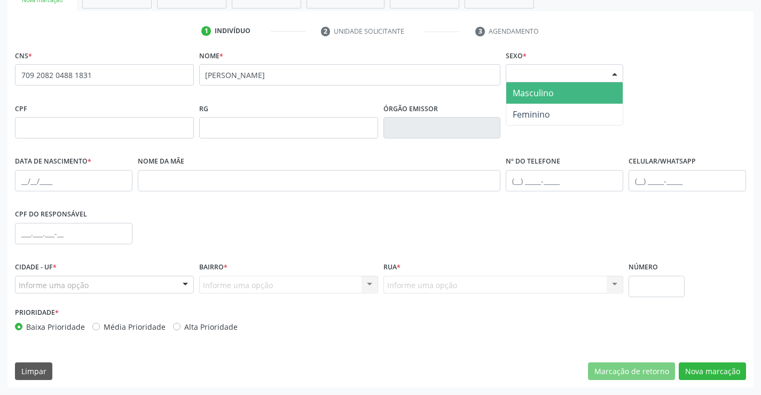
click at [559, 98] on span "Masculino" at bounding box center [565, 92] width 116 height 21
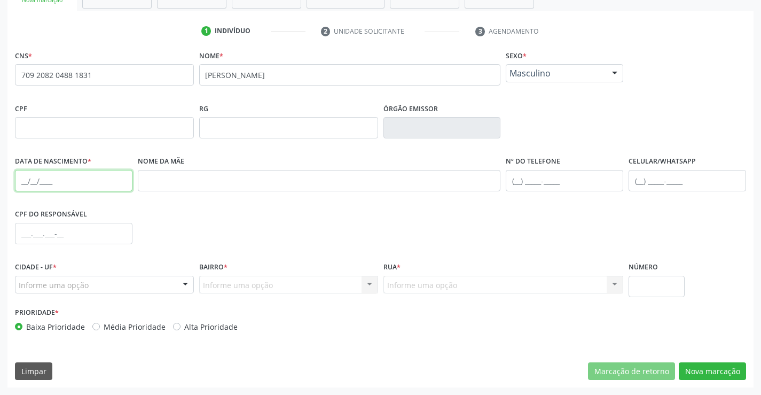
click at [89, 178] on input "text" at bounding box center [74, 180] width 118 height 21
type input "[DATE]"
click at [643, 182] on input "text" at bounding box center [688, 180] width 118 height 21
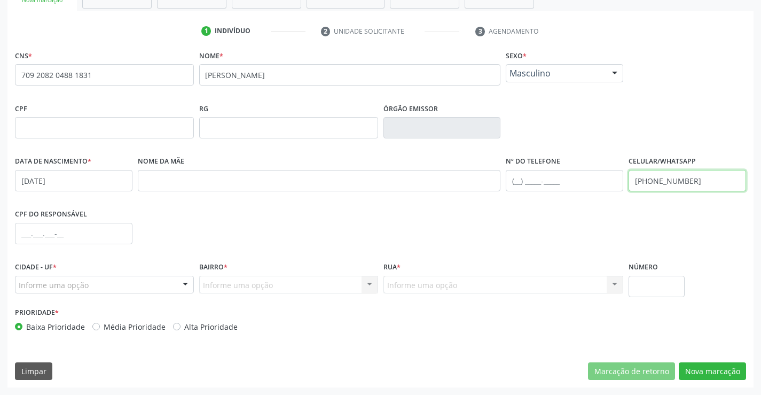
type input "[PHONE_NUMBER]"
click at [172, 279] on div at bounding box center [104, 285] width 179 height 18
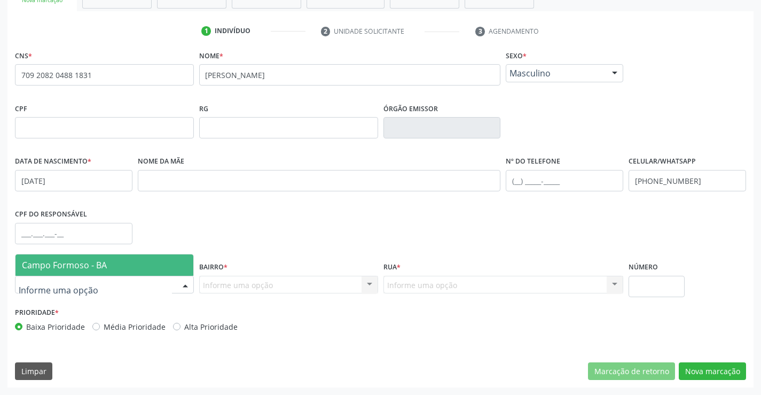
click at [166, 268] on span "Campo Formoso - BA" at bounding box center [104, 264] width 178 height 21
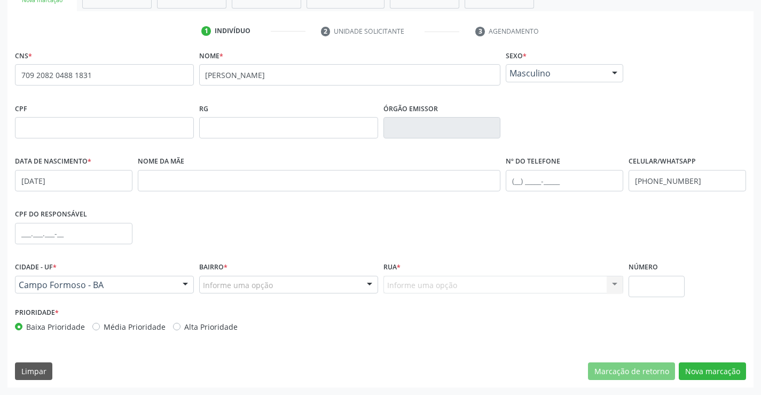
click at [318, 286] on div "Informe uma opção" at bounding box center [288, 285] width 179 height 18
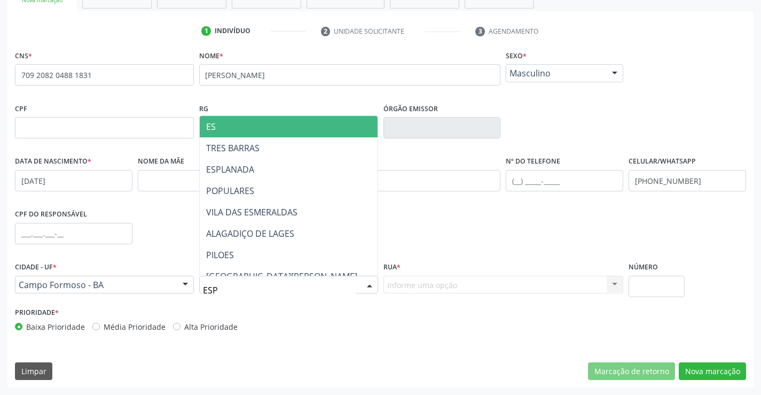
type input "ESPL"
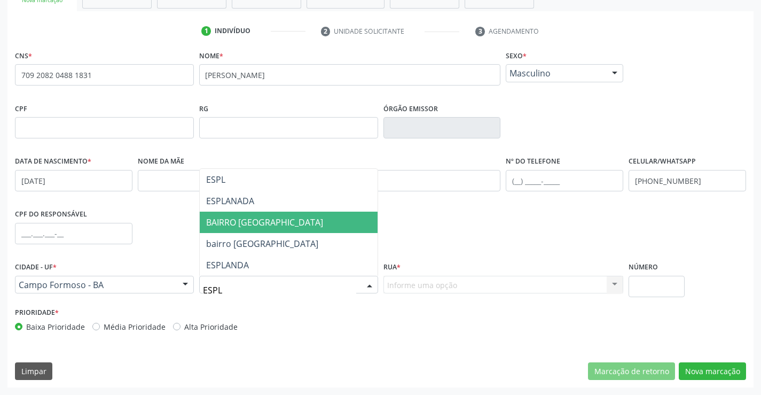
click at [291, 226] on span "BAIRRO [GEOGRAPHIC_DATA]" at bounding box center [289, 222] width 178 height 21
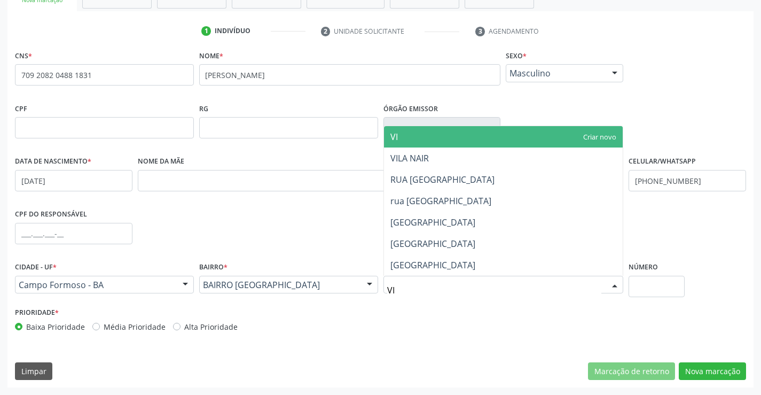
type input "VIL"
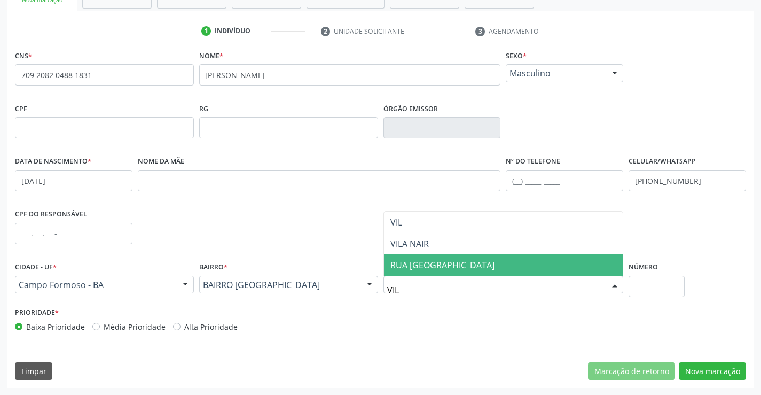
click at [452, 270] on span "RUA [GEOGRAPHIC_DATA]" at bounding box center [503, 264] width 239 height 21
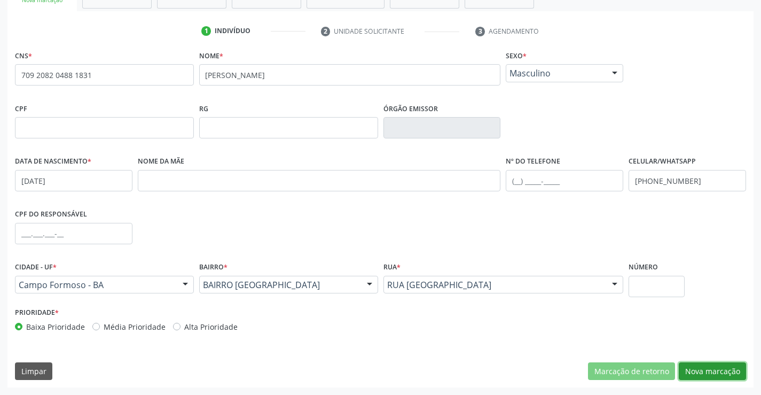
click at [706, 377] on button "Nova marcação" at bounding box center [712, 371] width 67 height 18
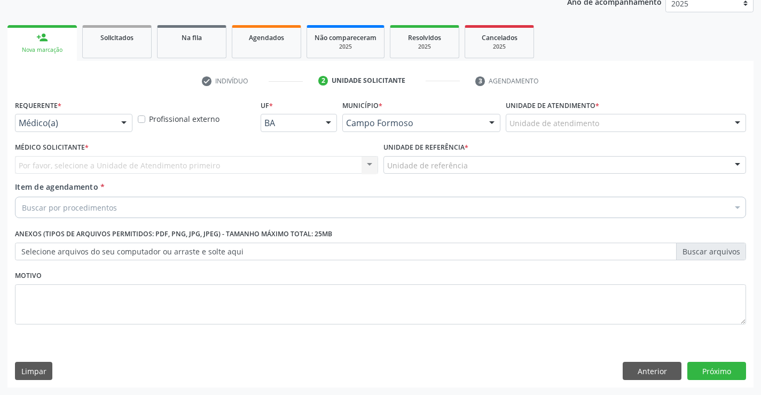
scroll to position [135, 0]
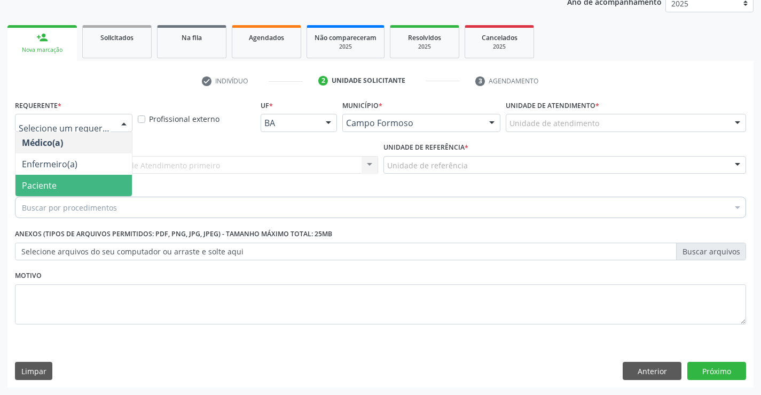
click at [94, 182] on span "Paciente" at bounding box center [73, 185] width 116 height 21
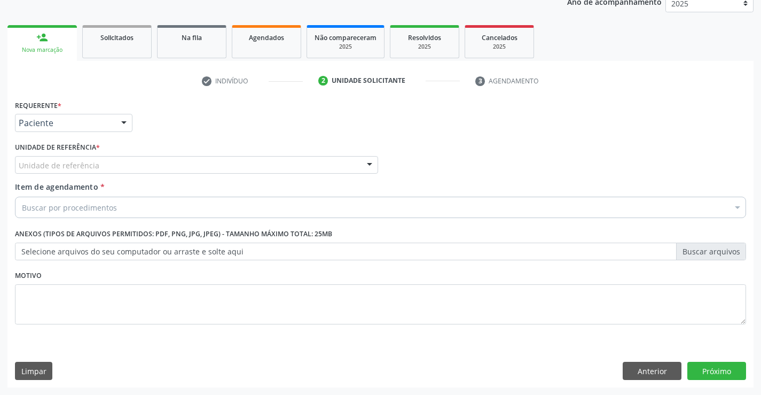
drag, startPoint x: 199, startPoint y: 168, endPoint x: 201, endPoint y: 176, distance: 8.2
click at [200, 169] on div "Unidade de referência" at bounding box center [196, 165] width 363 height 18
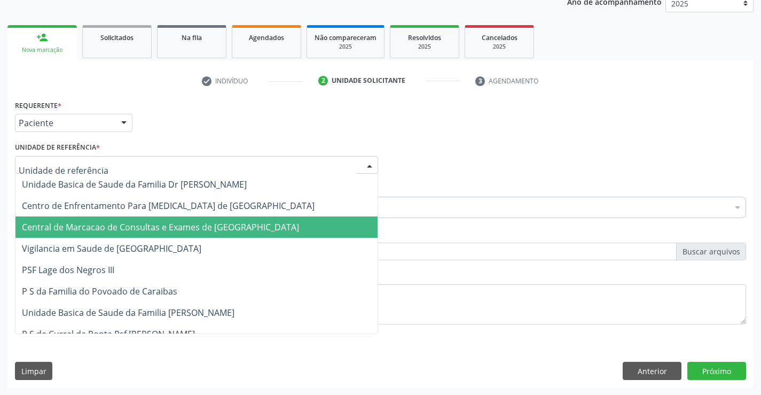
click at [207, 220] on span "Central de Marcacao de Consultas e Exames de [GEOGRAPHIC_DATA]" at bounding box center [196, 226] width 362 height 21
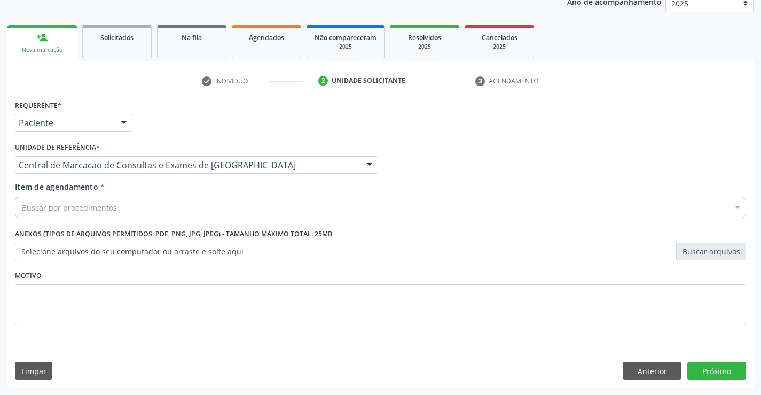
click at [247, 208] on div "Buscar por procedimentos" at bounding box center [381, 207] width 732 height 21
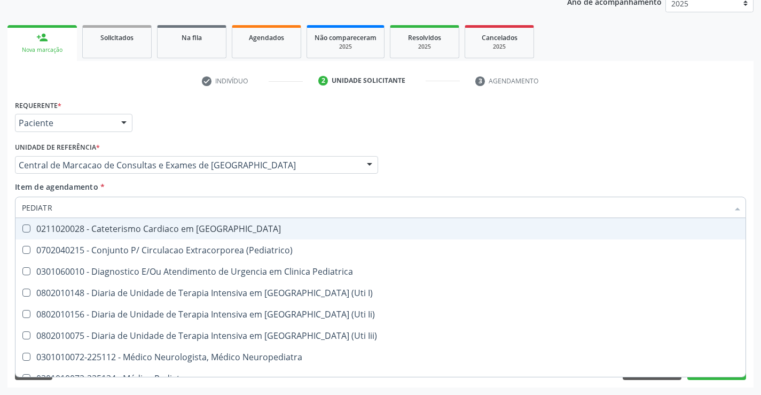
type input "PEDIATRA"
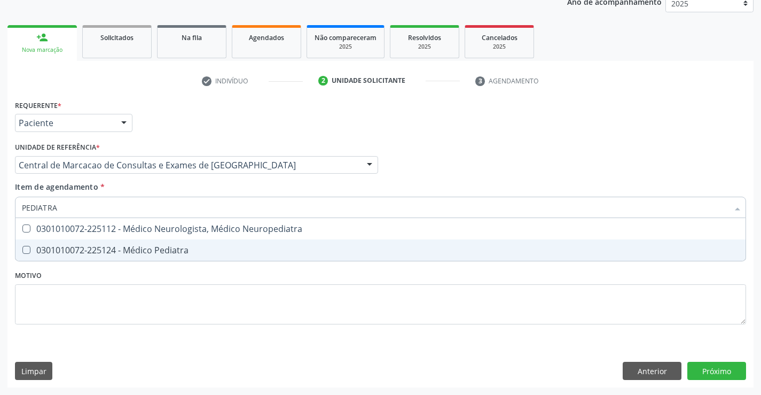
click at [229, 247] on div "0301010072-225124 - Médico Pediatra" at bounding box center [381, 250] width 718 height 9
checkbox Pediatra "true"
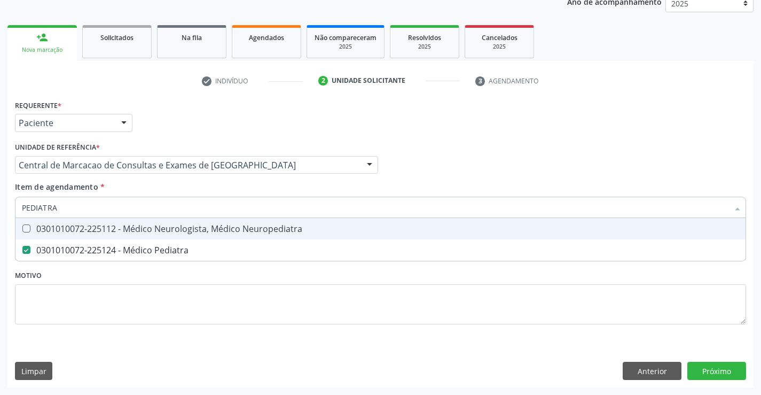
click at [573, 160] on div "Médico Solicitante Por favor, selecione a Unidade de Atendimento primeiro Nenhu…" at bounding box center [380, 160] width 737 height 42
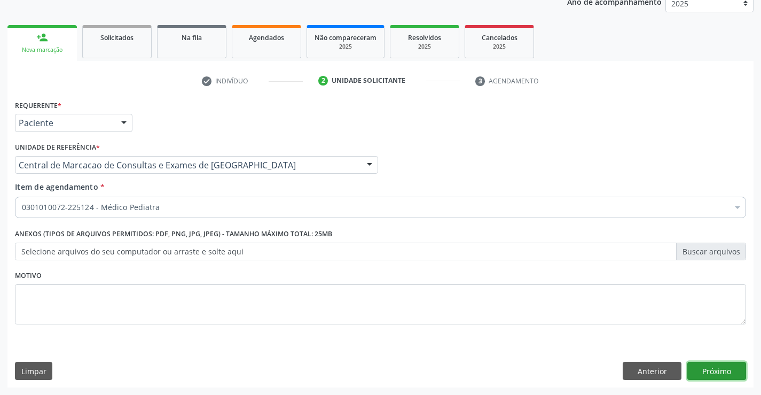
click at [729, 369] on button "Próximo" at bounding box center [717, 371] width 59 height 18
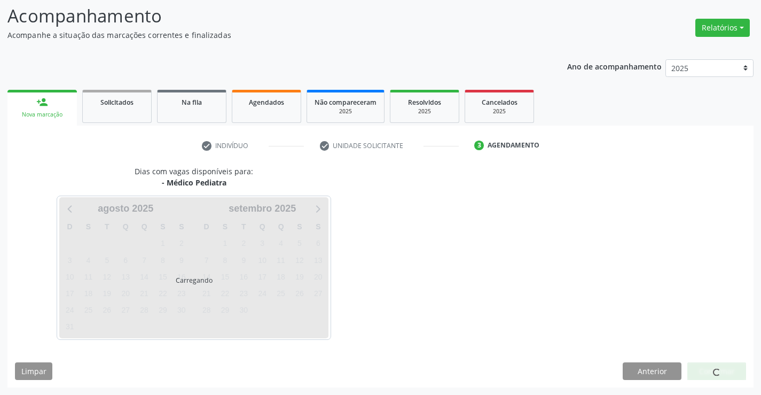
scroll to position [70, 0]
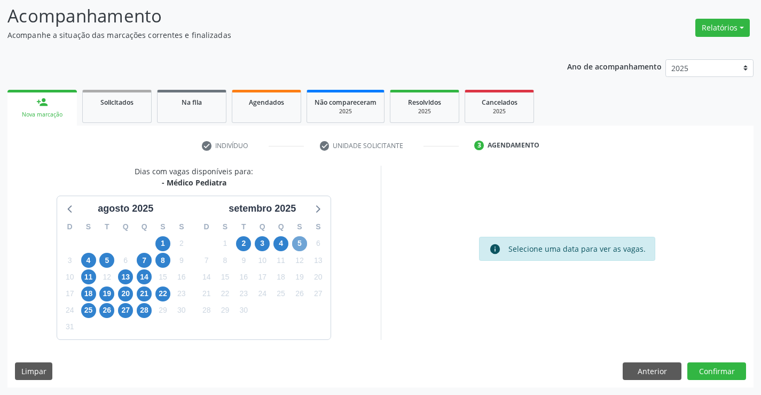
click at [305, 244] on span "5" at bounding box center [299, 243] width 15 height 15
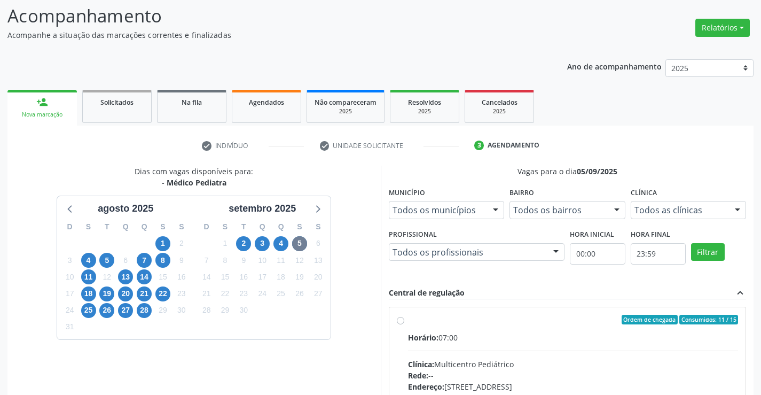
click at [556, 336] on div "Horário: 07:00" at bounding box center [573, 337] width 331 height 11
click at [405, 324] on input "Ordem de chegada Consumidos: 11 / 15 Horário: 07:00 Clínica: Multicentro Pediát…" at bounding box center [400, 320] width 7 height 10
radio input "true"
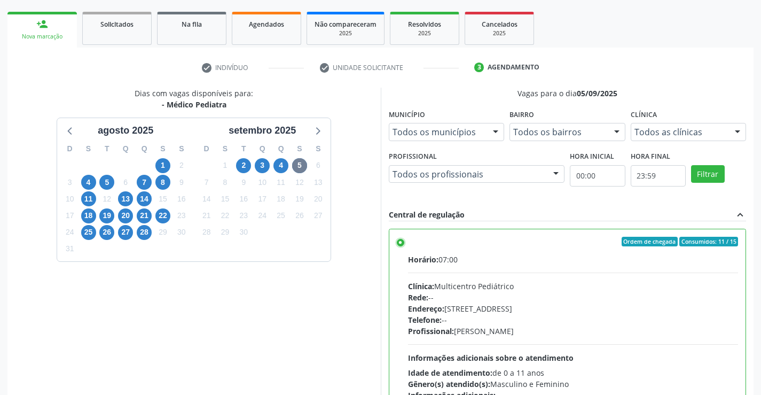
scroll to position [230, 0]
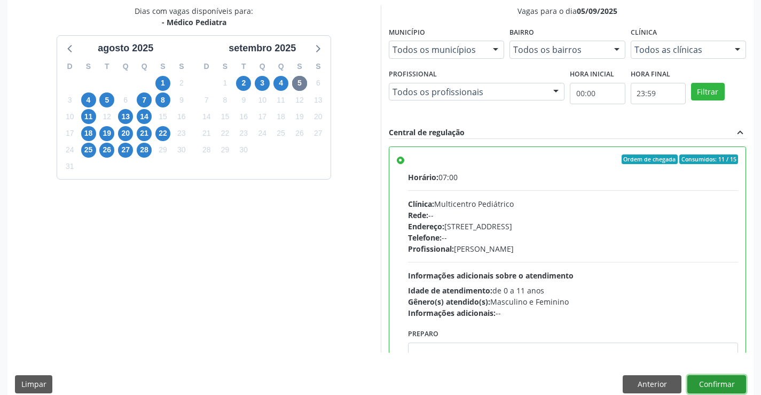
click at [720, 384] on button "Confirmar" at bounding box center [717, 384] width 59 height 18
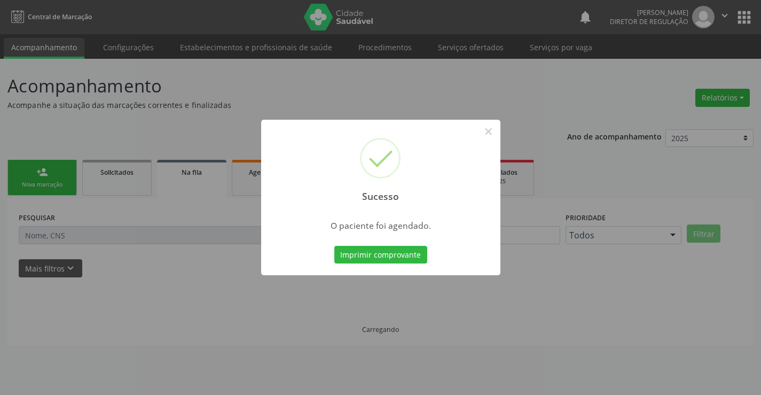
scroll to position [0, 0]
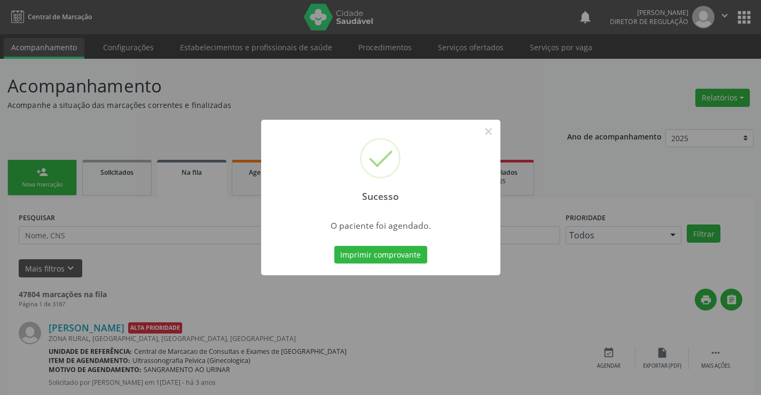
click at [335, 246] on button "Imprimir comprovante" at bounding box center [381, 255] width 93 height 18
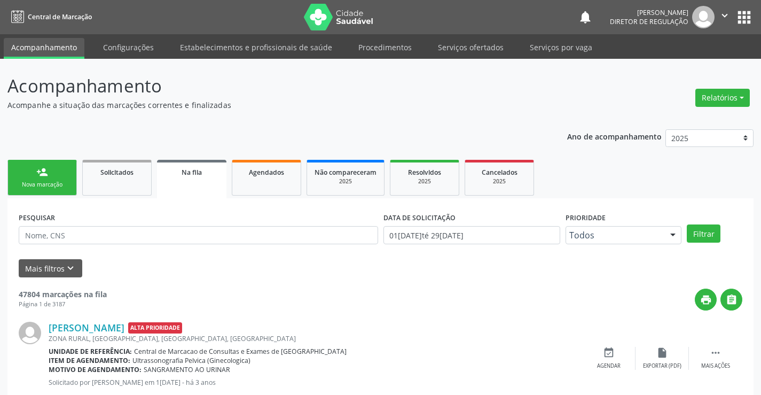
drag, startPoint x: 731, startPoint y: 9, endPoint x: 720, endPoint y: 29, distance: 23.7
click at [730, 13] on button "" at bounding box center [725, 17] width 20 height 22
click at [697, 67] on link "Sair" at bounding box center [698, 65] width 74 height 15
